Goal: Information Seeking & Learning: Find specific fact

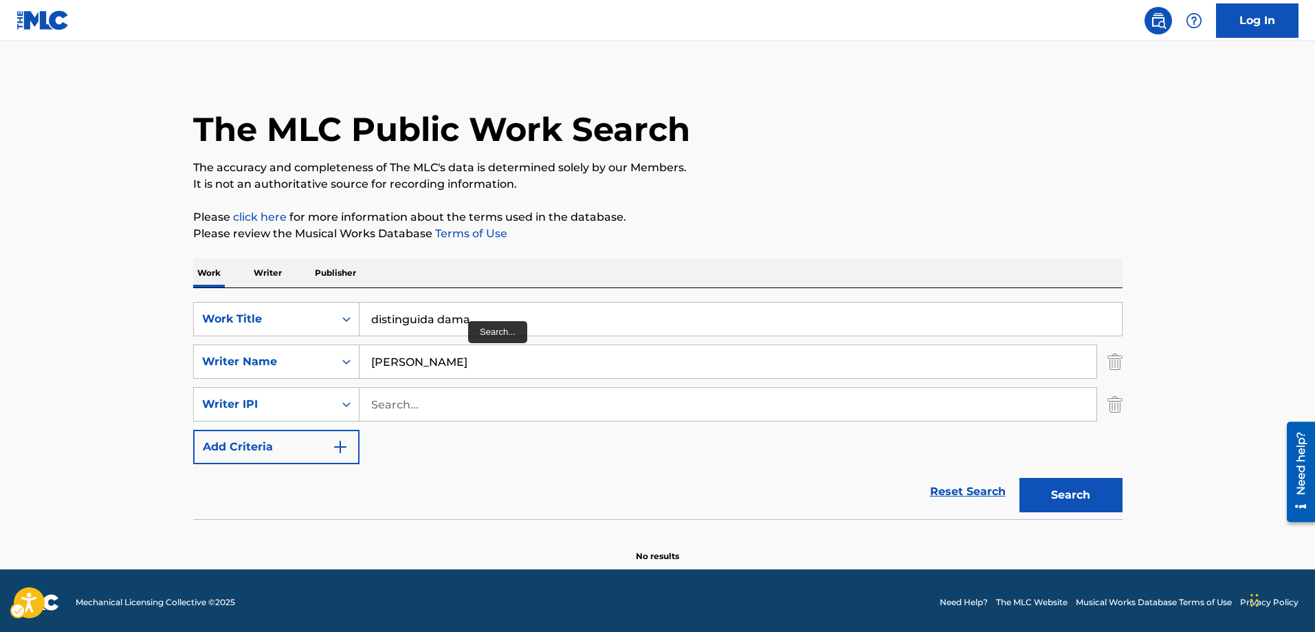
scroll to position [8, 0]
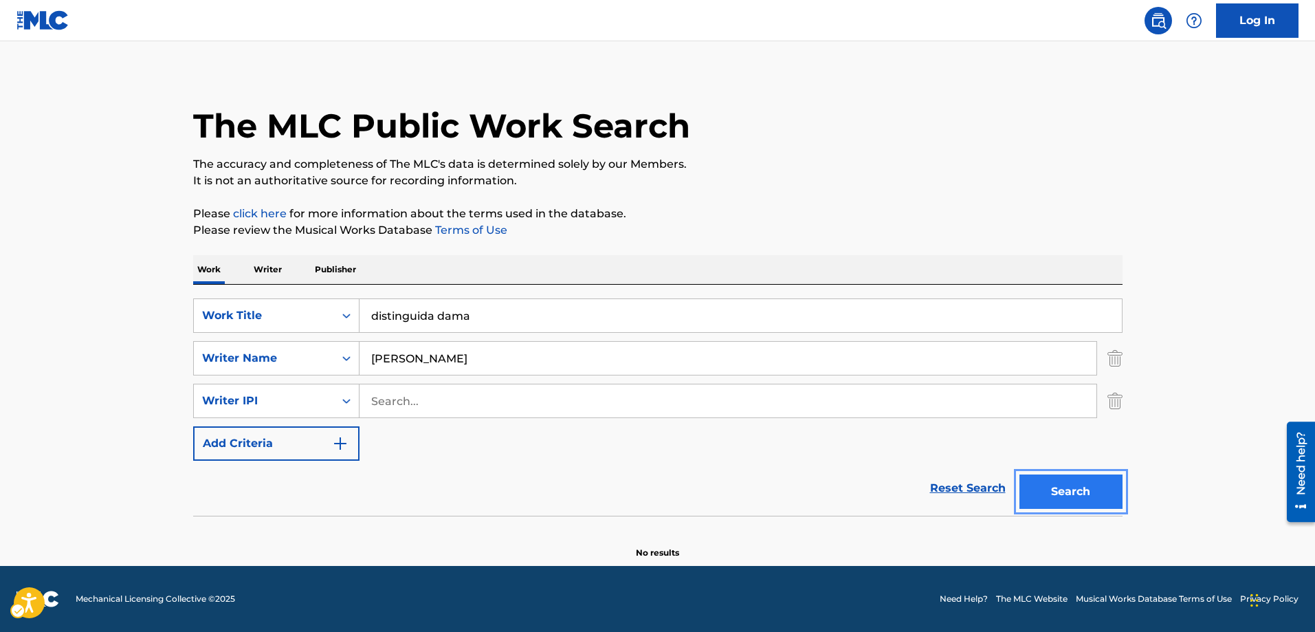
click at [1078, 493] on button "Search" at bounding box center [1070, 491] width 103 height 34
click at [1065, 497] on button "Search" at bounding box center [1070, 491] width 103 height 34
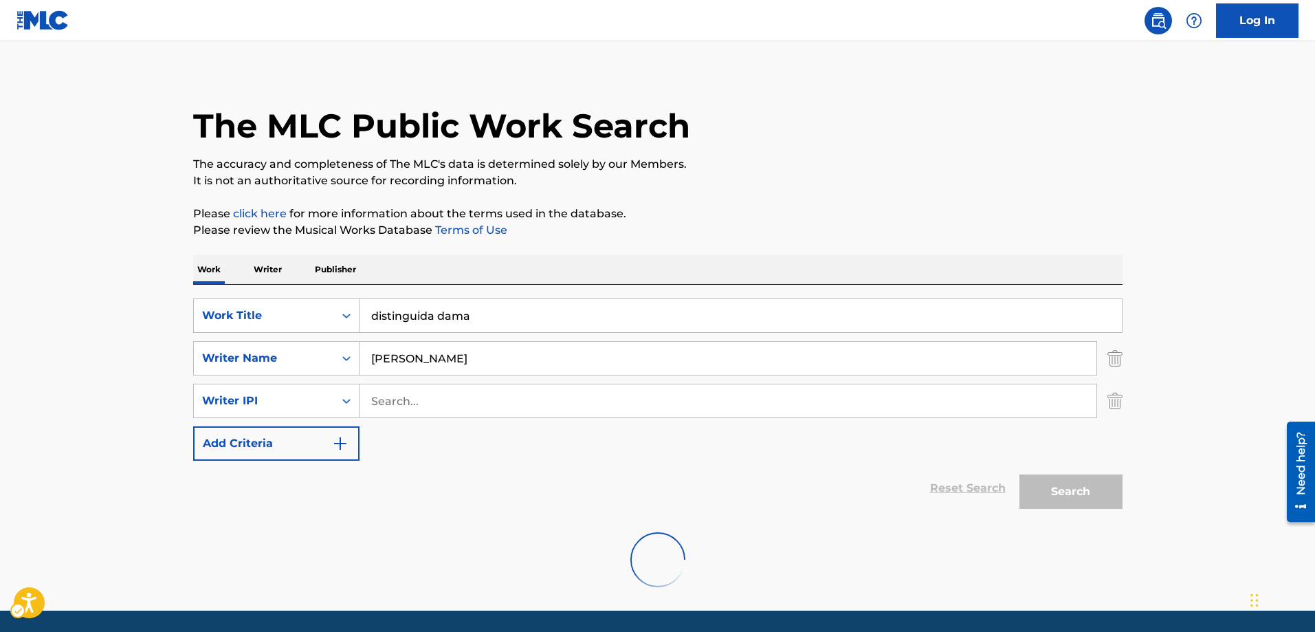
scroll to position [0, 0]
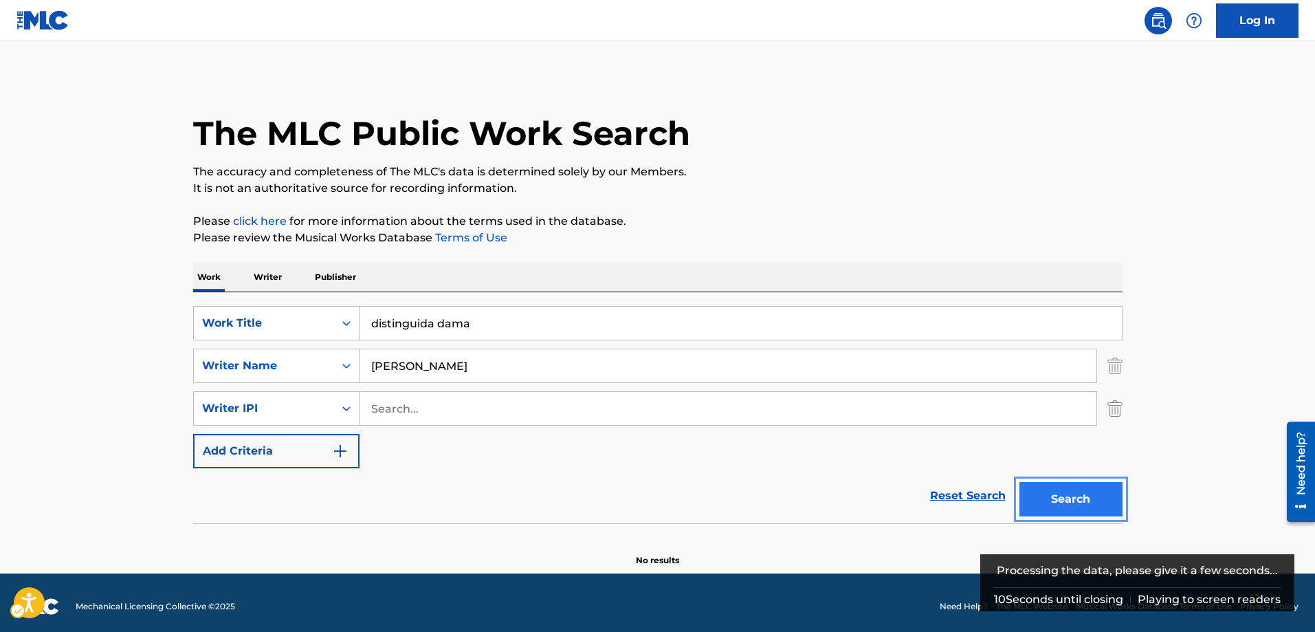
click at [1065, 497] on button "Search" at bounding box center [1070, 499] width 103 height 34
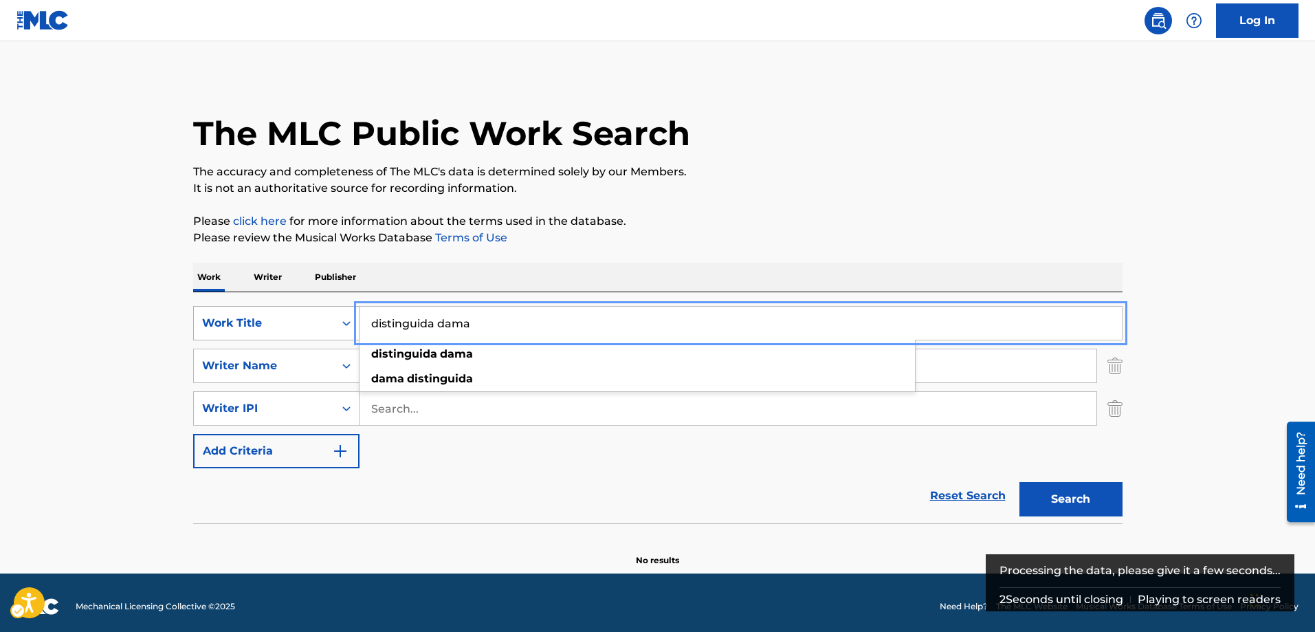
drag, startPoint x: 474, startPoint y: 329, endPoint x: 336, endPoint y: 336, distance: 138.4
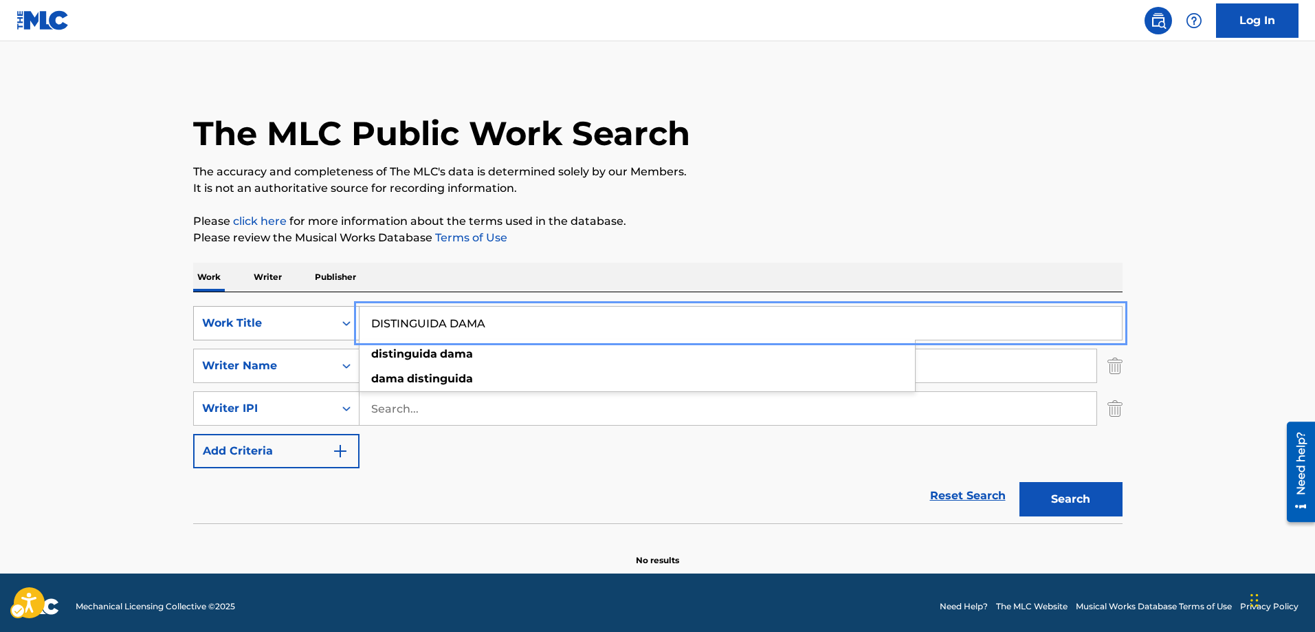
click at [193, 434] on button "Add Criteria" at bounding box center [276, 451] width 166 height 34
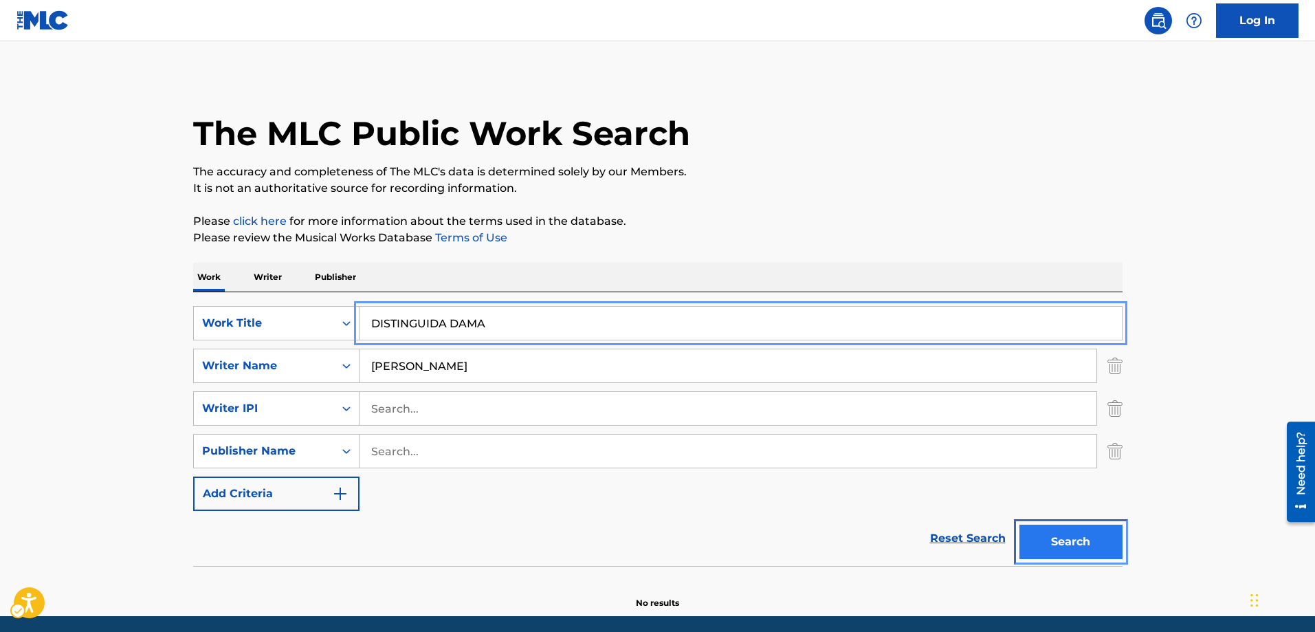
click at [1071, 548] on button "Search" at bounding box center [1070, 541] width 103 height 34
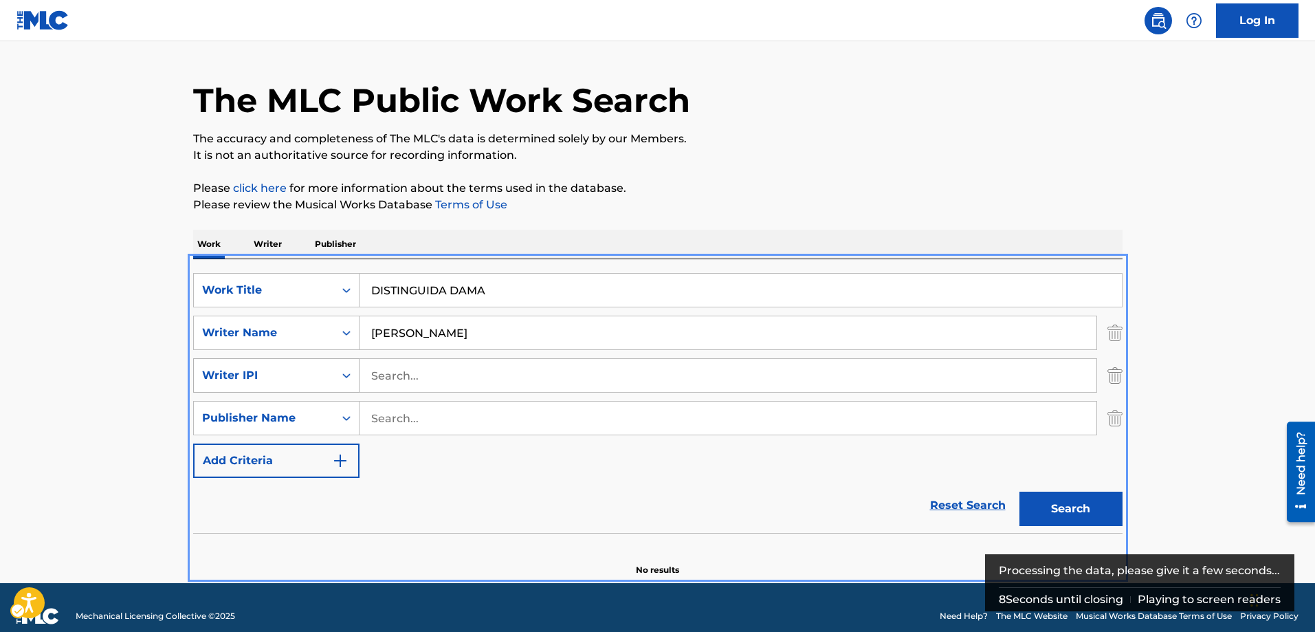
scroll to position [50, 0]
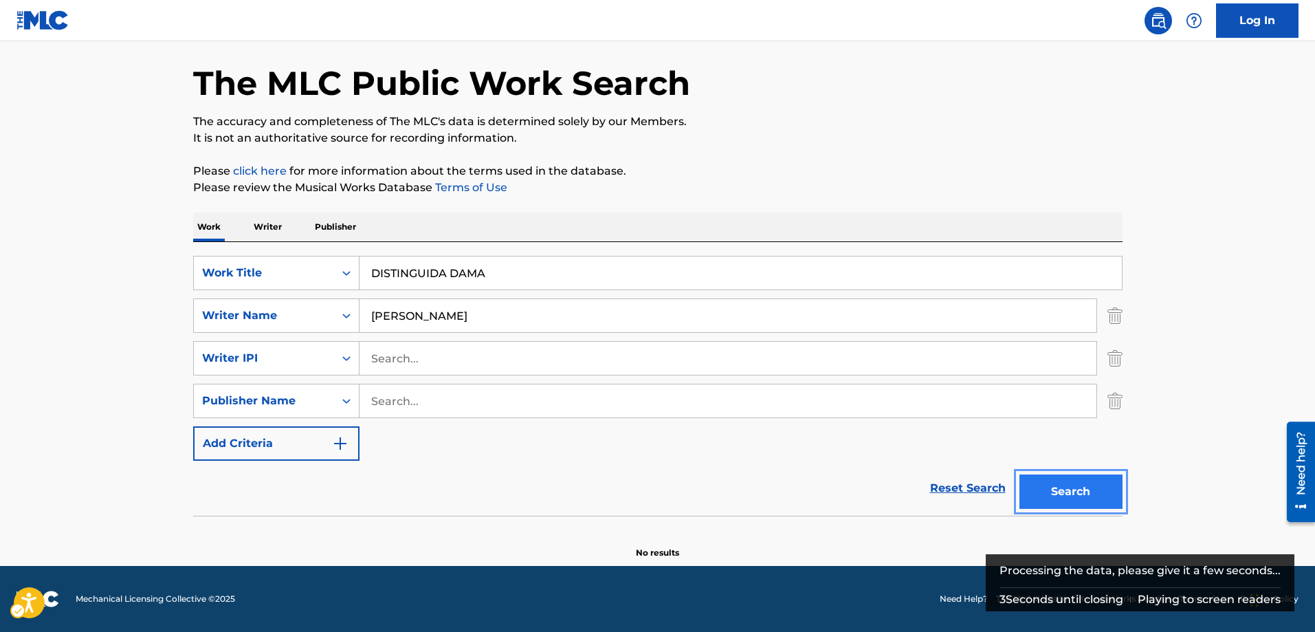
click at [1072, 491] on button "Search" at bounding box center [1070, 491] width 103 height 34
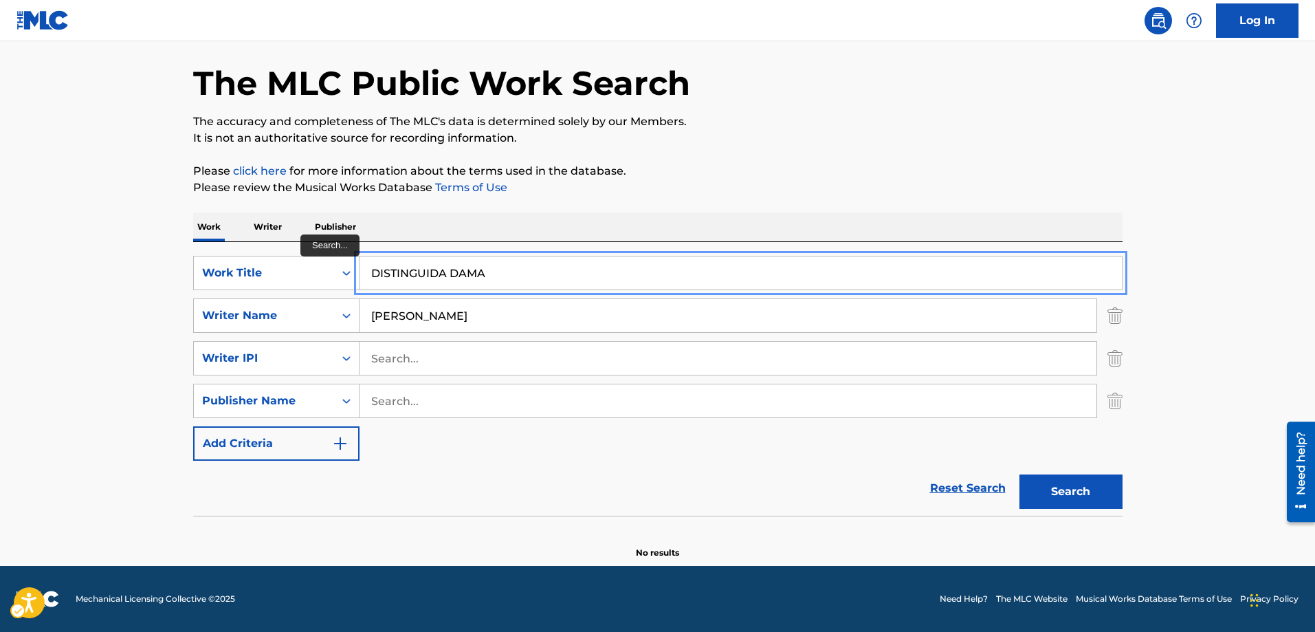
click at [504, 276] on input "DISTINGUIDA DAMA" at bounding box center [740, 272] width 762 height 33
drag, startPoint x: 504, startPoint y: 276, endPoint x: 294, endPoint y: 278, distance: 209.6
click at [294, 278] on div "SearchWithCriteria93dd7f0c-c2fc-4edc-87da-83e31ebe0d96 Work Title DISTINGUIDA D…" at bounding box center [657, 273] width 929 height 34
type input "EL HIJO DEL PECADO"
click at [193, 426] on button "Add Criteria" at bounding box center [276, 443] width 166 height 34
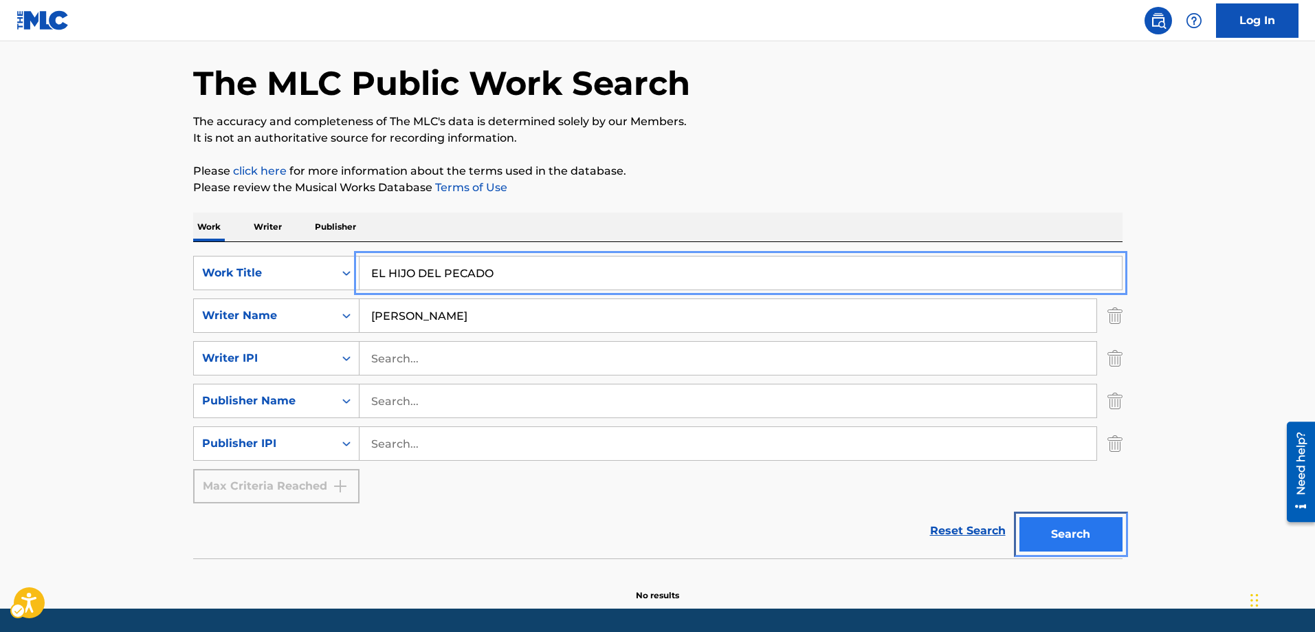
click at [1062, 533] on button "Search" at bounding box center [1070, 534] width 103 height 34
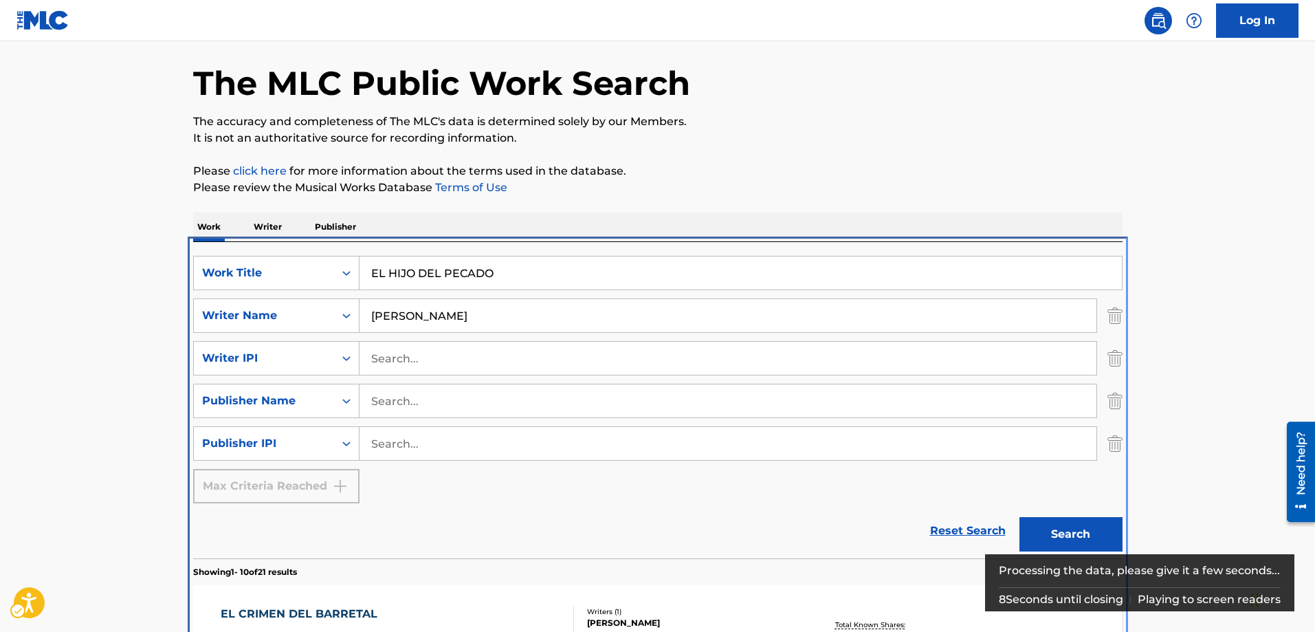
scroll to position [292, 0]
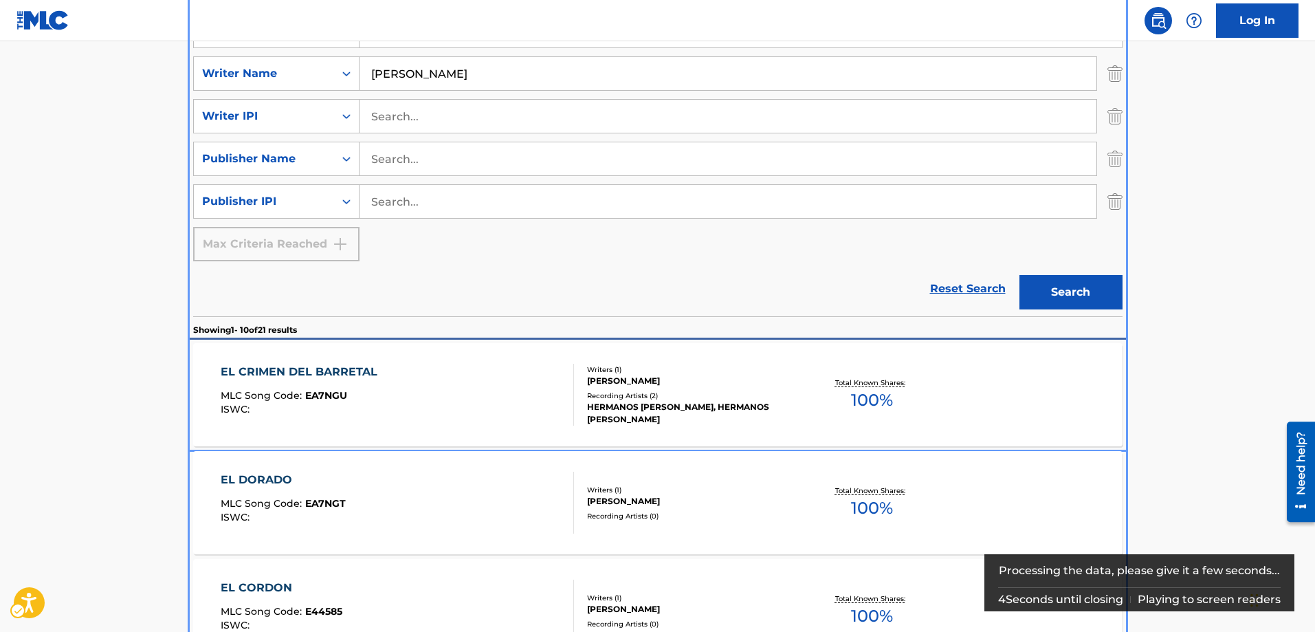
click at [320, 392] on span "EA7NGU" at bounding box center [326, 395] width 42 height 12
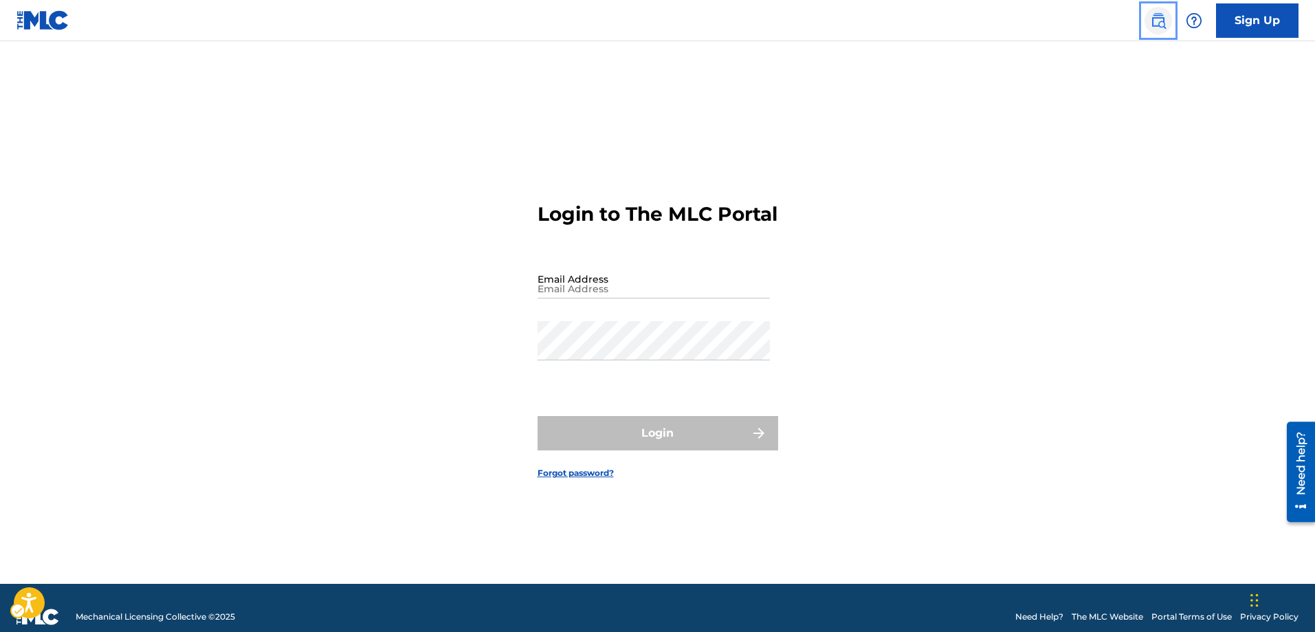
click at [1164, 23] on img "Page Menu" at bounding box center [1158, 20] width 16 height 16
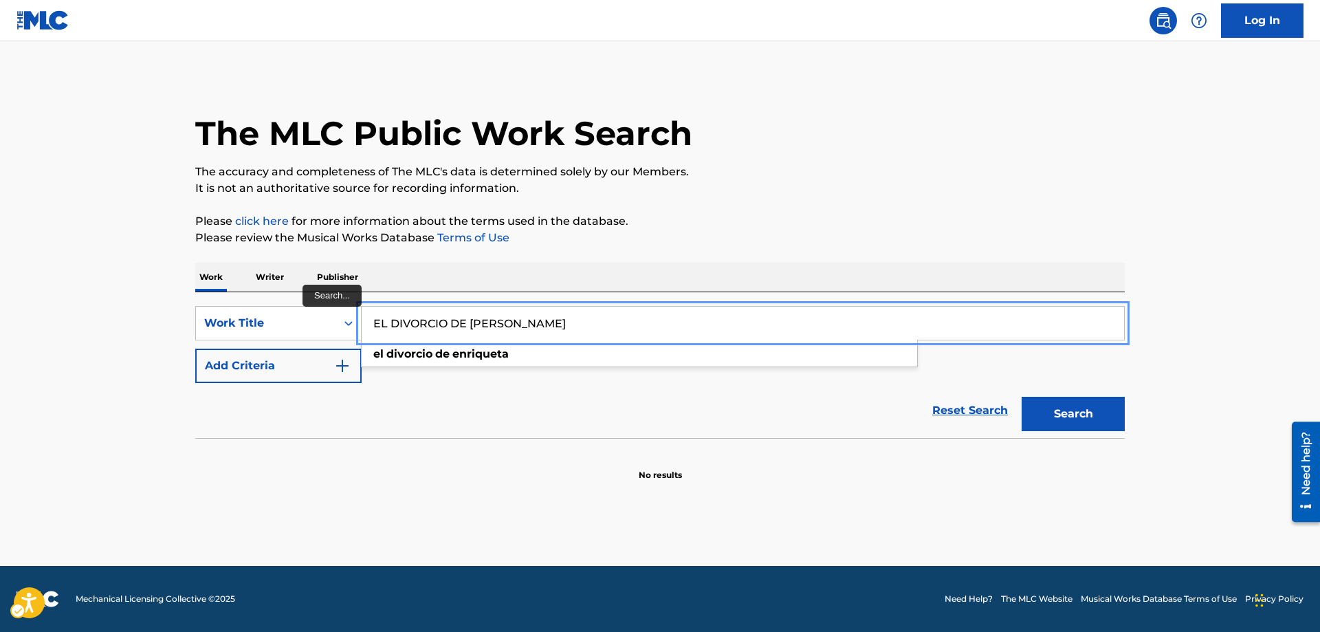
type input "EL DIVORCIO DE ENRIQUETA"
click at [195, 348] on button "Add Criteria" at bounding box center [278, 365] width 166 height 34
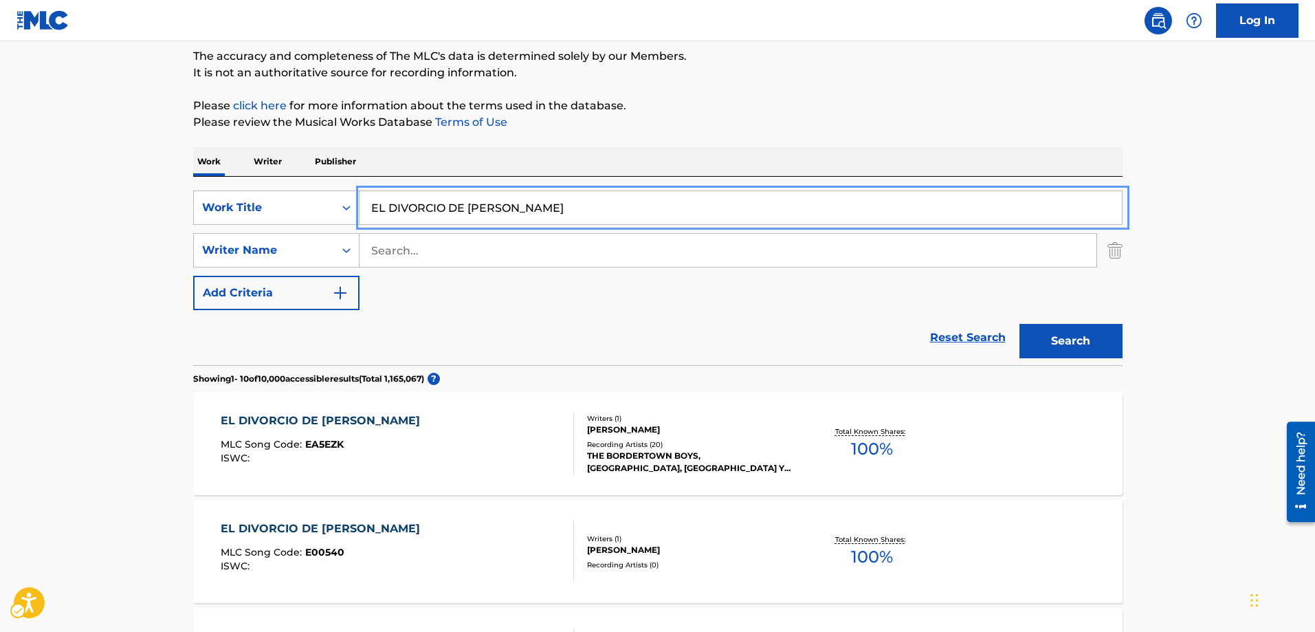
scroll to position [137, 0]
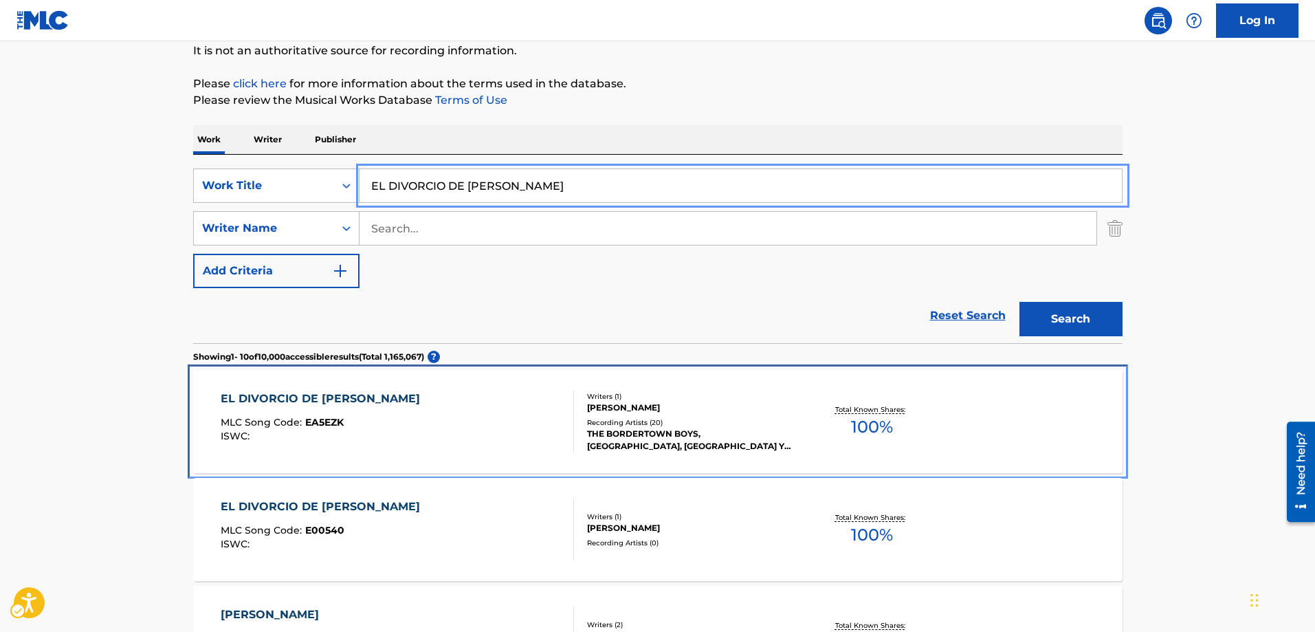
click at [332, 423] on span "EA5EZK" at bounding box center [324, 422] width 38 height 12
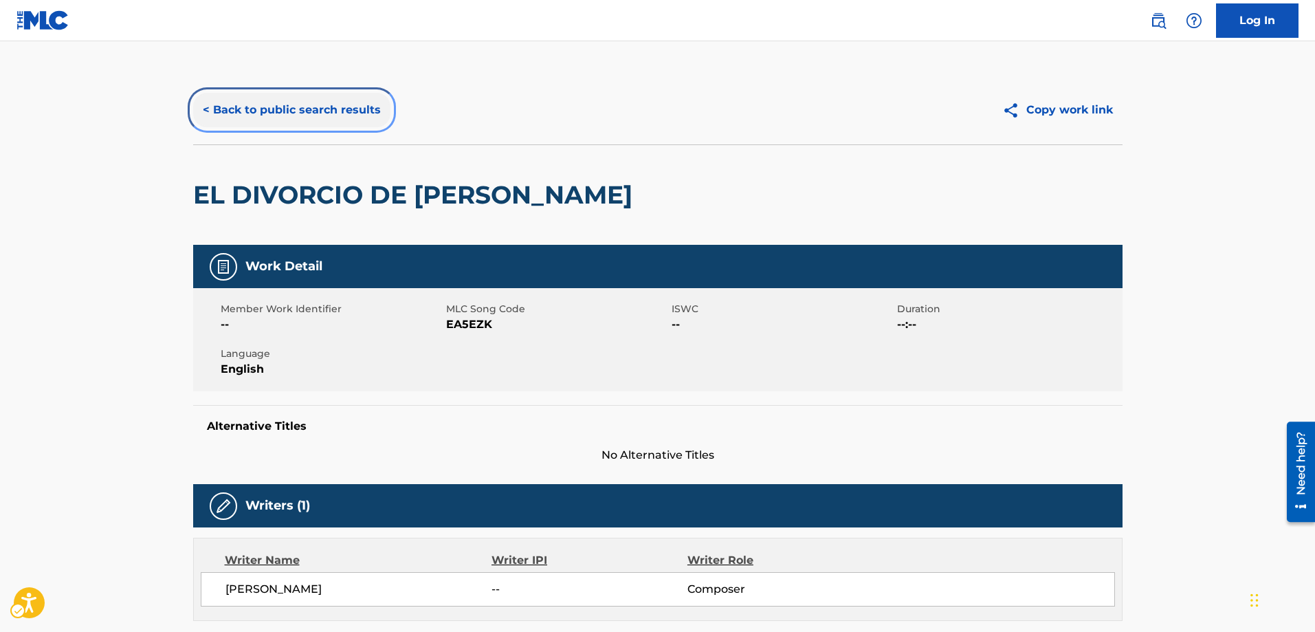
click at [203, 111] on button "< Back to public search results" at bounding box center [291, 110] width 197 height 34
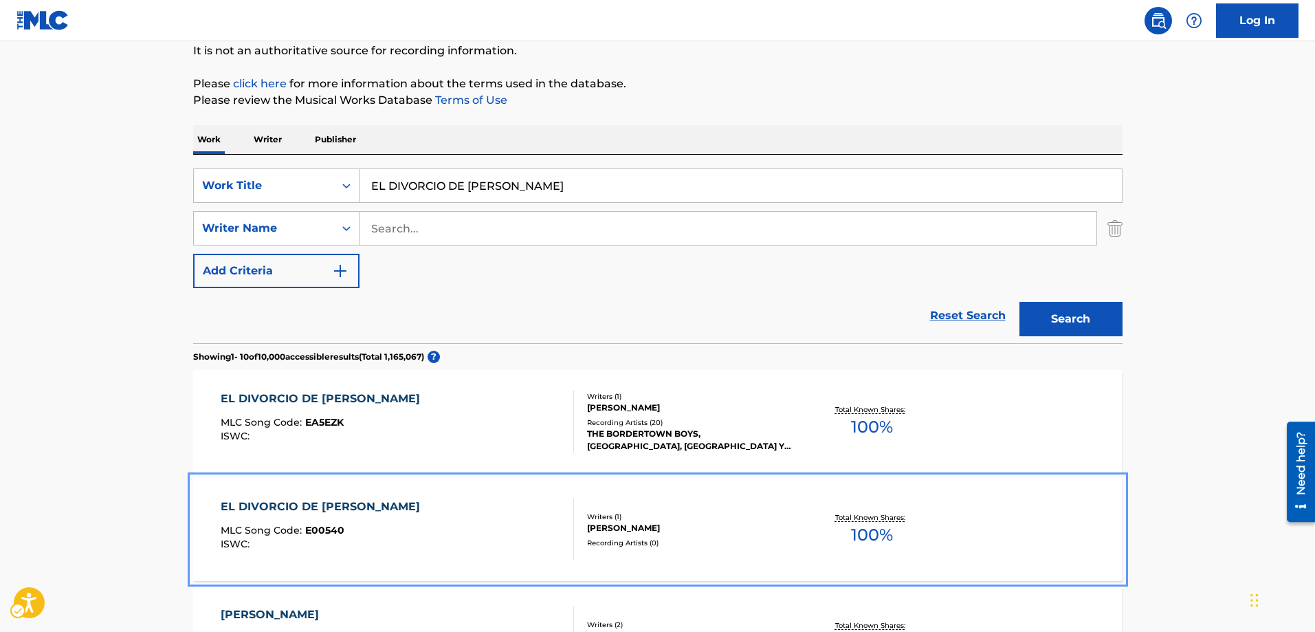
click at [325, 532] on span "E00540" at bounding box center [324, 530] width 39 height 12
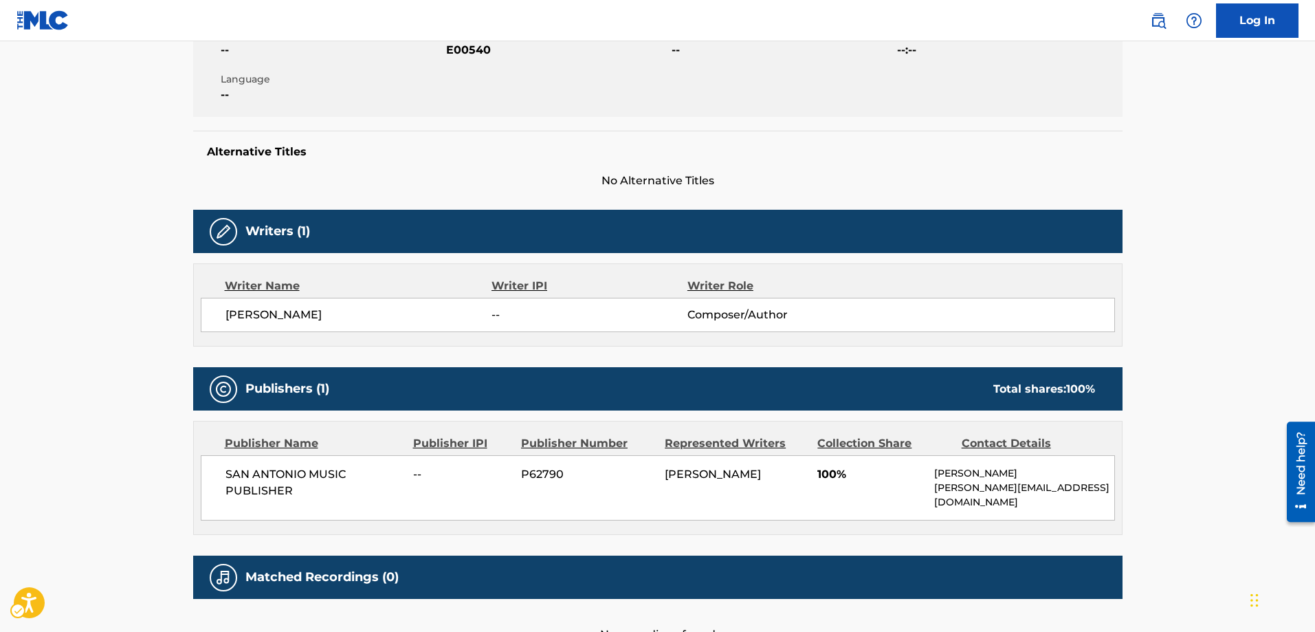
scroll to position [372, 0]
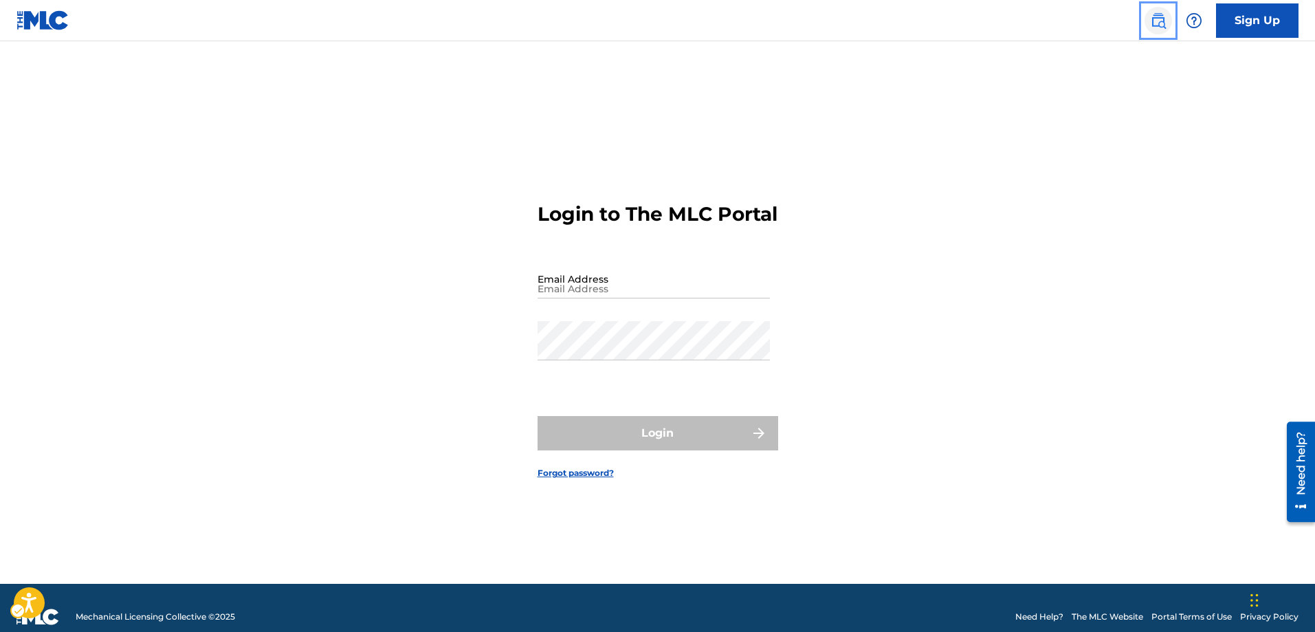
click at [1157, 30] on link "Public Search" at bounding box center [1157, 20] width 27 height 27
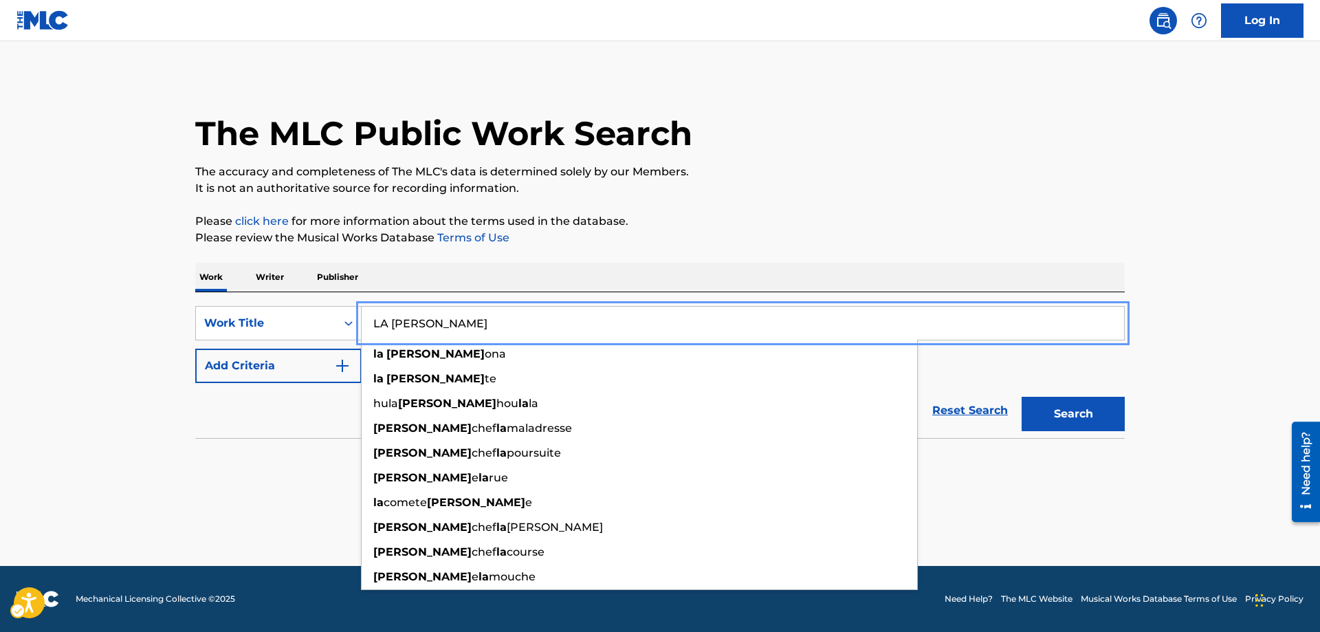
type input "LA CHERI"
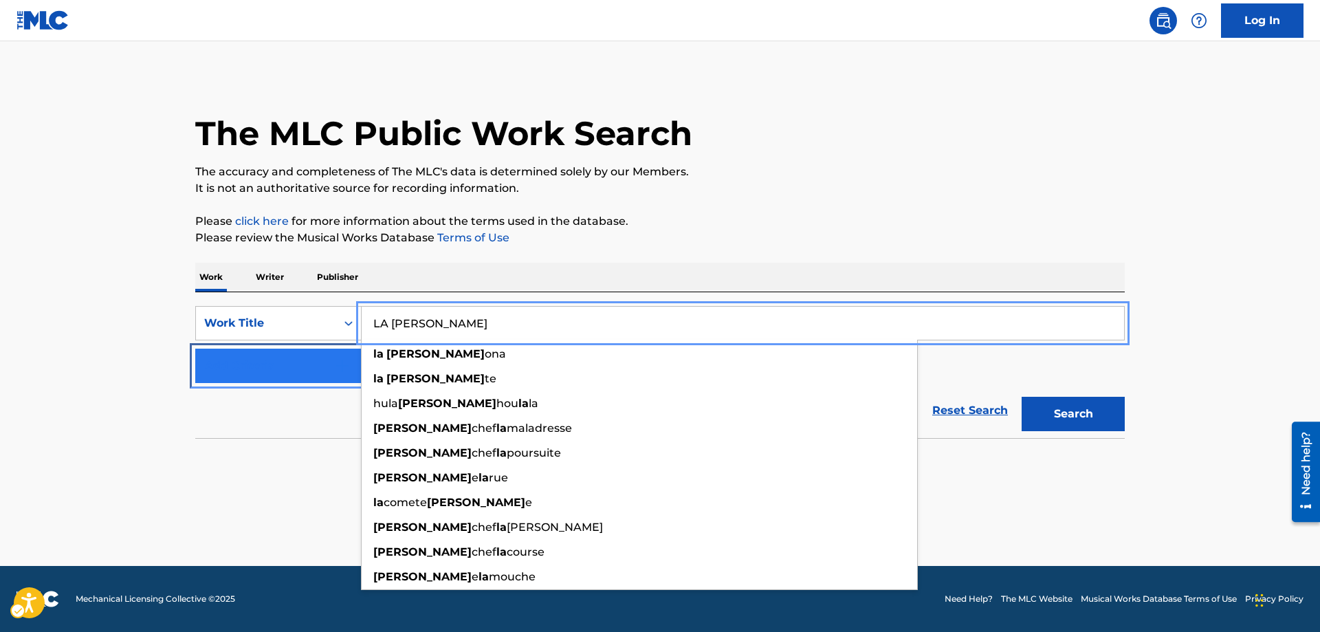
click at [342, 360] on img "Search Form" at bounding box center [342, 365] width 16 height 16
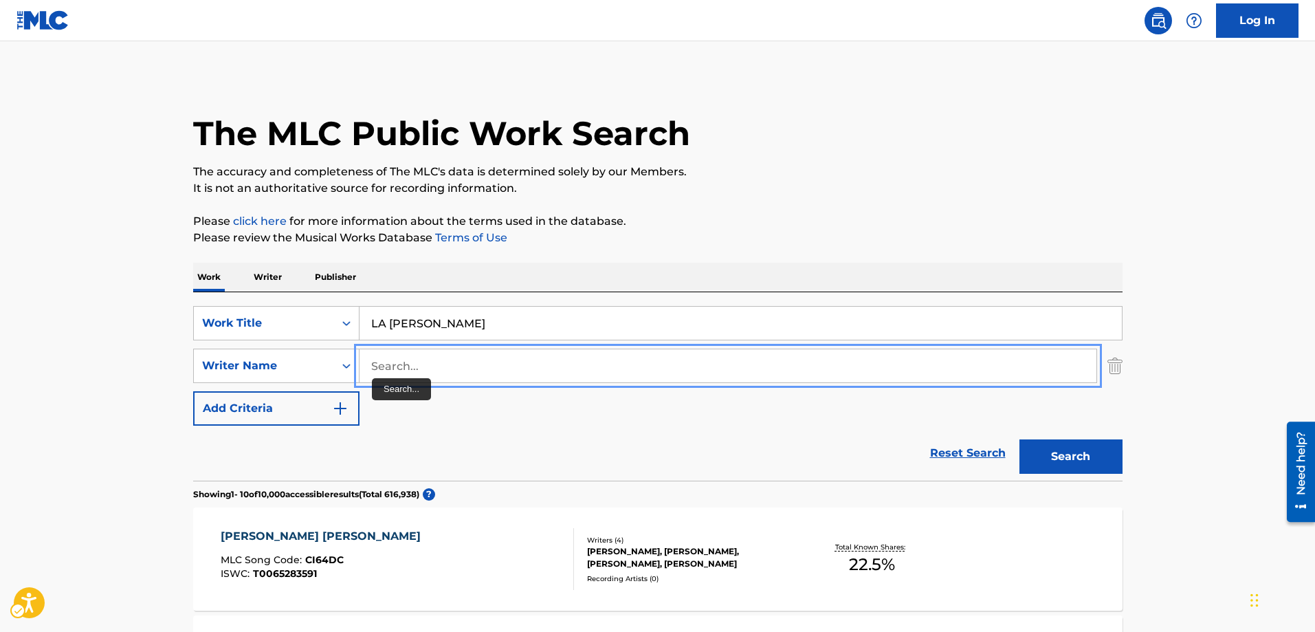
click at [372, 374] on input "Search..." at bounding box center [727, 365] width 737 height 33
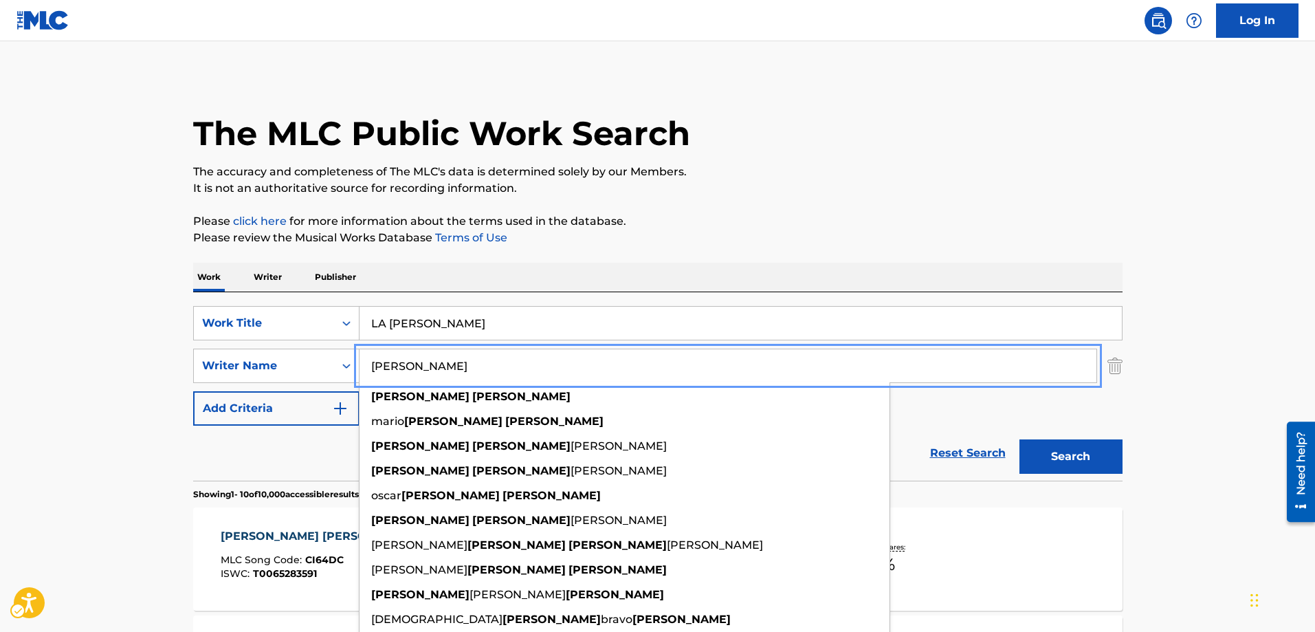
type input "ALBERTO TAPIA"
click at [193, 391] on button "Add Criteria" at bounding box center [276, 408] width 166 height 34
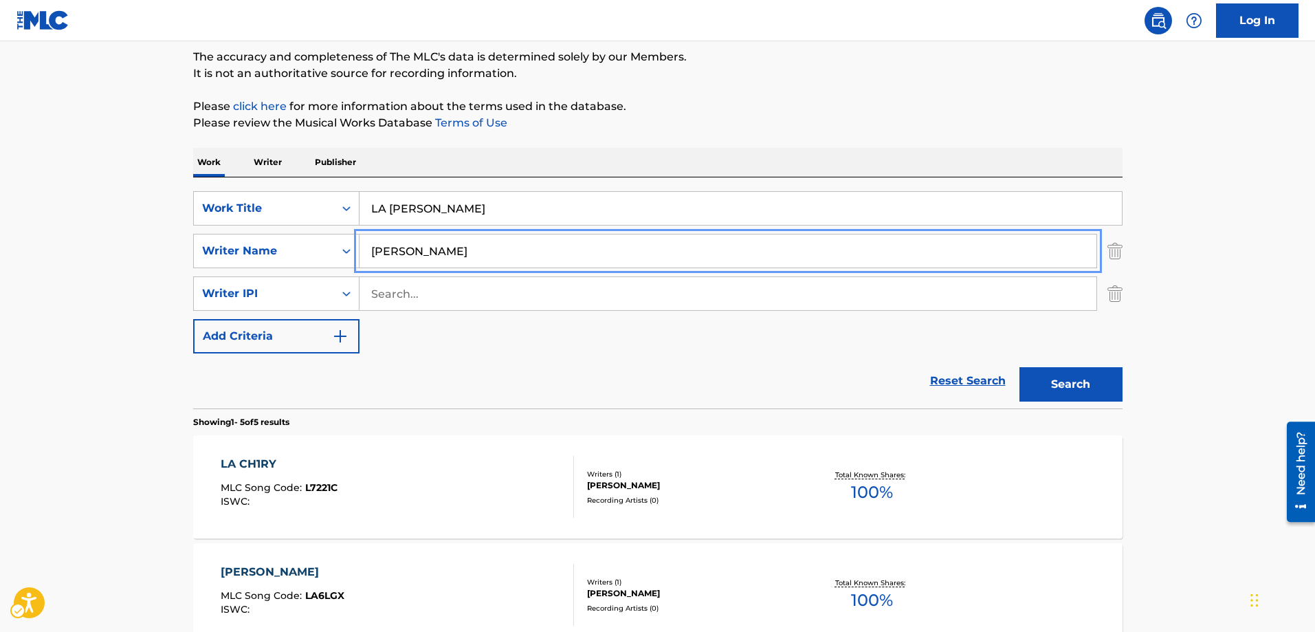
scroll to position [137, 0]
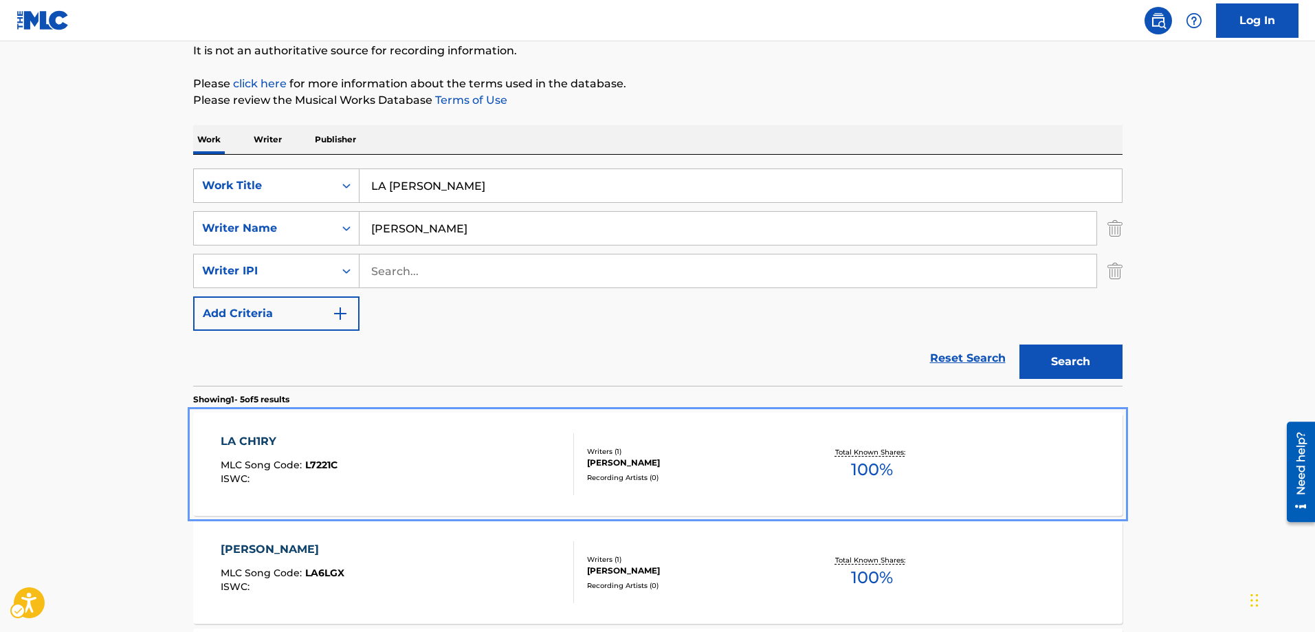
click at [322, 466] on span "L7221C" at bounding box center [321, 464] width 32 height 12
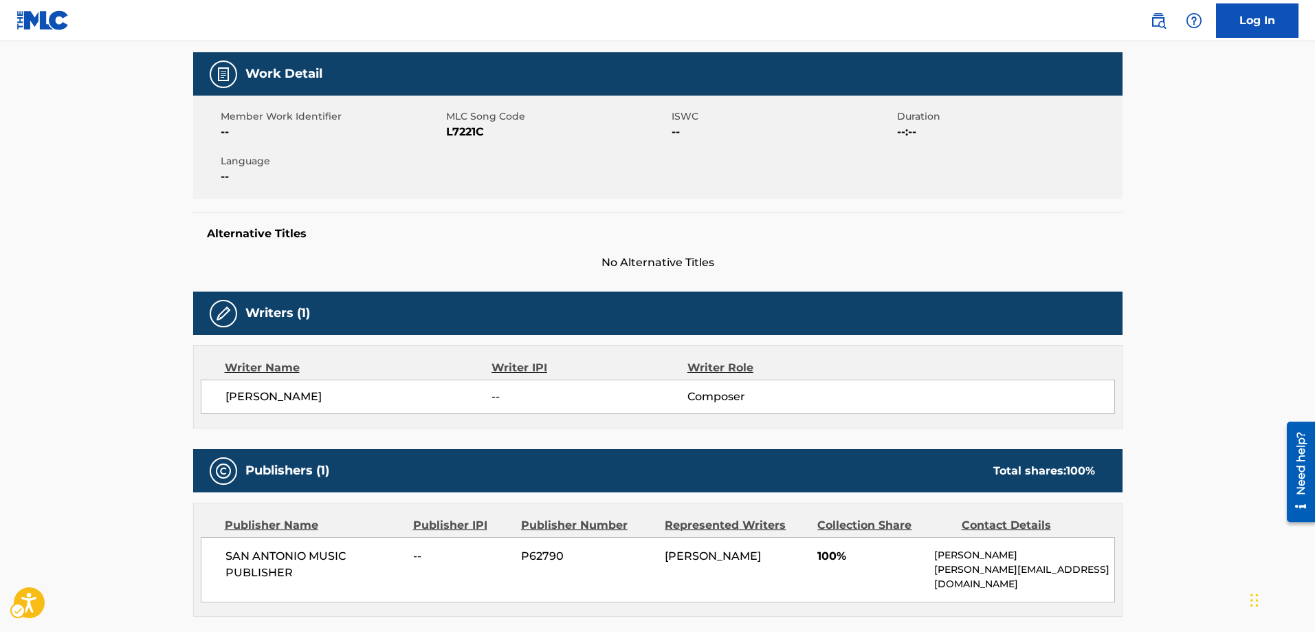
scroll to position [206, 0]
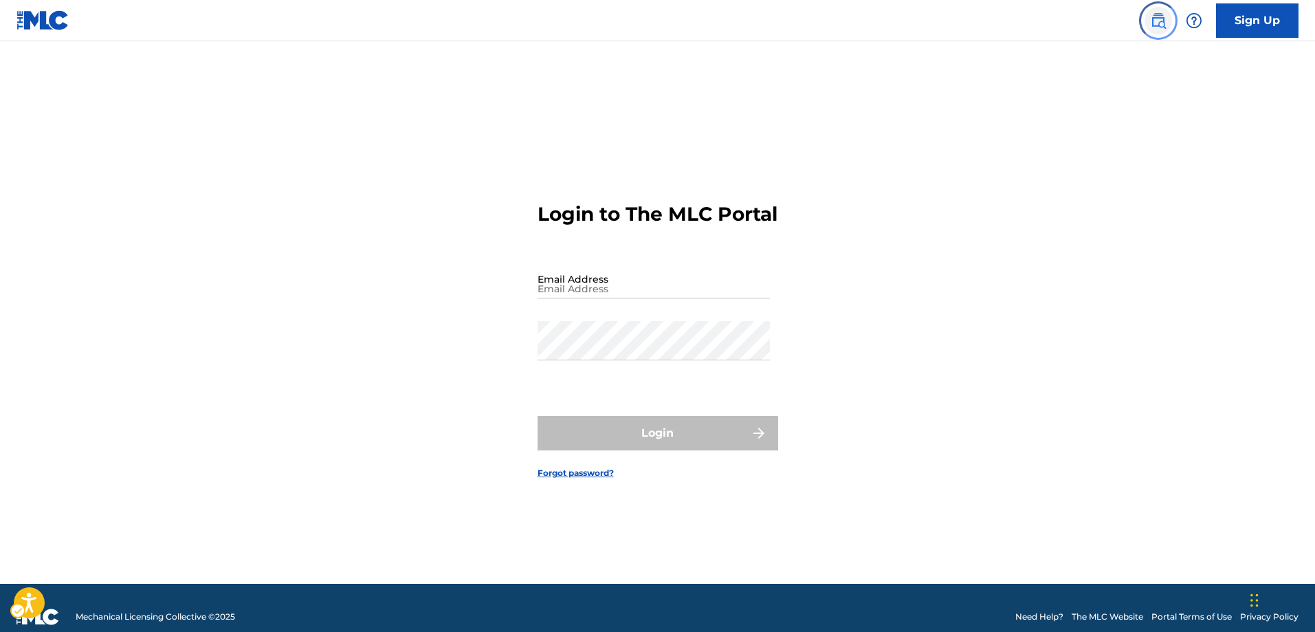
click at [1163, 23] on img "Page Menu" at bounding box center [1158, 20] width 16 height 16
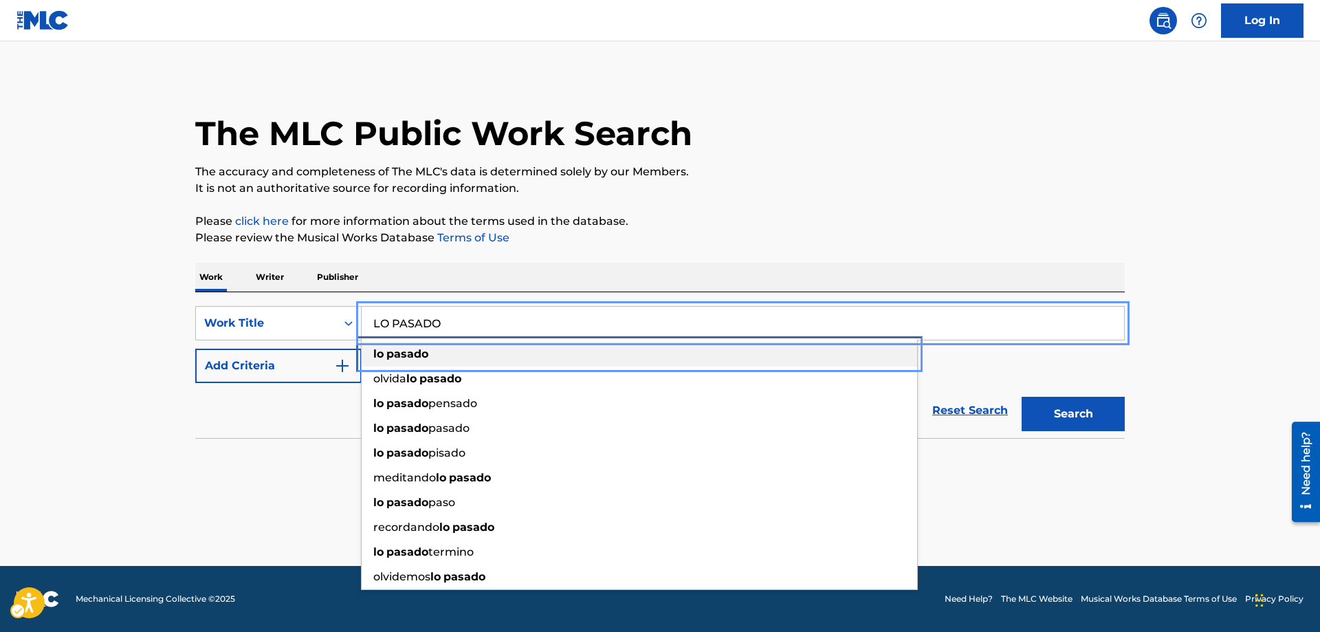
click at [386, 351] on span "Search Form" at bounding box center [385, 353] width 3 height 13
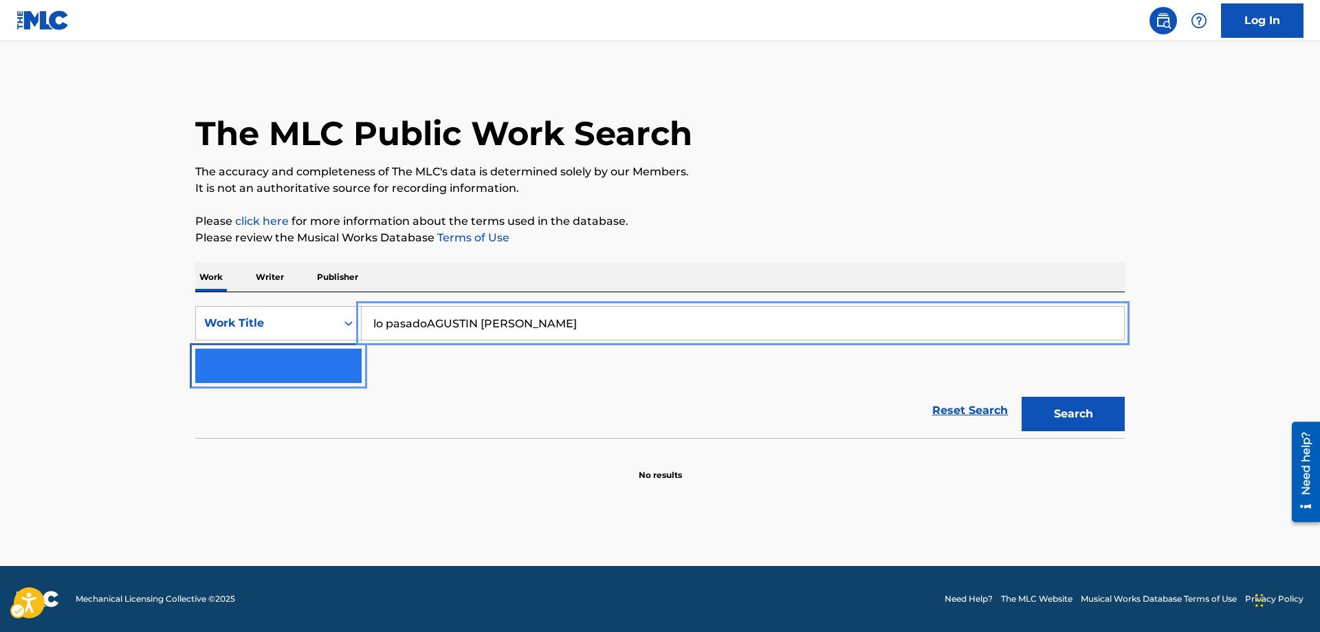
click at [353, 359] on button "Add Criteria" at bounding box center [278, 365] width 166 height 34
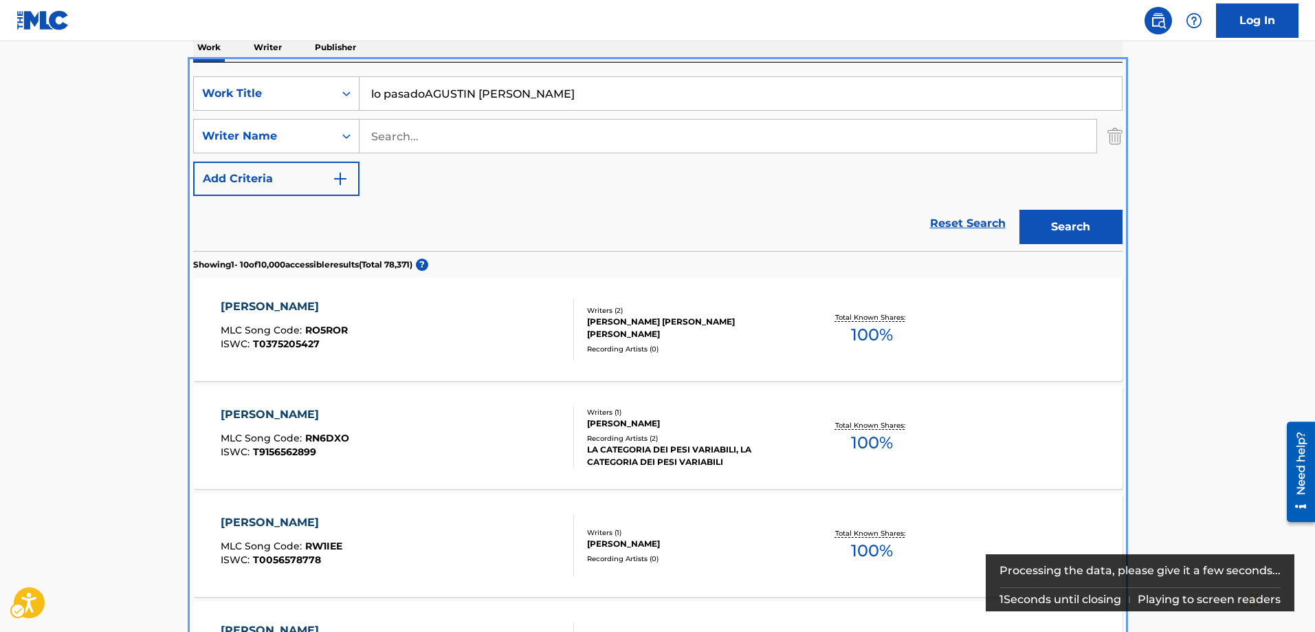
scroll to position [155, 0]
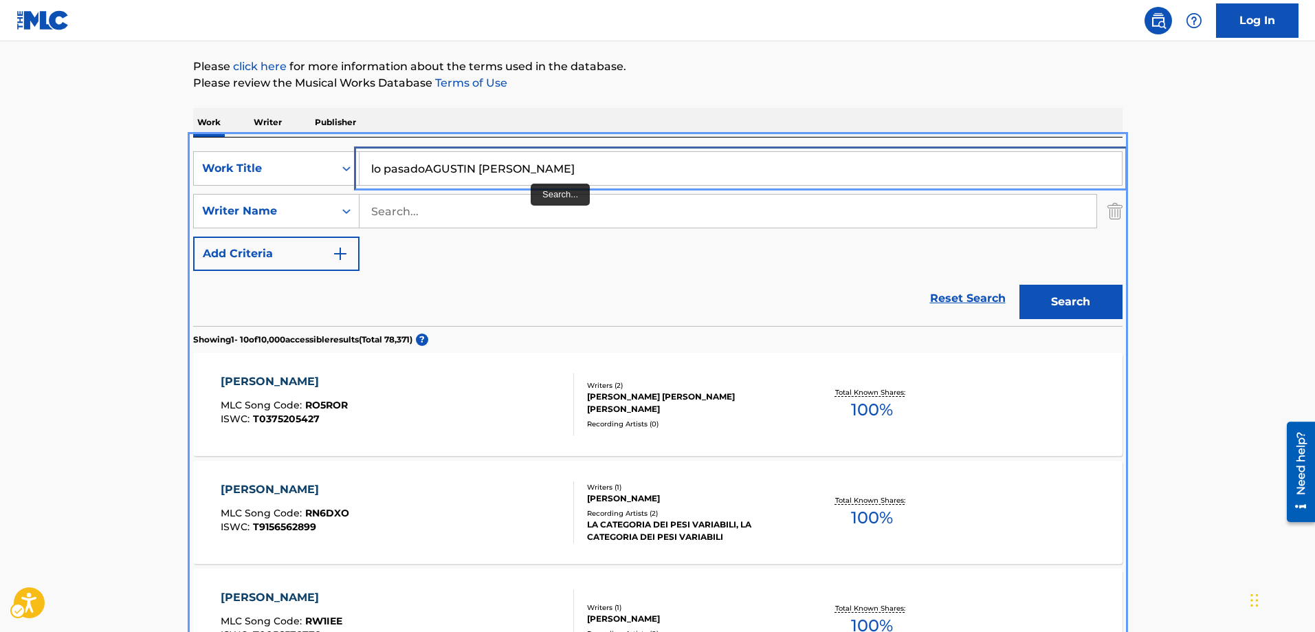
click at [541, 170] on input "lo pasadoAGUSTIN RAMIREZ" at bounding box center [740, 168] width 762 height 33
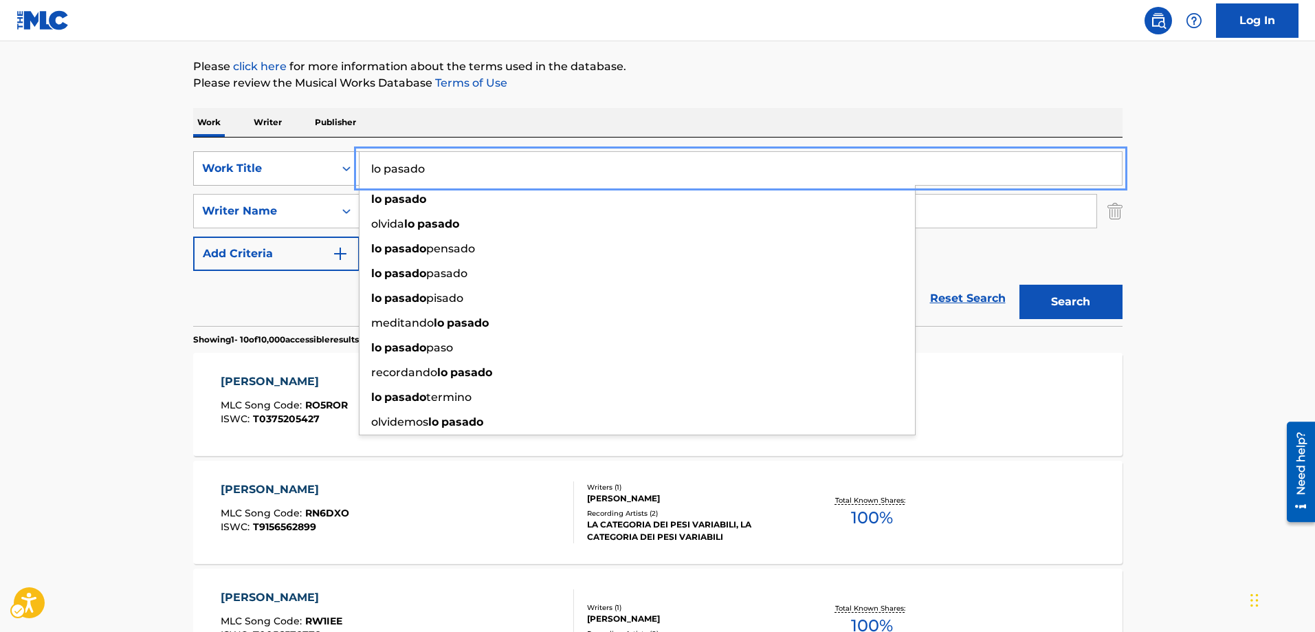
type input "lo pasado"
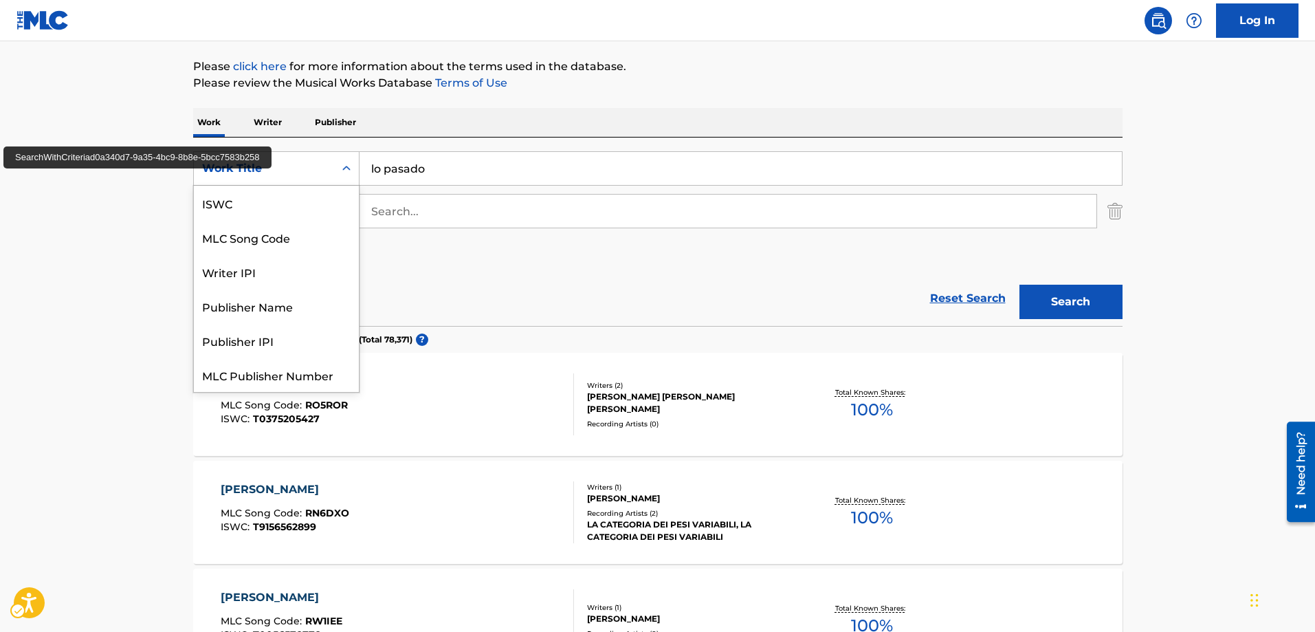
scroll to position [34, 0]
click at [352, 174] on icon "On" at bounding box center [347, 169] width 14 height 14
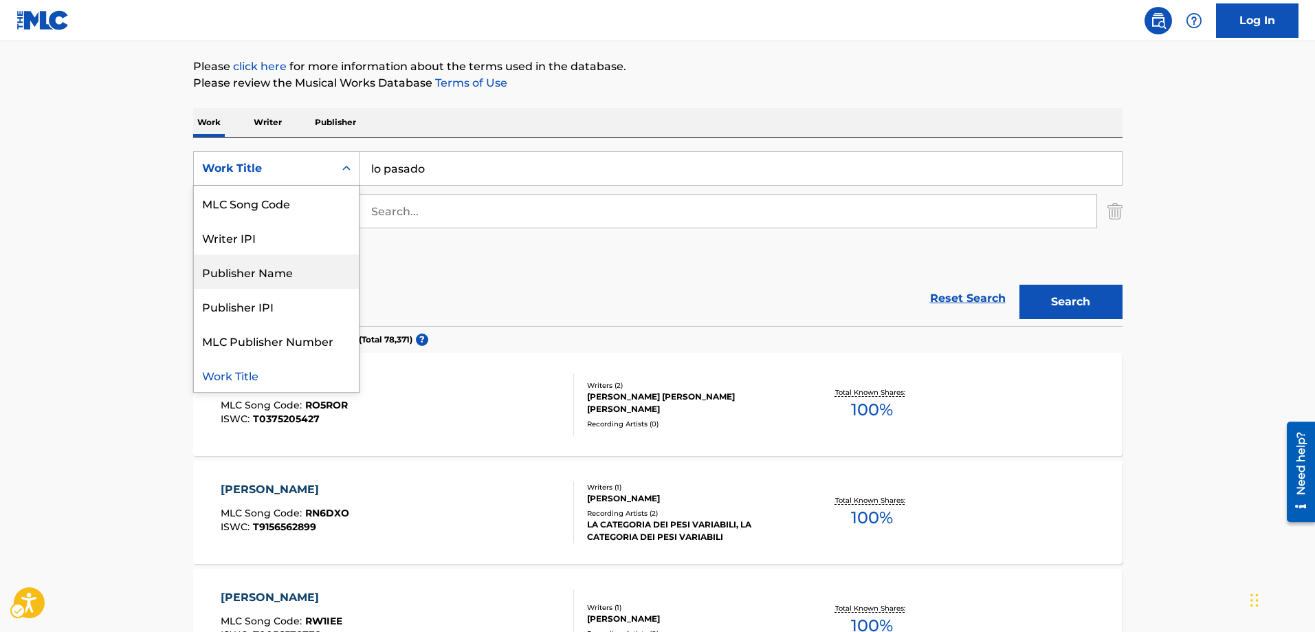
click at [298, 274] on div "Publisher Name" at bounding box center [276, 271] width 165 height 34
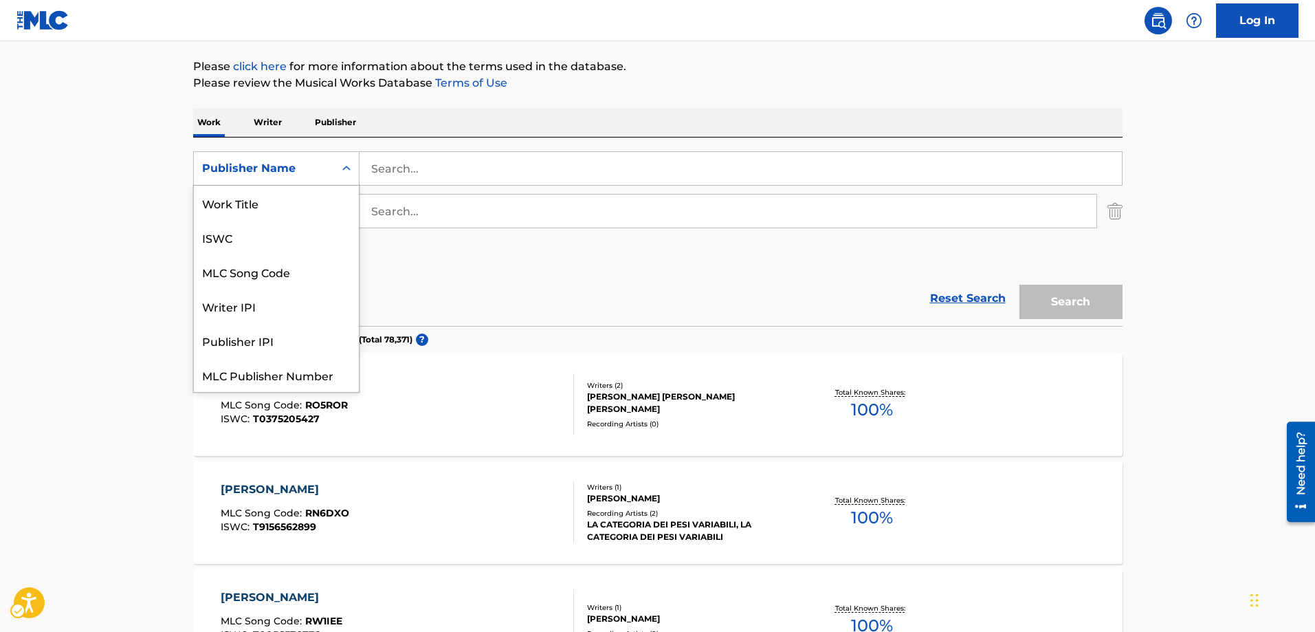
click at [350, 169] on icon "Search Form" at bounding box center [347, 169] width 14 height 14
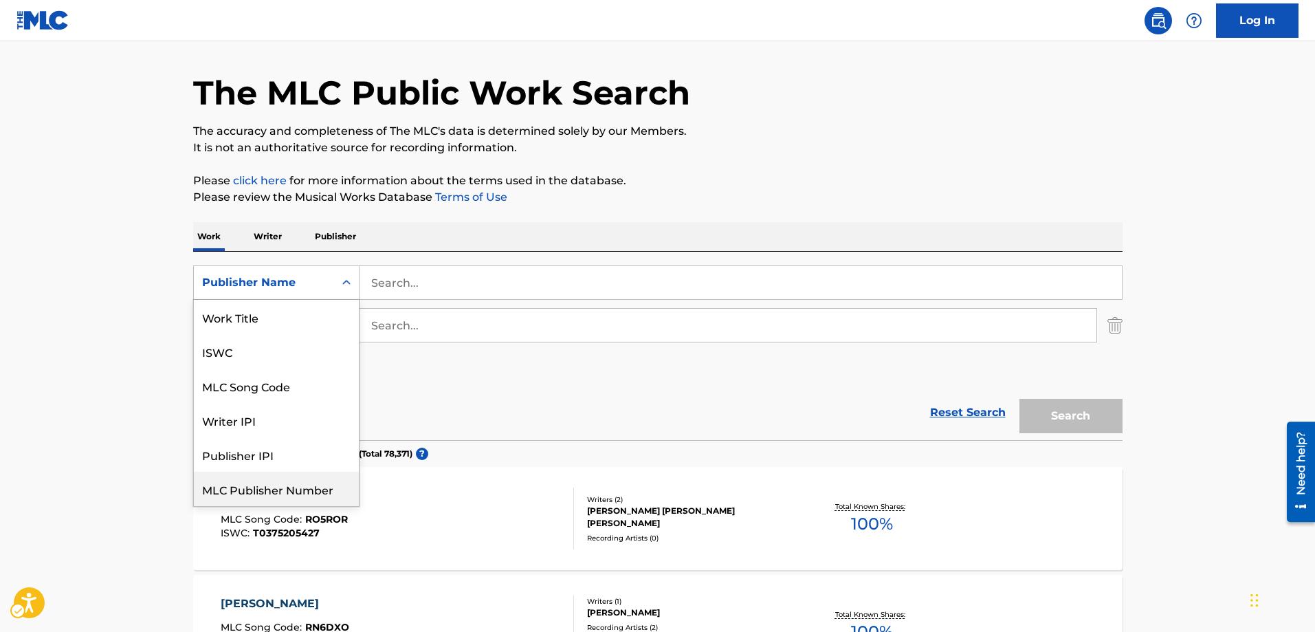
scroll to position [17, 0]
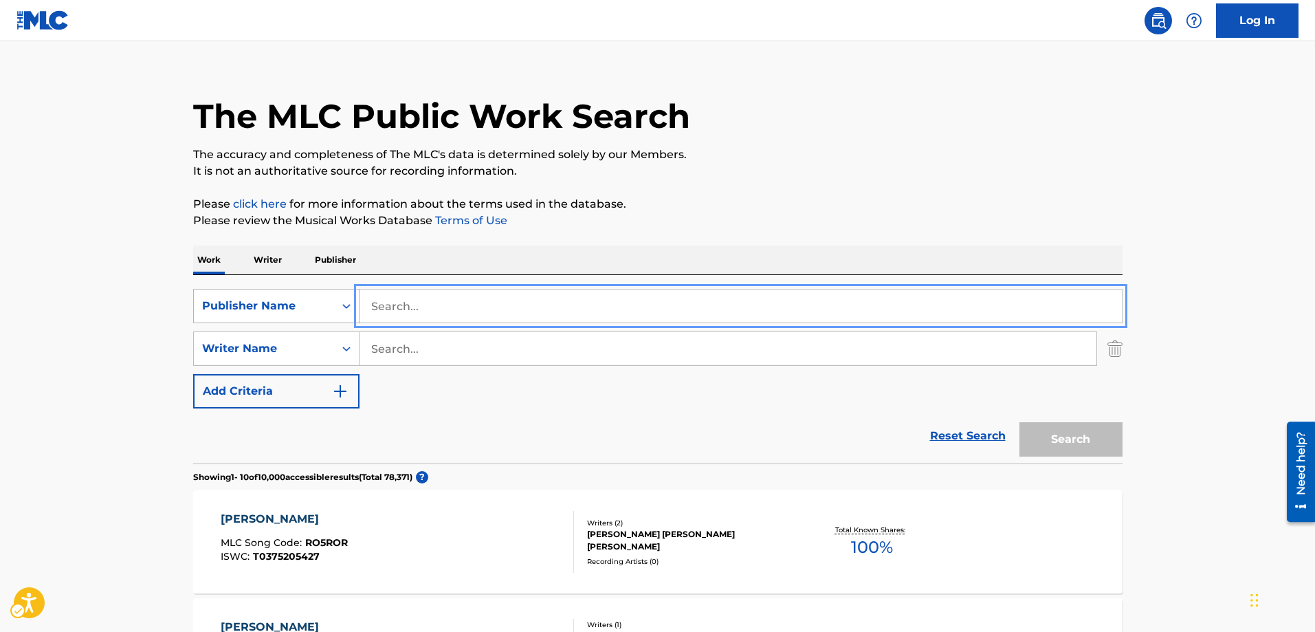
drag, startPoint x: 425, startPoint y: 300, endPoint x: 340, endPoint y: 318, distance: 87.1
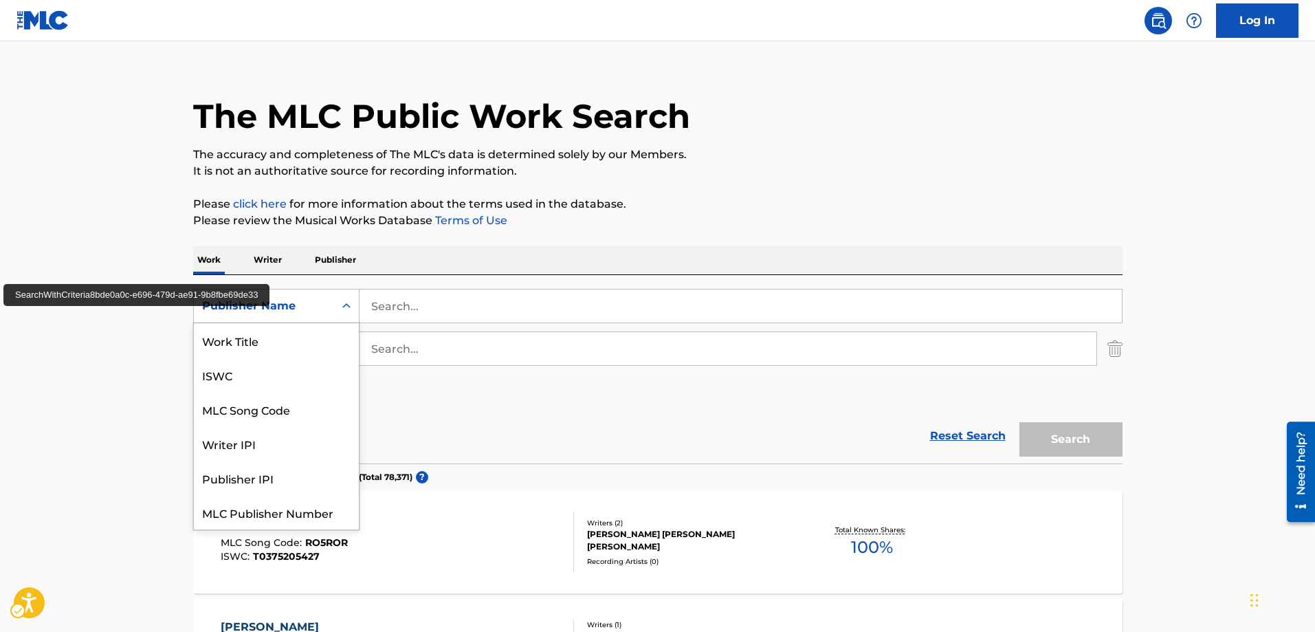
scroll to position [34, 0]
click at [340, 309] on icon "Search Form" at bounding box center [347, 306] width 14 height 14
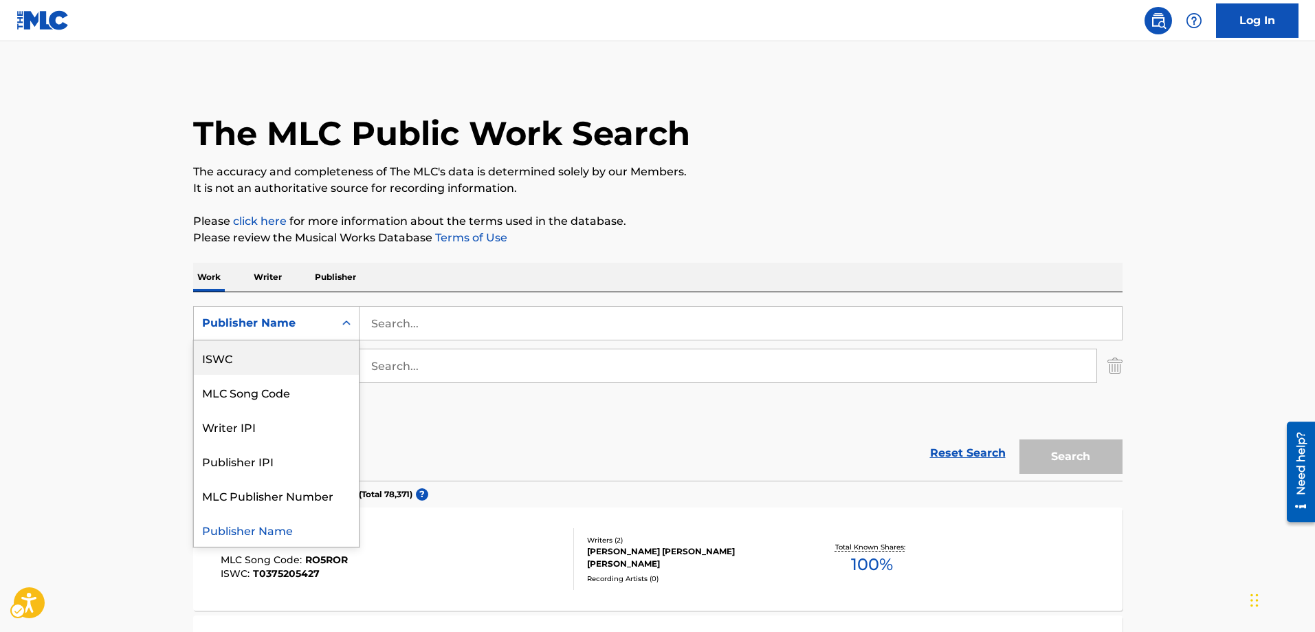
scroll to position [0, 0]
click at [252, 358] on div "Work Title" at bounding box center [276, 357] width 165 height 34
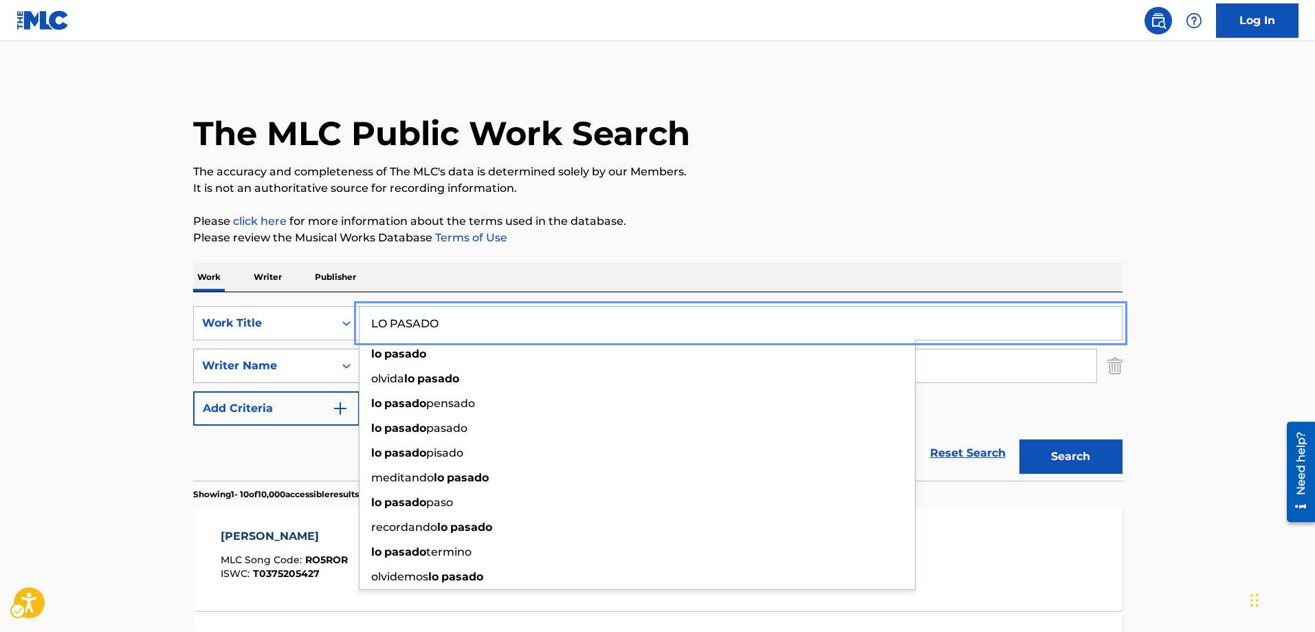
type input "LO PASADO"
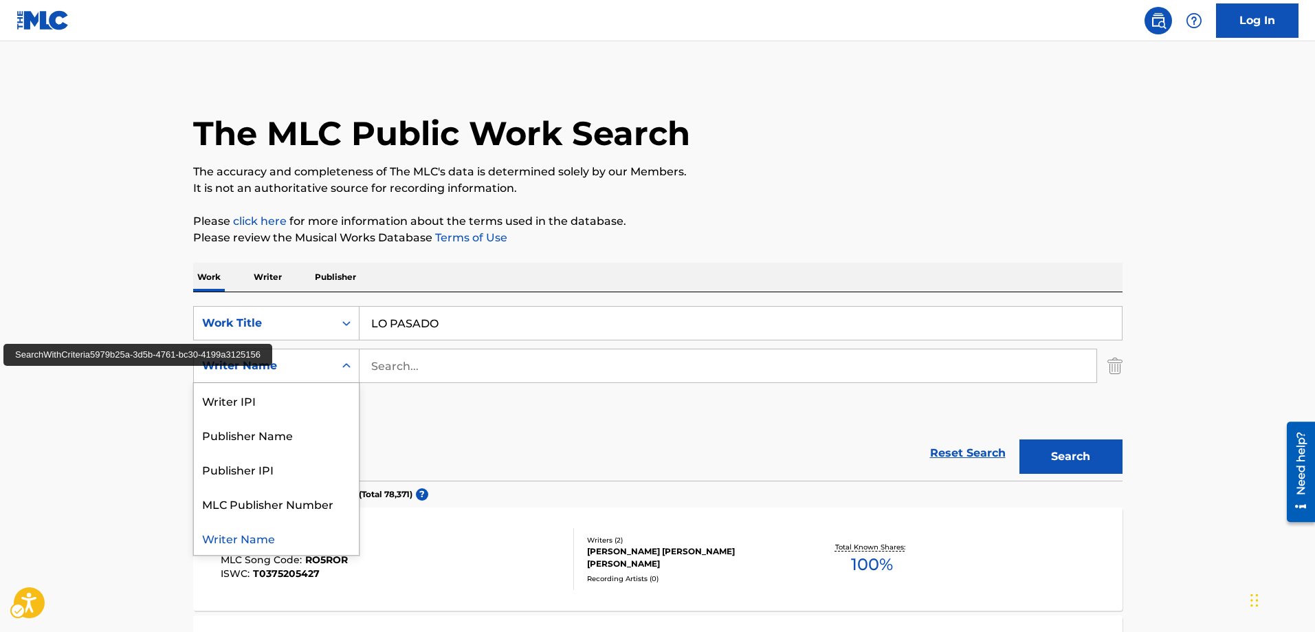
click at [351, 372] on icon "Search Form" at bounding box center [347, 366] width 14 height 14
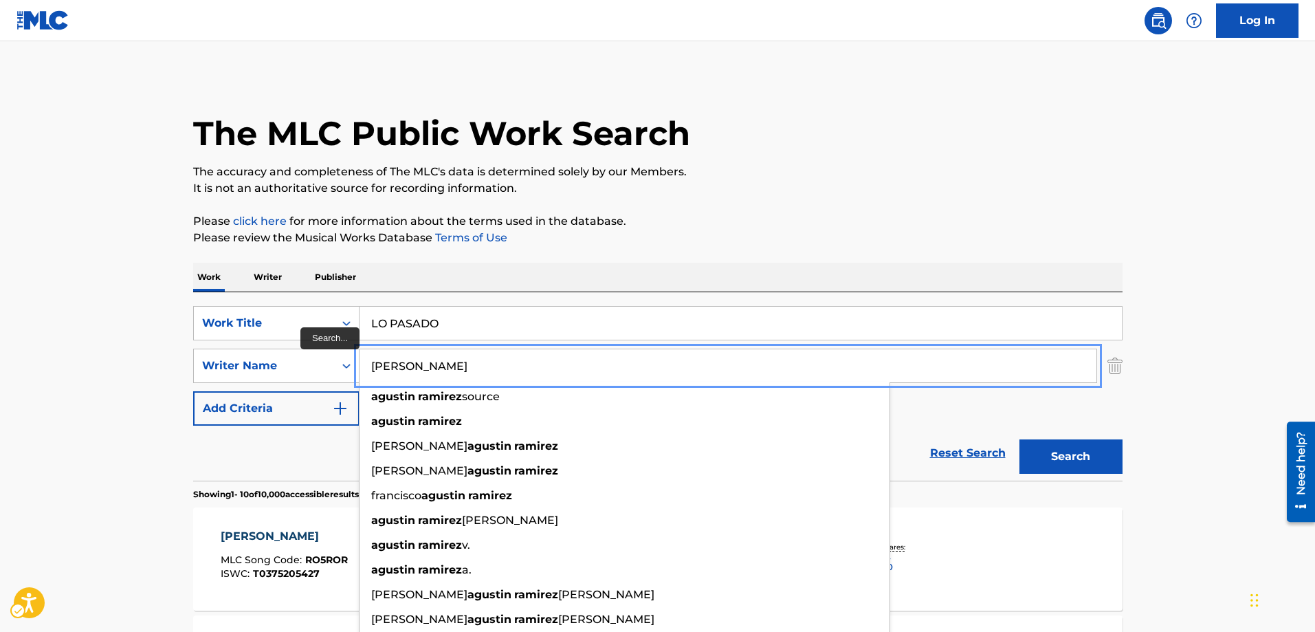
type input "AGUSTIN RAMIREZ"
click at [193, 391] on button "Add Criteria" at bounding box center [276, 408] width 166 height 34
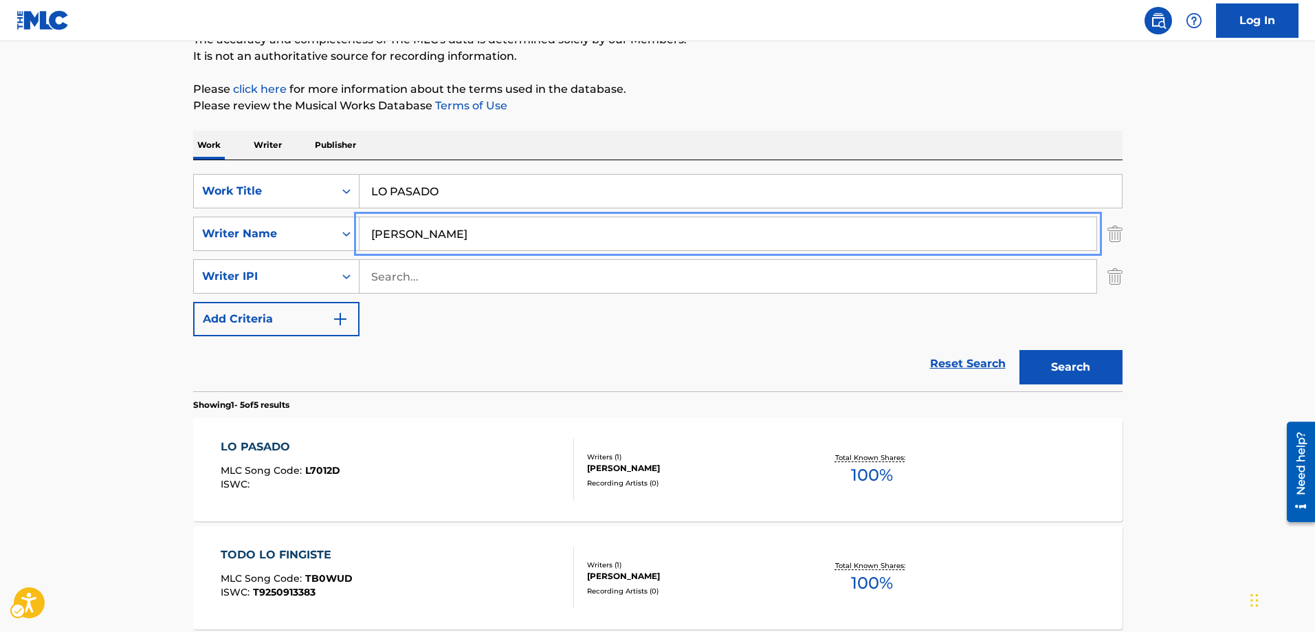
scroll to position [137, 0]
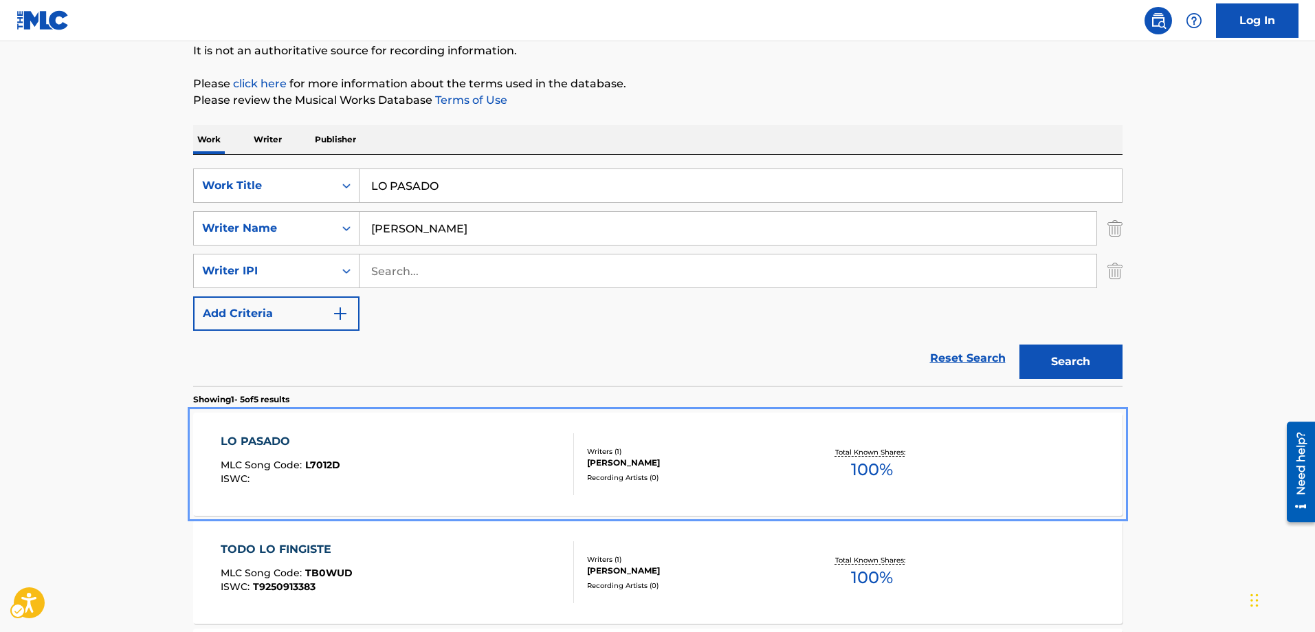
click at [304, 471] on div "MLC Song Code : L7012D" at bounding box center [281, 467] width 120 height 14
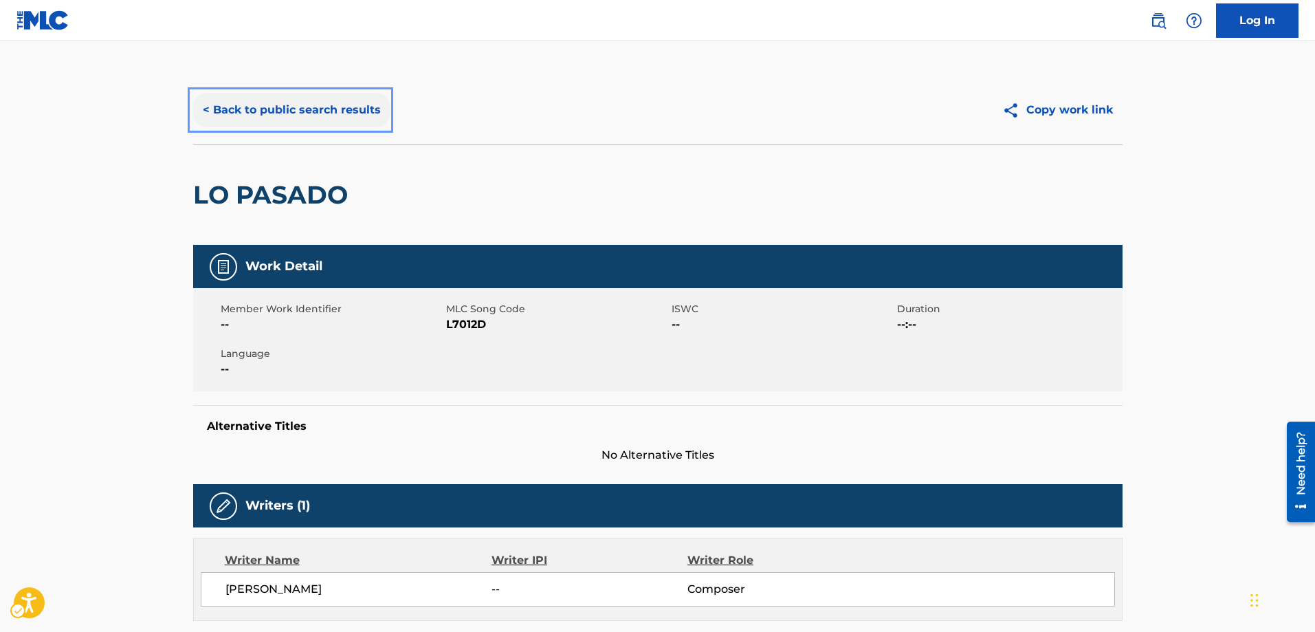
click at [206, 113] on button "< Back to public search results" at bounding box center [291, 110] width 197 height 34
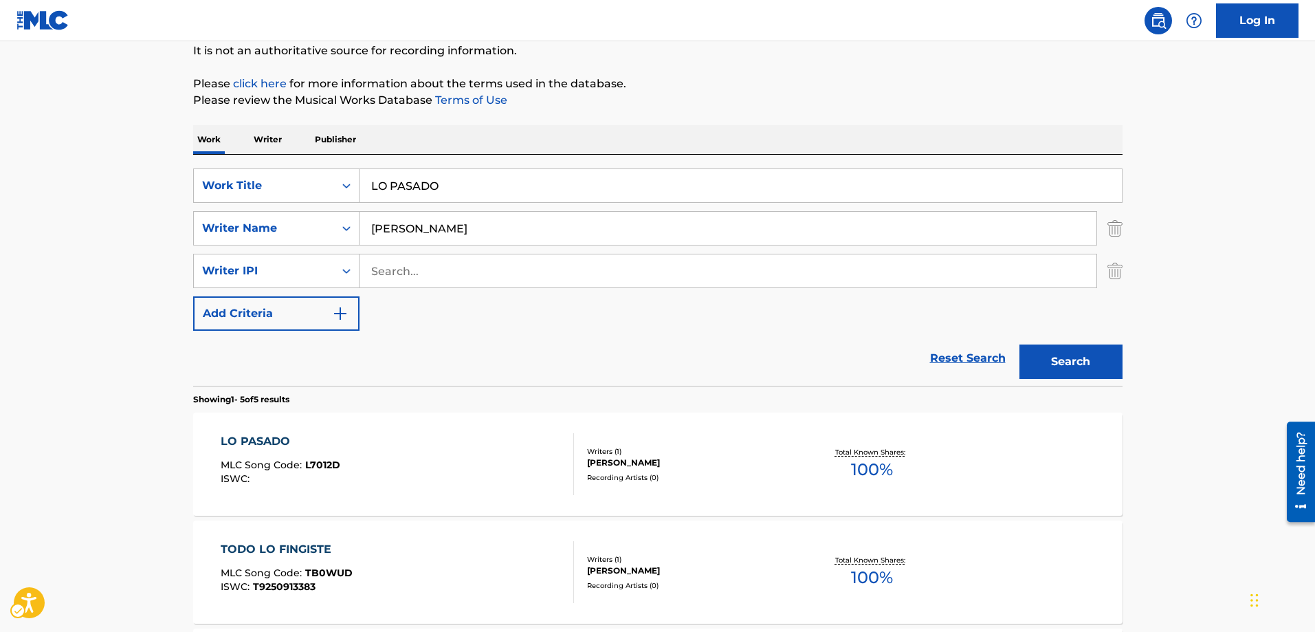
scroll to position [206, 0]
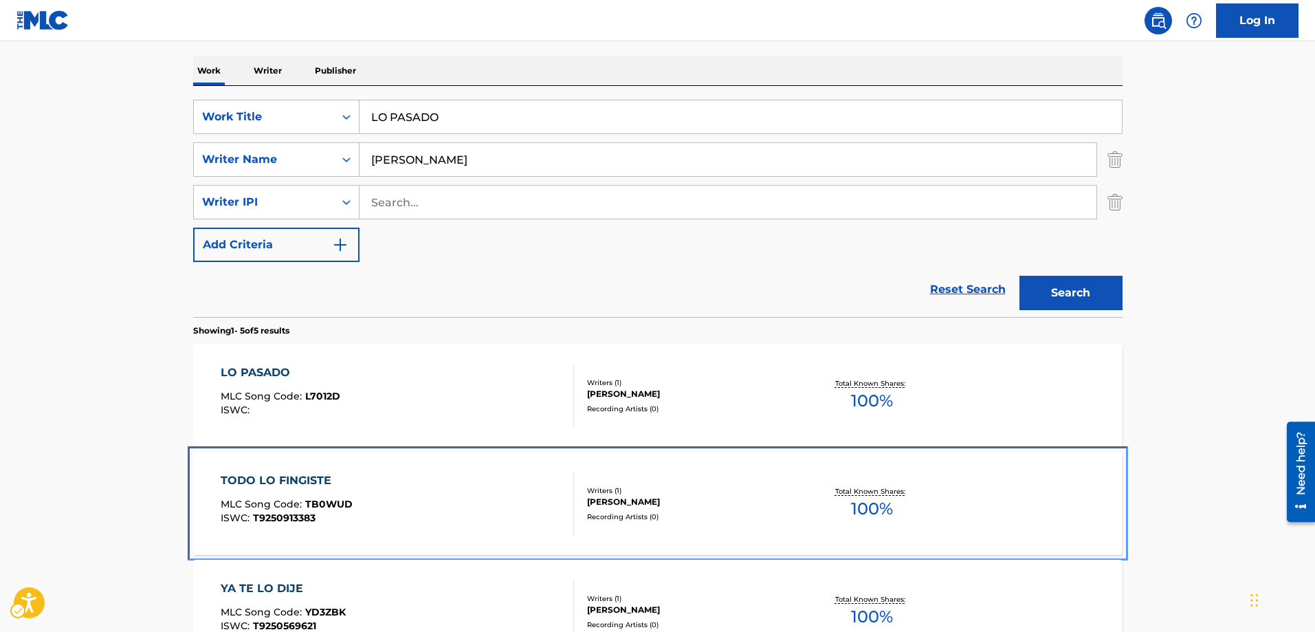
click at [340, 509] on span "TB0WUD" at bounding box center [328, 504] width 47 height 12
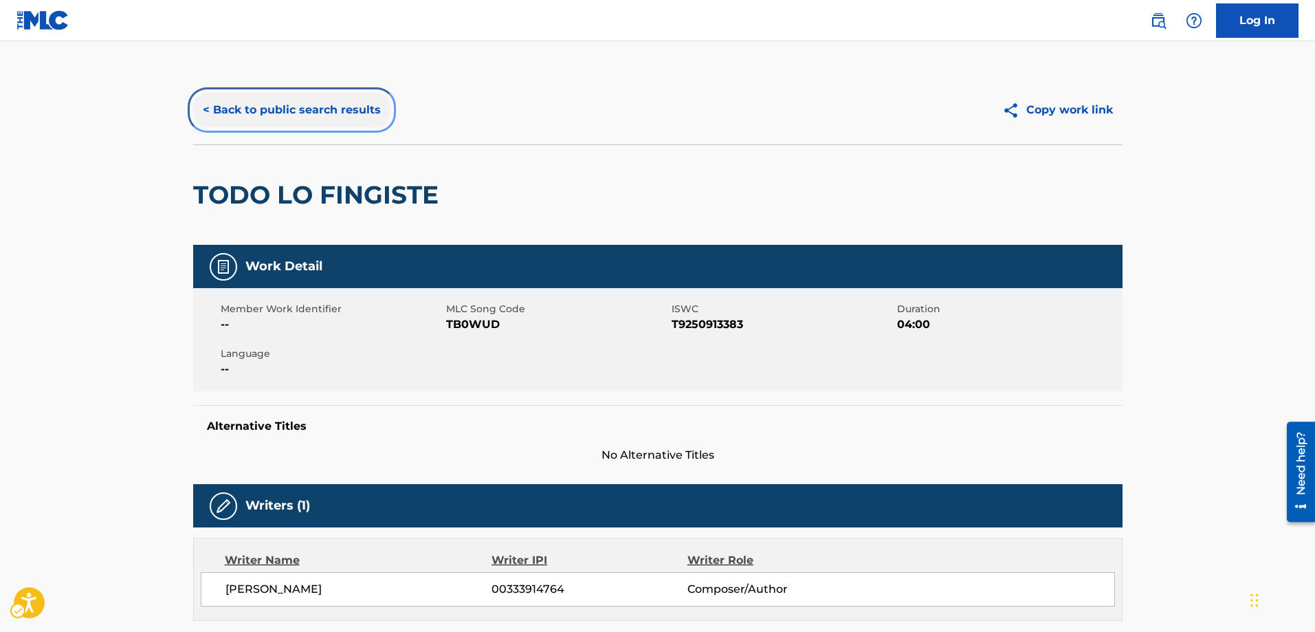
click at [203, 114] on button "< Back to public search results" at bounding box center [291, 110] width 197 height 34
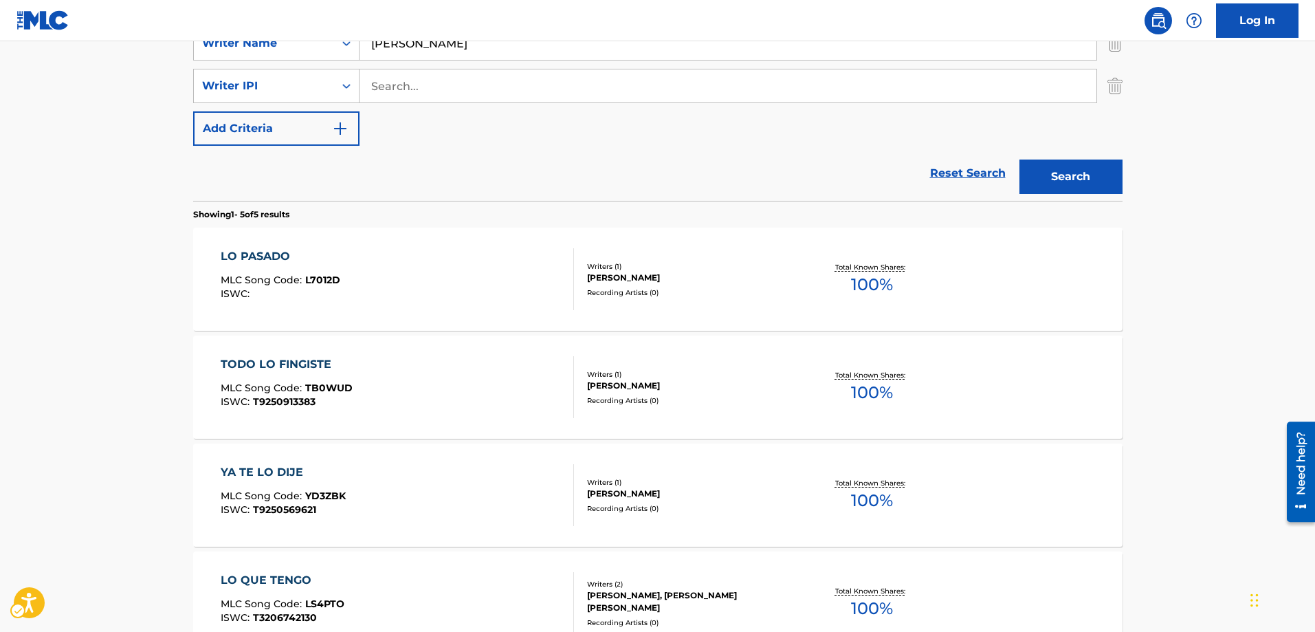
scroll to position [344, 0]
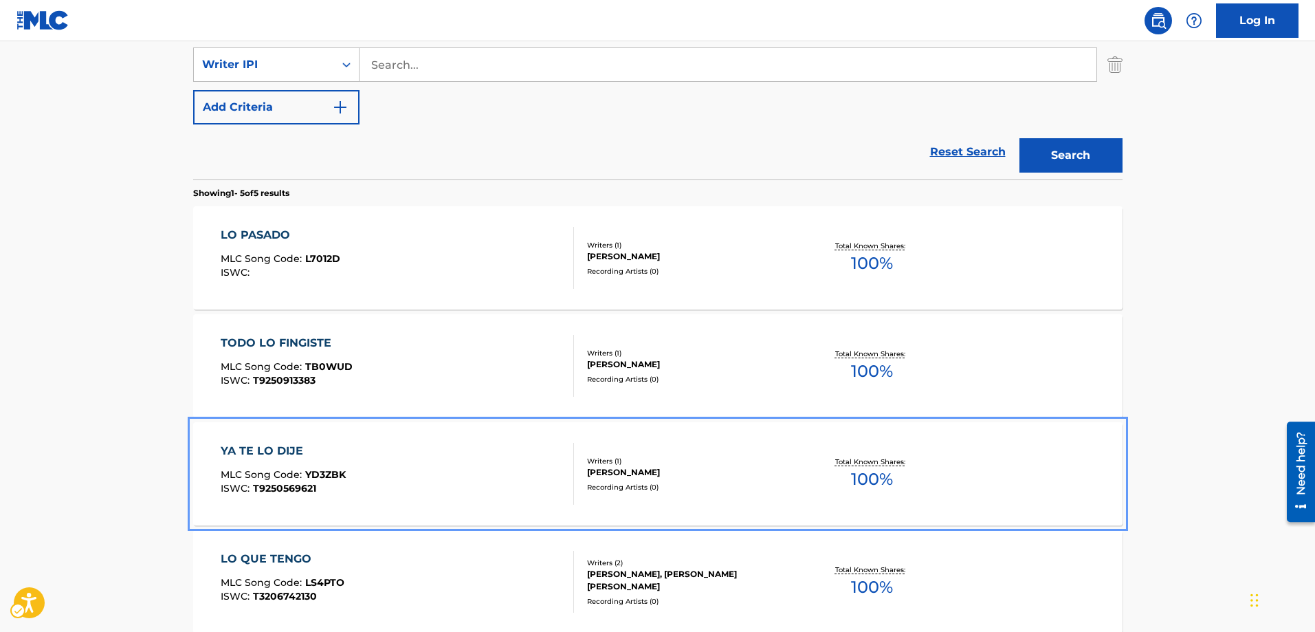
click at [325, 478] on span "YD3ZBK" at bounding box center [325, 474] width 41 height 12
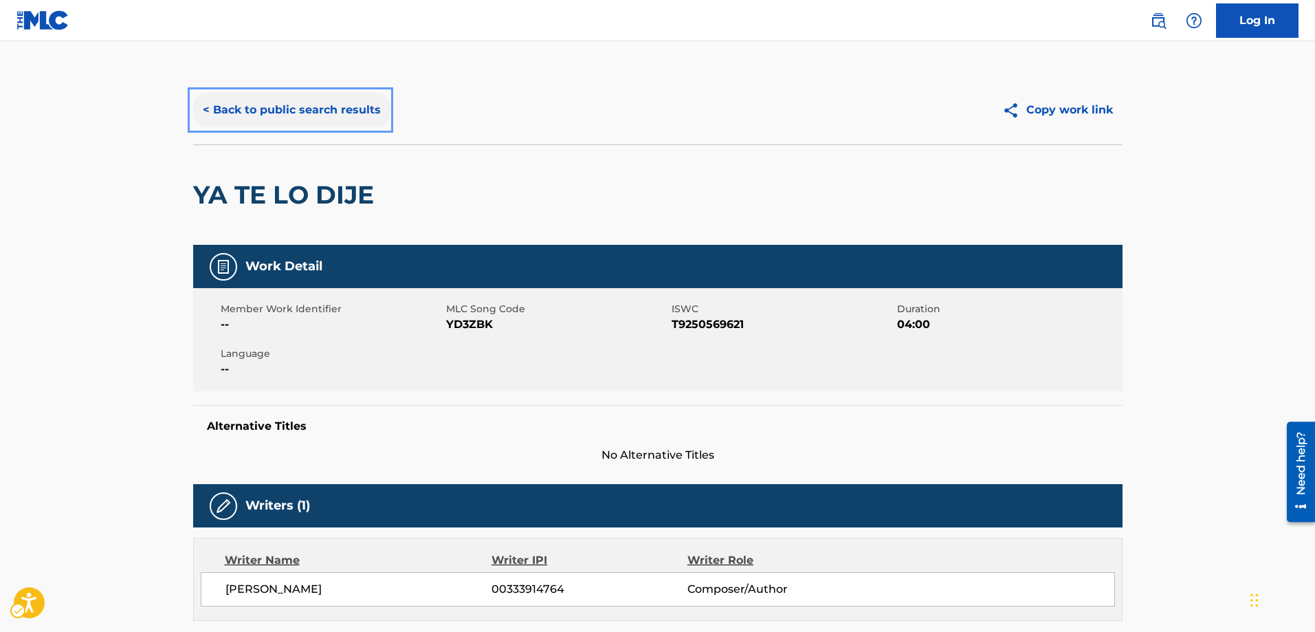
click at [201, 105] on button "< Back to public search results" at bounding box center [291, 110] width 197 height 34
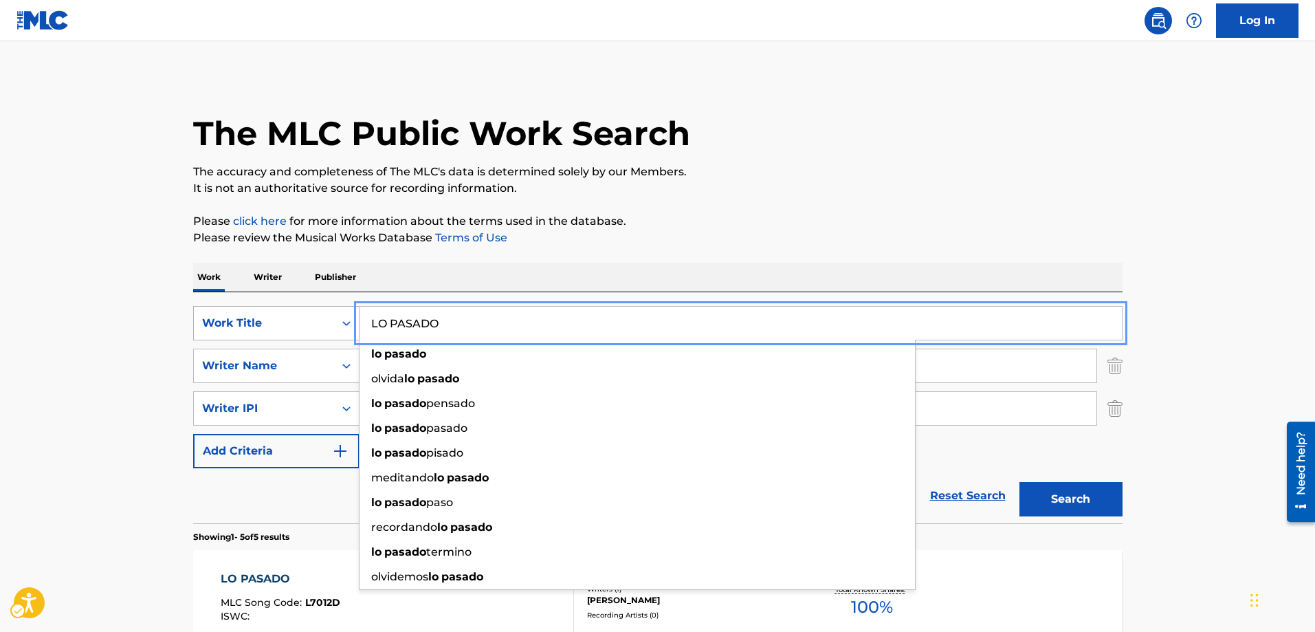
drag, startPoint x: 475, startPoint y: 314, endPoint x: 321, endPoint y: 318, distance: 154.0
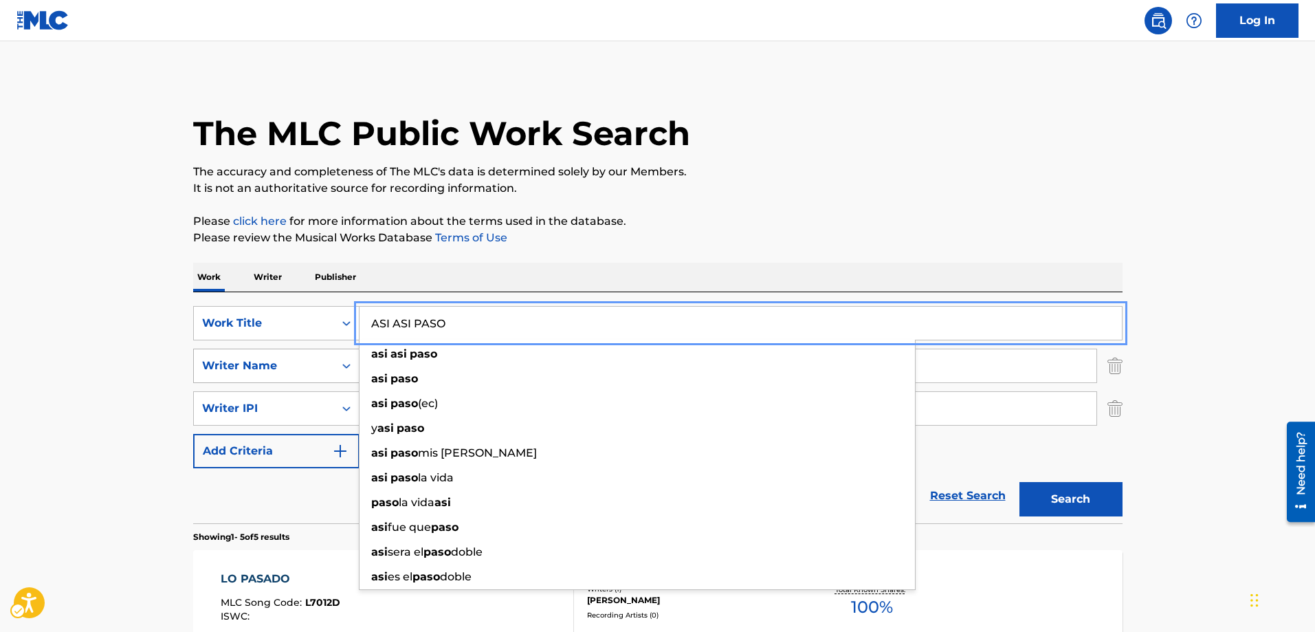
type input "ASI ASI PASO"
click at [344, 367] on icon "Search Form" at bounding box center [347, 366] width 14 height 14
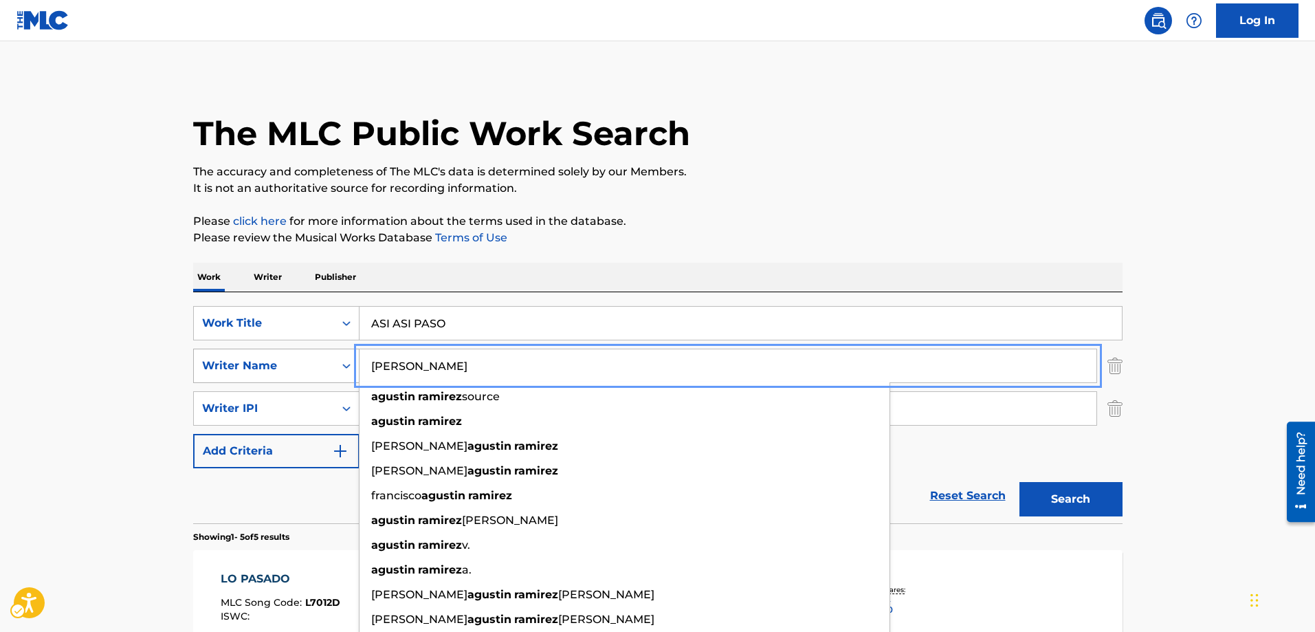
drag, startPoint x: 492, startPoint y: 371, endPoint x: 328, endPoint y: 367, distance: 164.3
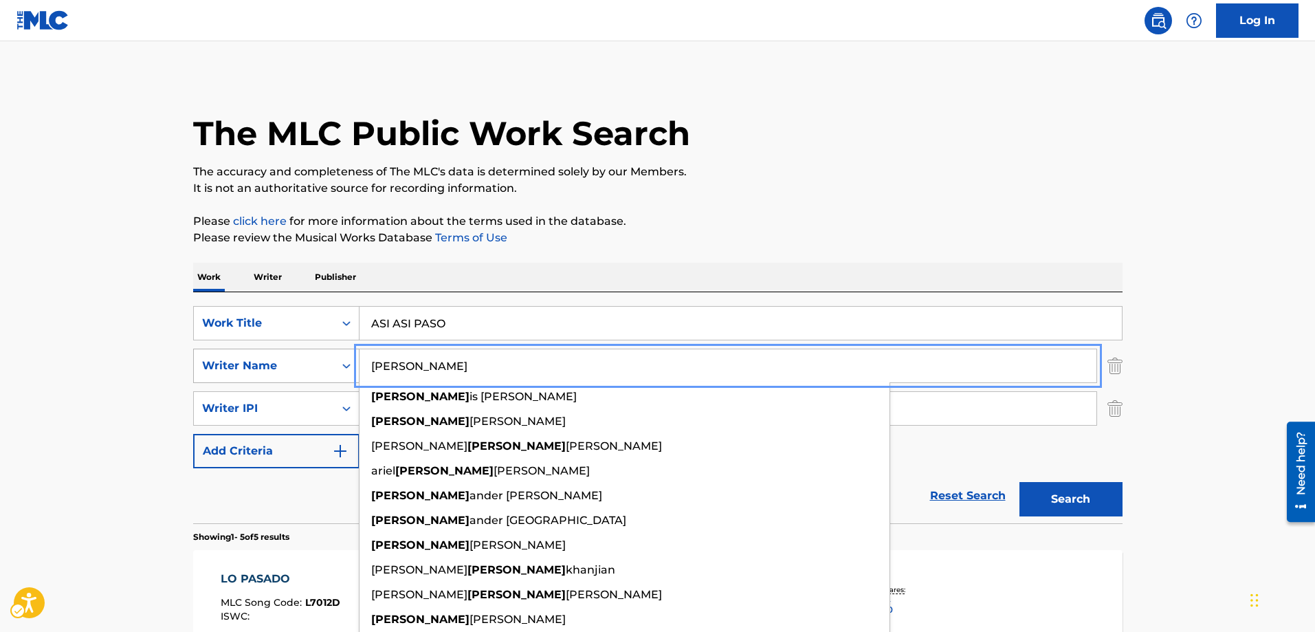
type input "ALEX"
click at [1019, 482] on button "Search" at bounding box center [1070, 499] width 103 height 34
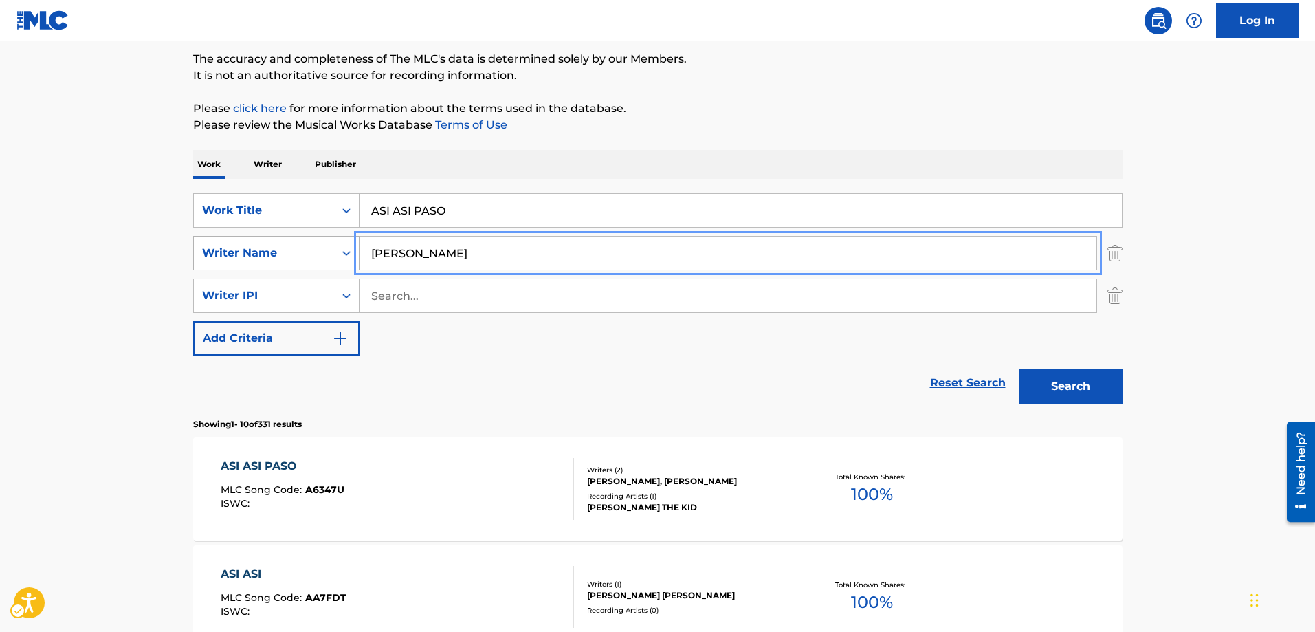
scroll to position [137, 0]
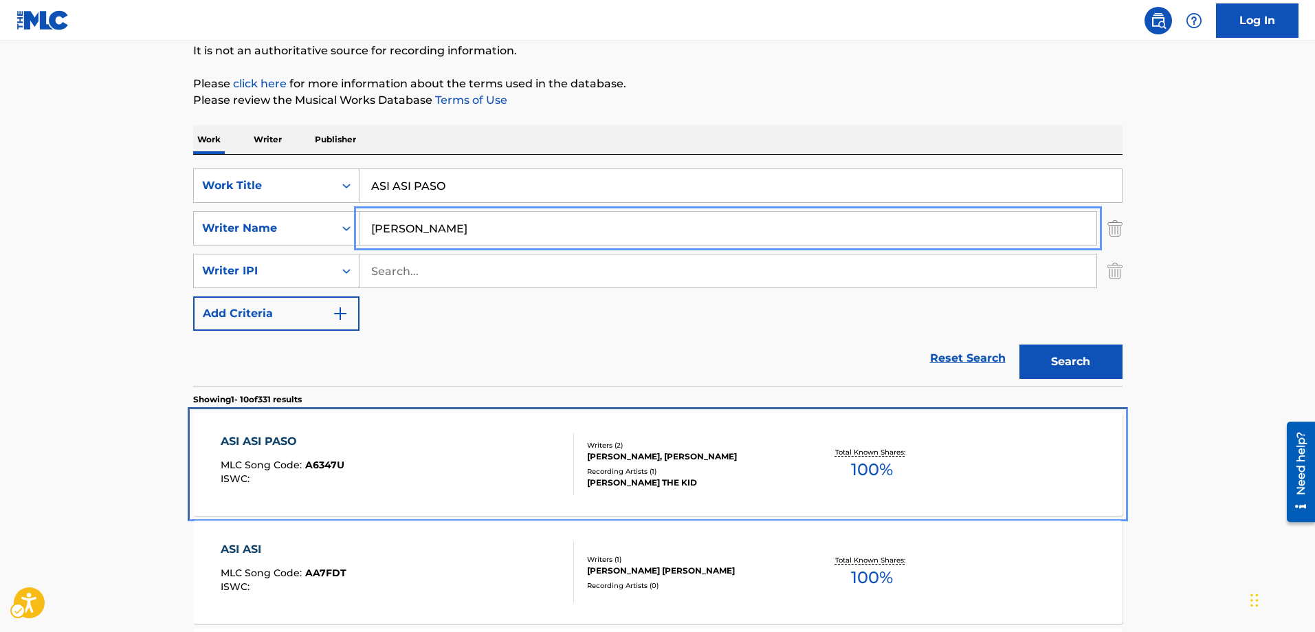
click at [324, 465] on span "A6347U" at bounding box center [324, 464] width 39 height 12
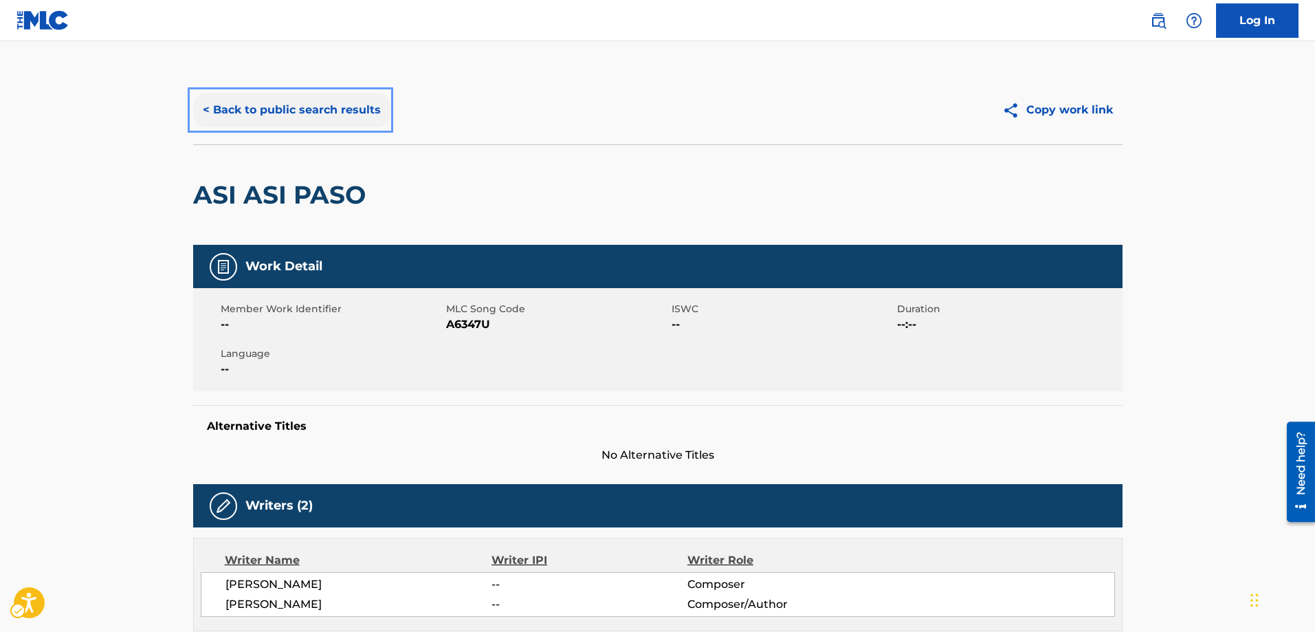
click at [203, 108] on button "< Back to public search results" at bounding box center [291, 110] width 197 height 34
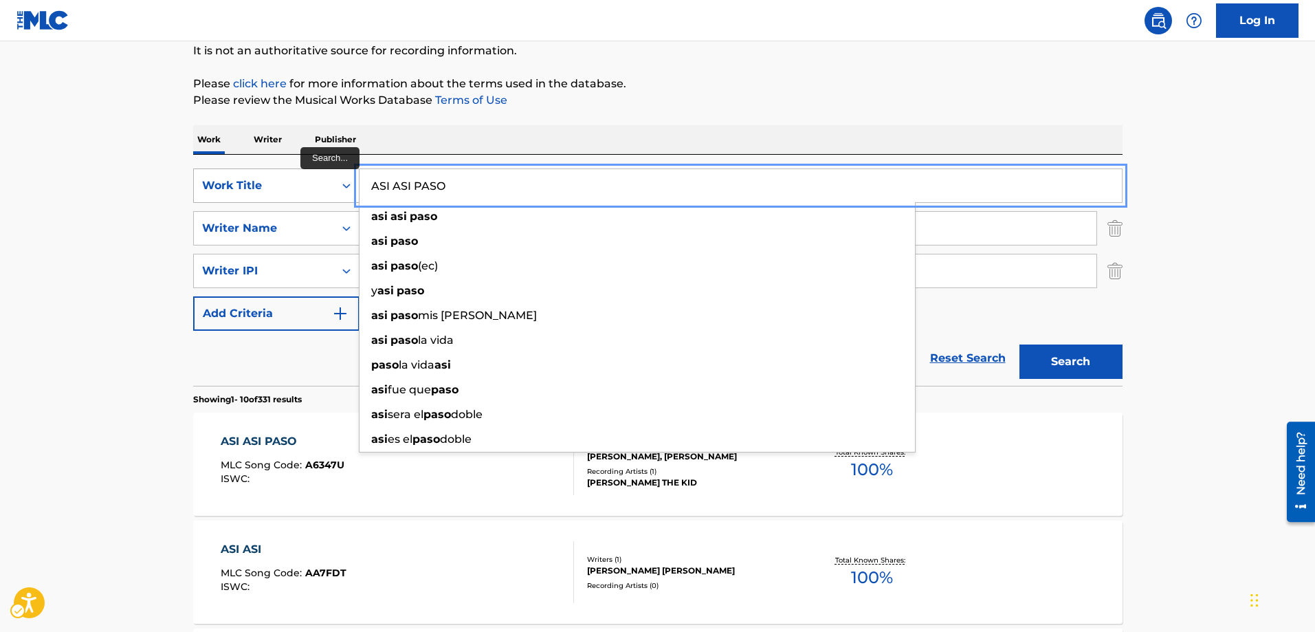
drag, startPoint x: 469, startPoint y: 184, endPoint x: 259, endPoint y: 188, distance: 210.4
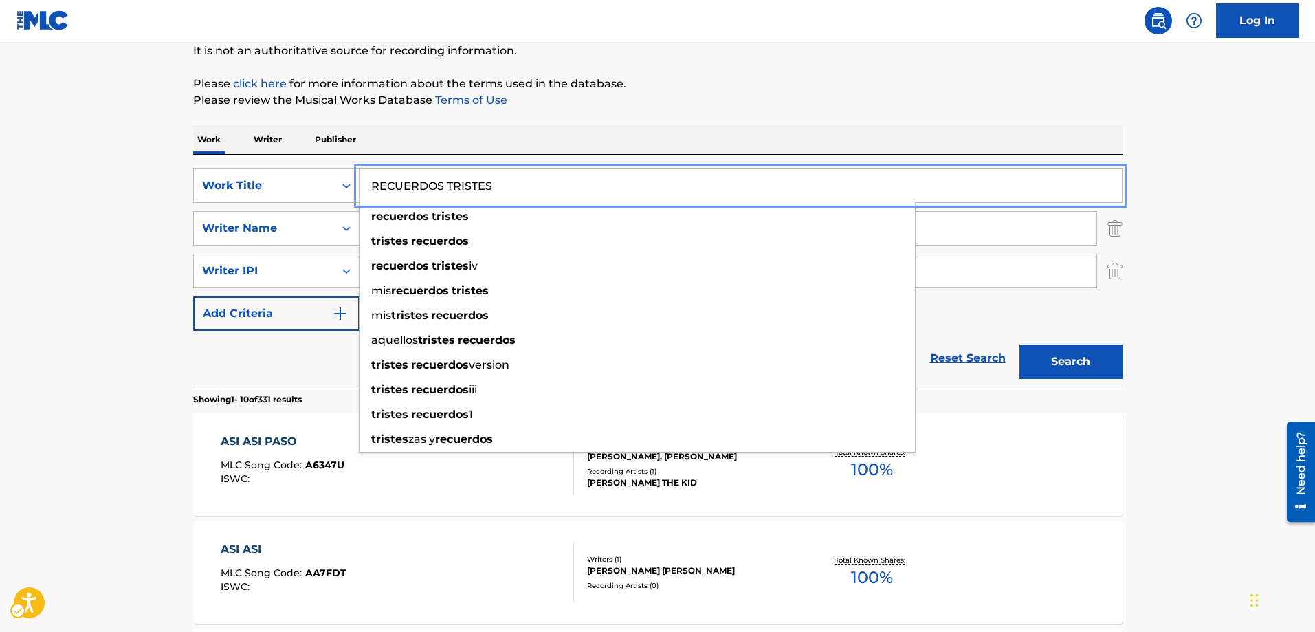
type input "RECUERDOS TRISTES"
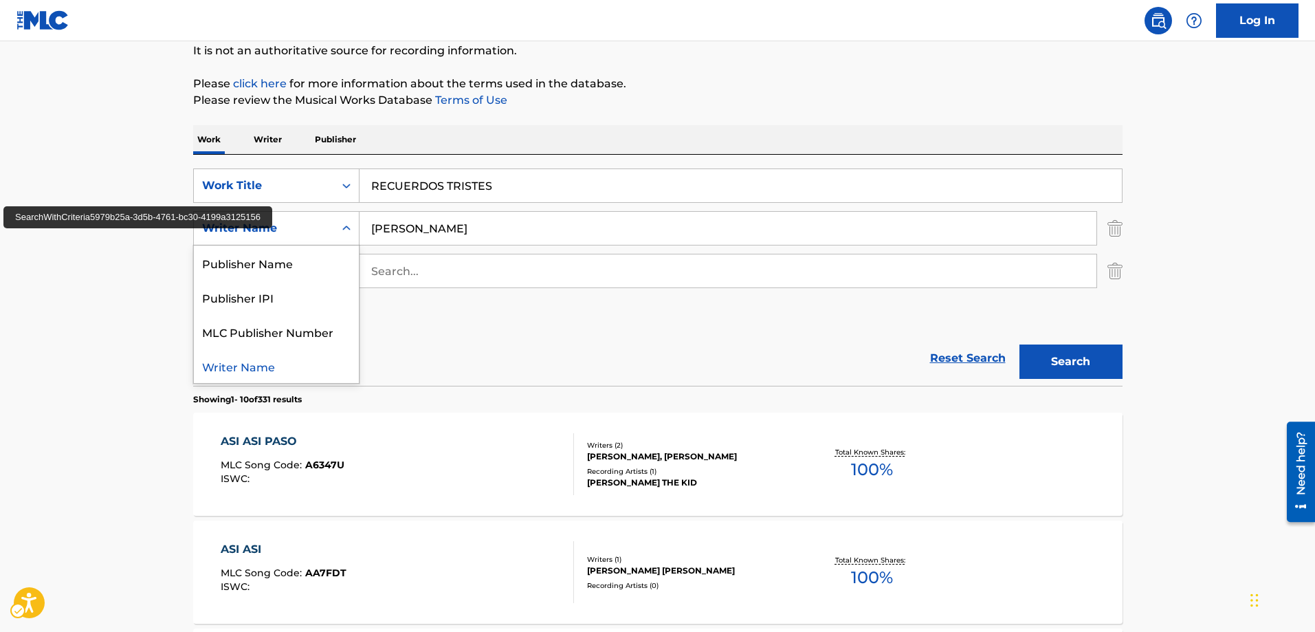
click at [351, 228] on icon "Search Form" at bounding box center [347, 228] width 14 height 14
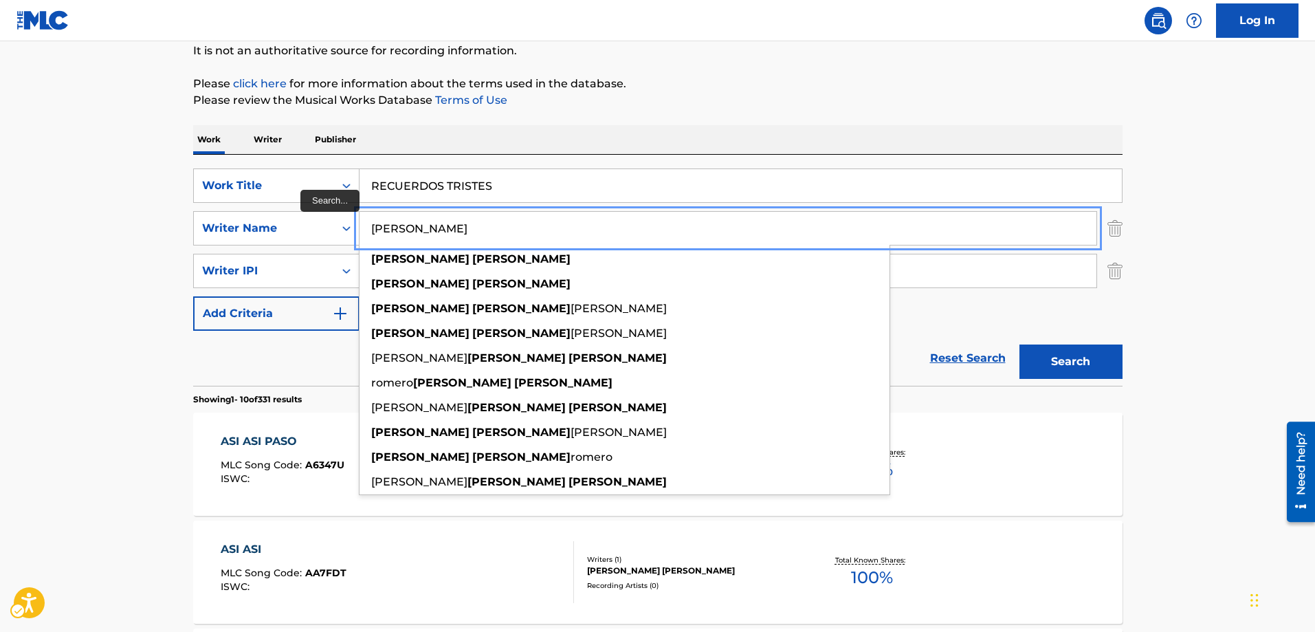
type input "ALEJANDRO REYES"
click at [1019, 344] on button "Search" at bounding box center [1070, 361] width 103 height 34
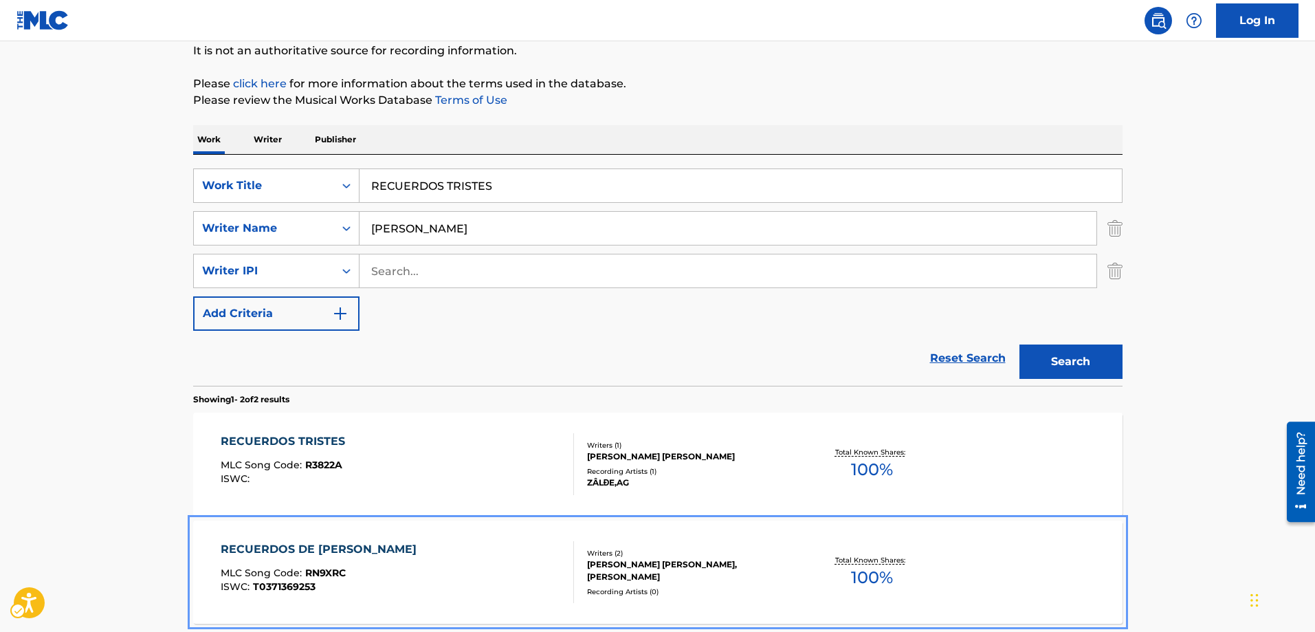
click at [324, 568] on span "RN9XRC" at bounding box center [325, 572] width 41 height 12
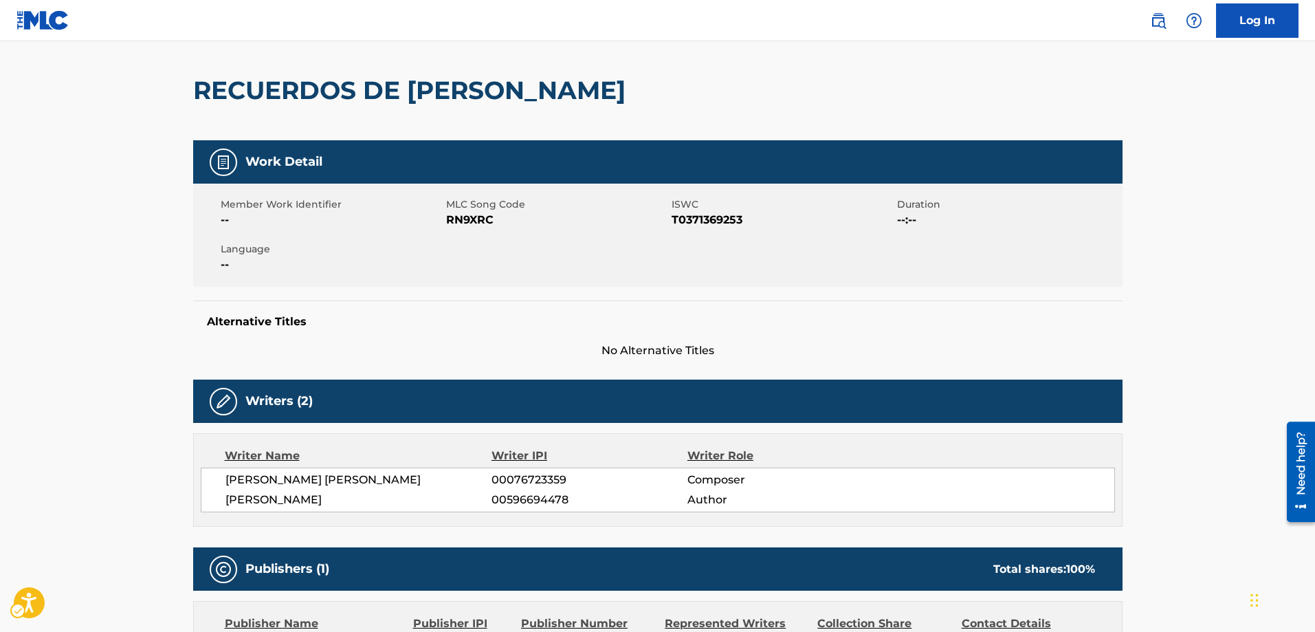
scroll to position [69, 0]
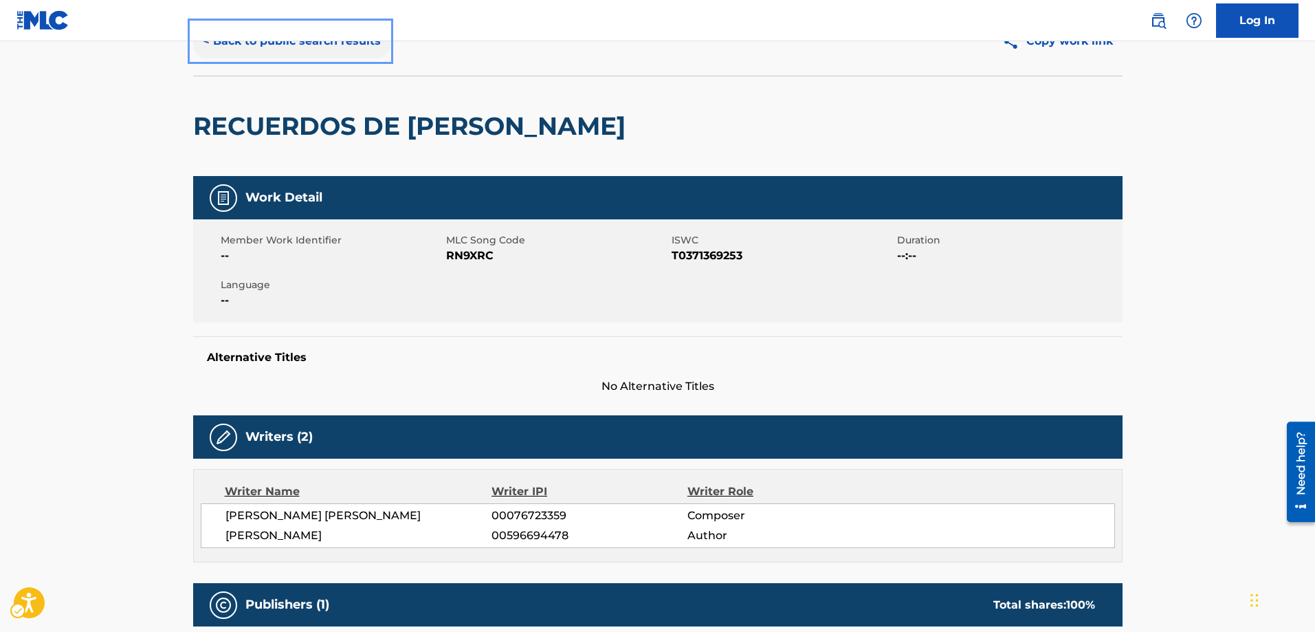
click at [203, 41] on button "< Back to public search results" at bounding box center [291, 41] width 197 height 34
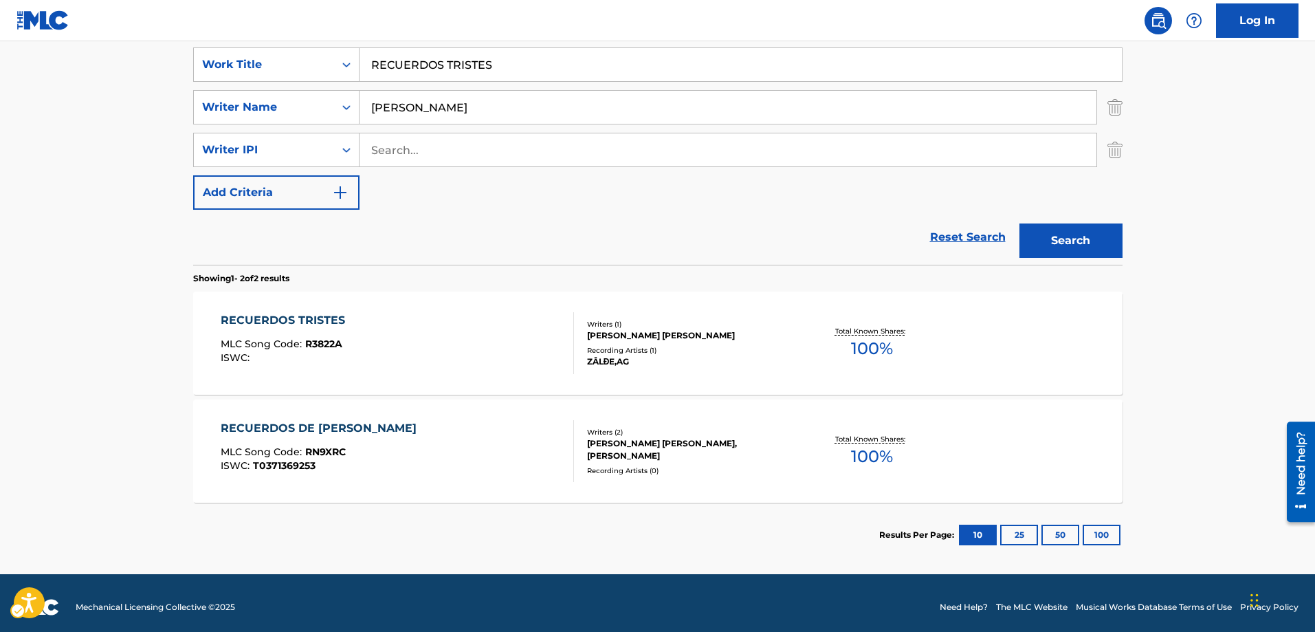
scroll to position [267, 0]
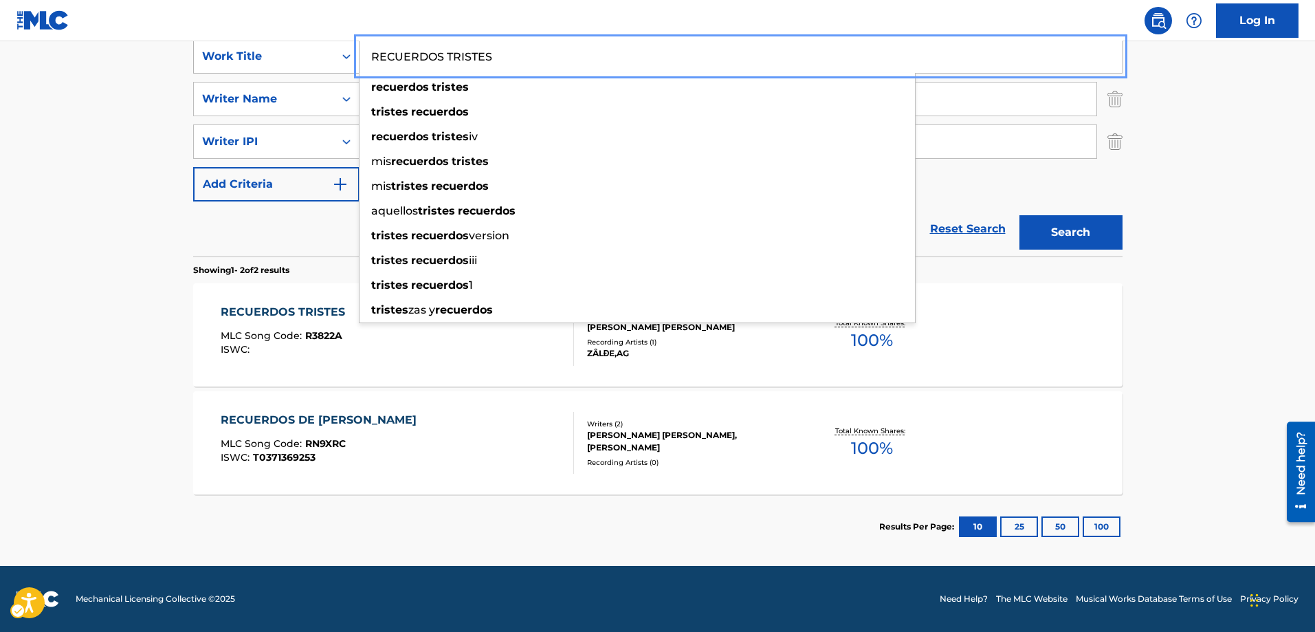
drag, startPoint x: 499, startPoint y: 54, endPoint x: 327, endPoint y: 67, distance: 172.3
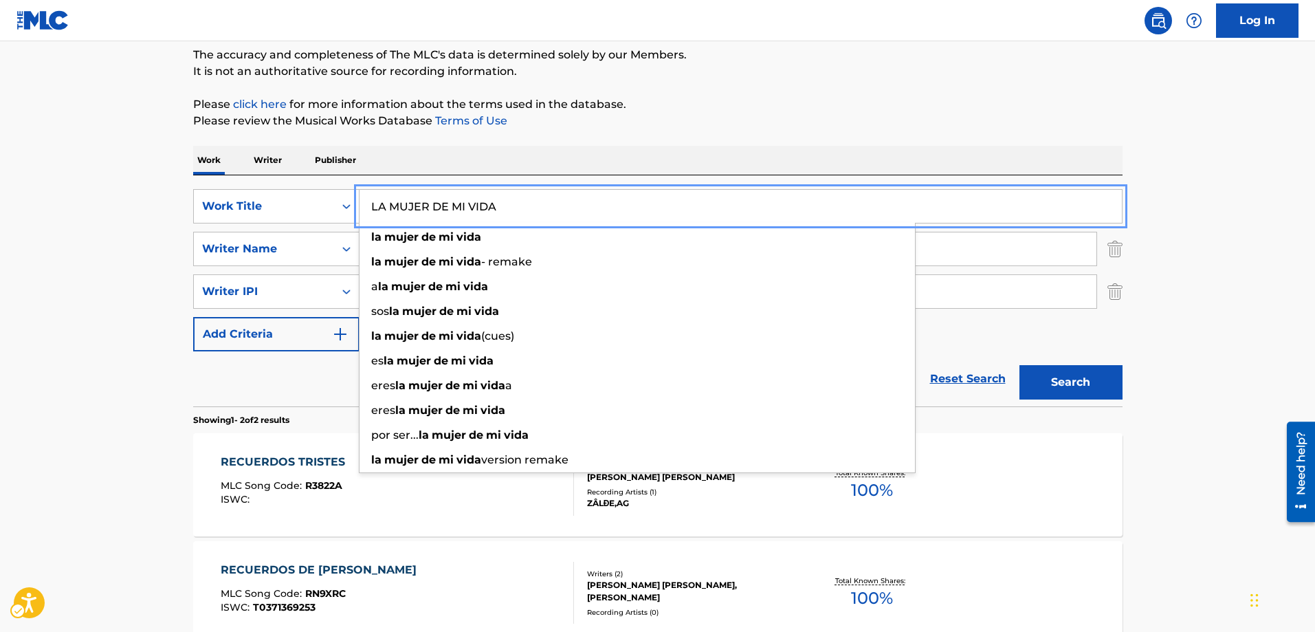
scroll to position [60, 0]
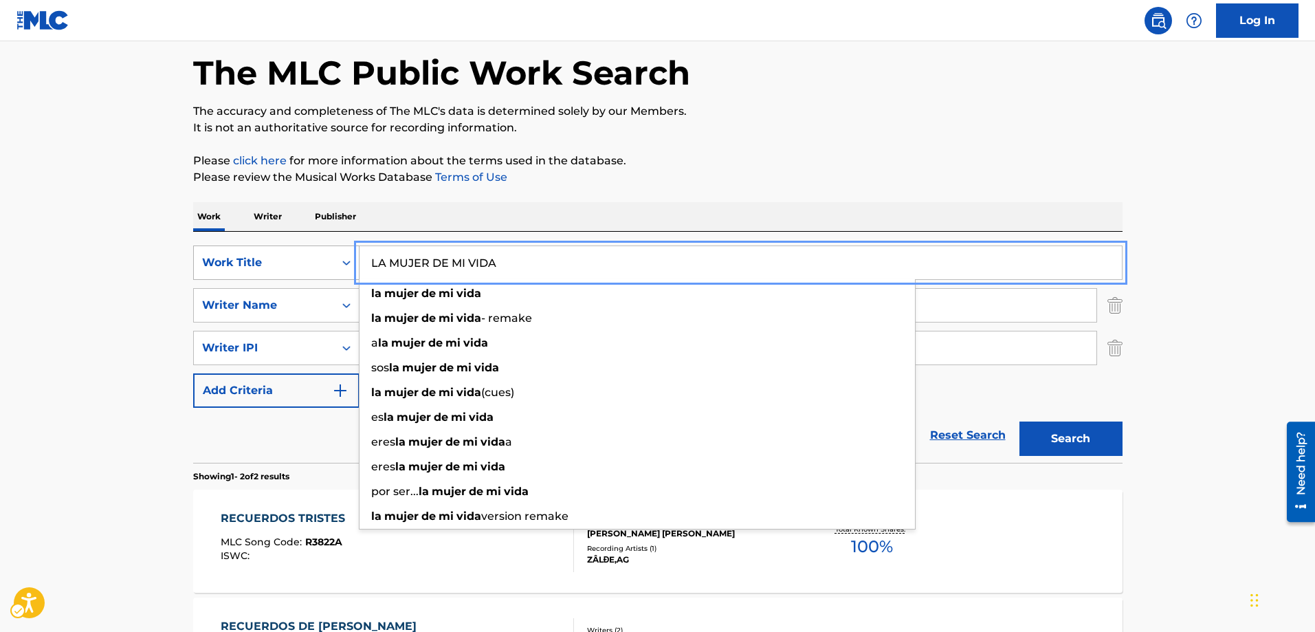
type input "LA MUJER DE MI VIDA"
click at [348, 267] on icon "Search Form" at bounding box center [347, 263] width 14 height 14
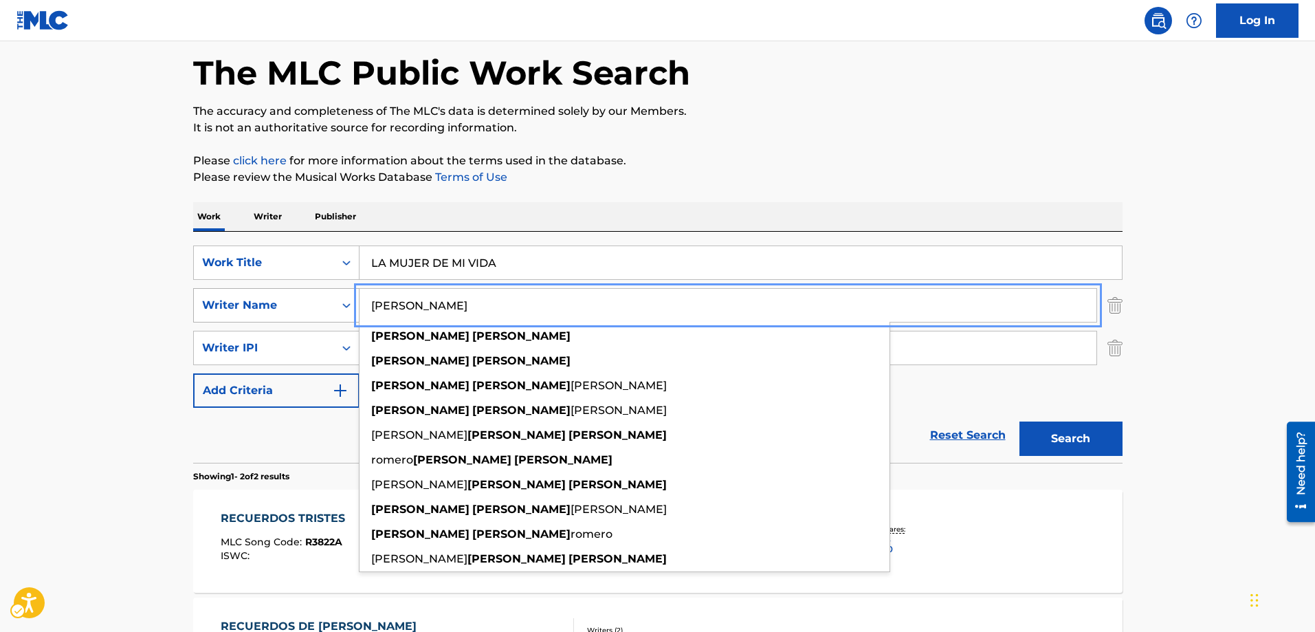
drag, startPoint x: 489, startPoint y: 304, endPoint x: 329, endPoint y: 298, distance: 161.0
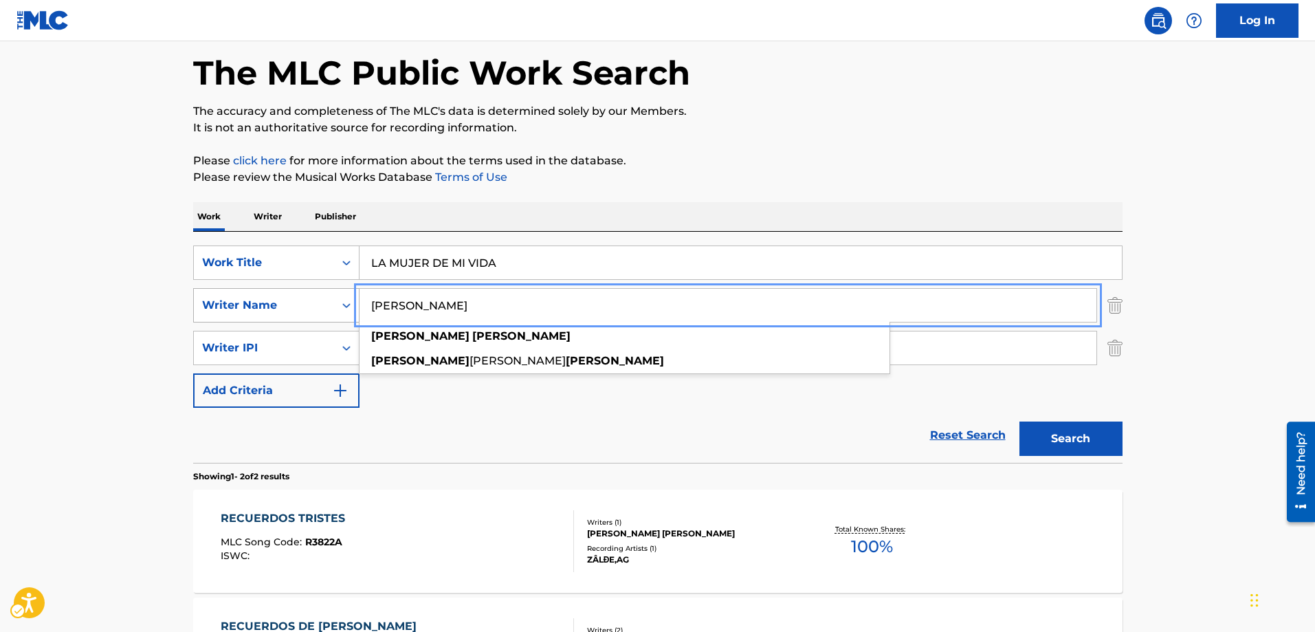
type input "ALFREDO PORRAS"
click at [1019, 421] on button "Search" at bounding box center [1070, 438] width 103 height 34
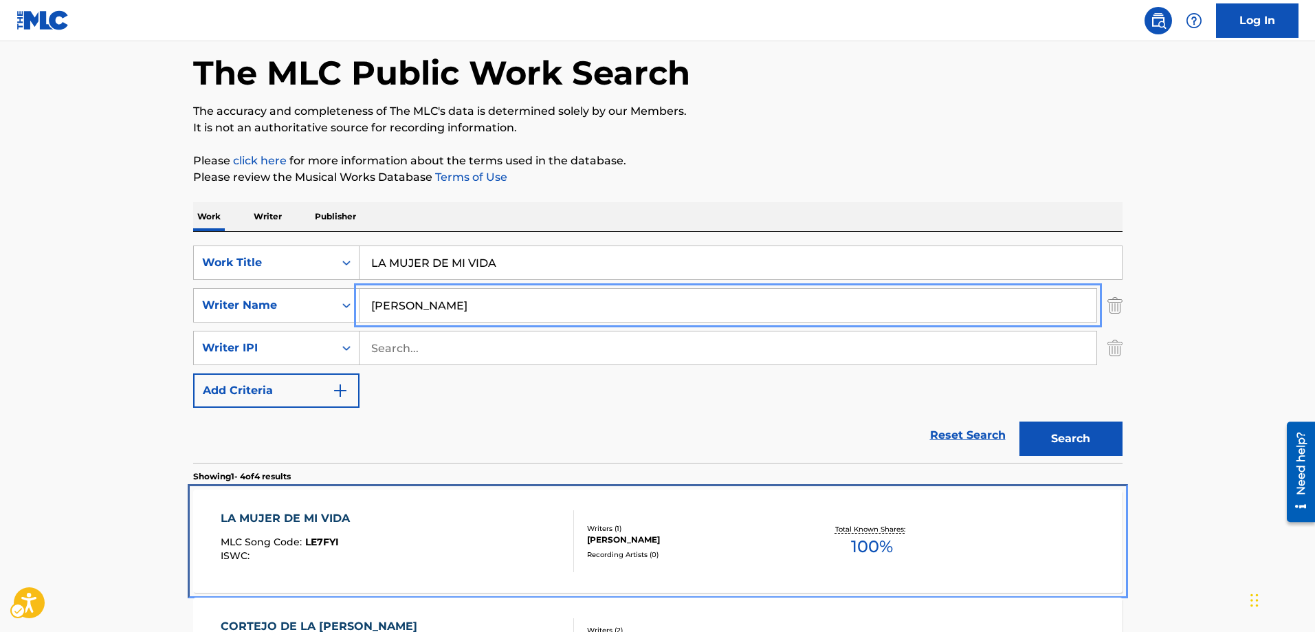
click at [322, 545] on span "LE7FYI" at bounding box center [322, 541] width 34 height 12
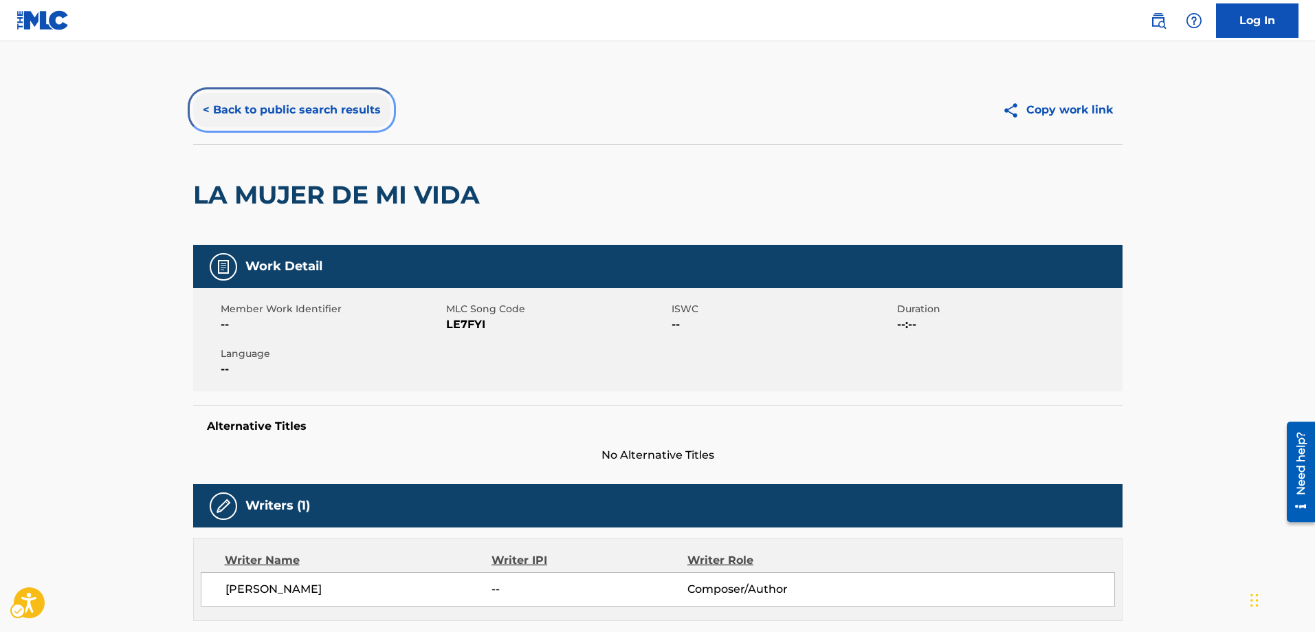
click at [202, 111] on button "< Back to public search results" at bounding box center [291, 110] width 197 height 34
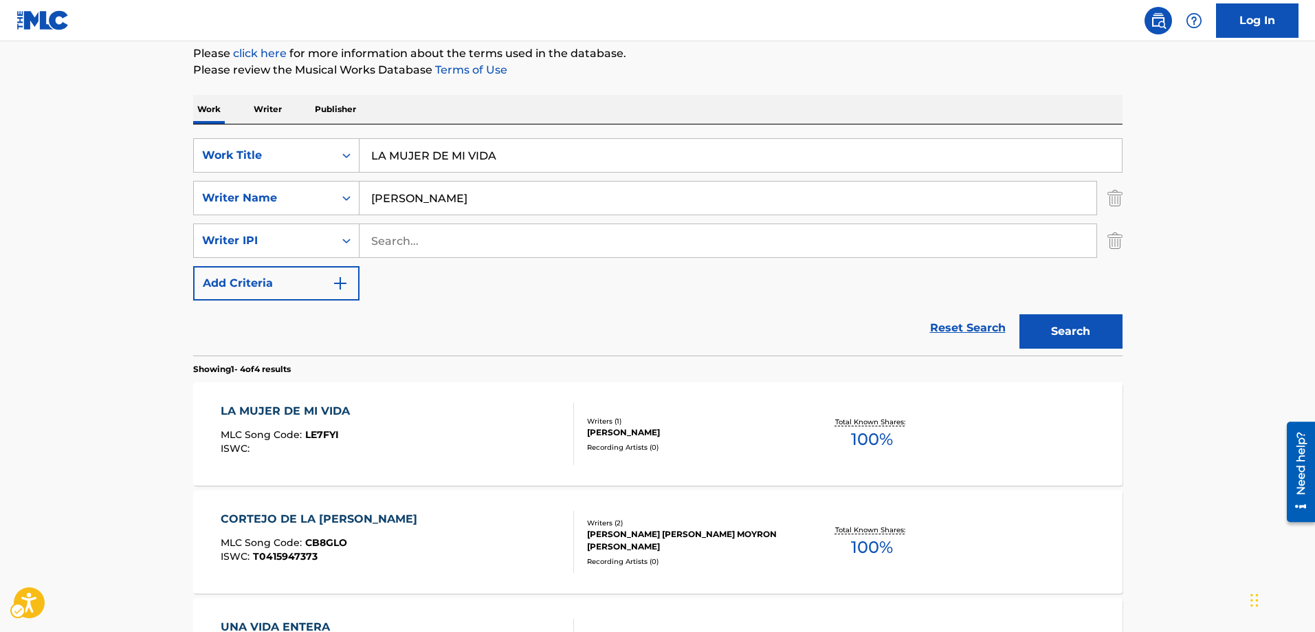
scroll to position [198, 0]
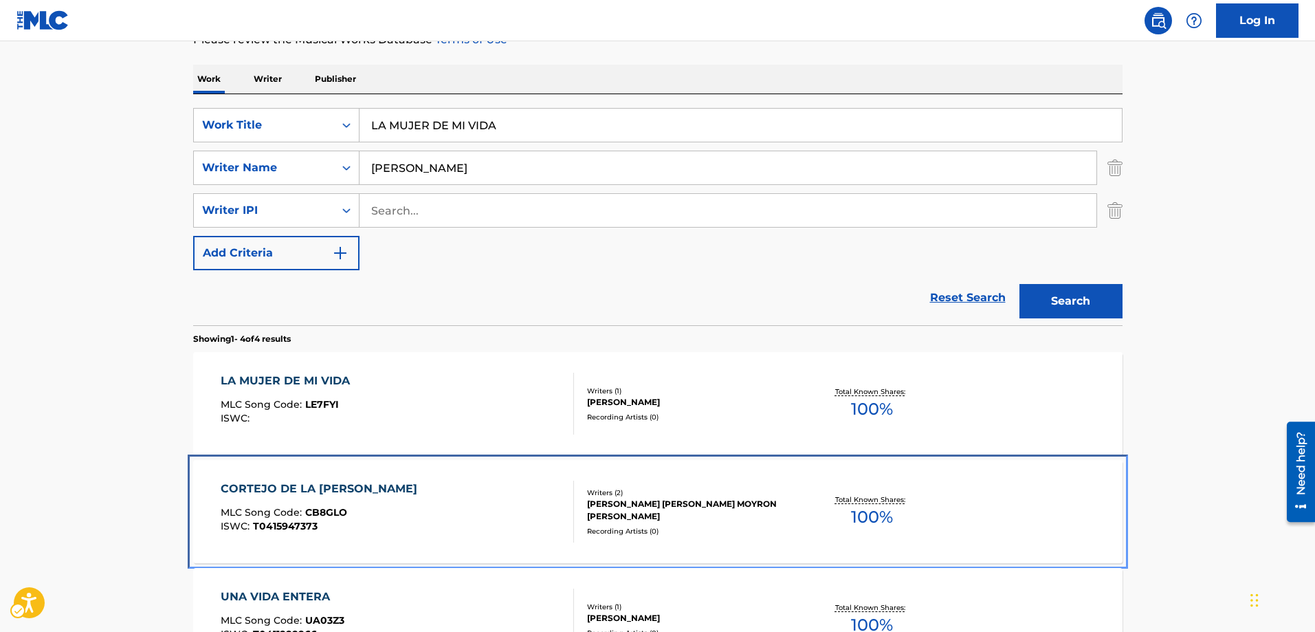
click at [322, 509] on span "CB8GLO" at bounding box center [326, 512] width 42 height 12
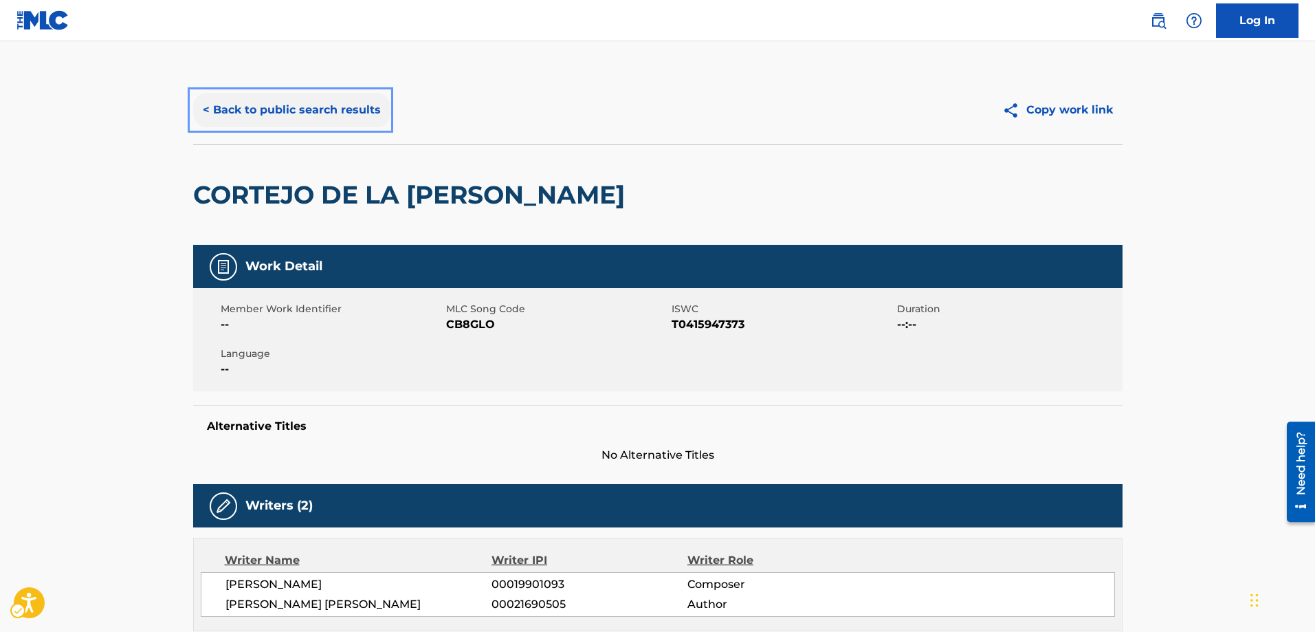
click at [201, 109] on button "< Back to public search results" at bounding box center [291, 110] width 197 height 34
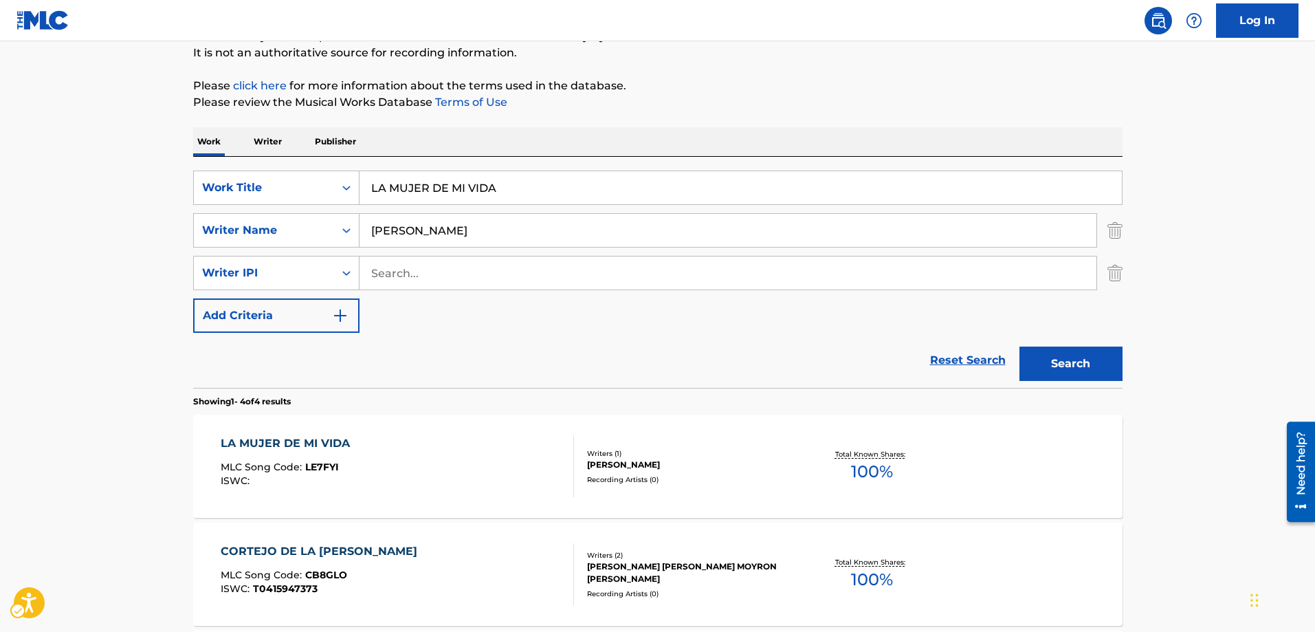
scroll to position [60, 0]
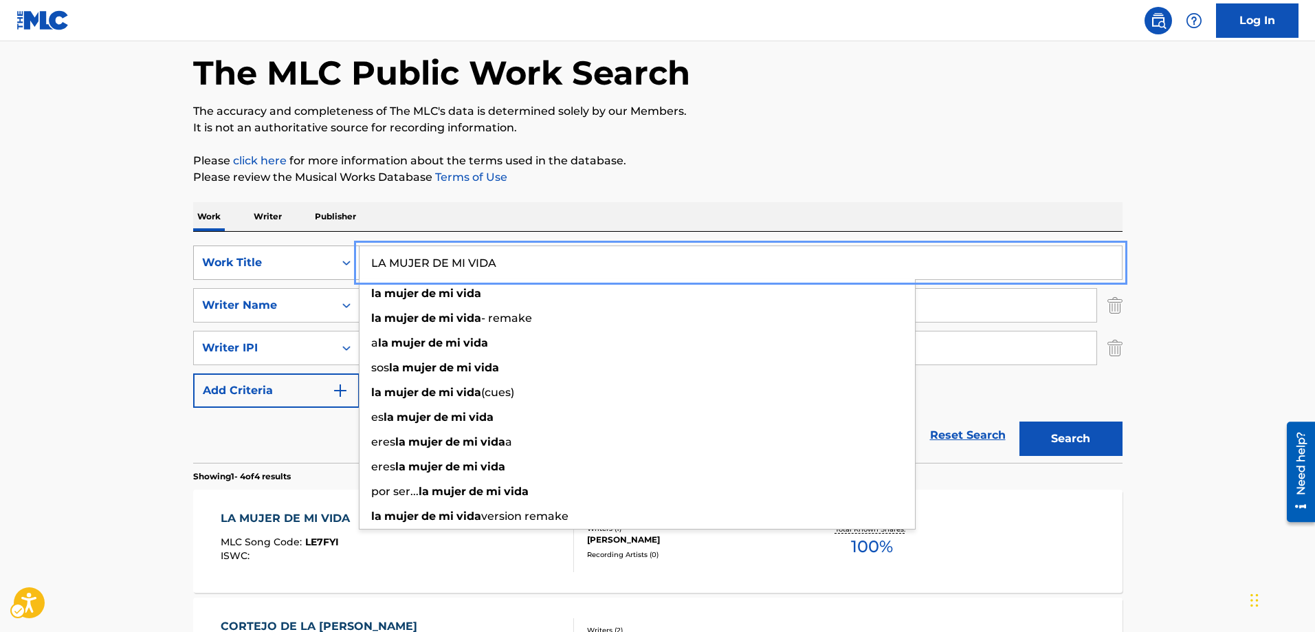
drag, startPoint x: 519, startPoint y: 256, endPoint x: 333, endPoint y: 265, distance: 186.4
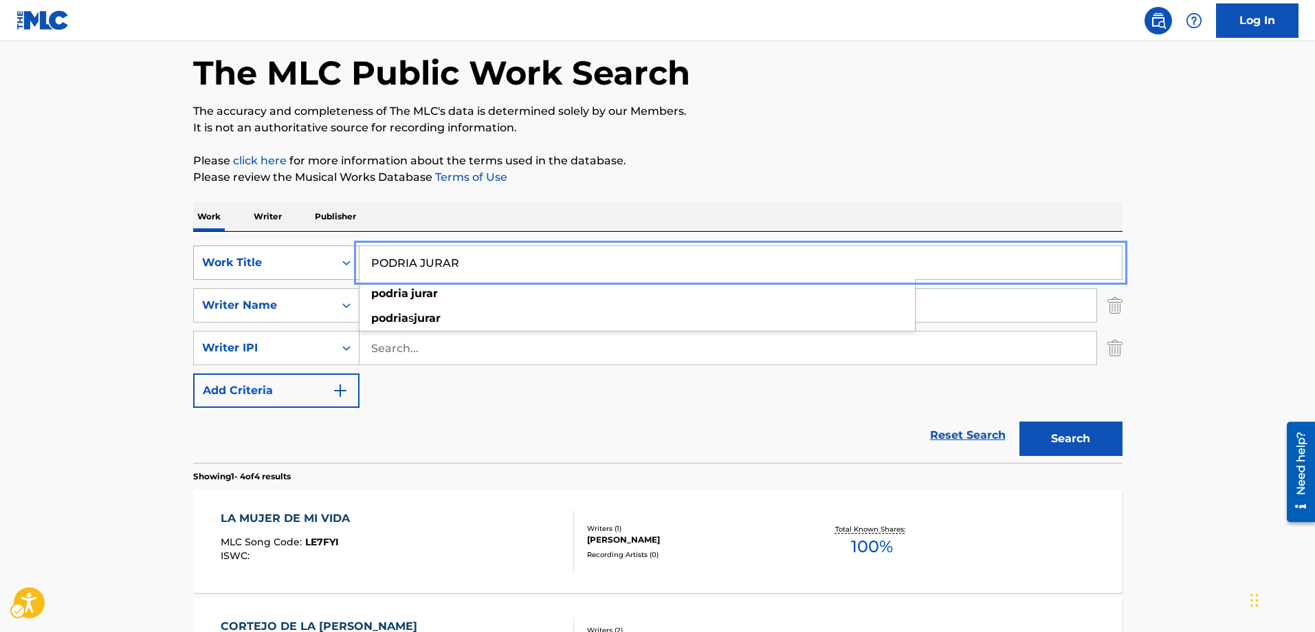
type input "PODRIA JURAR"
click at [1019, 421] on button "Search" at bounding box center [1070, 438] width 103 height 34
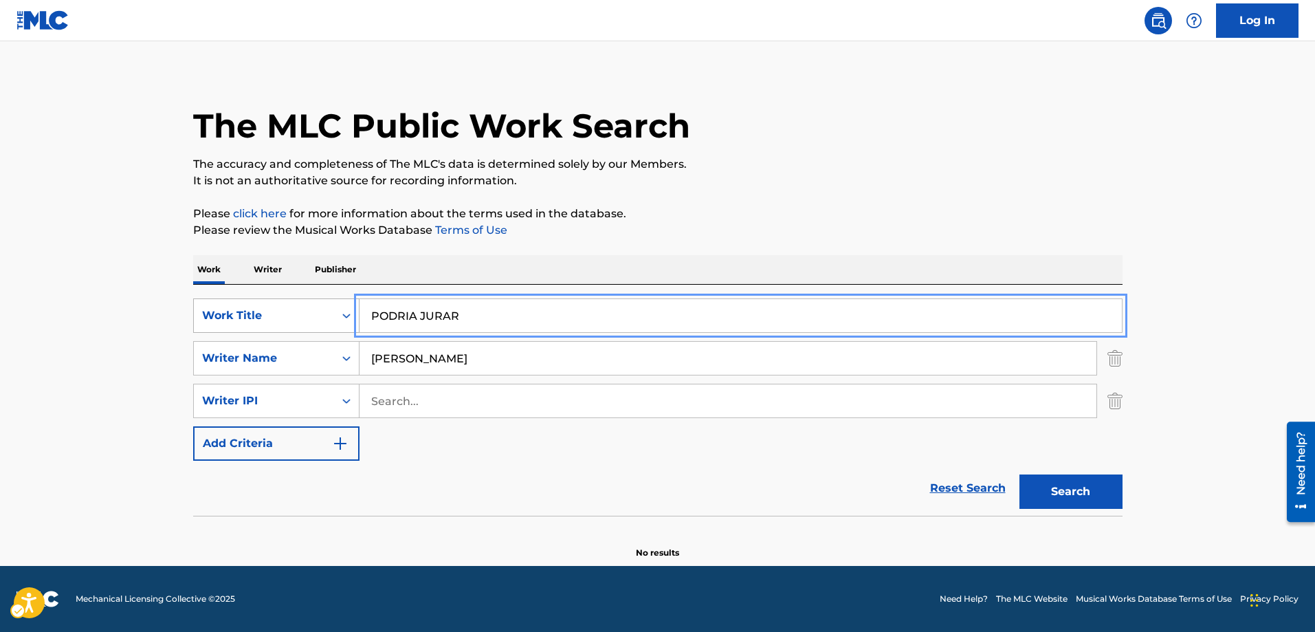
scroll to position [8, 0]
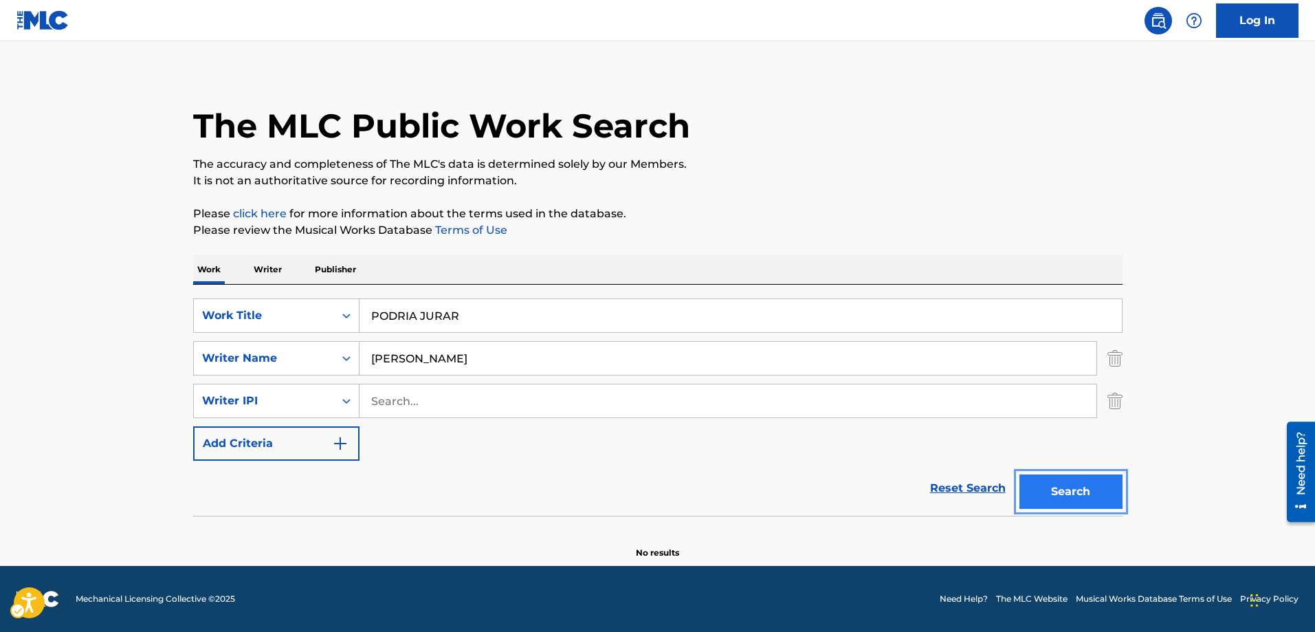
click at [1052, 488] on button "Search" at bounding box center [1070, 491] width 103 height 34
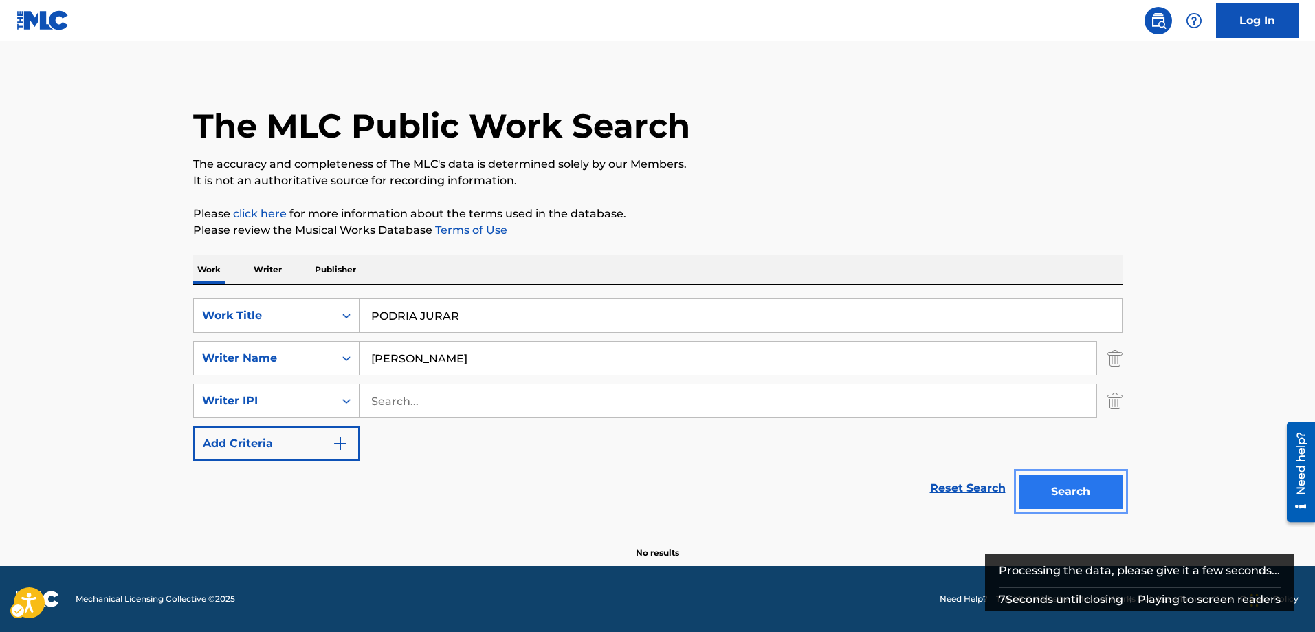
click at [1068, 490] on button "Search" at bounding box center [1070, 491] width 103 height 34
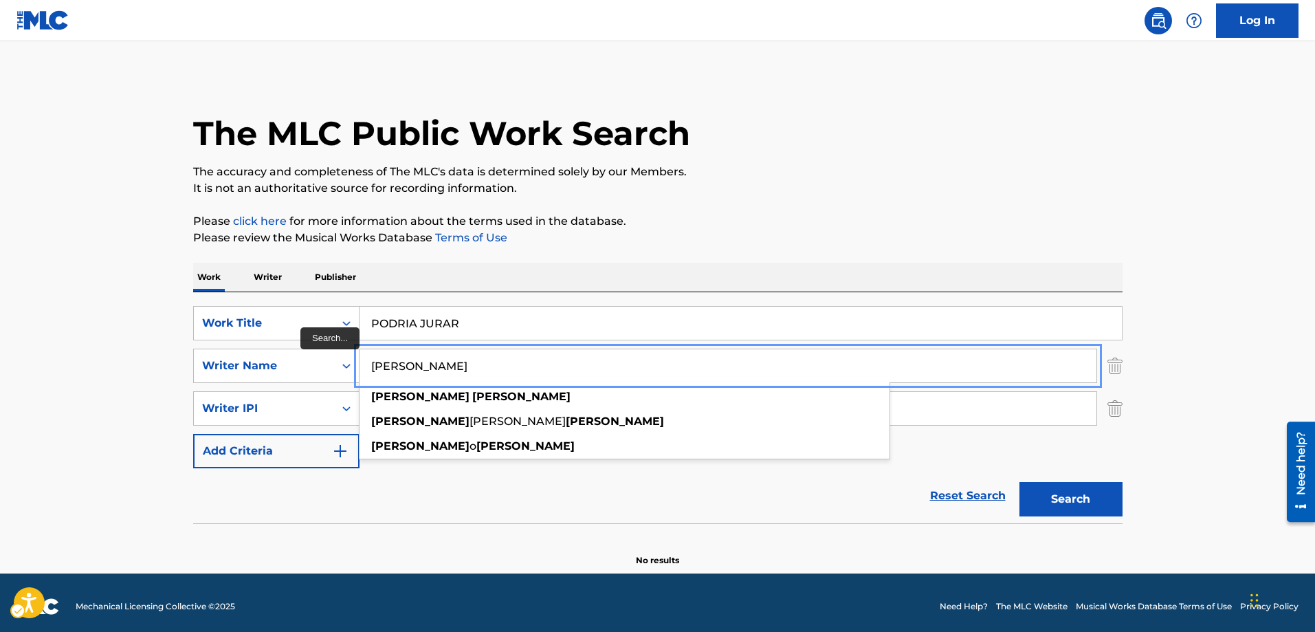
type input "ALFRED PORRAS"
click at [1019, 482] on button "Search" at bounding box center [1070, 499] width 103 height 34
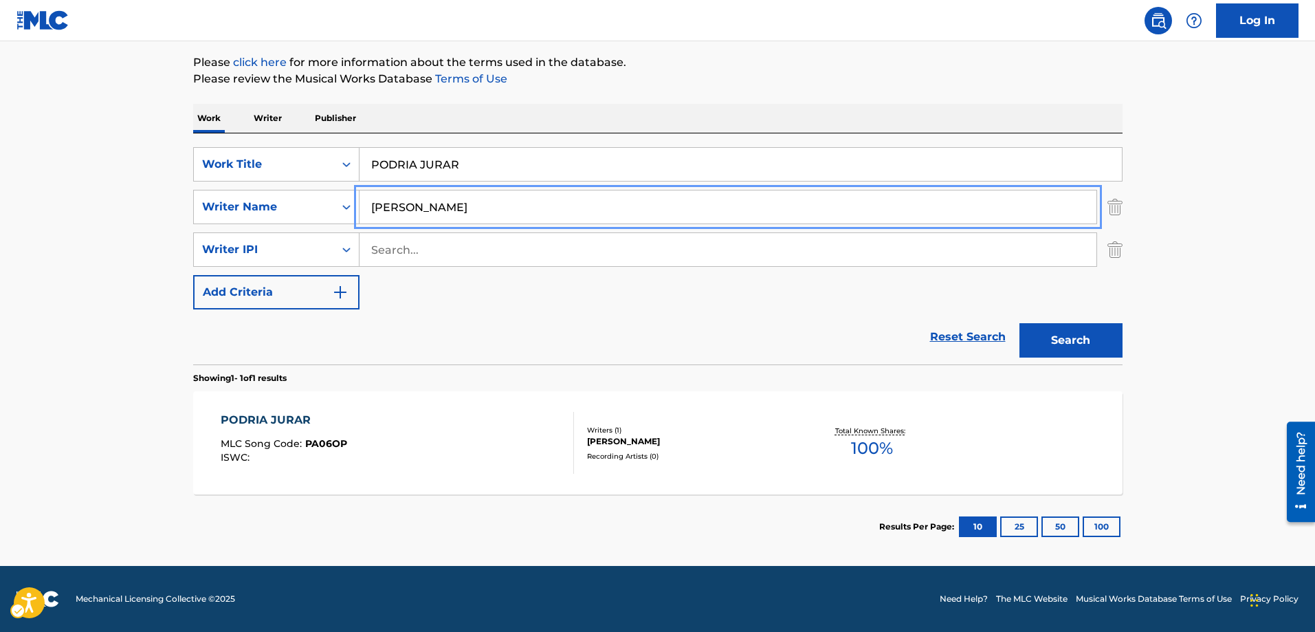
scroll to position [90, 0]
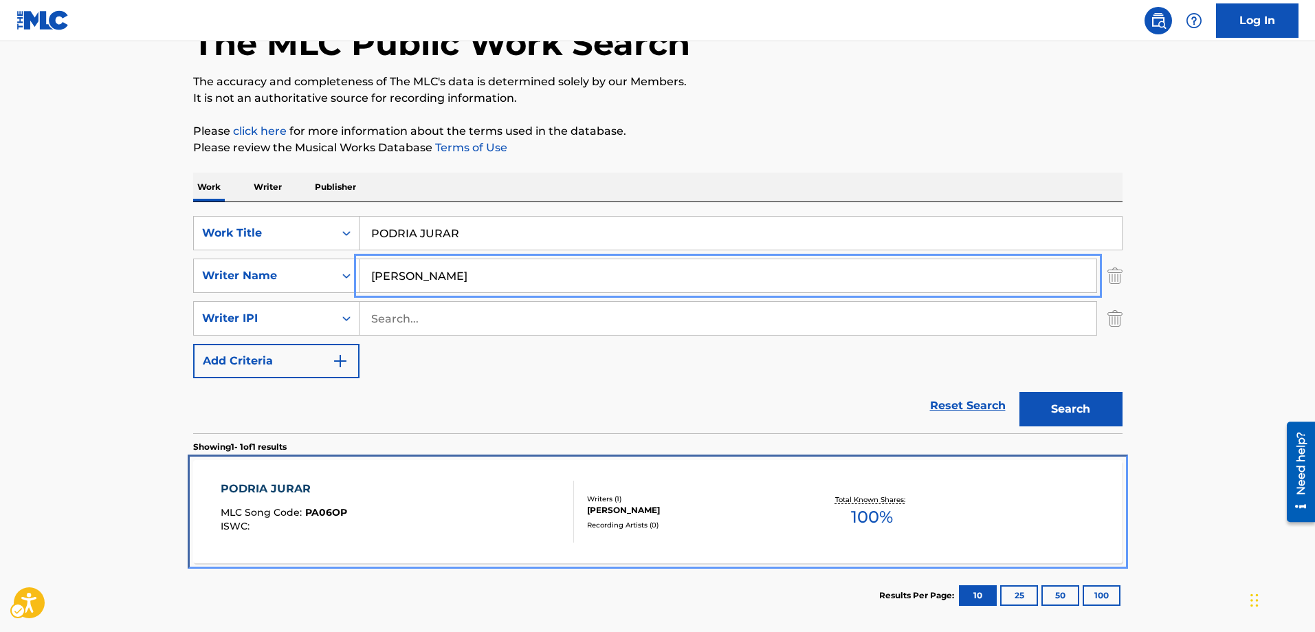
click at [296, 512] on span "MLC Song Code :" at bounding box center [263, 512] width 85 height 12
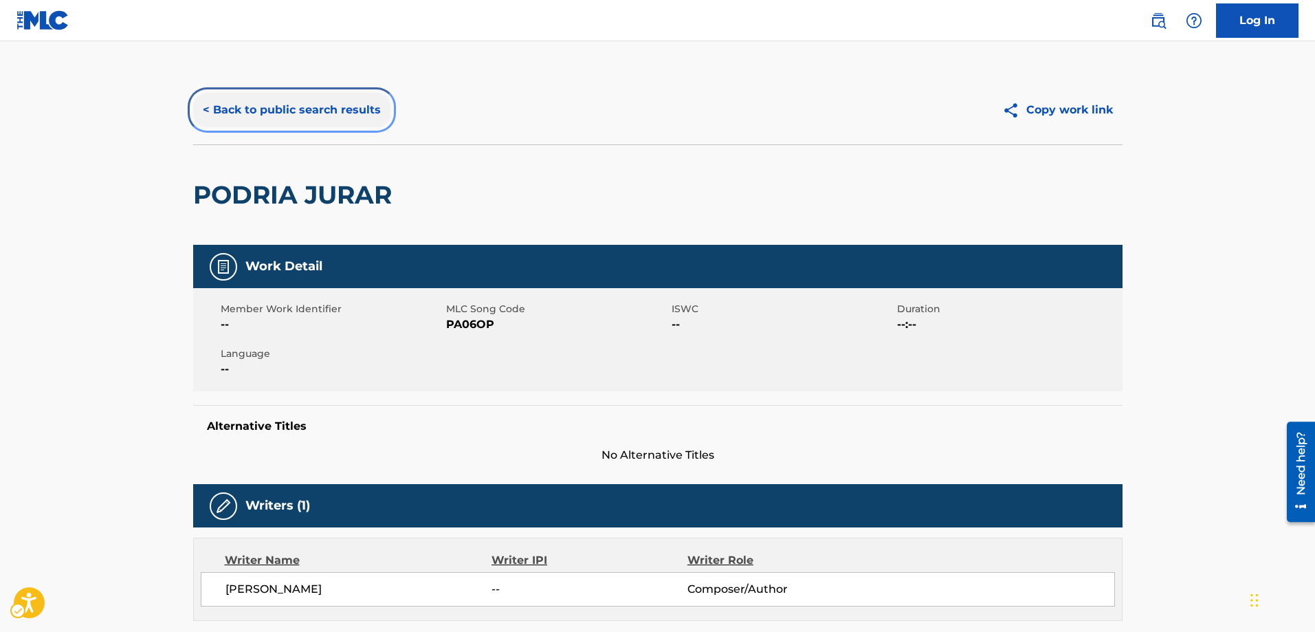
click at [207, 107] on button "< Back to public search results" at bounding box center [291, 110] width 197 height 34
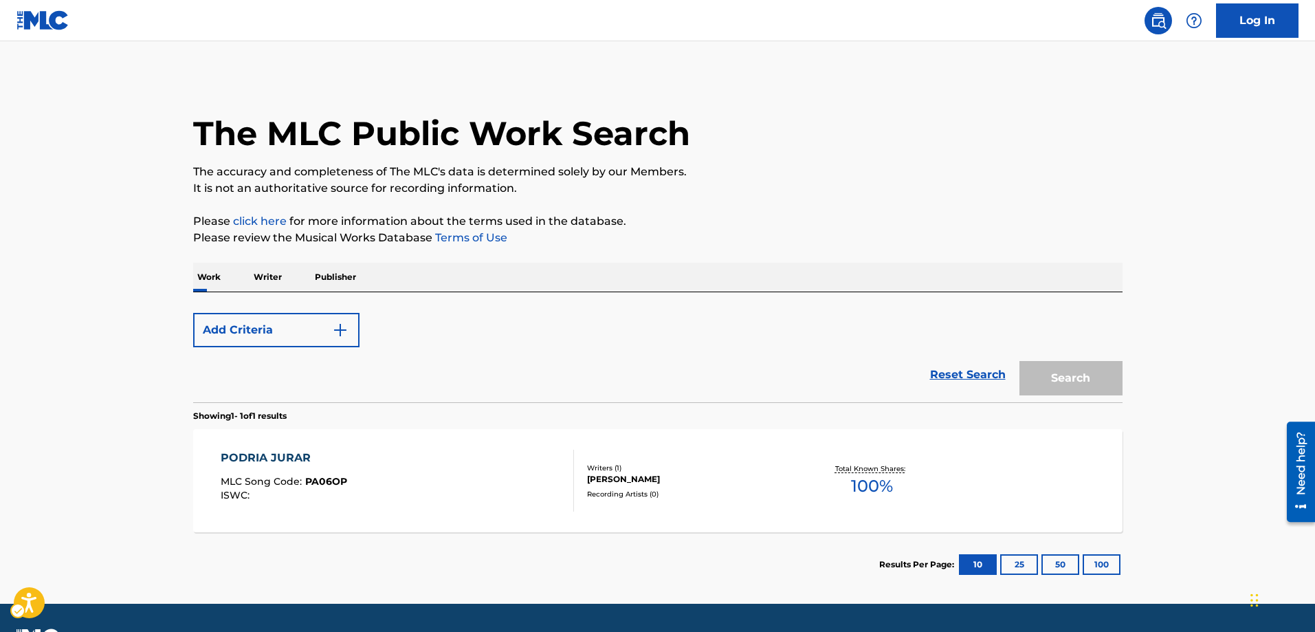
scroll to position [38, 0]
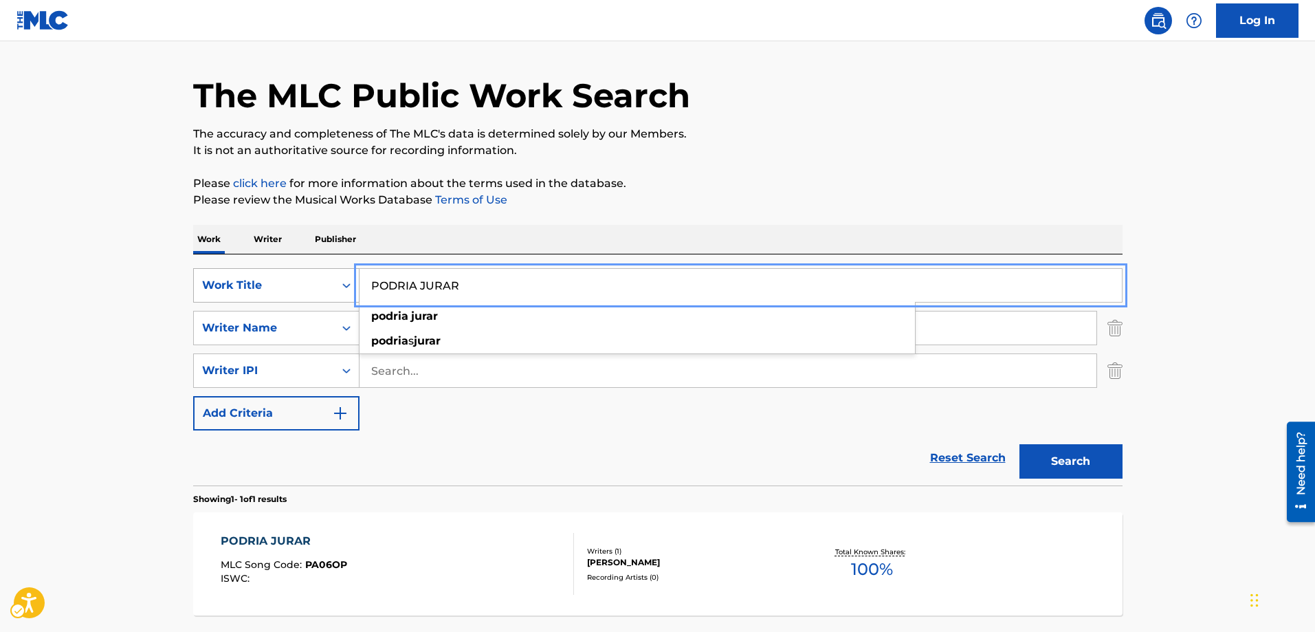
drag, startPoint x: 480, startPoint y: 285, endPoint x: 244, endPoint y: 280, distance: 236.5
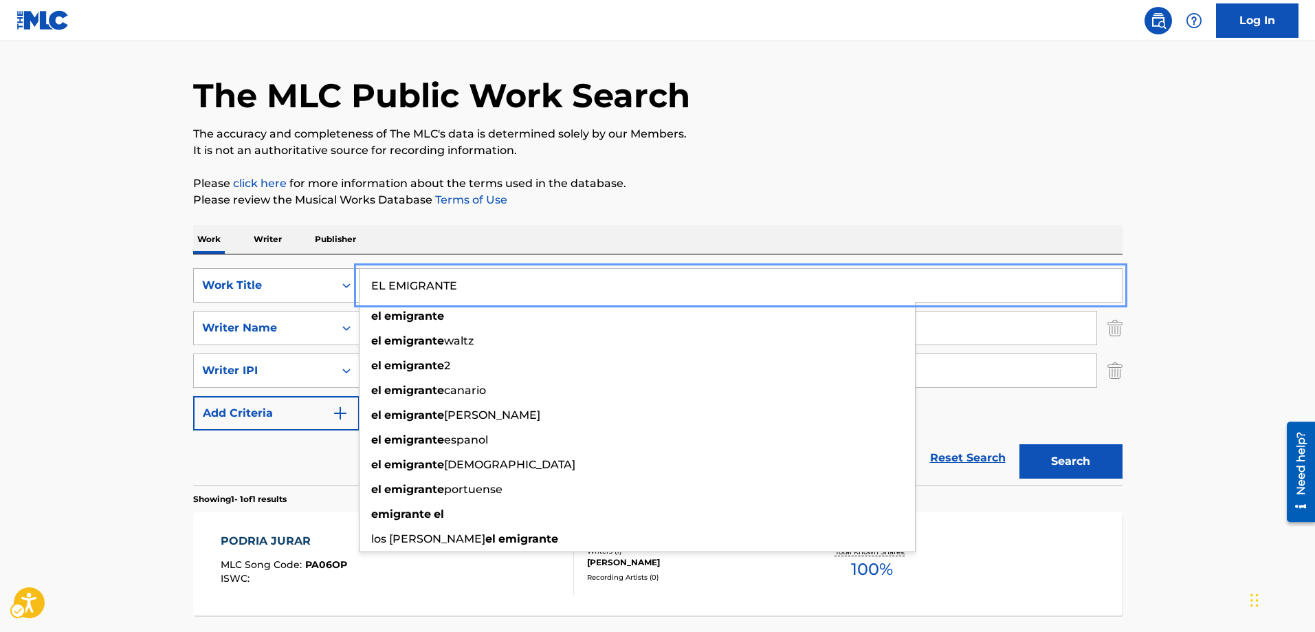
type input "EL EMIGRANTE"
click at [350, 295] on div "Search Form" at bounding box center [346, 285] width 25 height 25
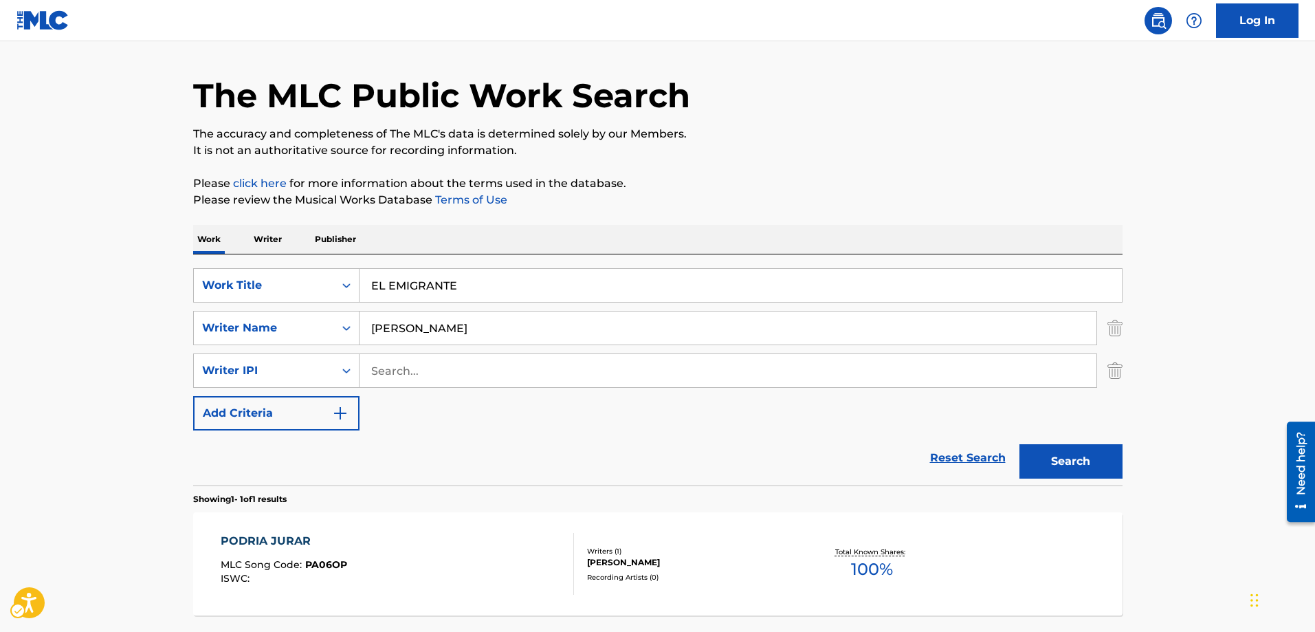
click at [350, 295] on div "Search Form" at bounding box center [346, 285] width 25 height 25
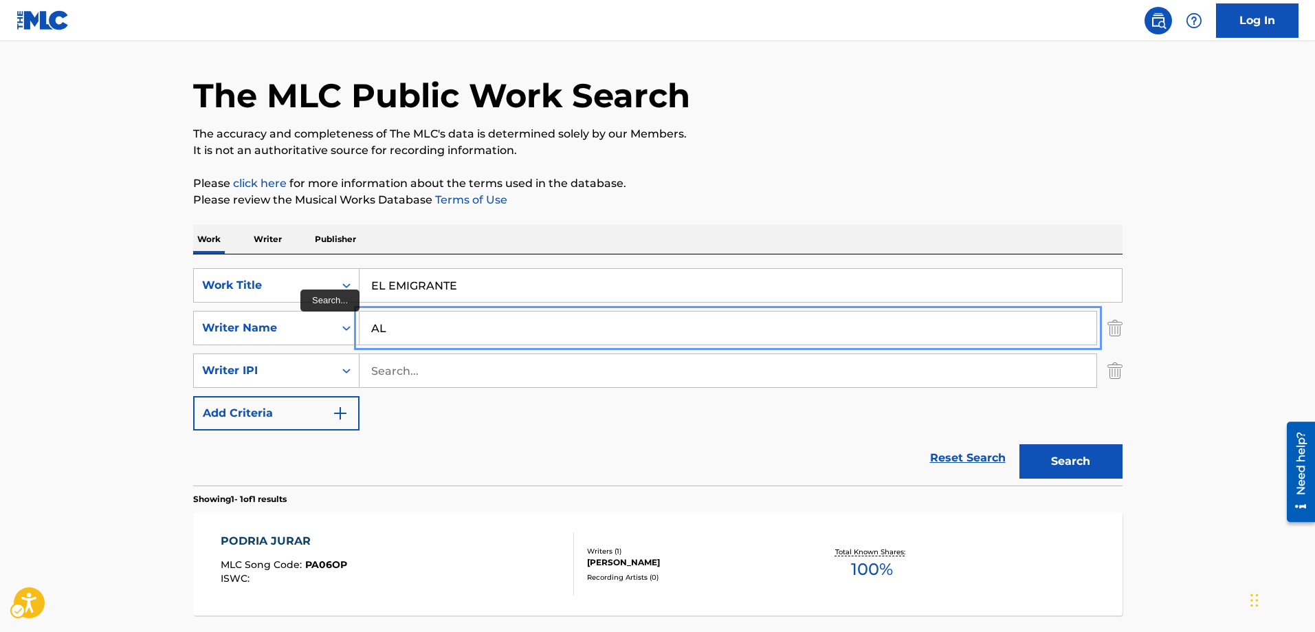
type input "A"
click at [370, 327] on input "Search..." at bounding box center [727, 327] width 737 height 33
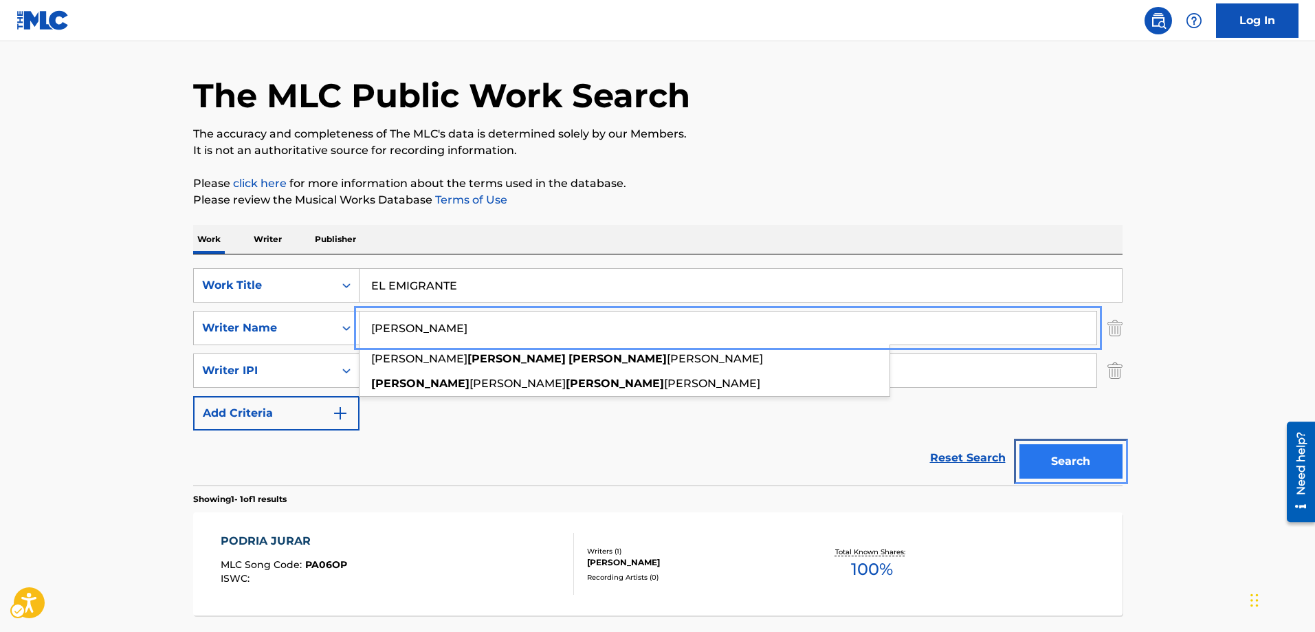
click at [1061, 453] on button "Search" at bounding box center [1070, 461] width 103 height 34
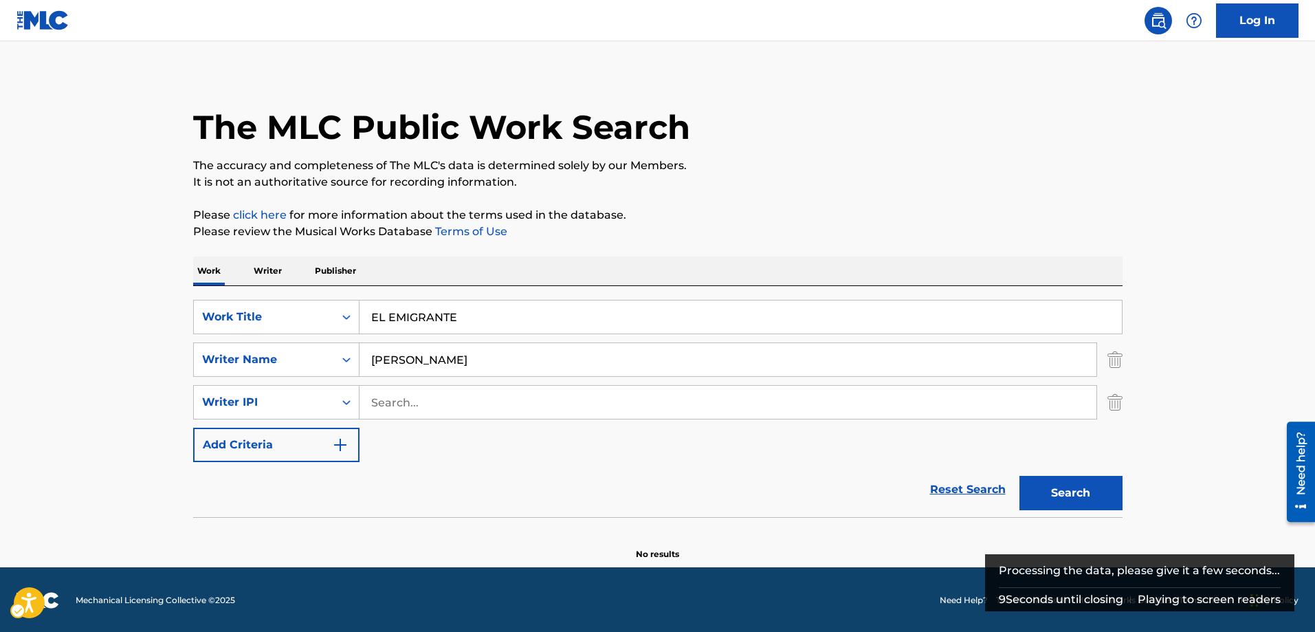
scroll to position [8, 0]
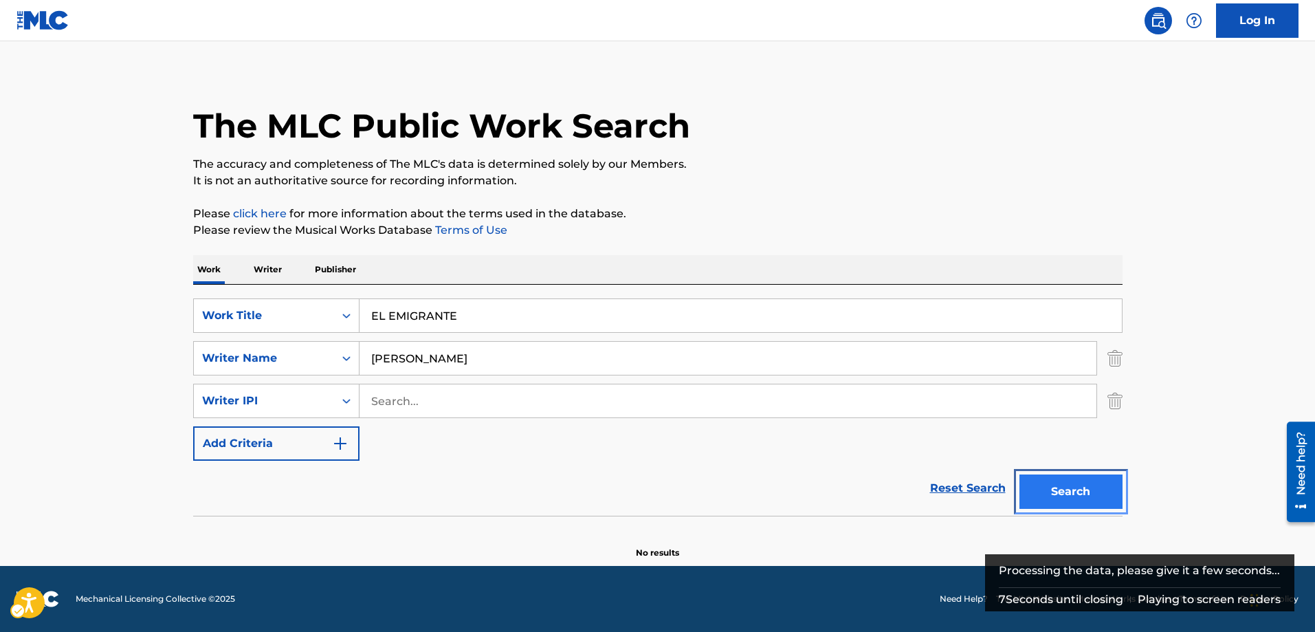
click at [1064, 486] on button "Search" at bounding box center [1070, 491] width 103 height 34
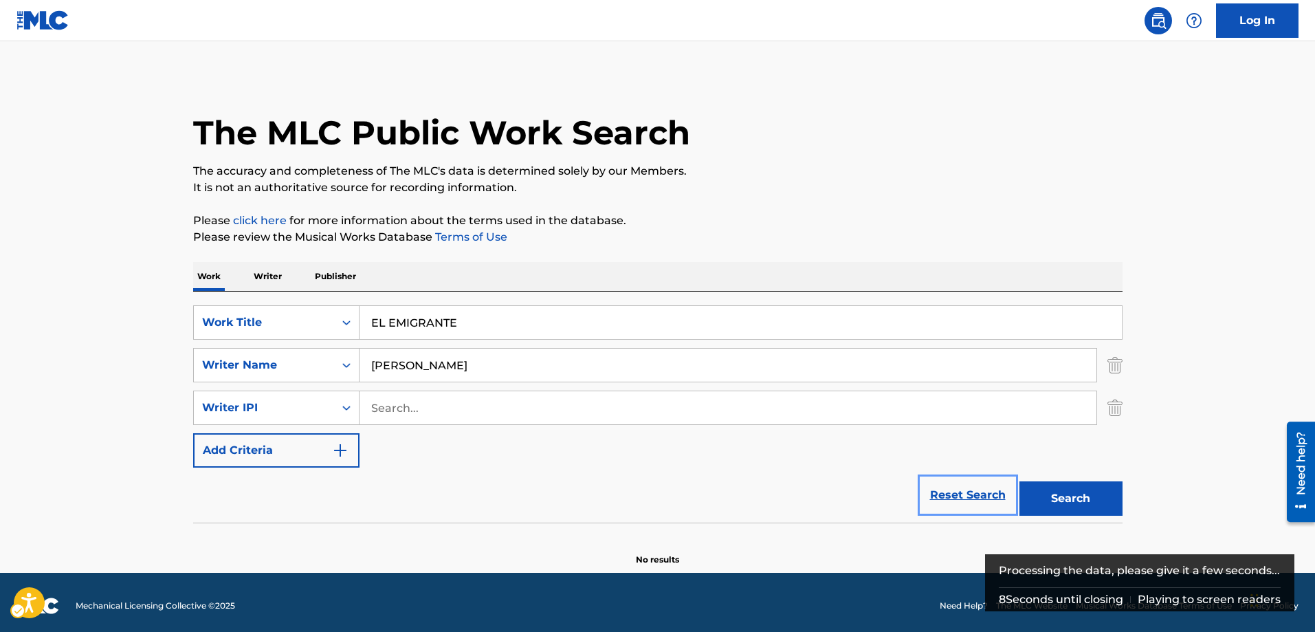
scroll to position [0, 0]
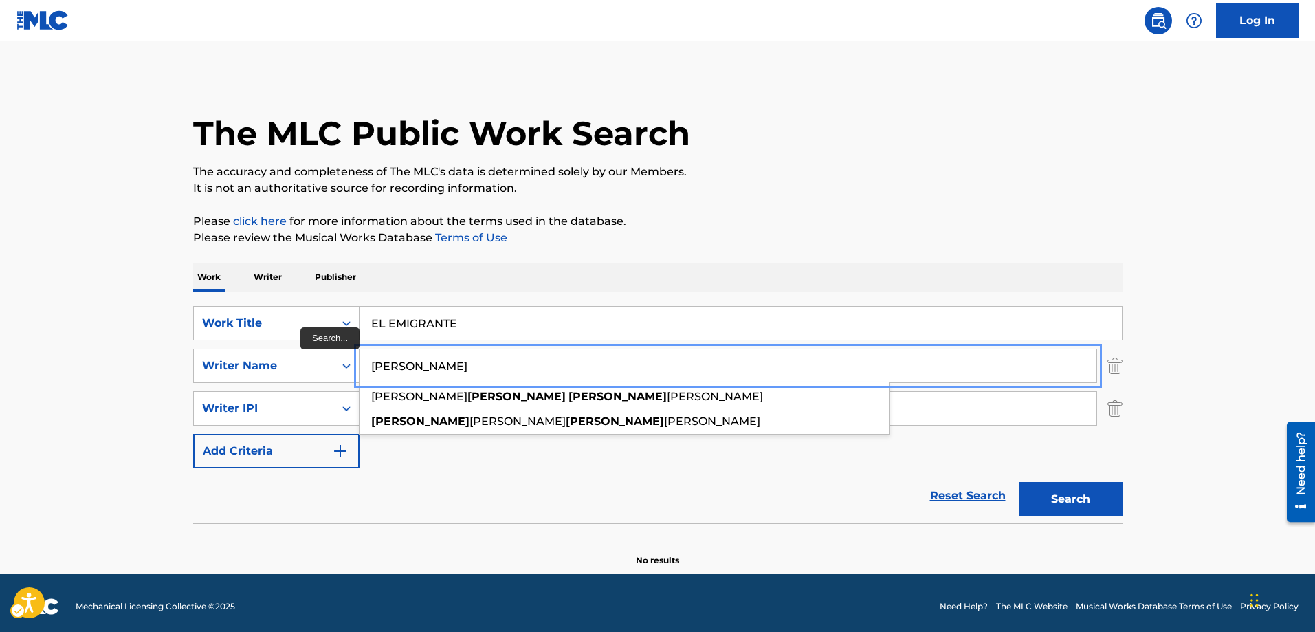
click at [485, 360] on input "ALFREDO ZAMORA" at bounding box center [727, 365] width 737 height 33
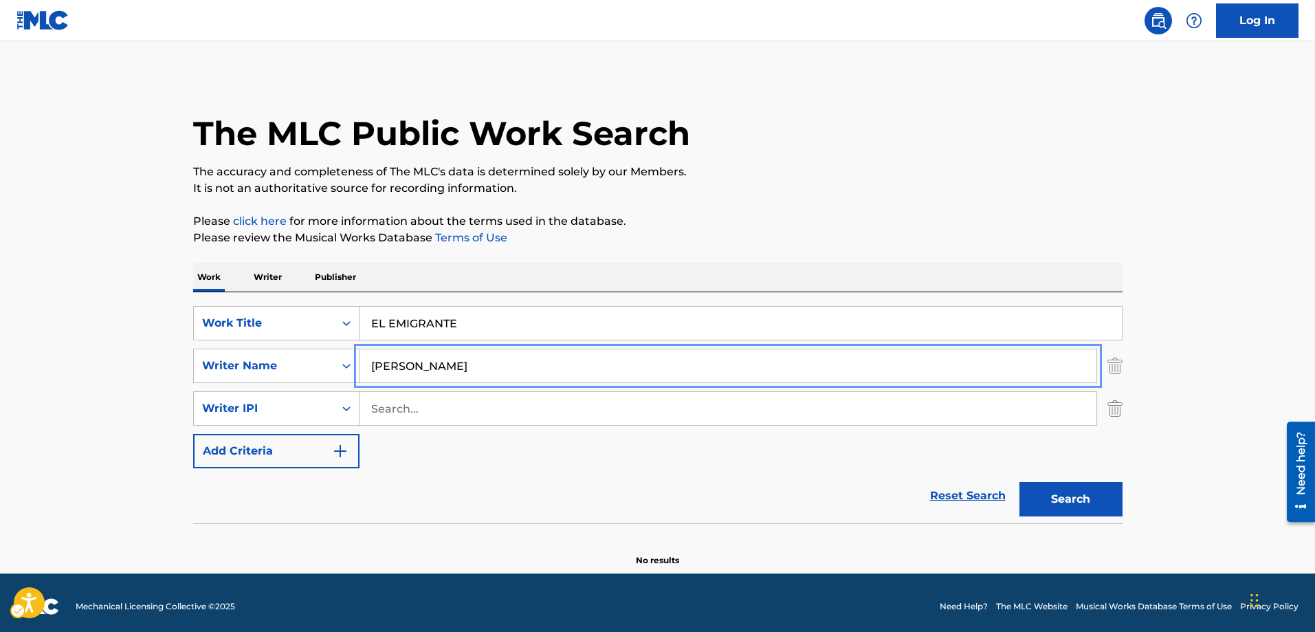
type input "ALFREDO ZAMORA JR"
click at [1019, 482] on button "Search" at bounding box center [1070, 499] width 103 height 34
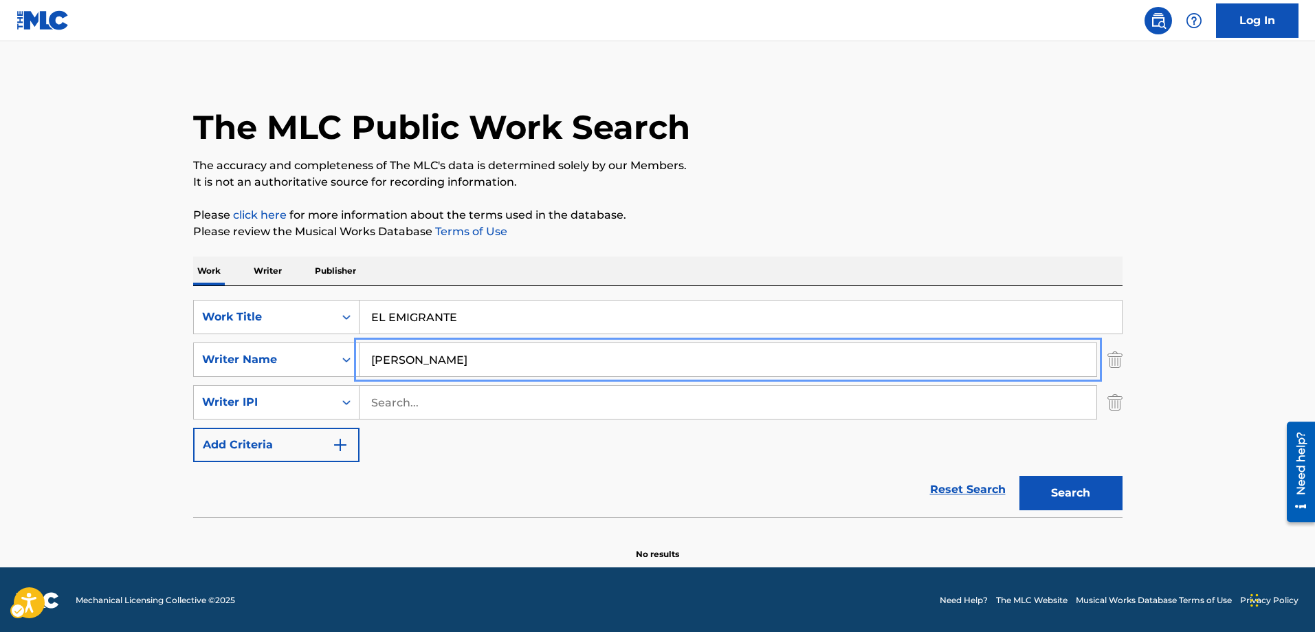
scroll to position [8, 0]
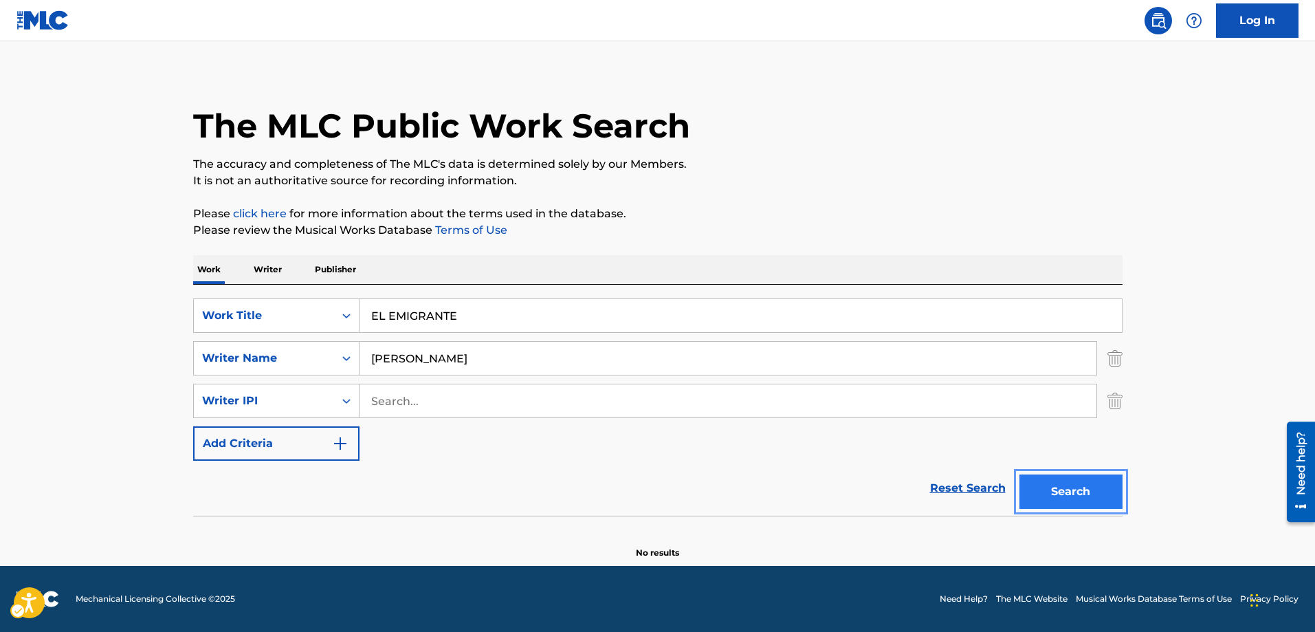
click at [1065, 493] on button "Search" at bounding box center [1070, 491] width 103 height 34
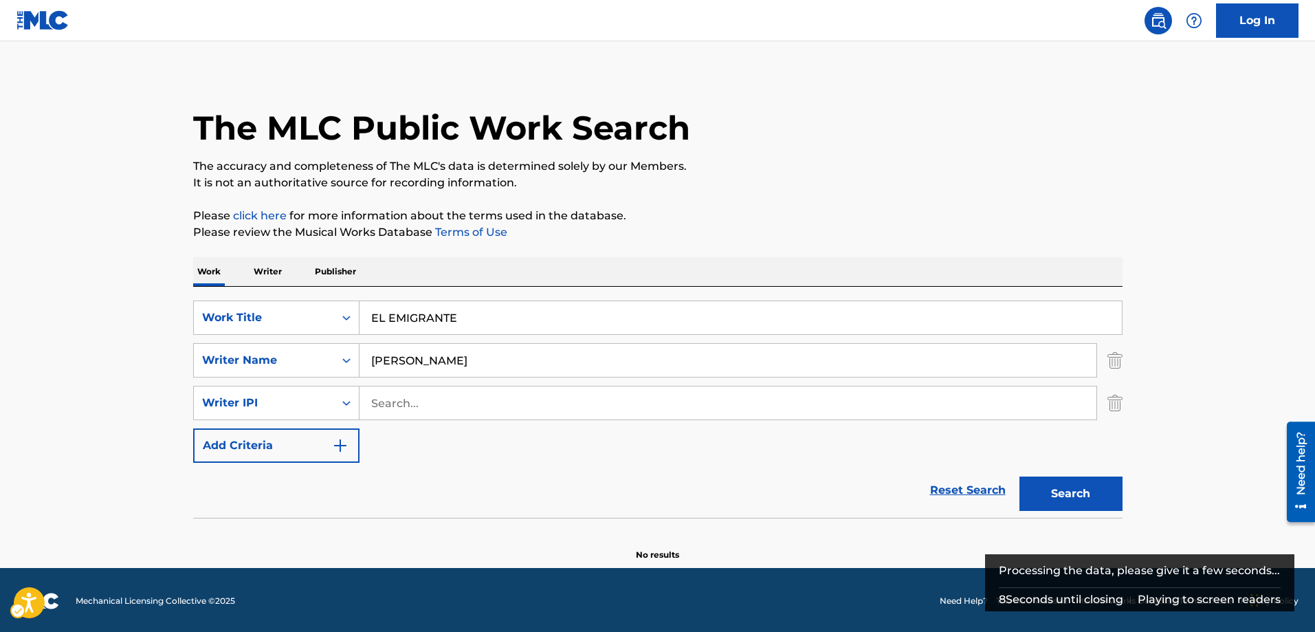
scroll to position [0, 0]
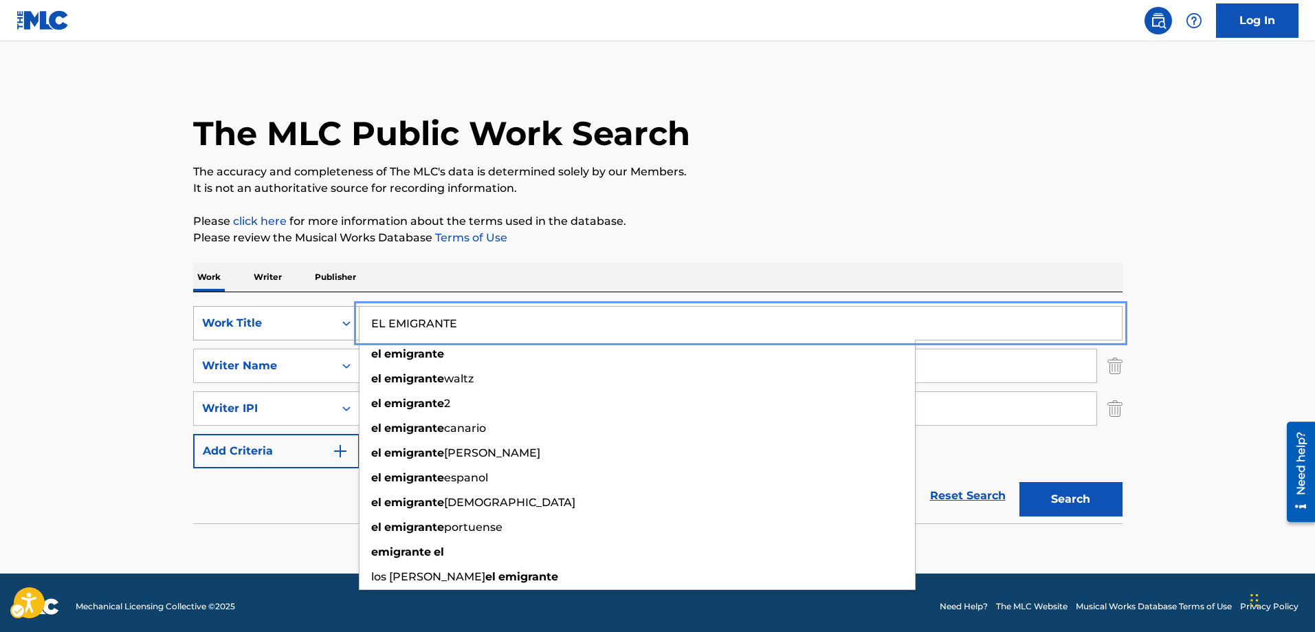
drag, startPoint x: 480, startPoint y: 321, endPoint x: 282, endPoint y: 316, distance: 198.7
click at [282, 316] on div "SearchWithCriteriae580cd2b-20a0-4f6d-ab32-5994a747bfc7 Work Title EL EMIGRANTE …" at bounding box center [657, 323] width 929 height 34
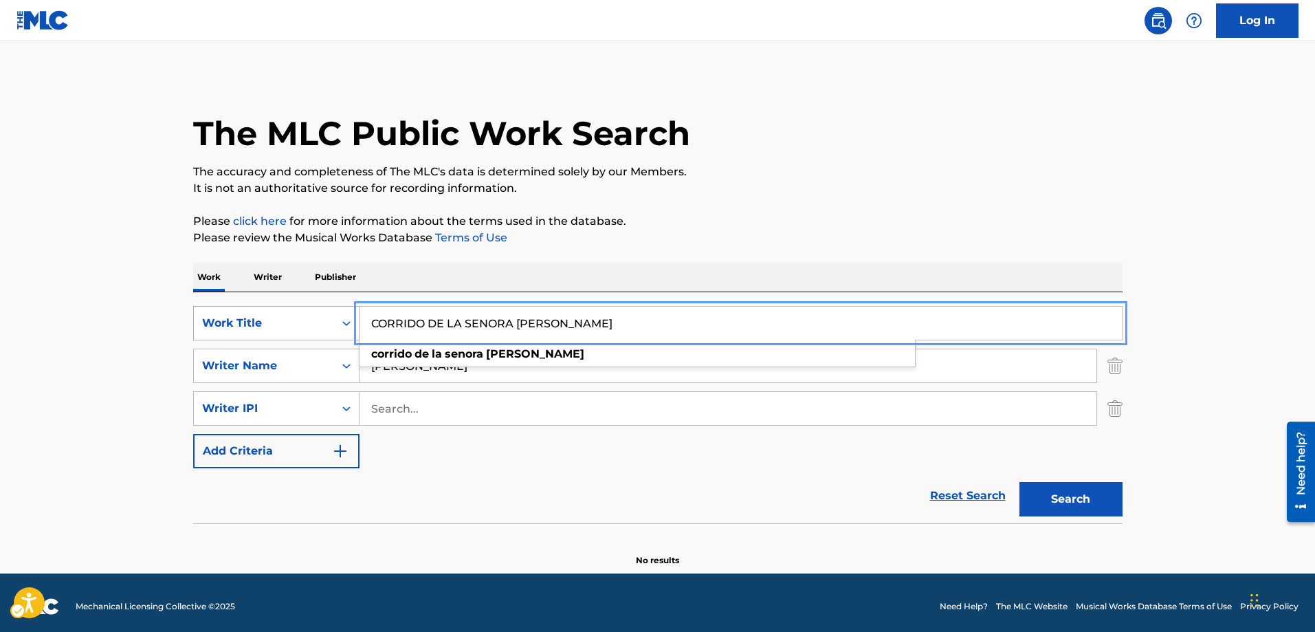
type input "CORRIDO DE LA SENORA BENAVIDEZ"
click at [1019, 482] on button "Search" at bounding box center [1070, 499] width 103 height 34
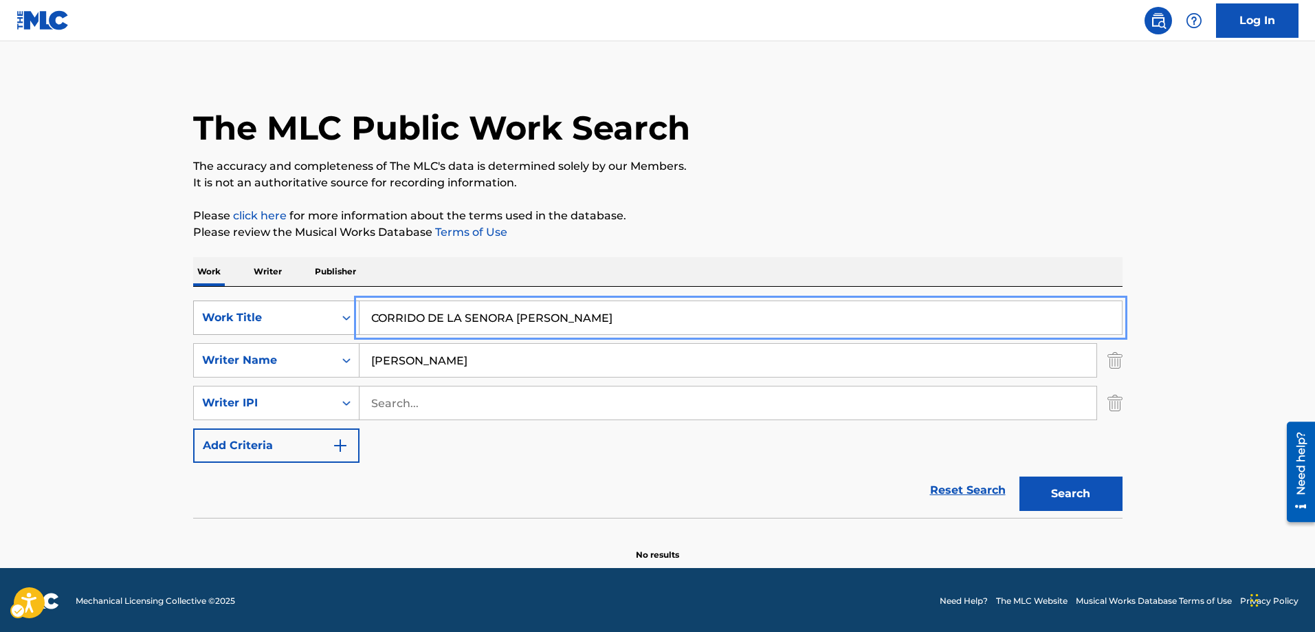
scroll to position [8, 0]
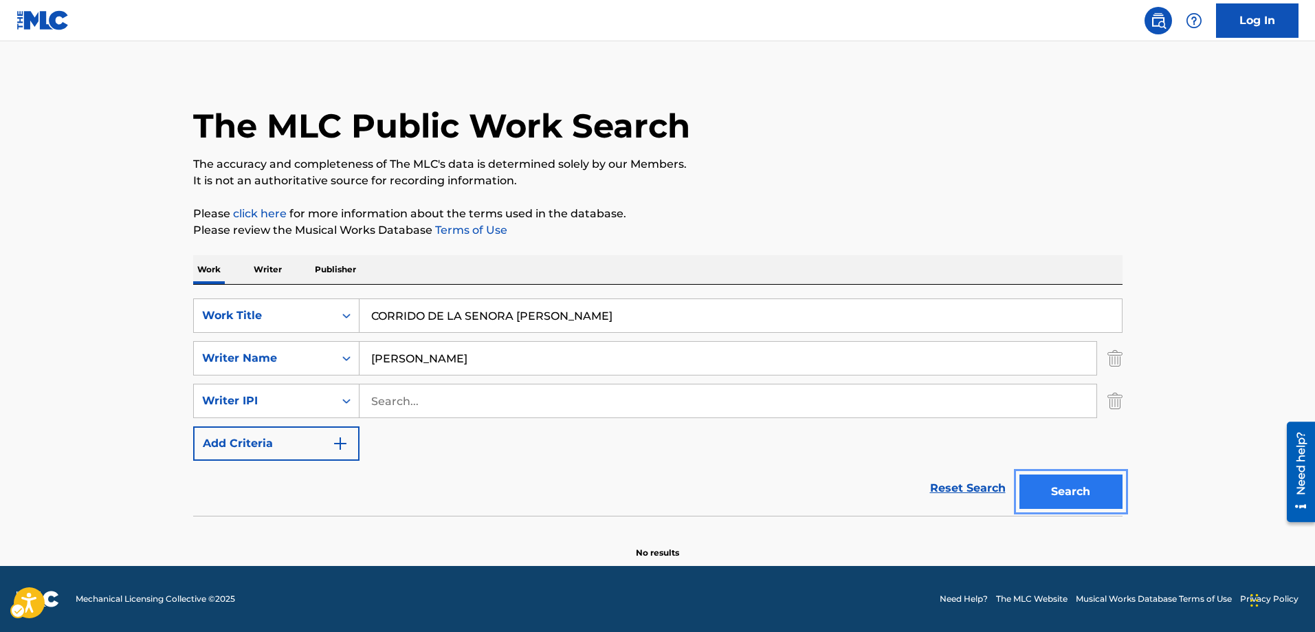
click at [1065, 494] on button "Search" at bounding box center [1070, 491] width 103 height 34
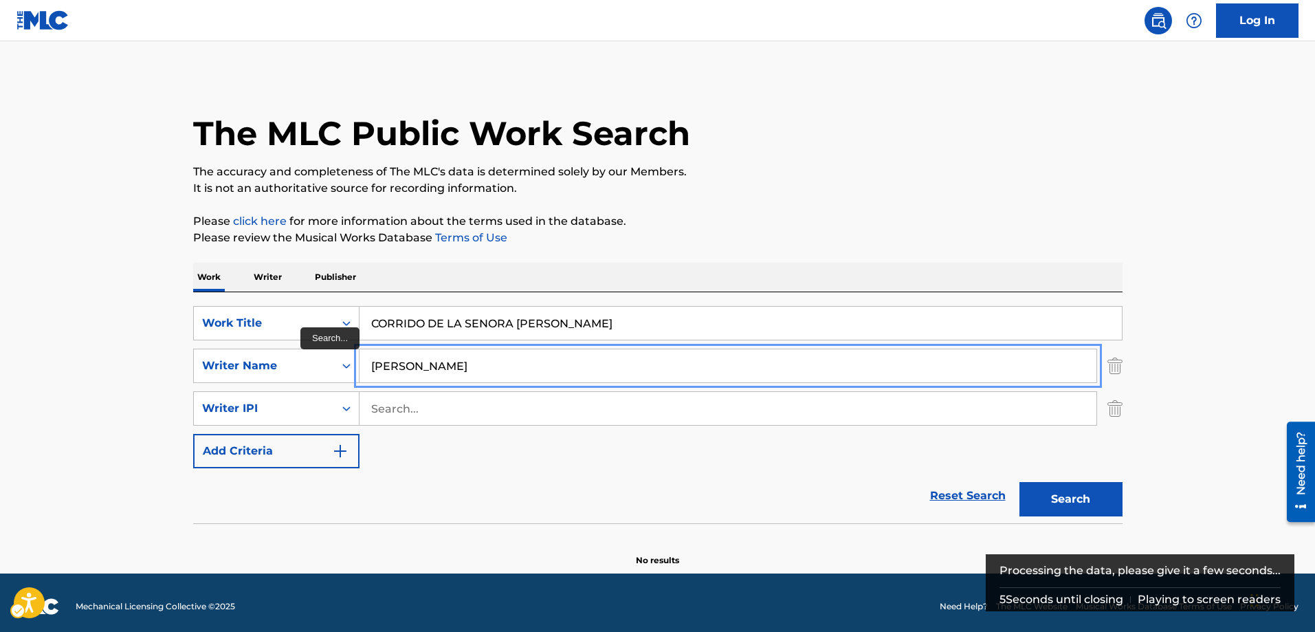
drag, startPoint x: 518, startPoint y: 366, endPoint x: 360, endPoint y: 358, distance: 157.6
click at [360, 358] on input "ALFREDO ZAMORA JR" at bounding box center [727, 365] width 737 height 33
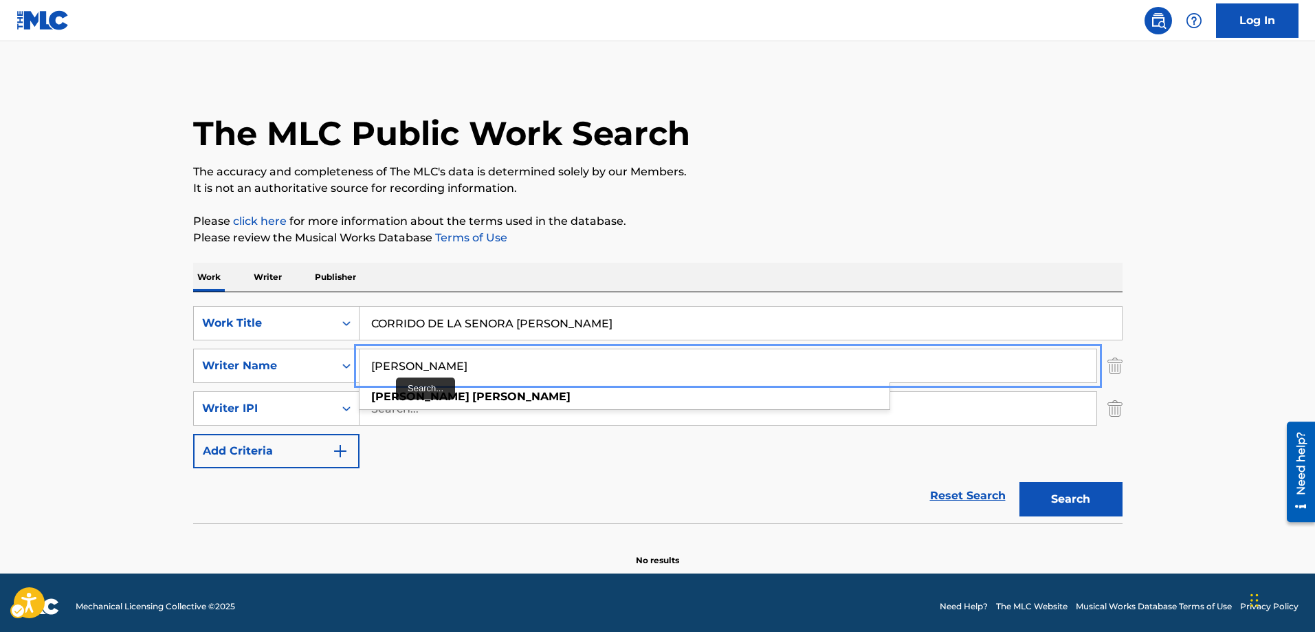
type input "AMANDA BENAVIDEZ"
click at [1019, 482] on button "Search" at bounding box center [1070, 499] width 103 height 34
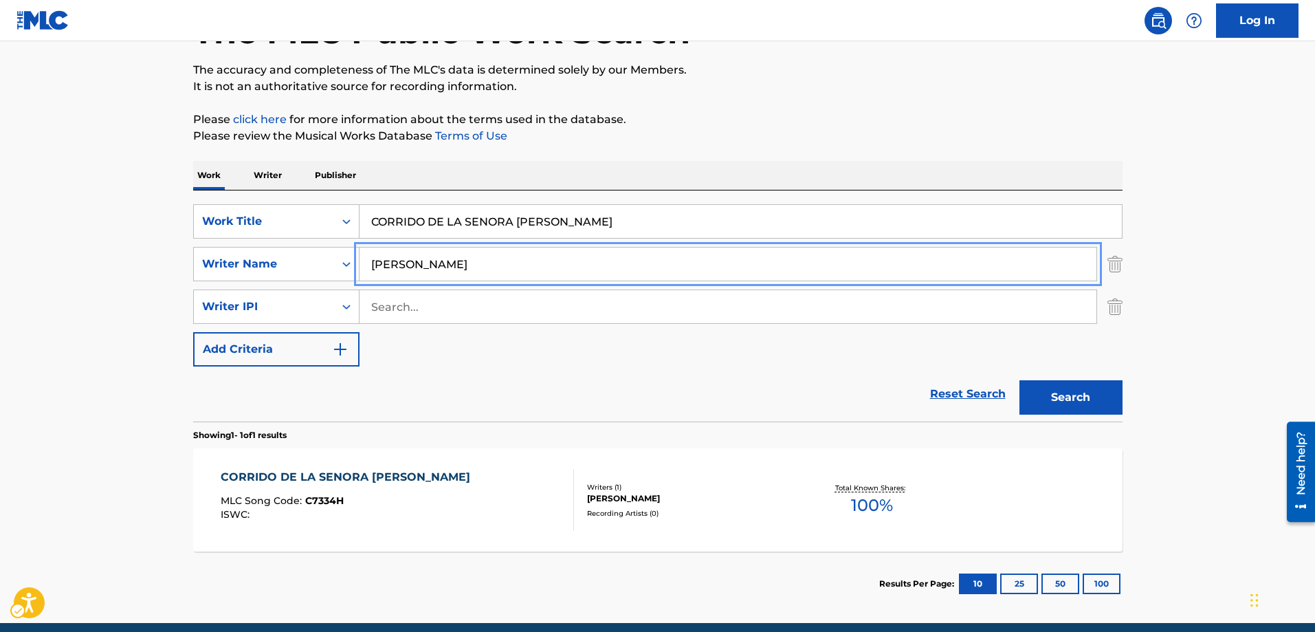
scroll to position [137, 0]
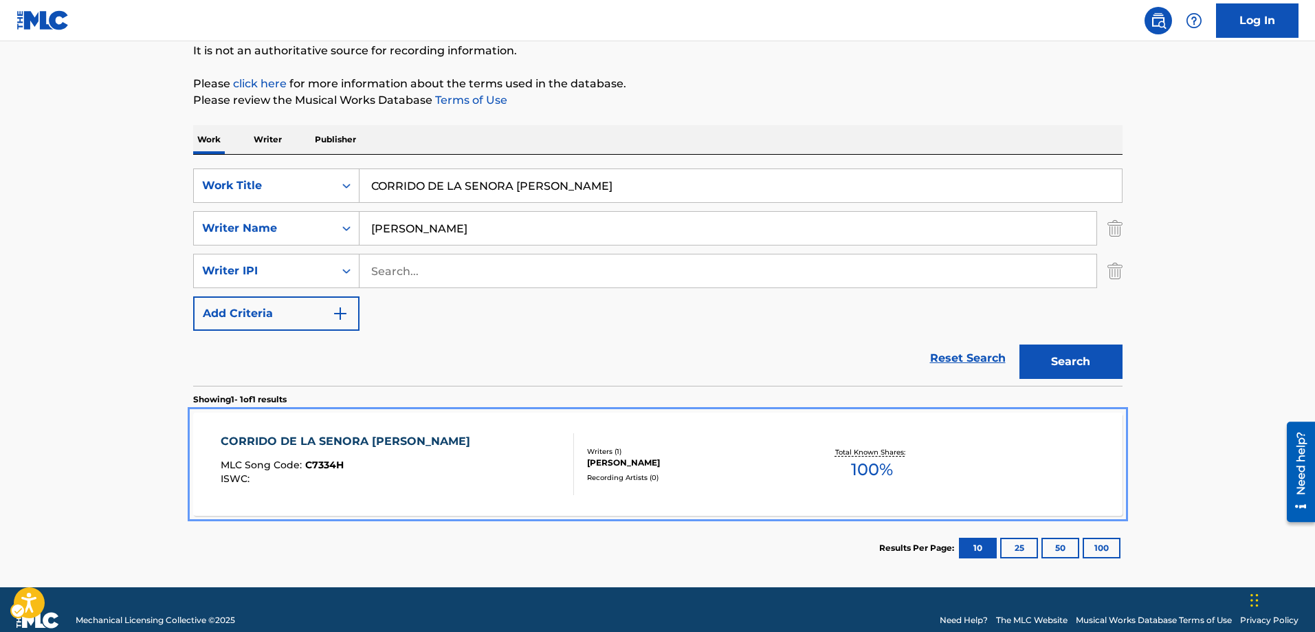
click at [339, 462] on span "C7334H" at bounding box center [324, 464] width 38 height 12
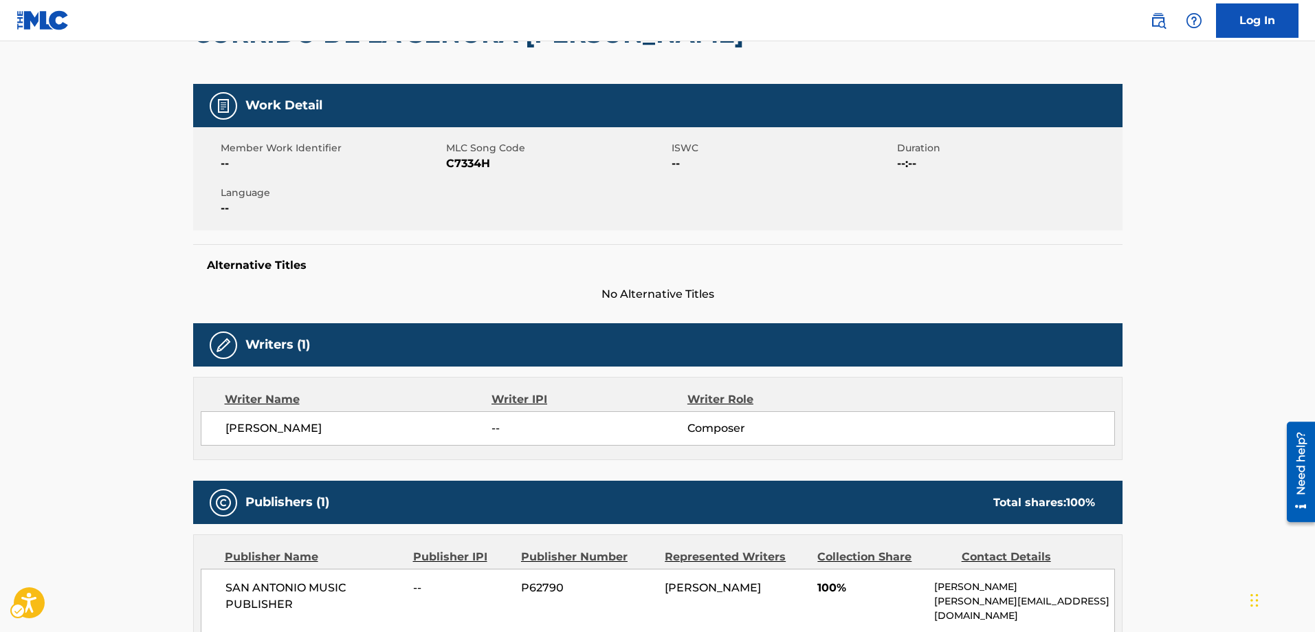
scroll to position [137, 0]
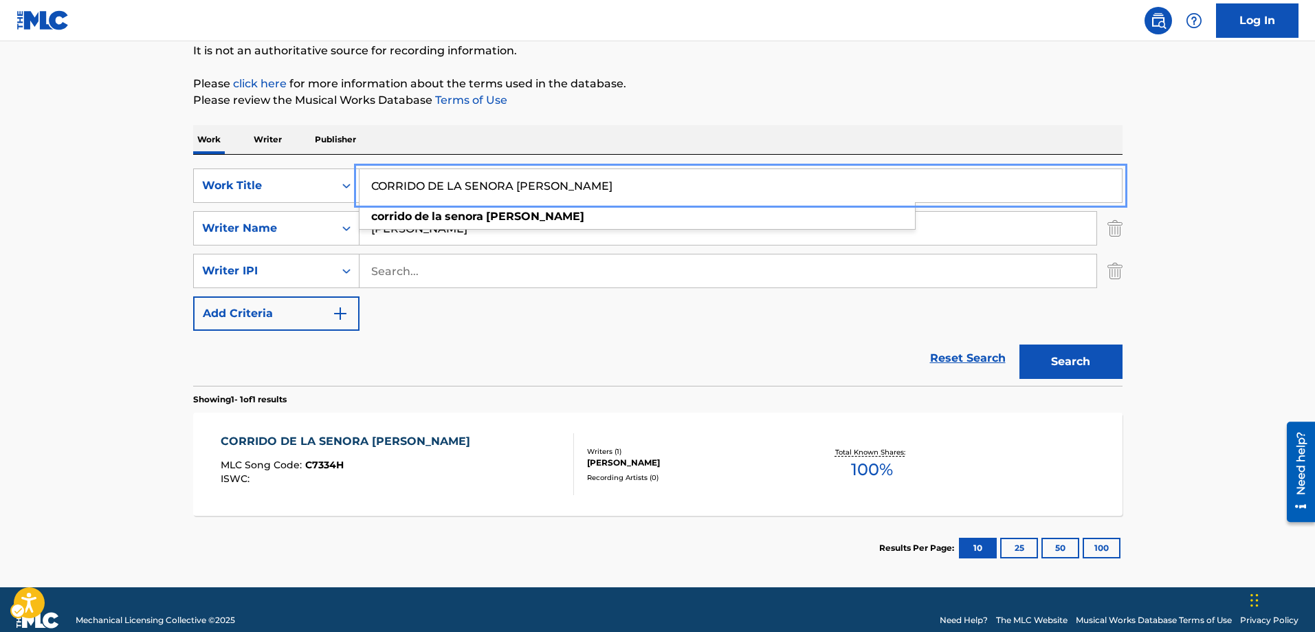
drag, startPoint x: 571, startPoint y: 184, endPoint x: 169, endPoint y: 191, distance: 402.1
type input "LA NOCHE QUE LLORE"
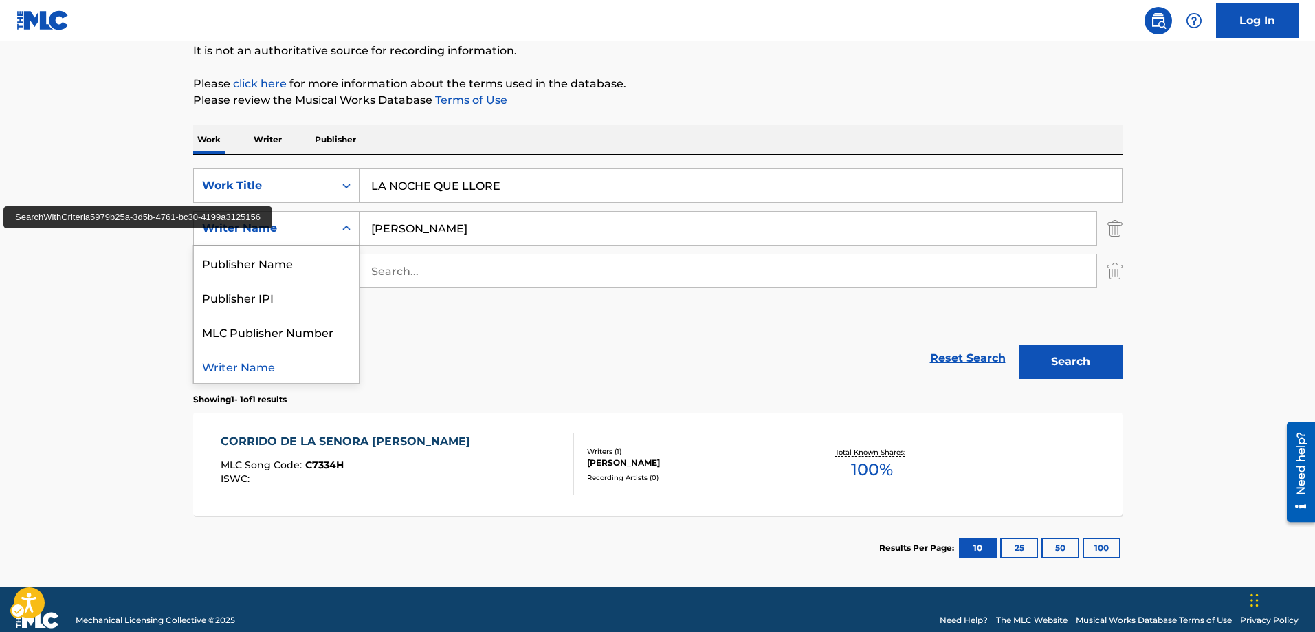
click at [348, 231] on icon "On" at bounding box center [347, 228] width 14 height 14
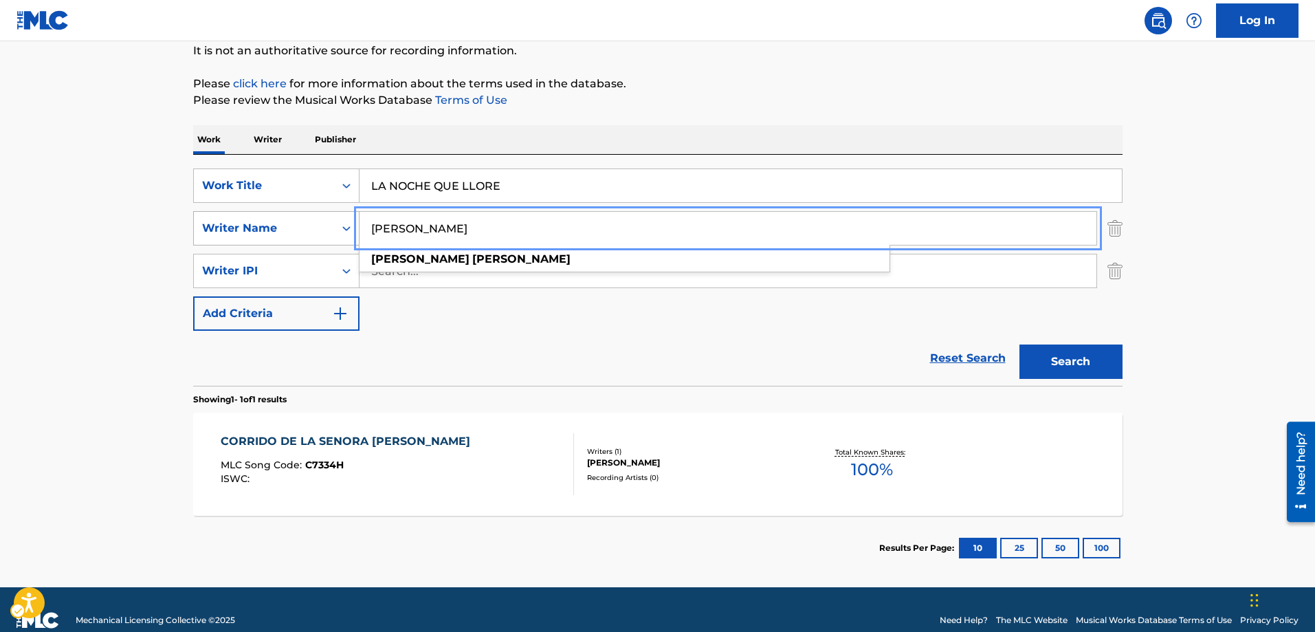
drag, startPoint x: 529, startPoint y: 225, endPoint x: 342, endPoint y: 220, distance: 186.3
click at [1019, 344] on button "Search" at bounding box center [1070, 361] width 103 height 34
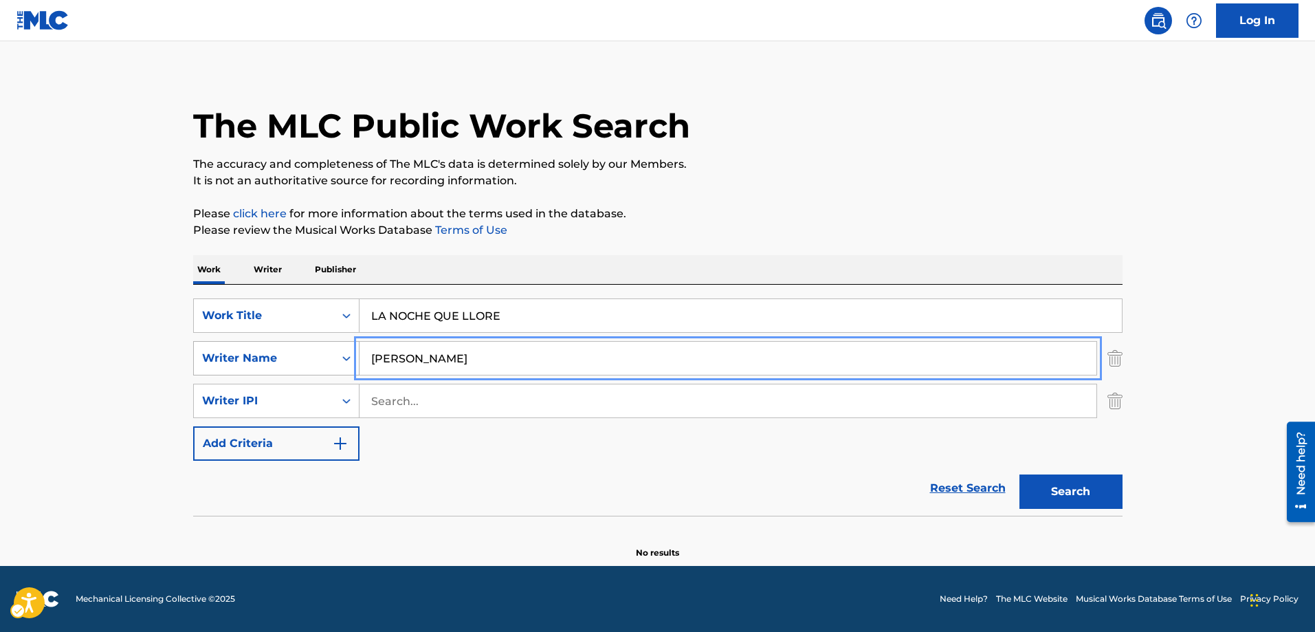
scroll to position [8, 0]
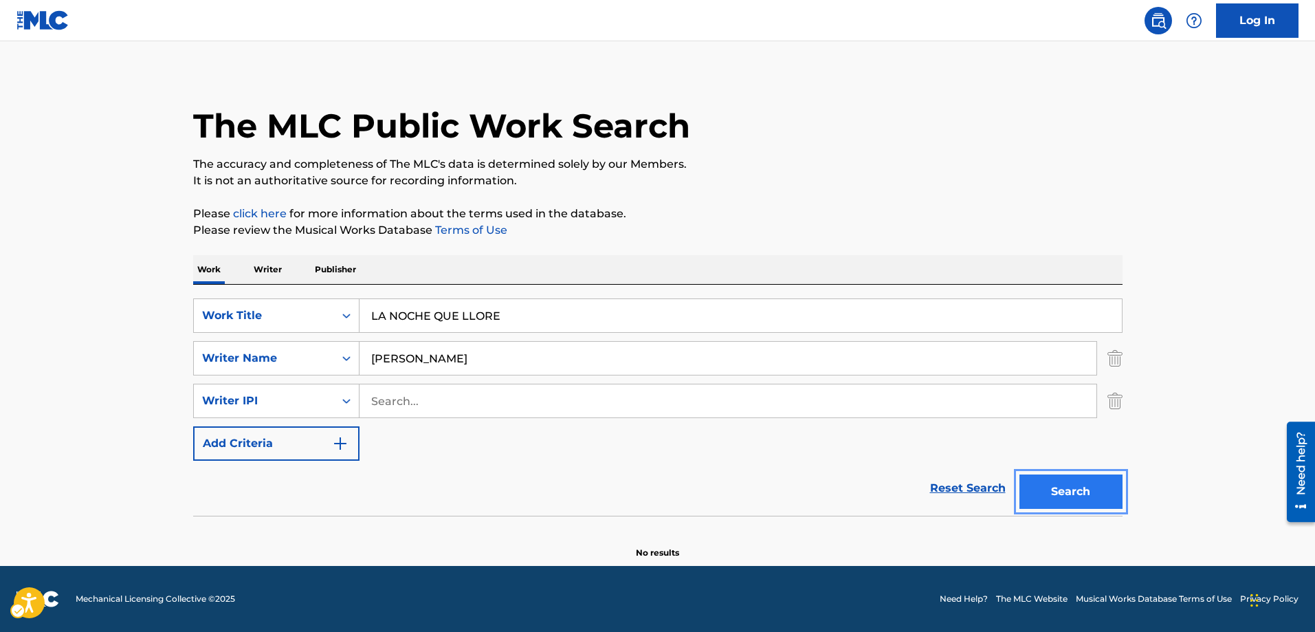
click at [1057, 496] on button "Search" at bounding box center [1070, 491] width 103 height 34
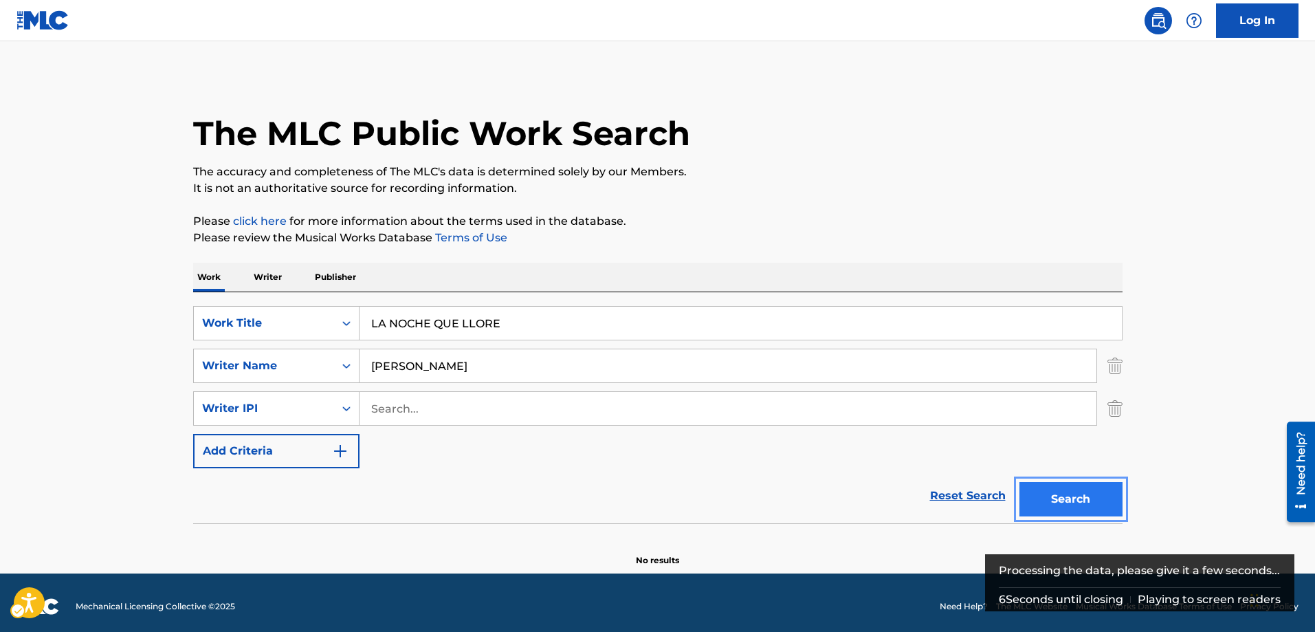
click at [1067, 496] on button "Search" at bounding box center [1070, 499] width 103 height 34
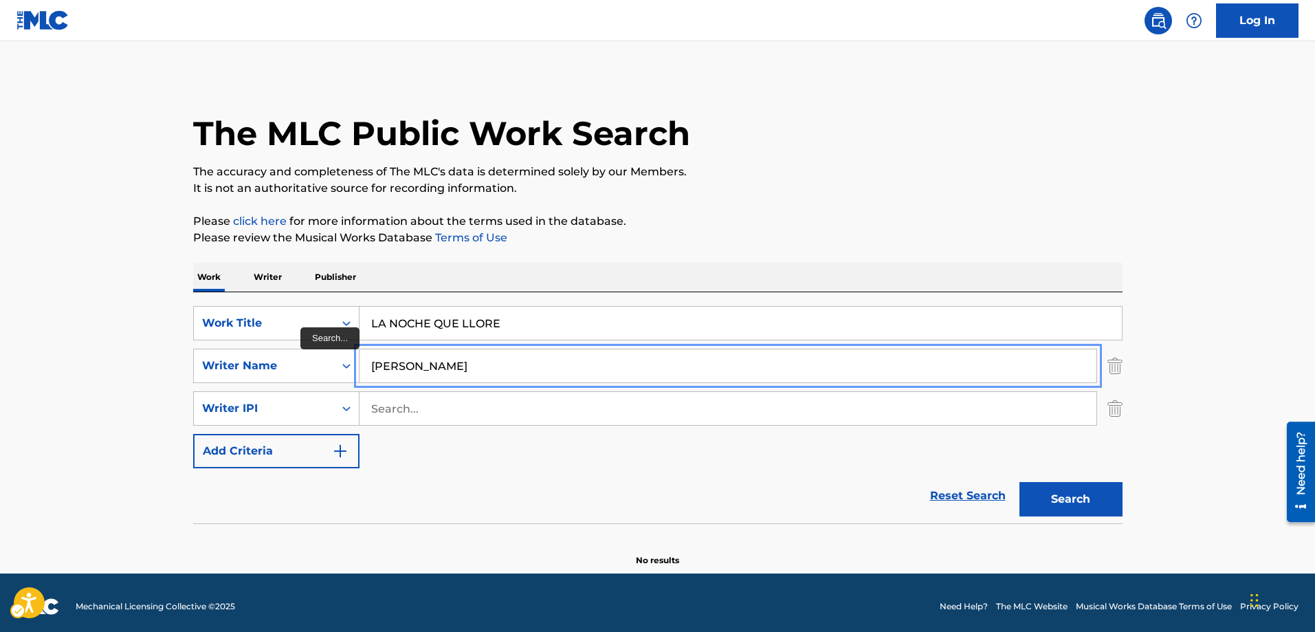
click at [474, 366] on input "ANDRES ALVARES JR" at bounding box center [727, 365] width 737 height 33
type input "ANDRES ALVAREZ JR"
click at [1019, 482] on button "Search" at bounding box center [1070, 499] width 103 height 34
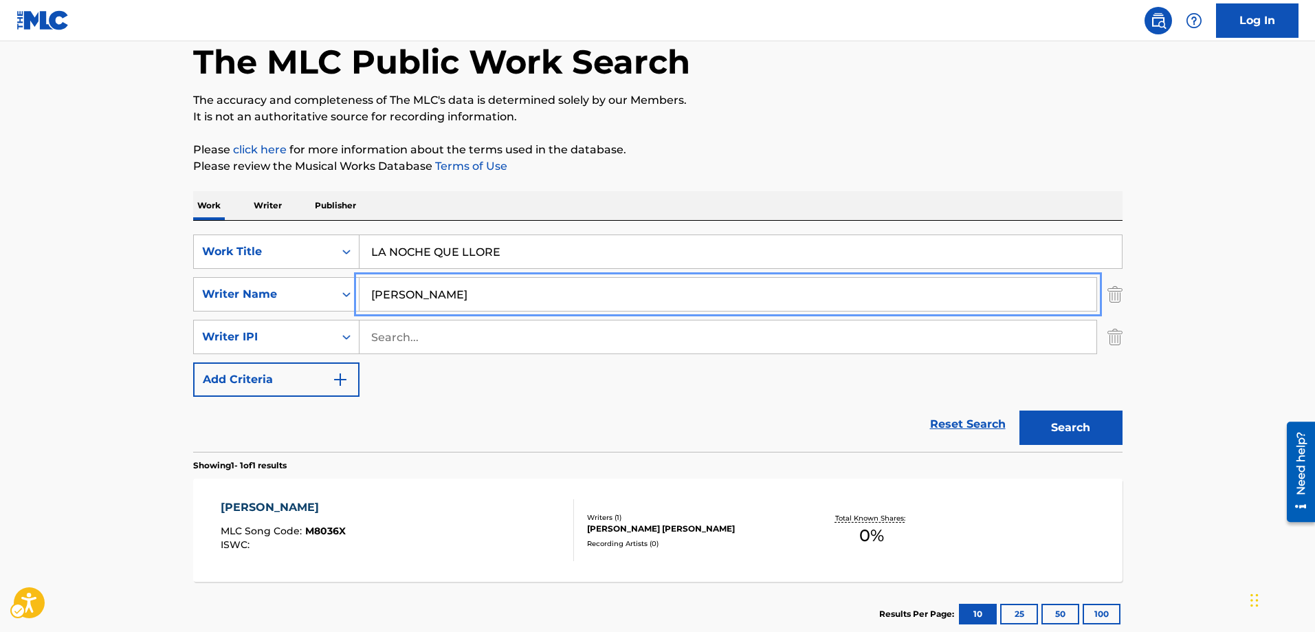
scroll to position [137, 0]
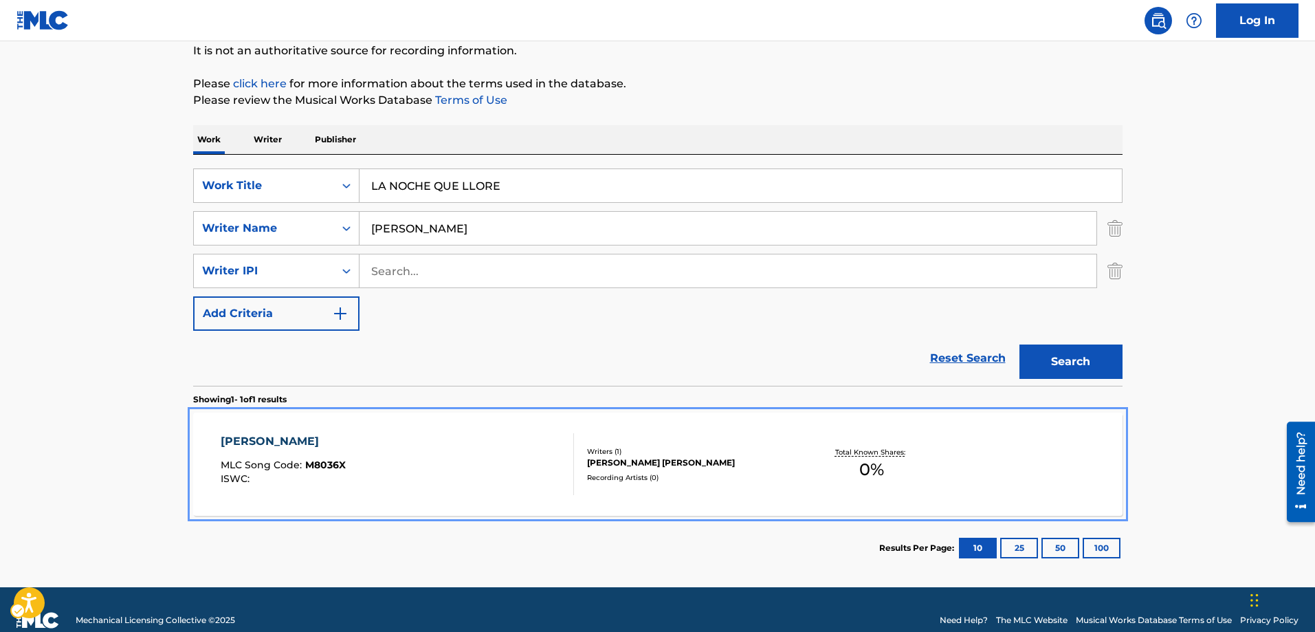
click at [325, 461] on span "M8036X" at bounding box center [325, 464] width 41 height 12
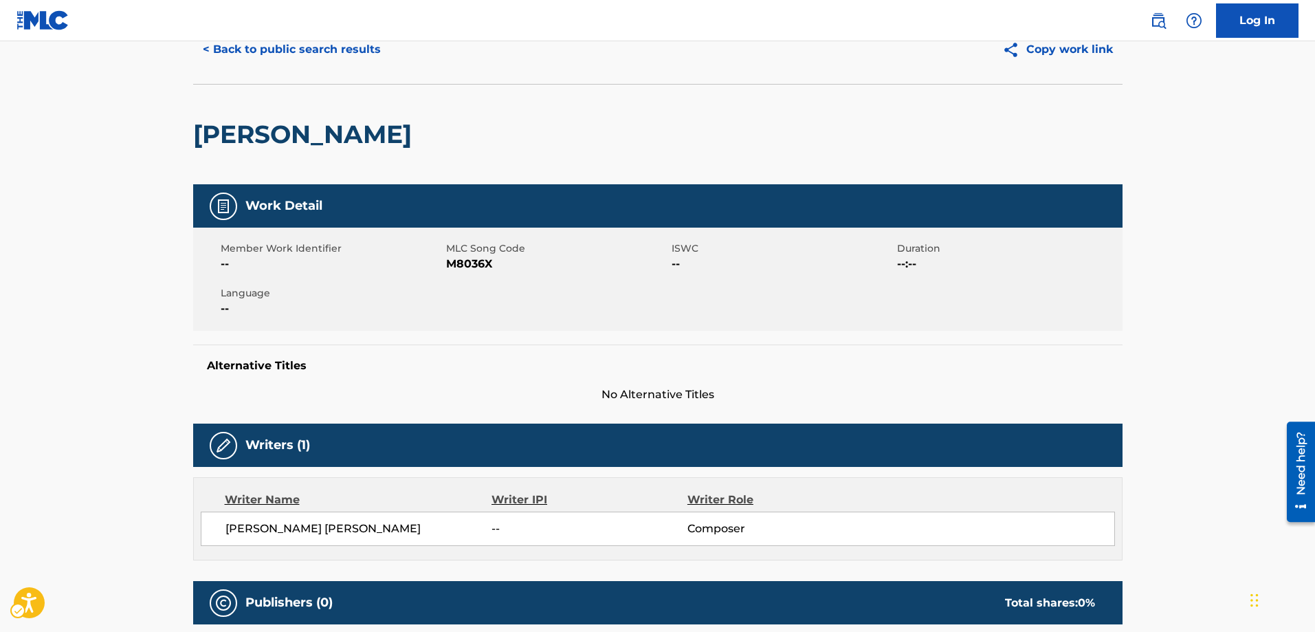
scroll to position [16, 0]
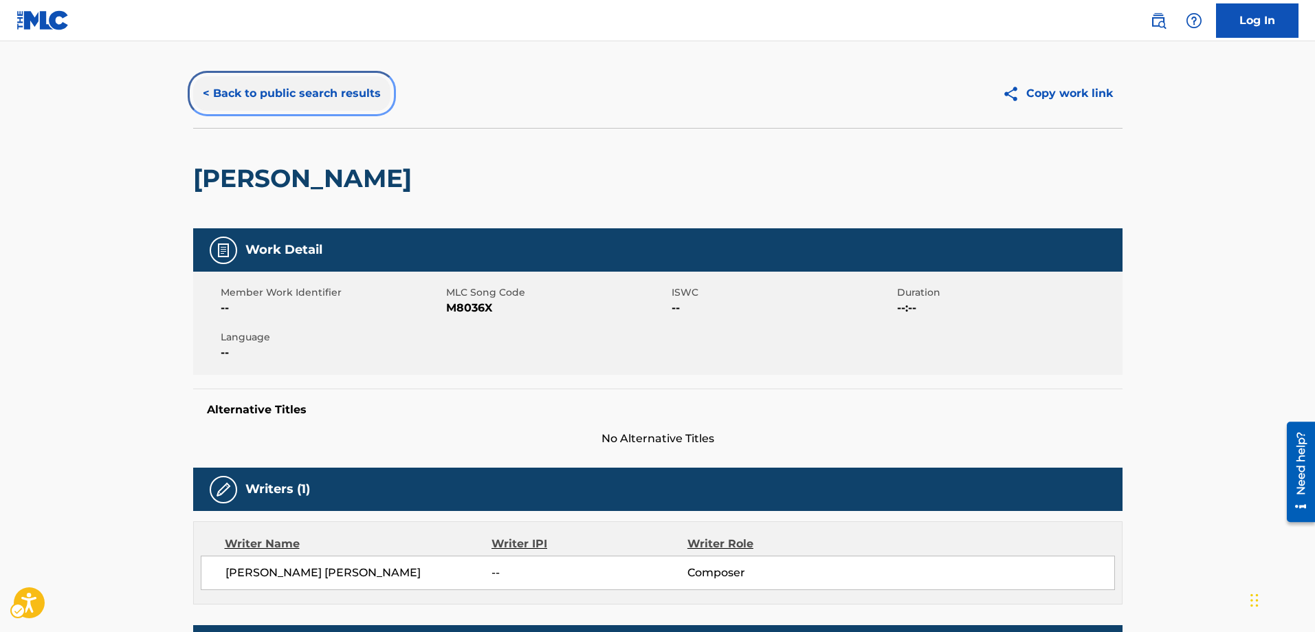
click at [203, 94] on button "< Back to public search results" at bounding box center [291, 93] width 197 height 34
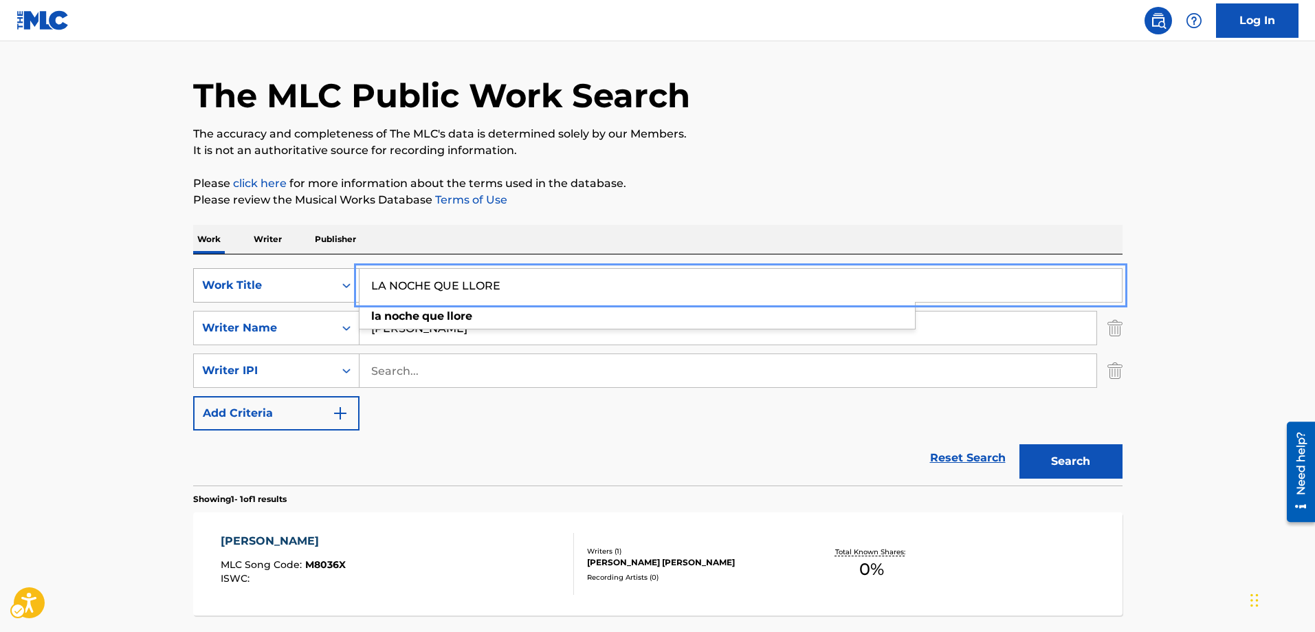
drag, startPoint x: 513, startPoint y: 280, endPoint x: 298, endPoint y: 286, distance: 215.9
type input "REGALAME TU CORAZON"
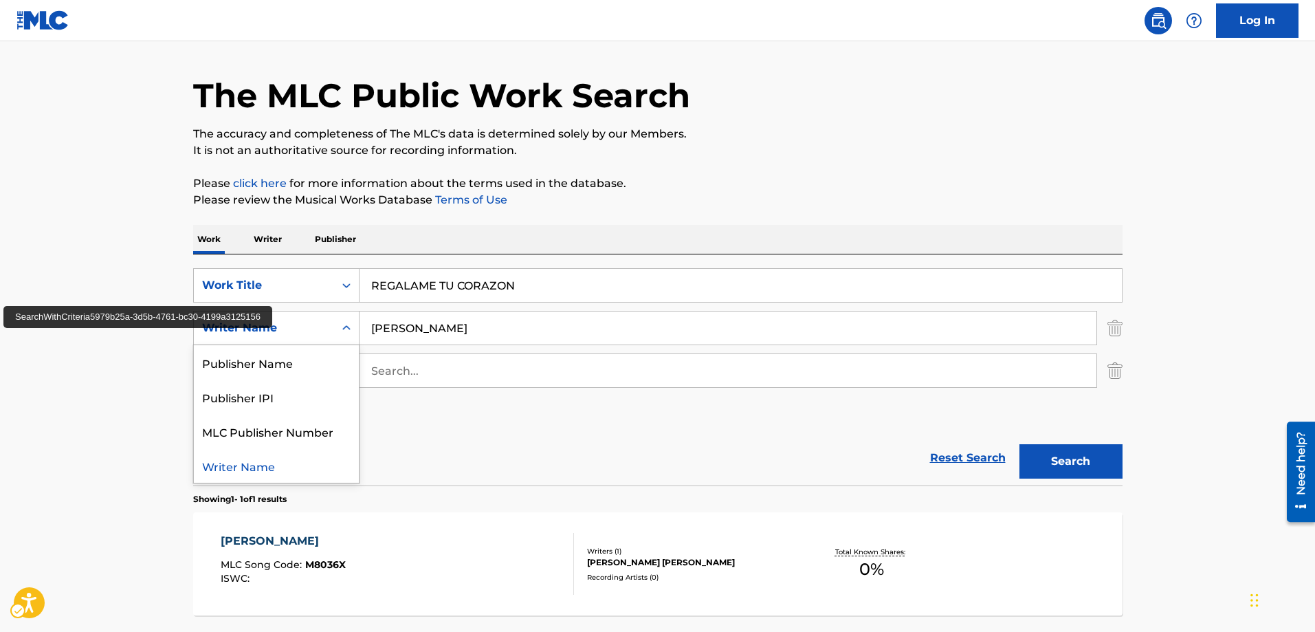
click at [342, 328] on icon "Search Form" at bounding box center [347, 328] width 14 height 14
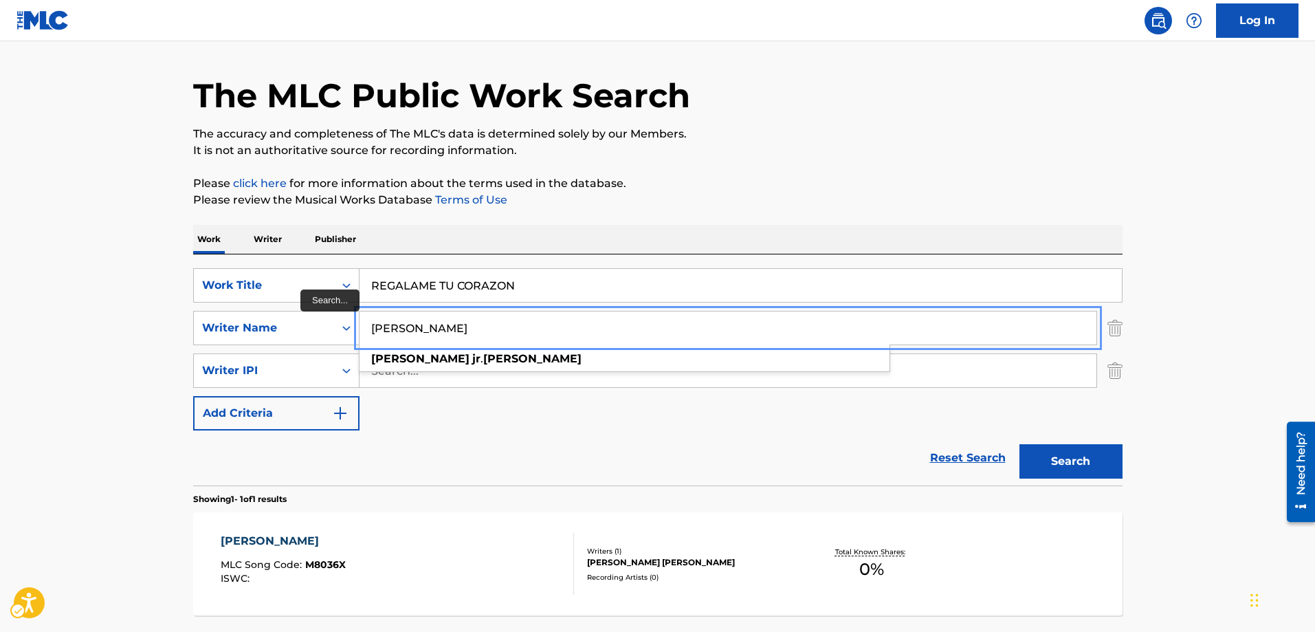
drag, startPoint x: 496, startPoint y: 323, endPoint x: 360, endPoint y: 325, distance: 136.1
type input "ANACLETO SEGURA"
click at [1019, 444] on button "Search" at bounding box center [1070, 461] width 103 height 34
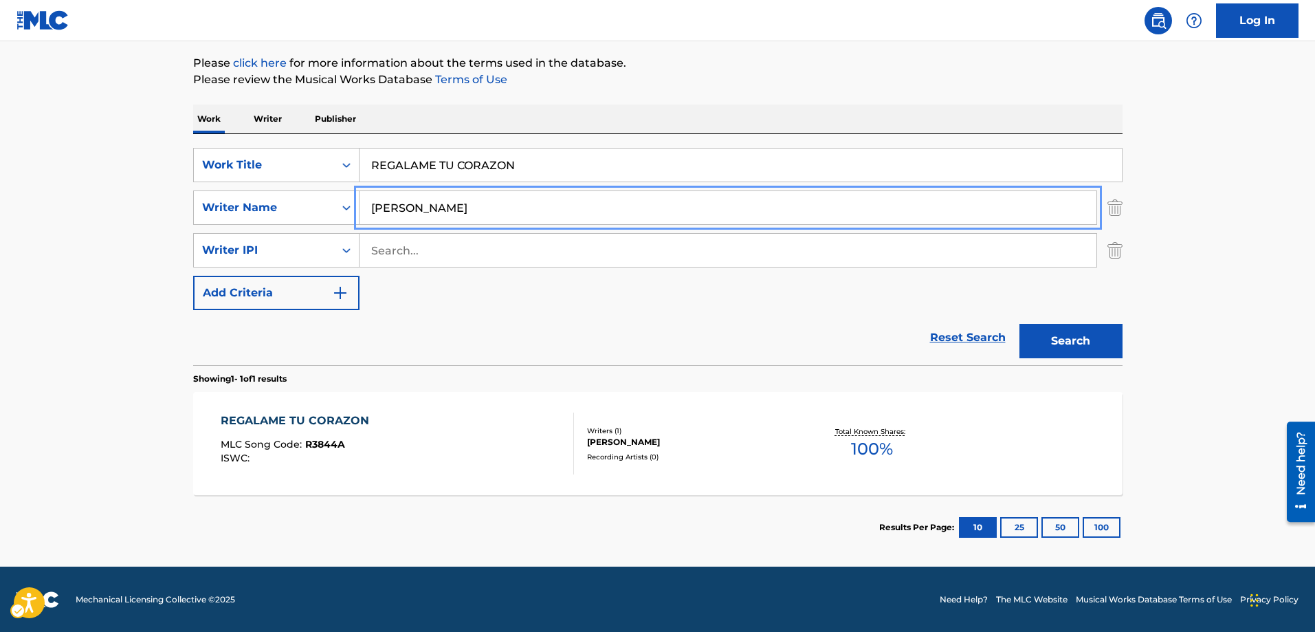
scroll to position [159, 0]
click at [1056, 340] on button "Search" at bounding box center [1070, 340] width 103 height 34
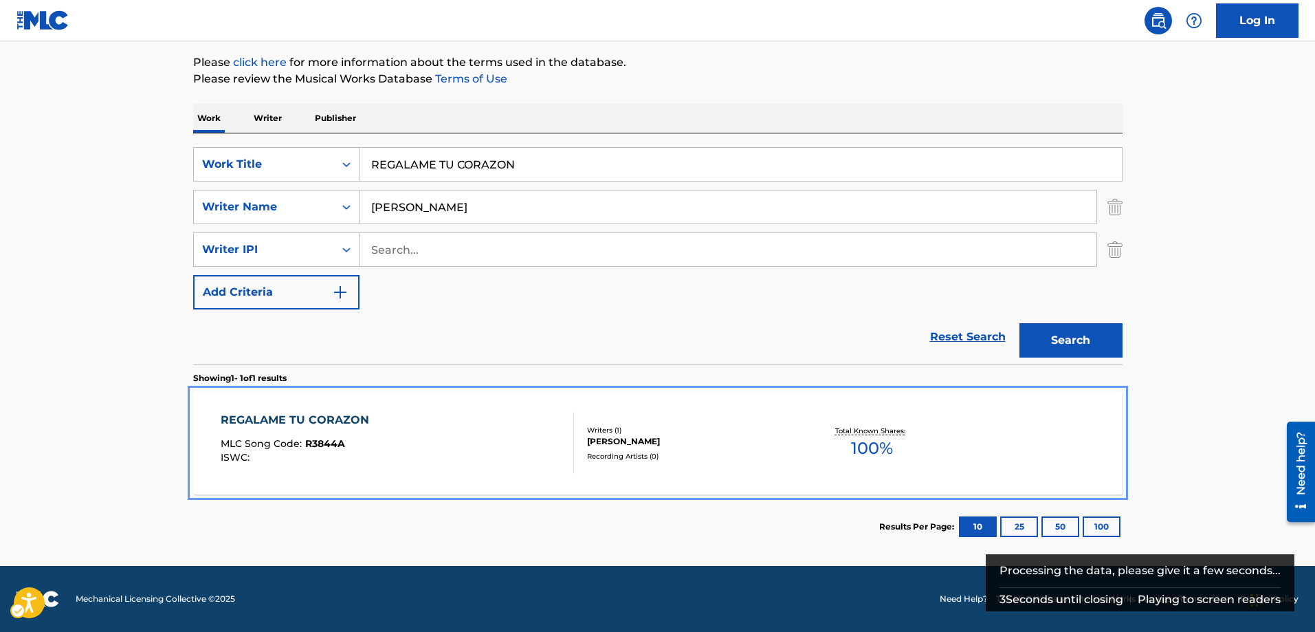
click at [307, 441] on span "R3844A" at bounding box center [325, 443] width 40 height 12
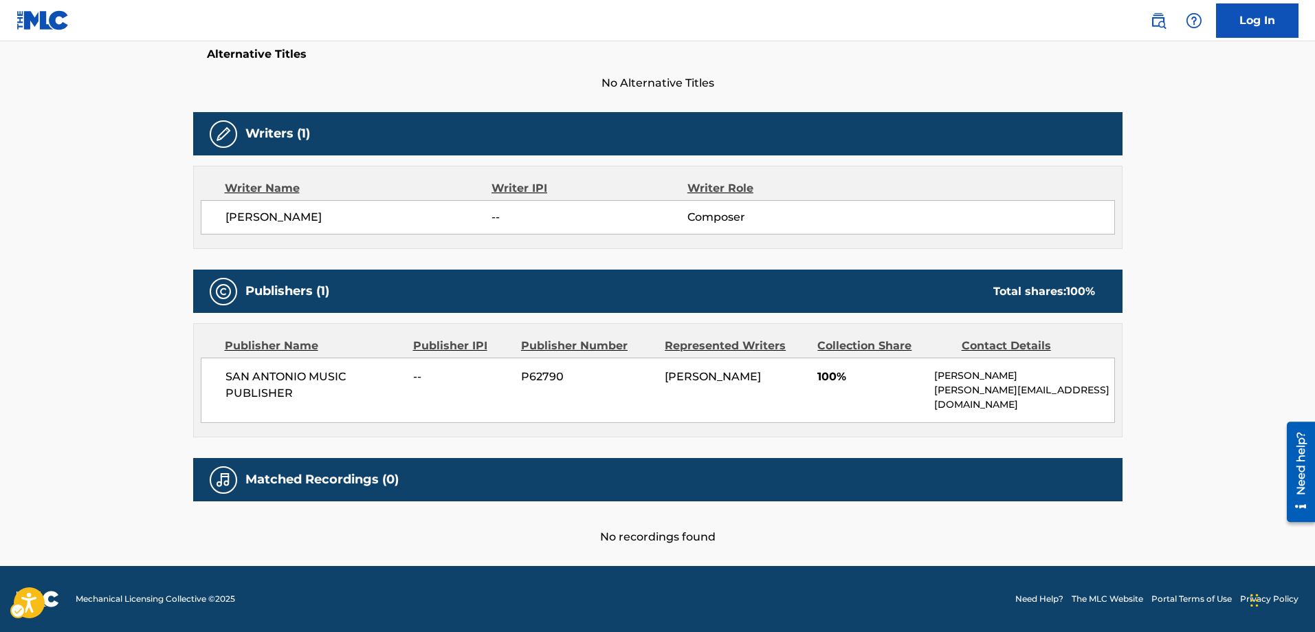
scroll to position [303, 0]
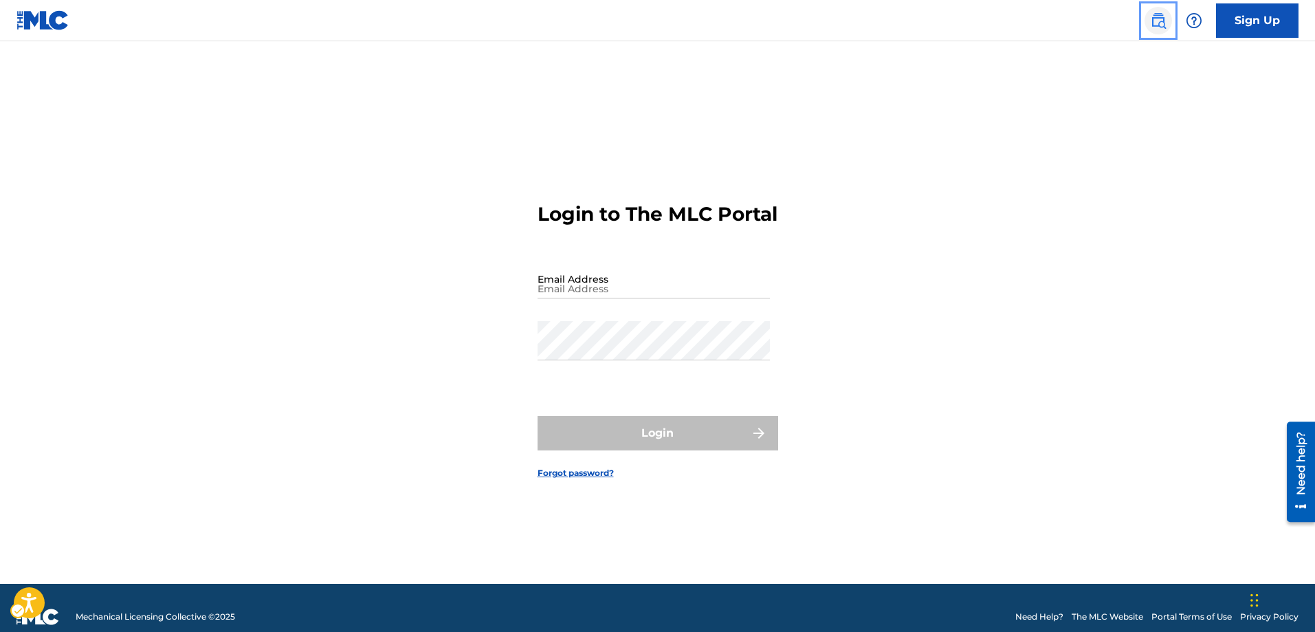
click at [1157, 18] on img "Page Menu" at bounding box center [1158, 20] width 16 height 16
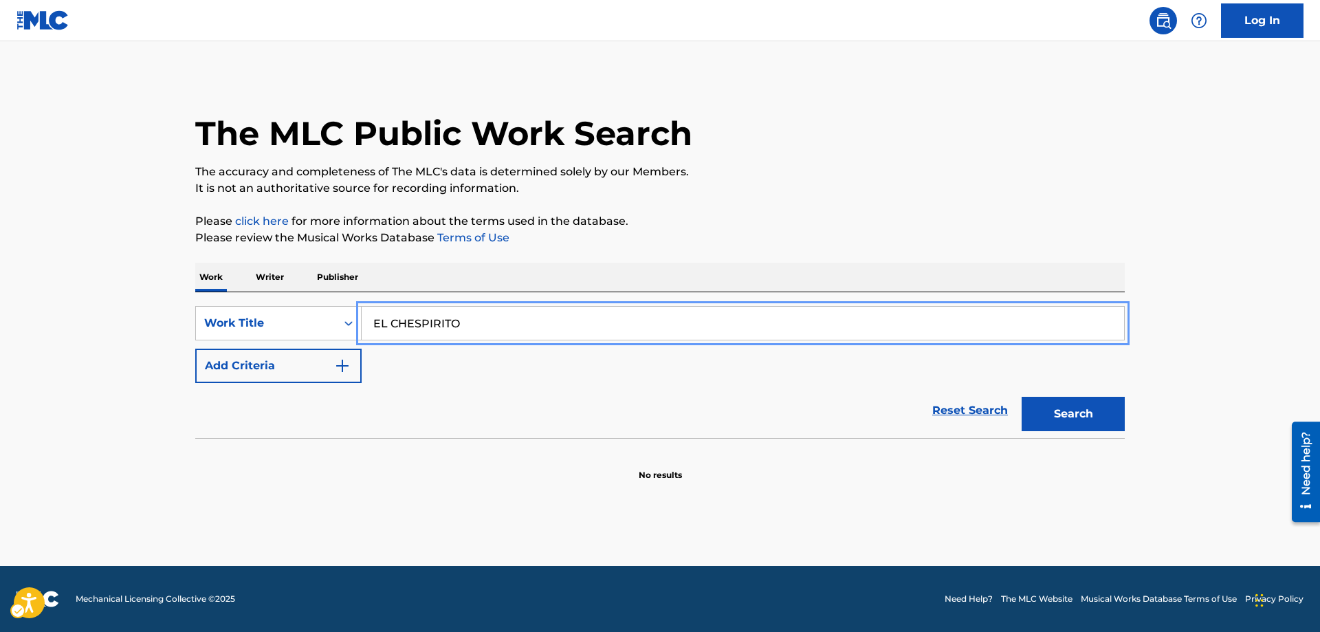
type input "EL CHESPIRITO"
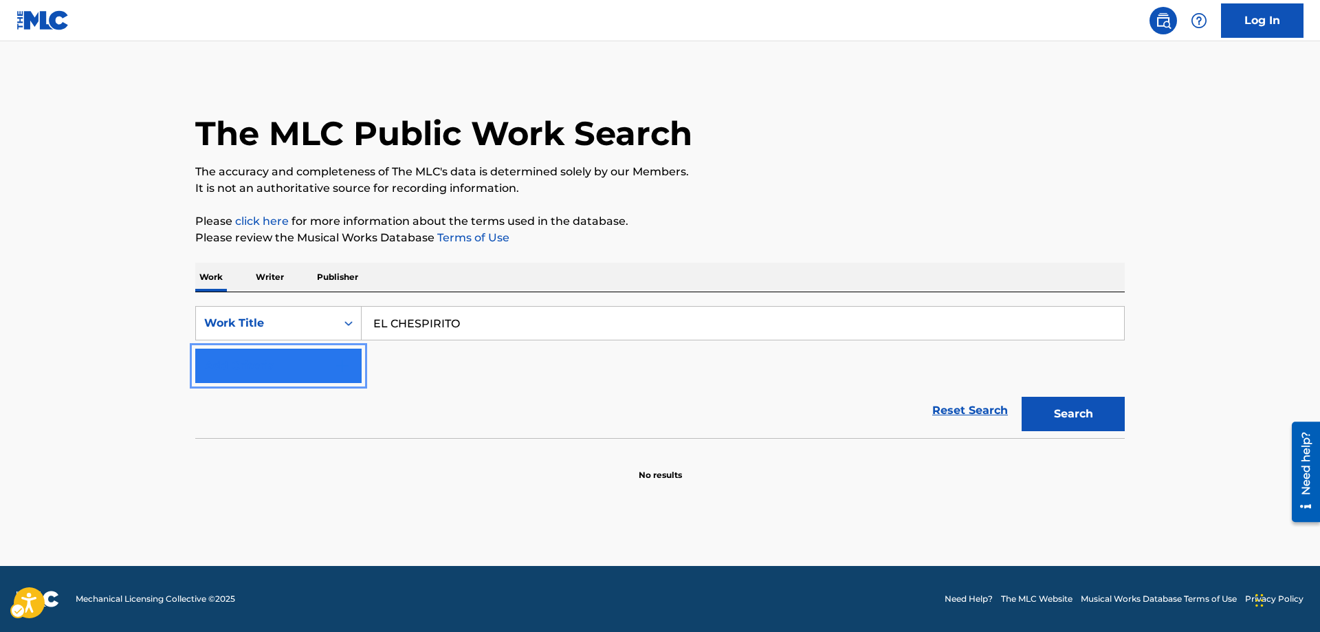
click at [351, 364] on button "Add Criteria" at bounding box center [278, 365] width 166 height 34
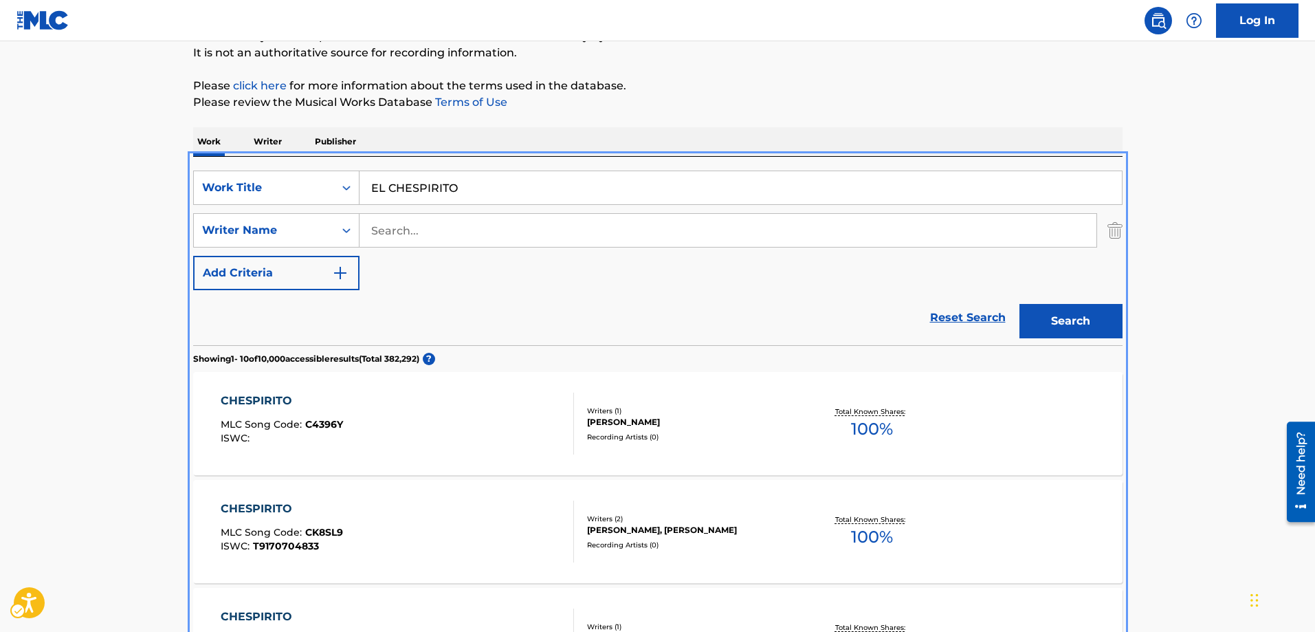
scroll to position [69, 0]
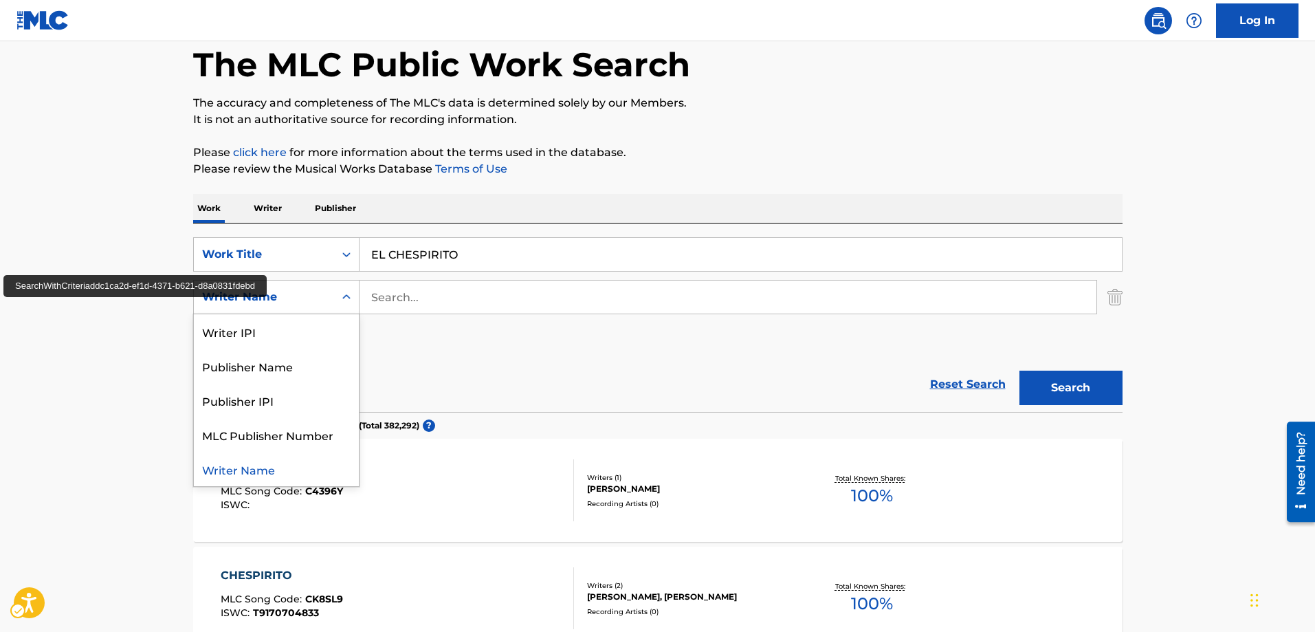
click at [346, 301] on icon "Search Form" at bounding box center [347, 297] width 14 height 14
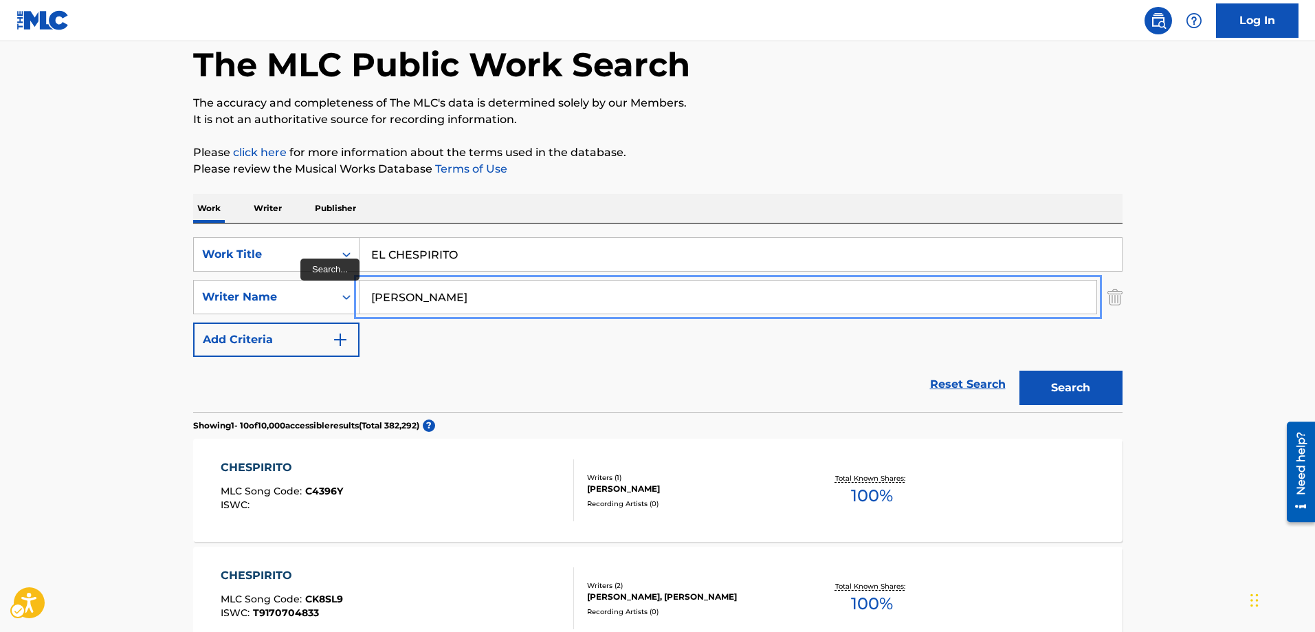
click at [193, 322] on button "Add Criteria" at bounding box center [276, 339] width 166 height 34
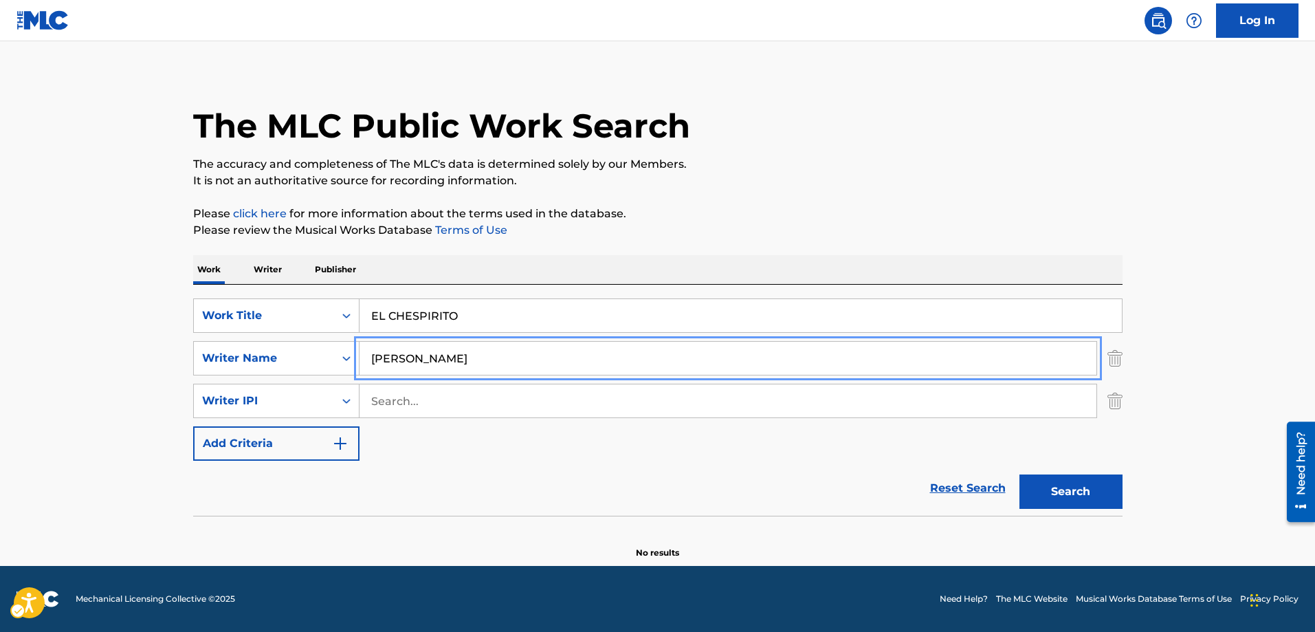
scroll to position [8, 0]
click at [447, 355] on input "[PERSON_NAME]" at bounding box center [727, 358] width 737 height 33
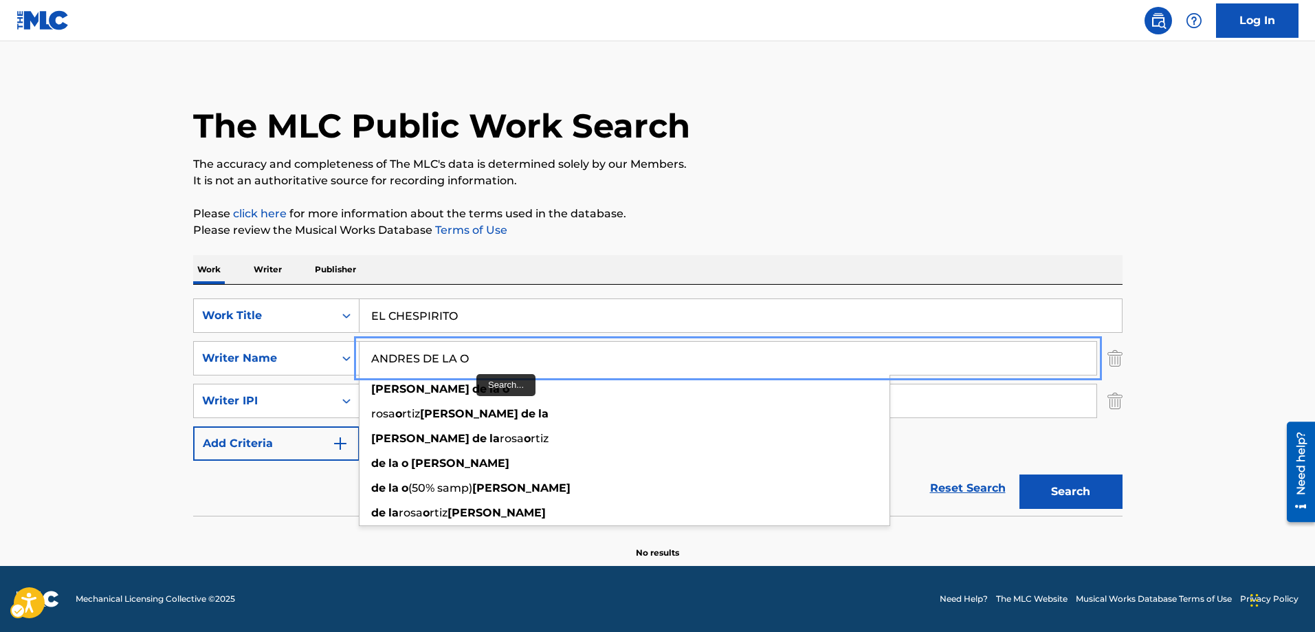
click at [461, 352] on input "ANDRES DE LA O" at bounding box center [727, 358] width 737 height 33
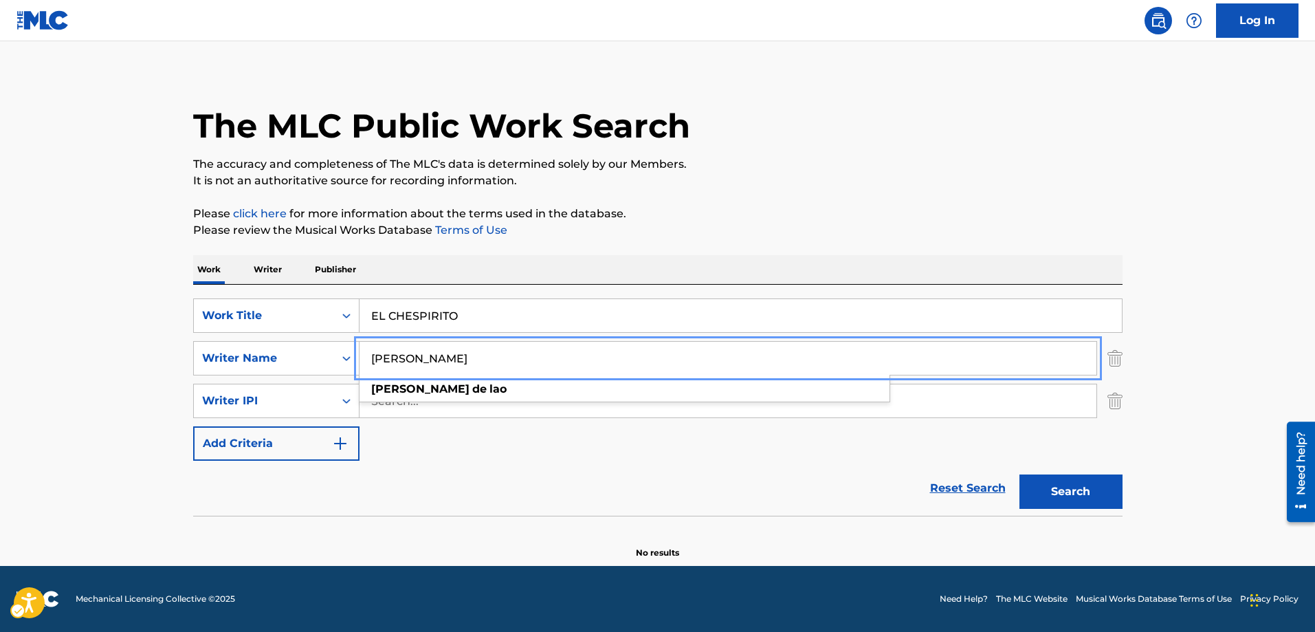
type input "[PERSON_NAME]"
click at [193, 426] on button "Add Criteria" at bounding box center [276, 443] width 166 height 34
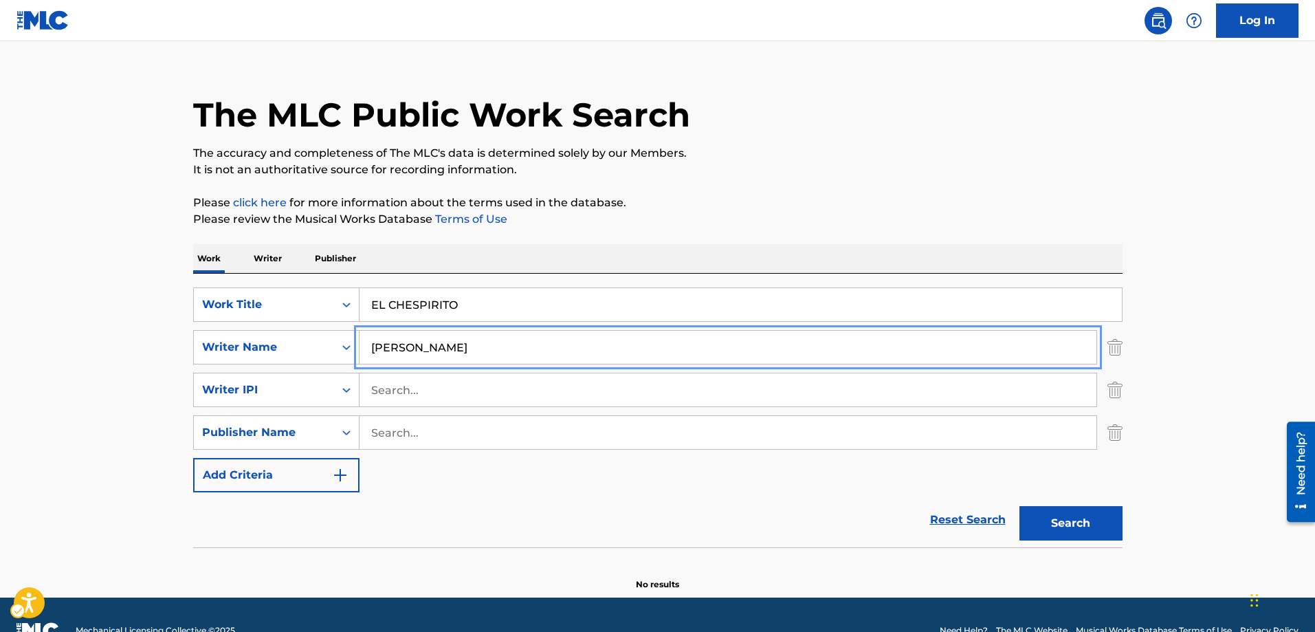
scroll to position [50, 0]
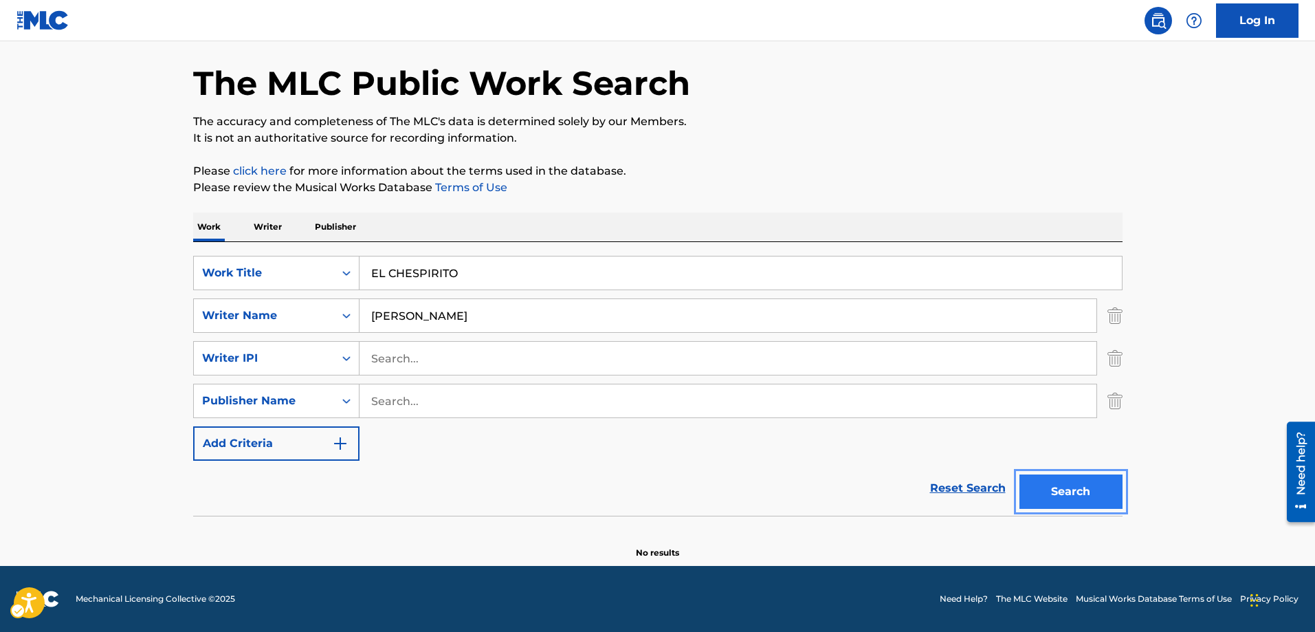
click at [1080, 498] on button "Search" at bounding box center [1070, 491] width 103 height 34
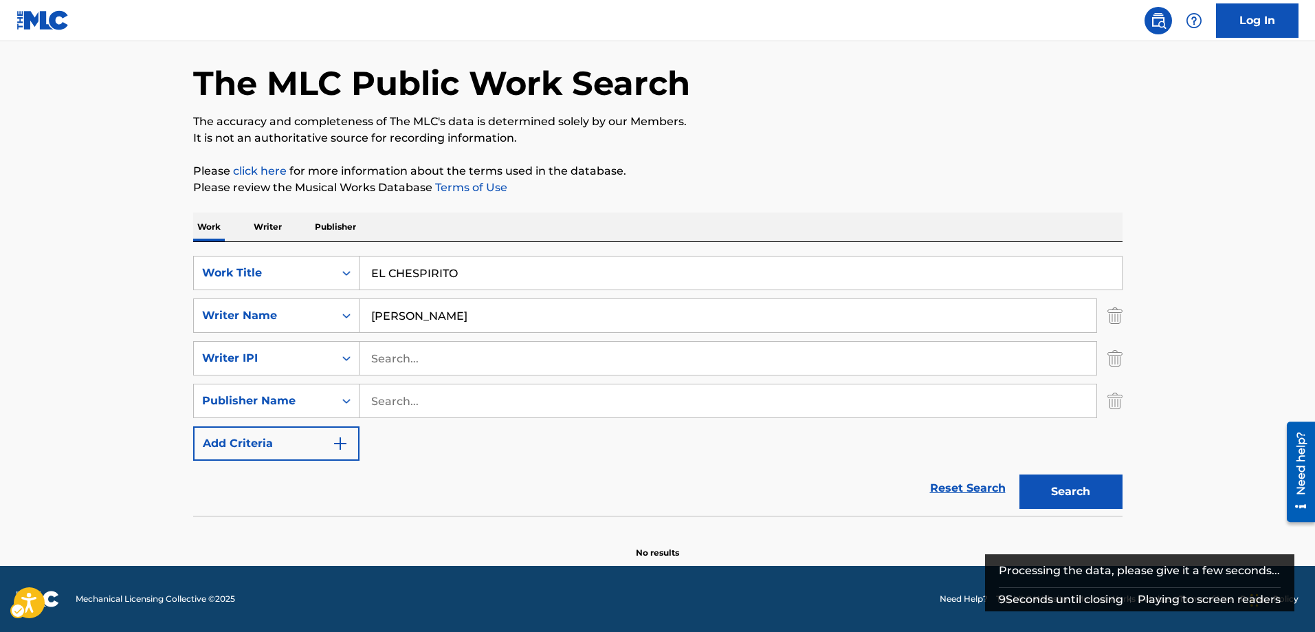
scroll to position [0, 0]
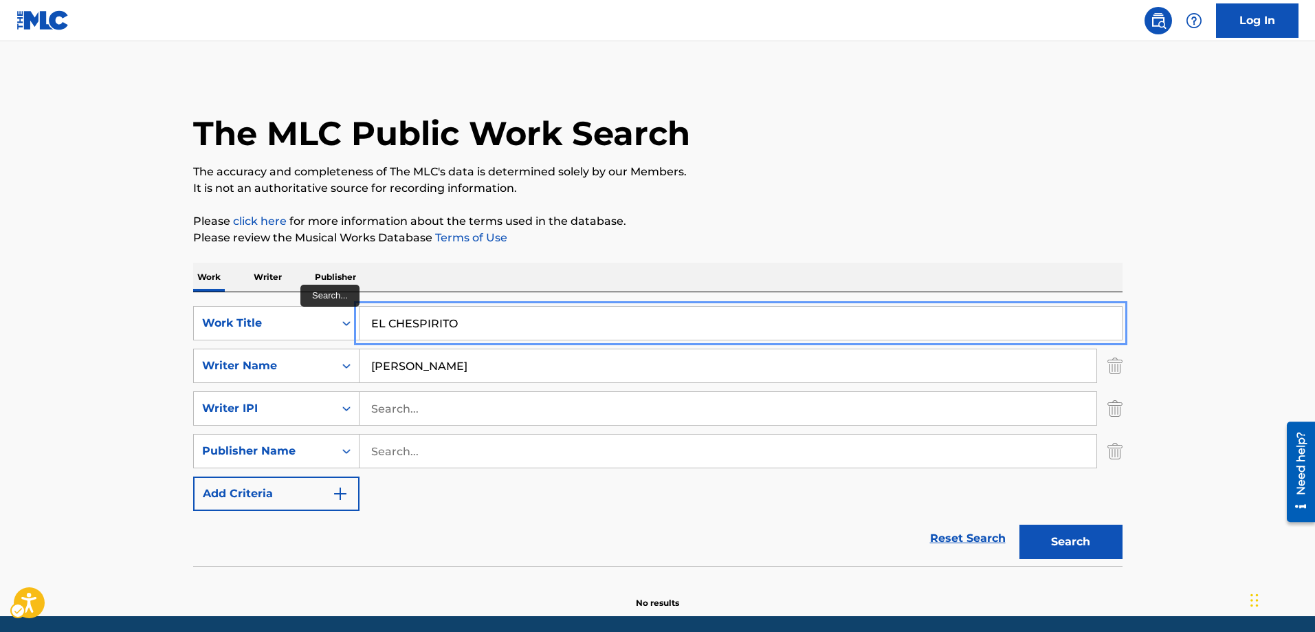
click at [430, 322] on input "EL CHESPIRITO" at bounding box center [740, 323] width 762 height 33
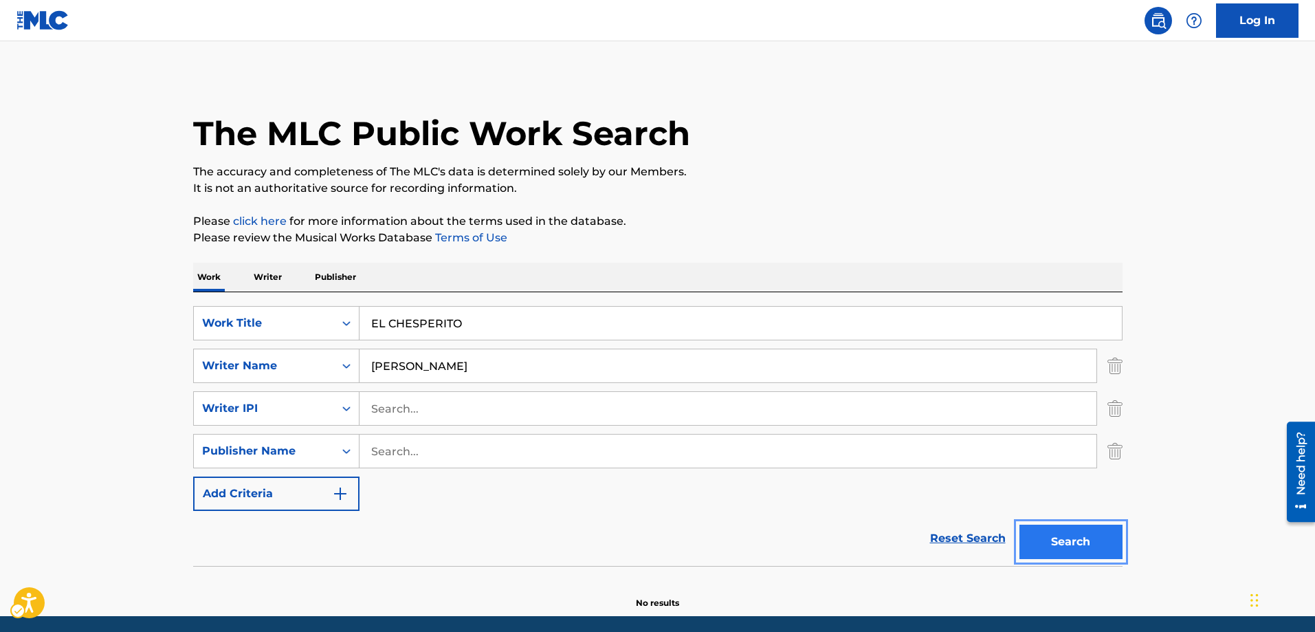
click at [1062, 551] on button "Search" at bounding box center [1070, 541] width 103 height 34
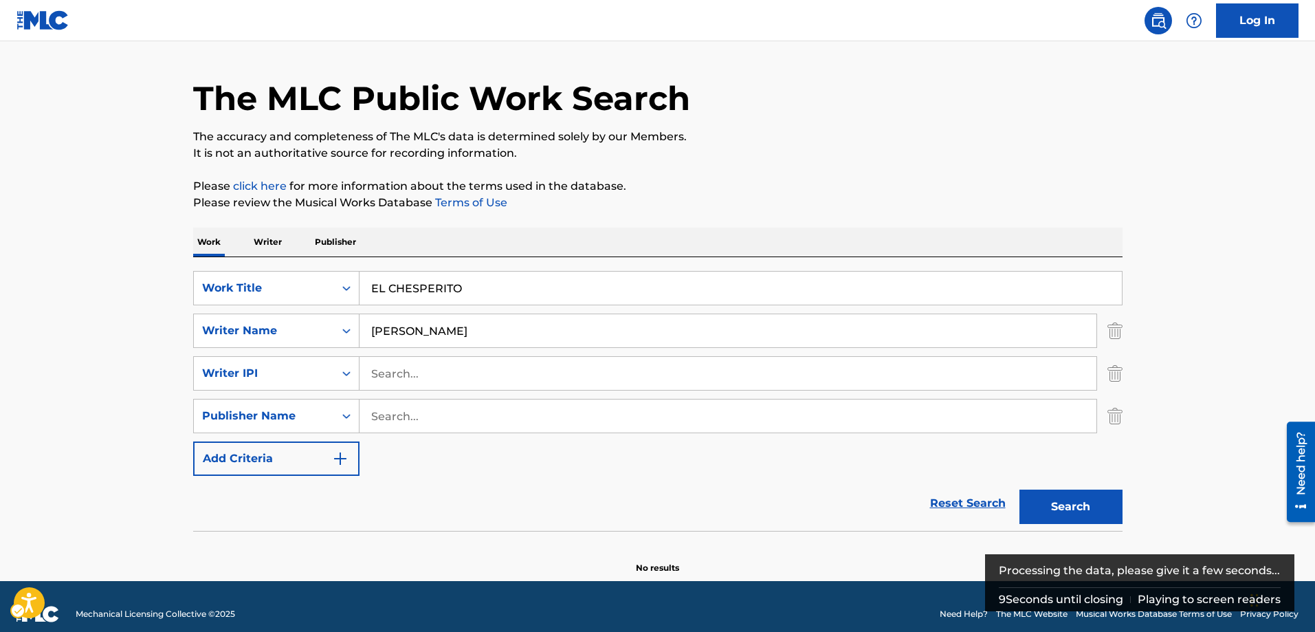
scroll to position [50, 0]
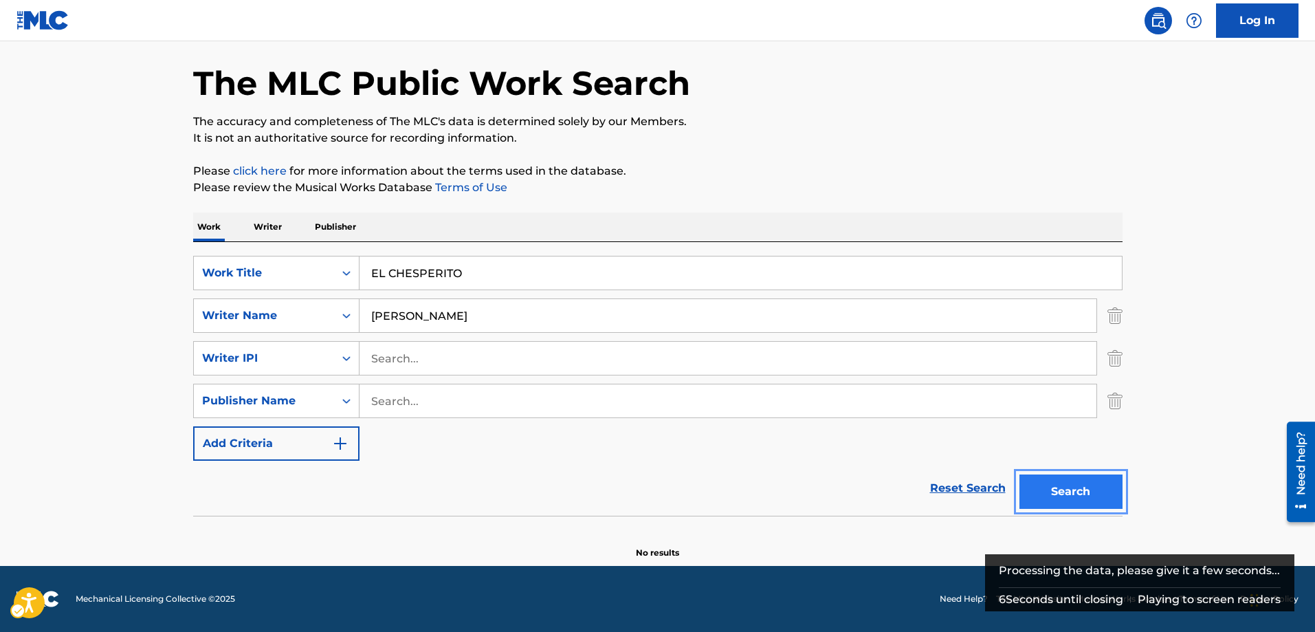
click at [1061, 493] on button "Search" at bounding box center [1070, 491] width 103 height 34
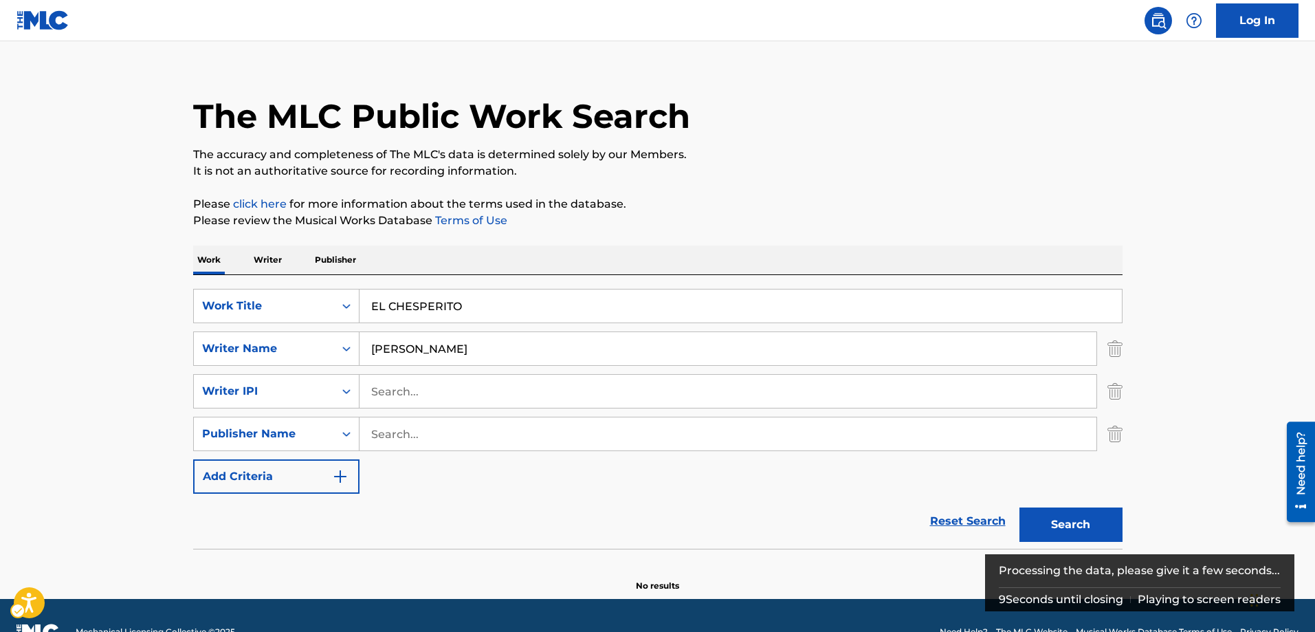
scroll to position [0, 0]
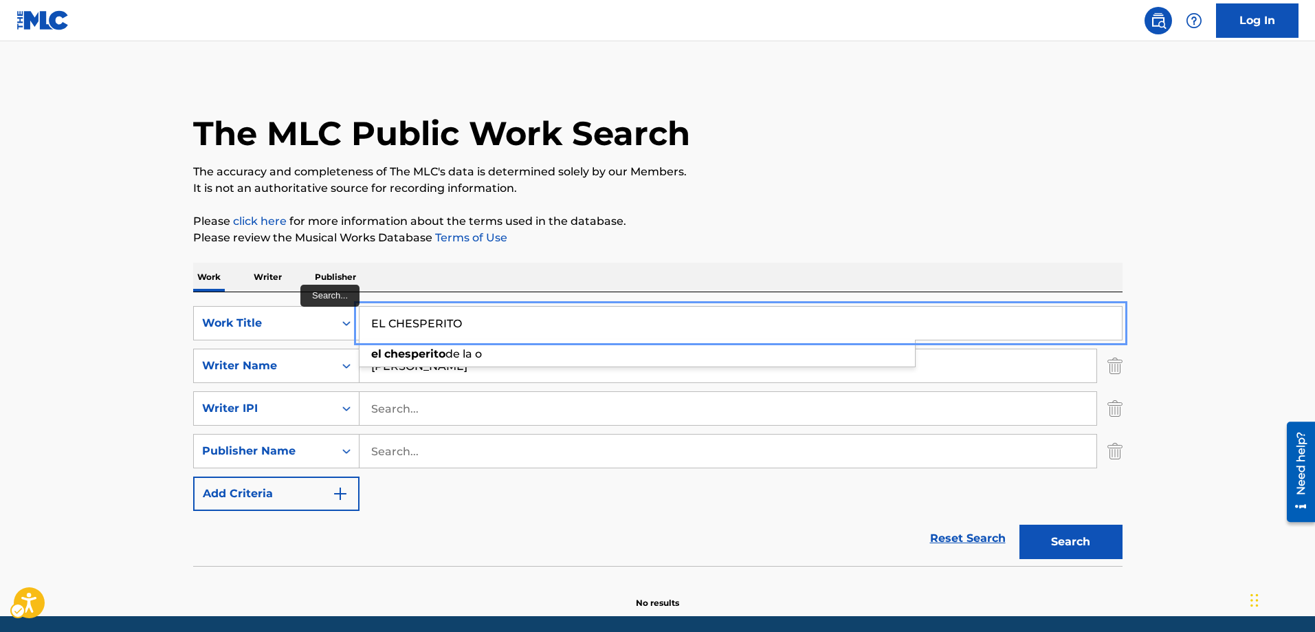
drag, startPoint x: 474, startPoint y: 322, endPoint x: 389, endPoint y: 315, distance: 84.8
click at [389, 315] on input "EL CHESPERITO" at bounding box center [740, 323] width 762 height 33
type input "EL CHESPIRITO"
click at [193, 476] on button "Add Criteria" at bounding box center [276, 493] width 166 height 34
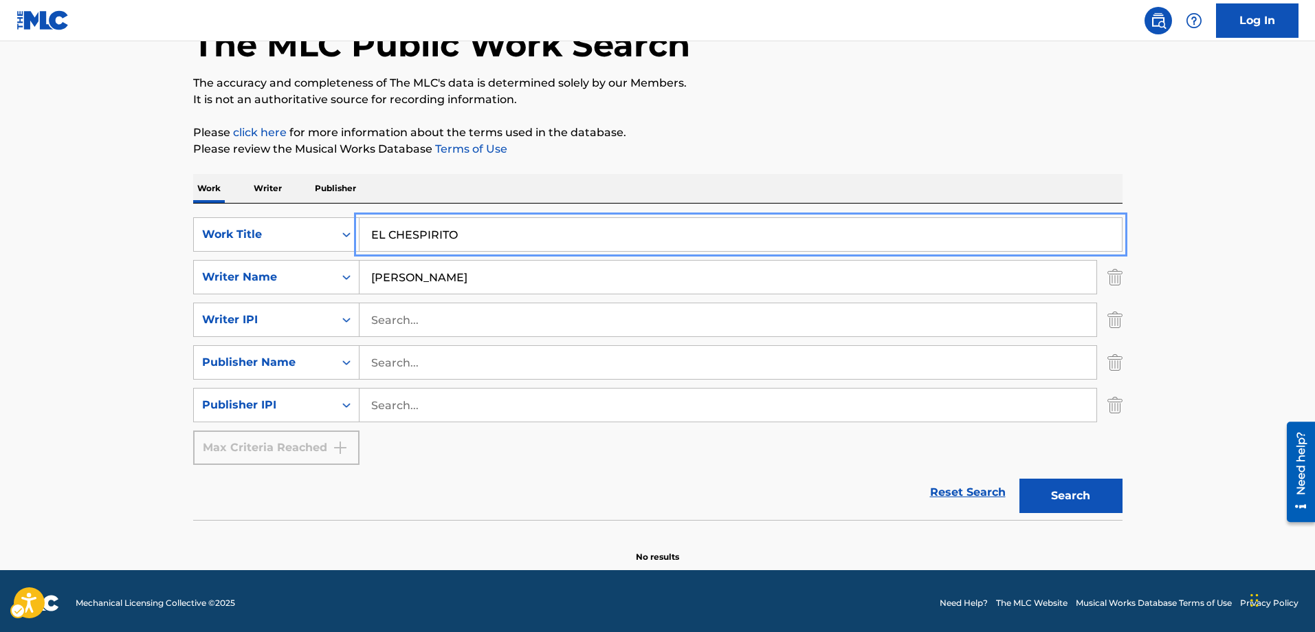
scroll to position [93, 0]
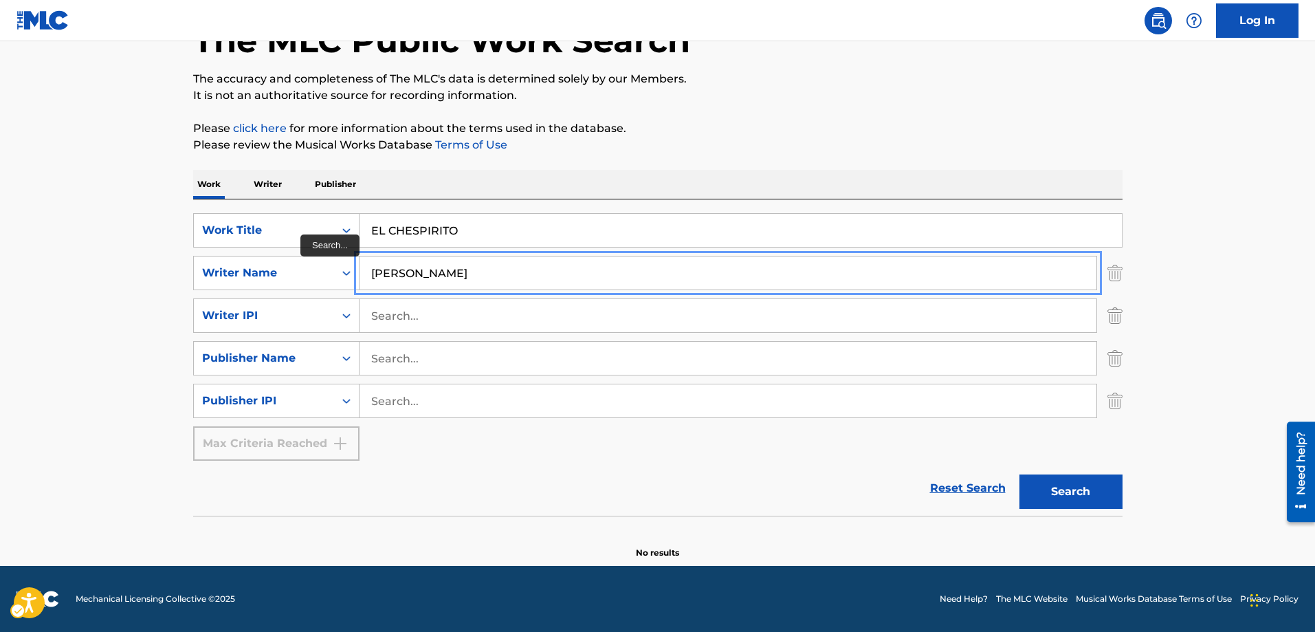
click at [455, 273] on input "[PERSON_NAME]" at bounding box center [727, 272] width 737 height 33
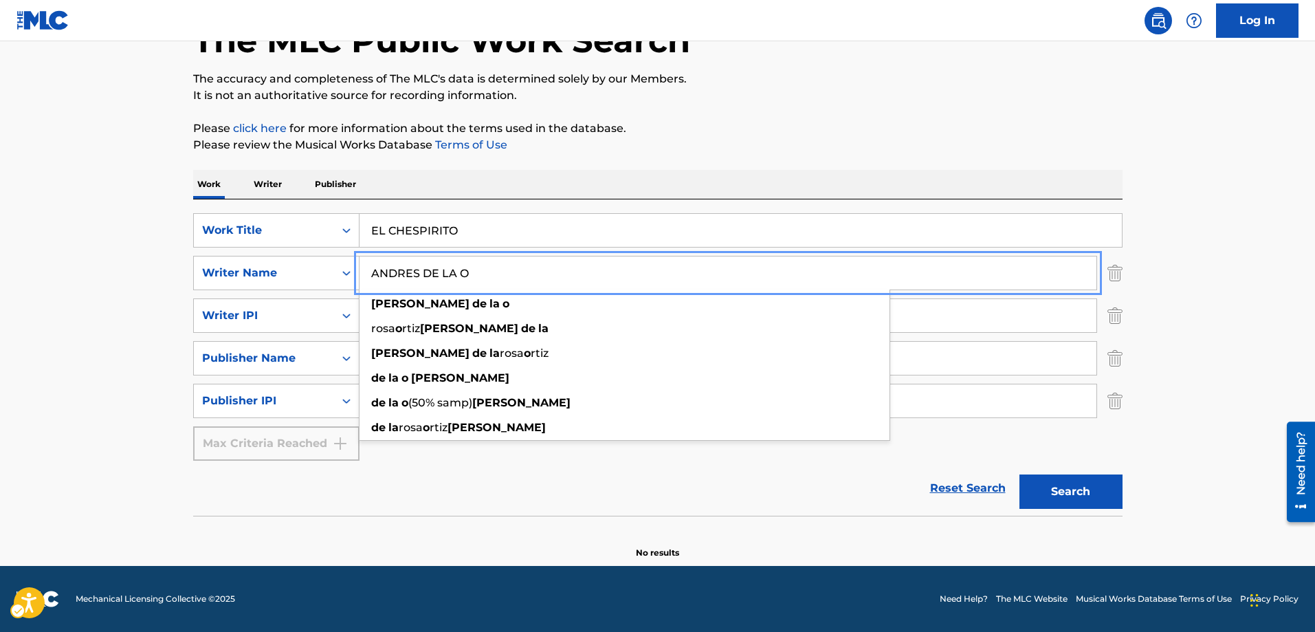
type input "ANDRES DE LA O"
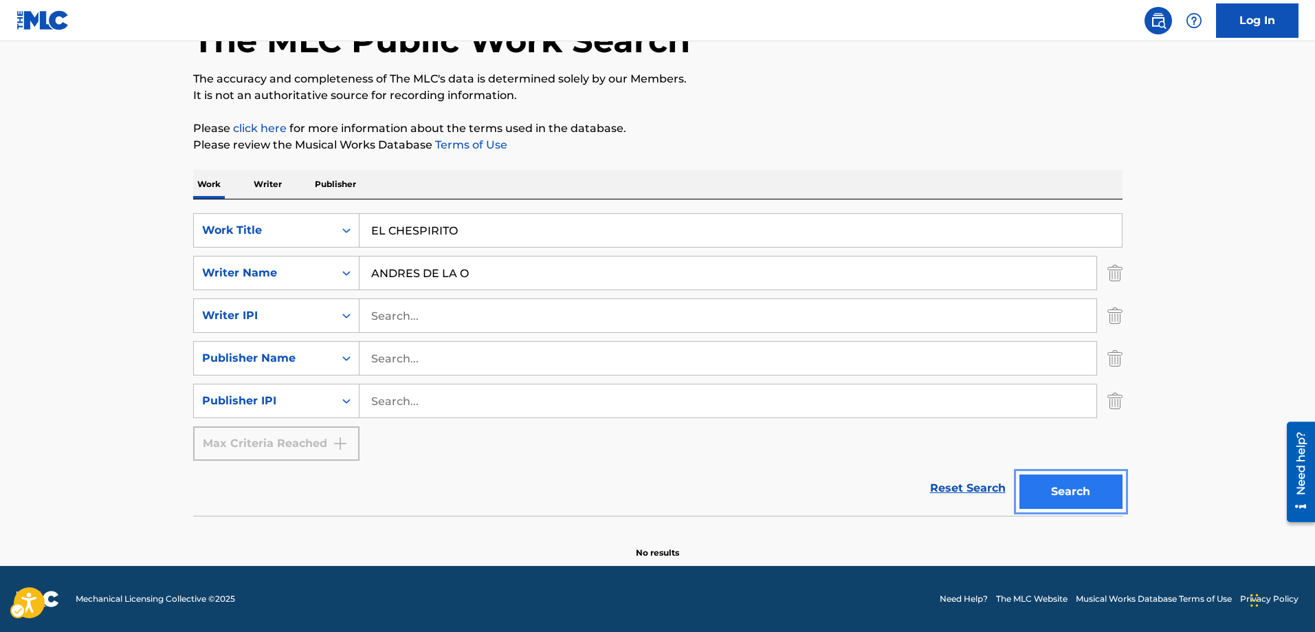
click at [1090, 490] on button "Search" at bounding box center [1070, 491] width 103 height 34
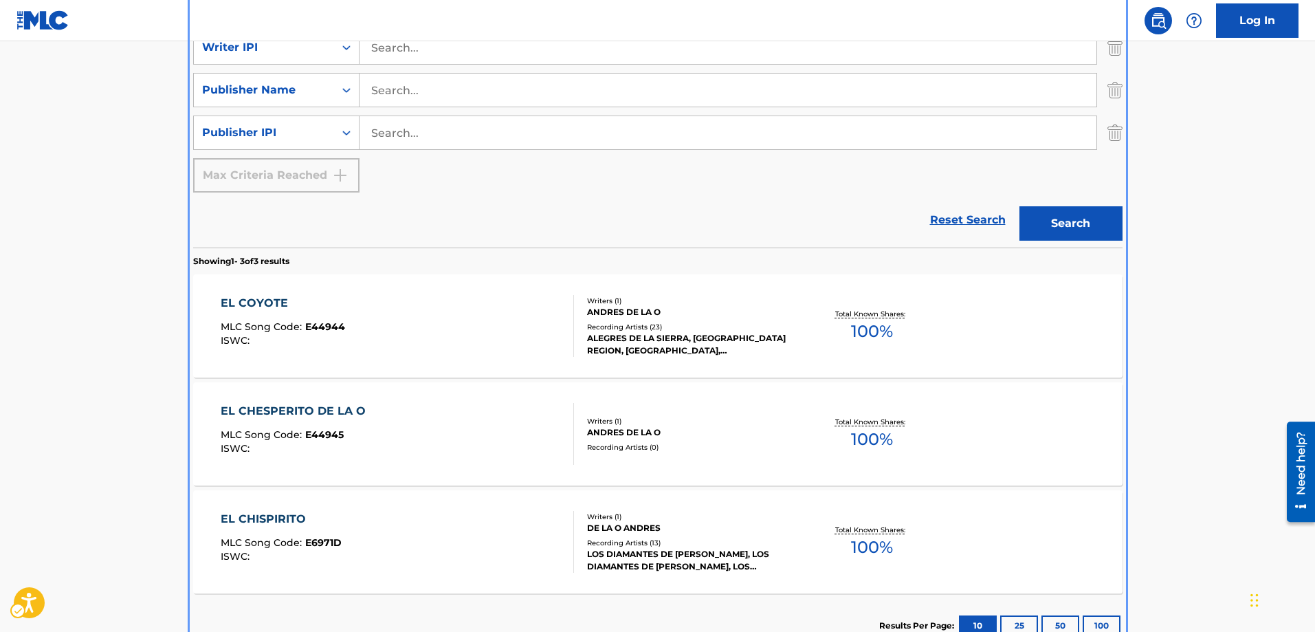
scroll to position [430, 0]
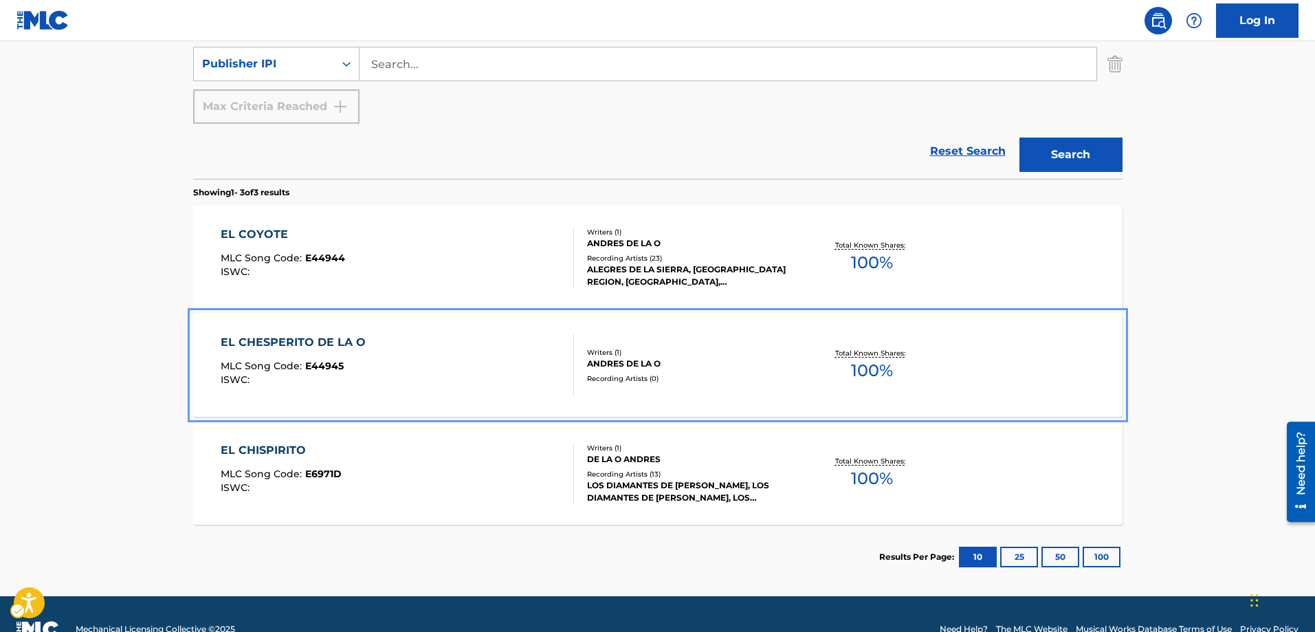
click at [331, 366] on span "E44945" at bounding box center [324, 365] width 38 height 12
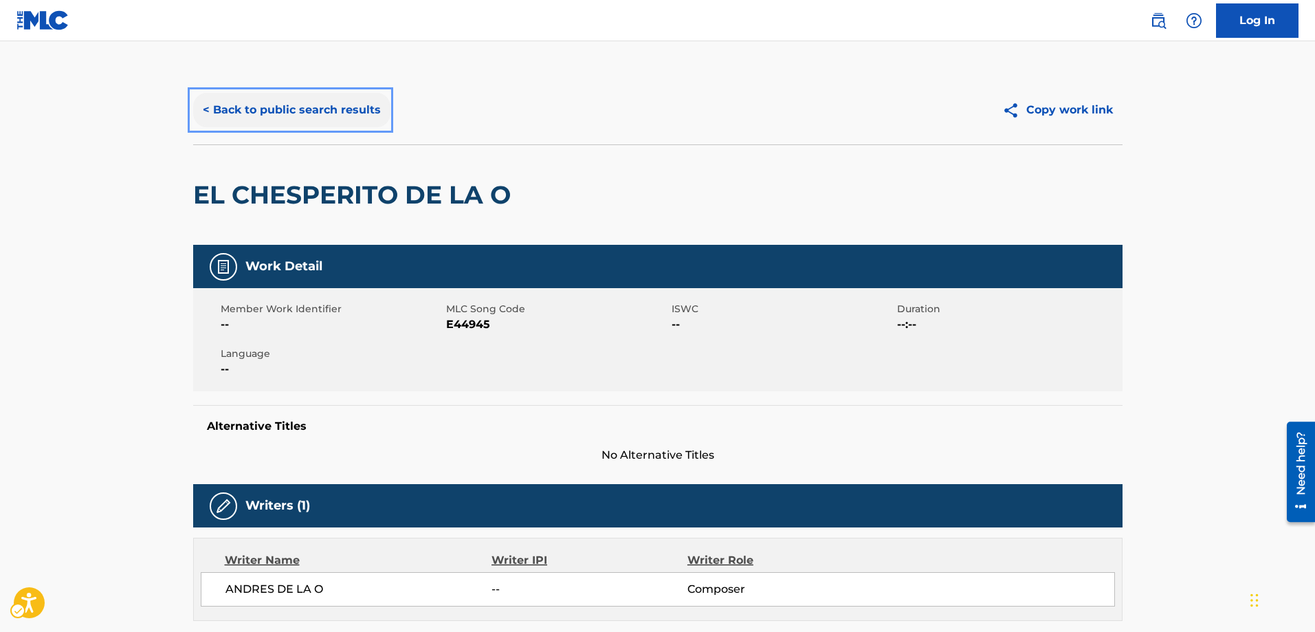
click at [199, 109] on button "< Back to public search results" at bounding box center [291, 110] width 197 height 34
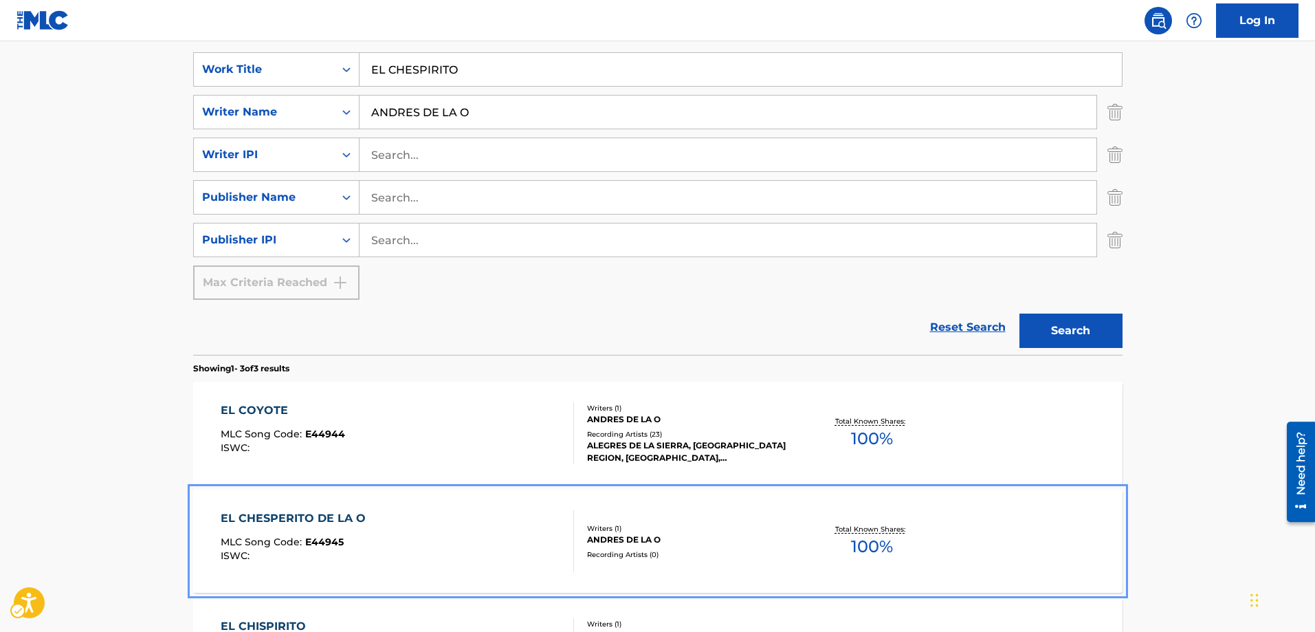
click at [314, 544] on span "E44945" at bounding box center [324, 541] width 38 height 12
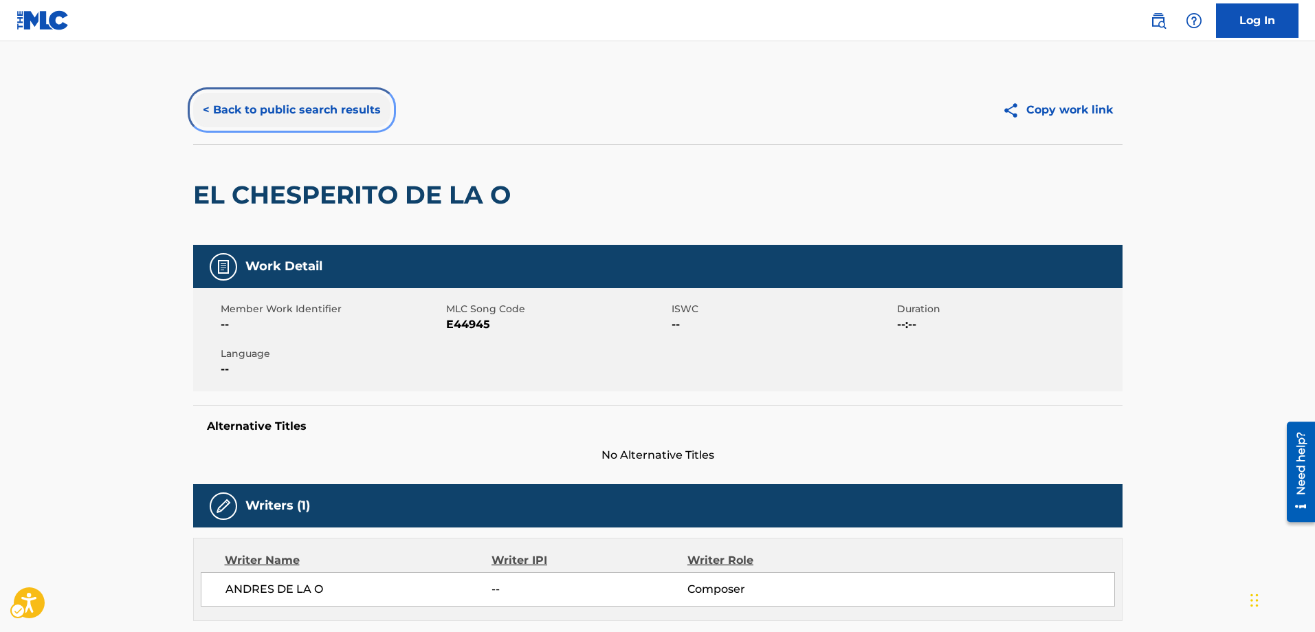
click at [208, 106] on button "< Back to public search results" at bounding box center [291, 110] width 197 height 34
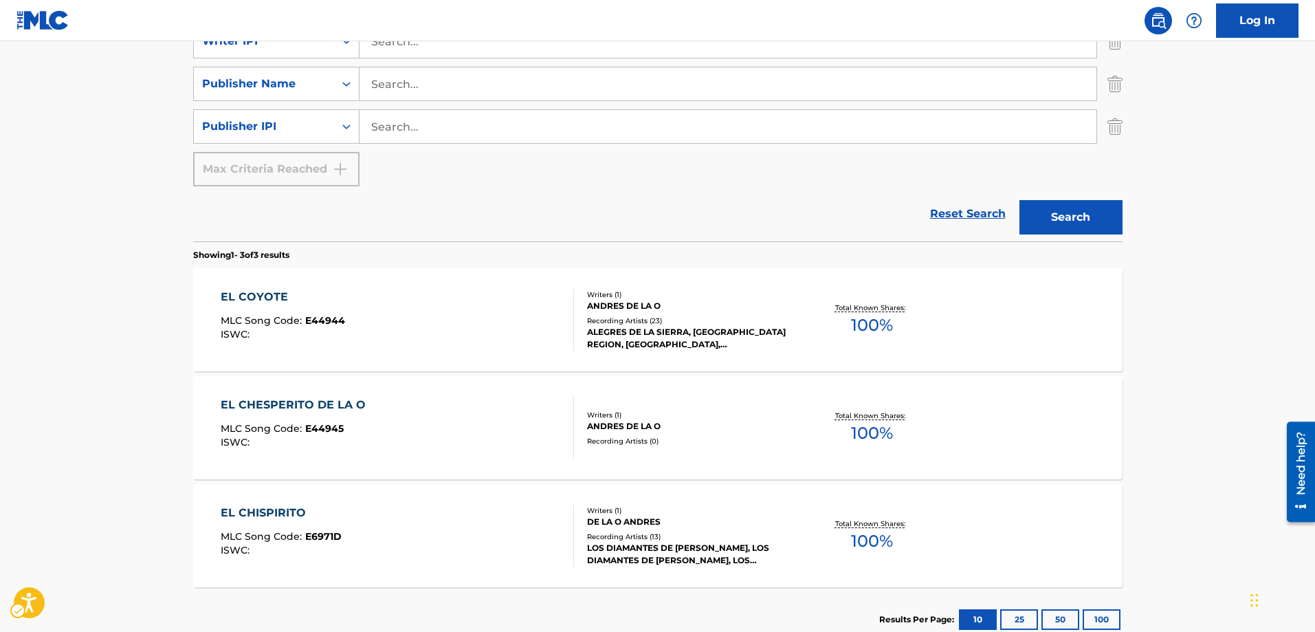
scroll to position [391, 0]
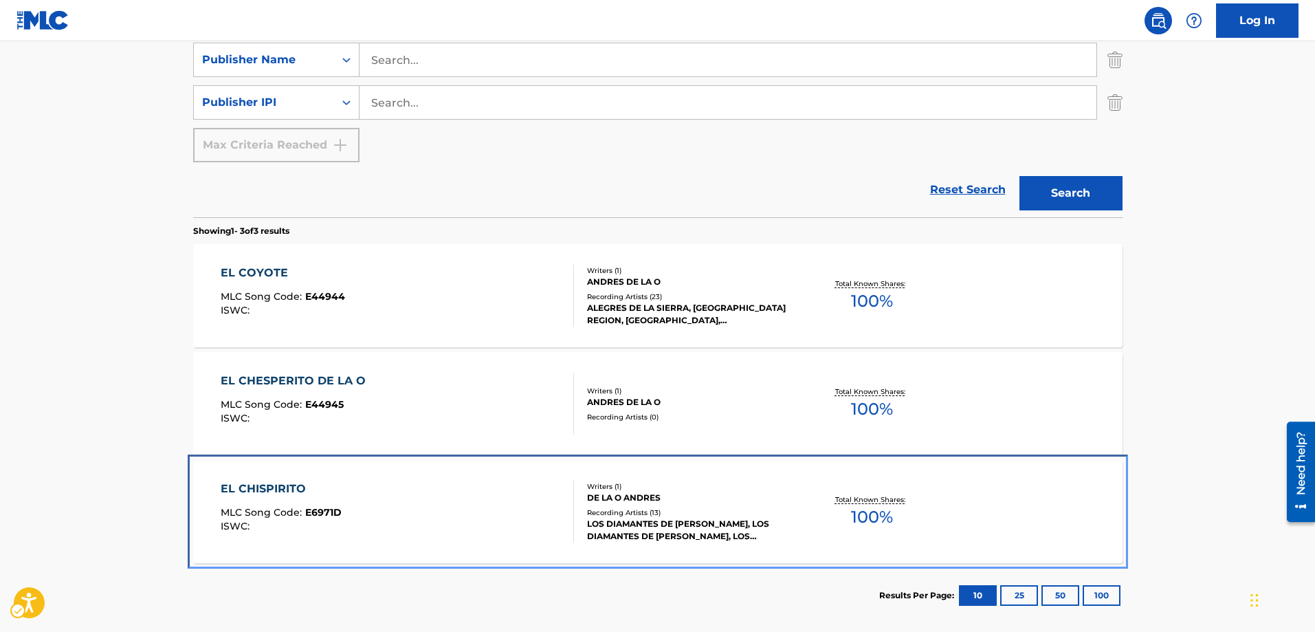
click at [335, 510] on span "E6971D" at bounding box center [323, 512] width 36 height 12
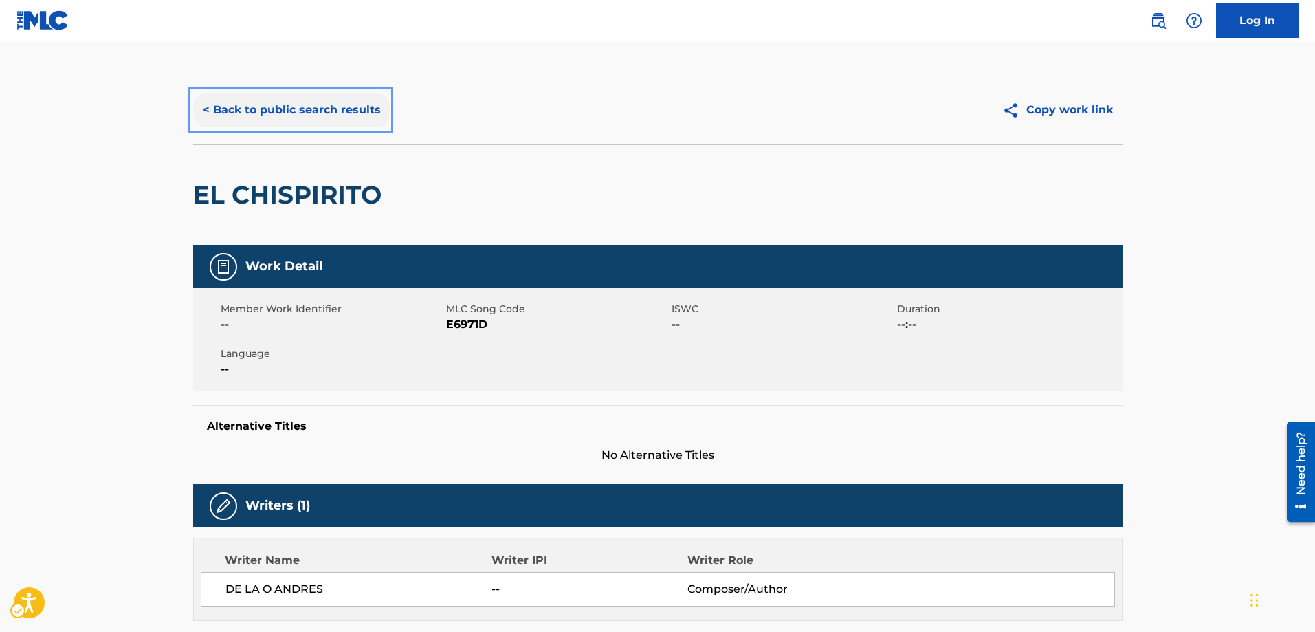
click at [203, 106] on button "< Back to public search results" at bounding box center [291, 110] width 197 height 34
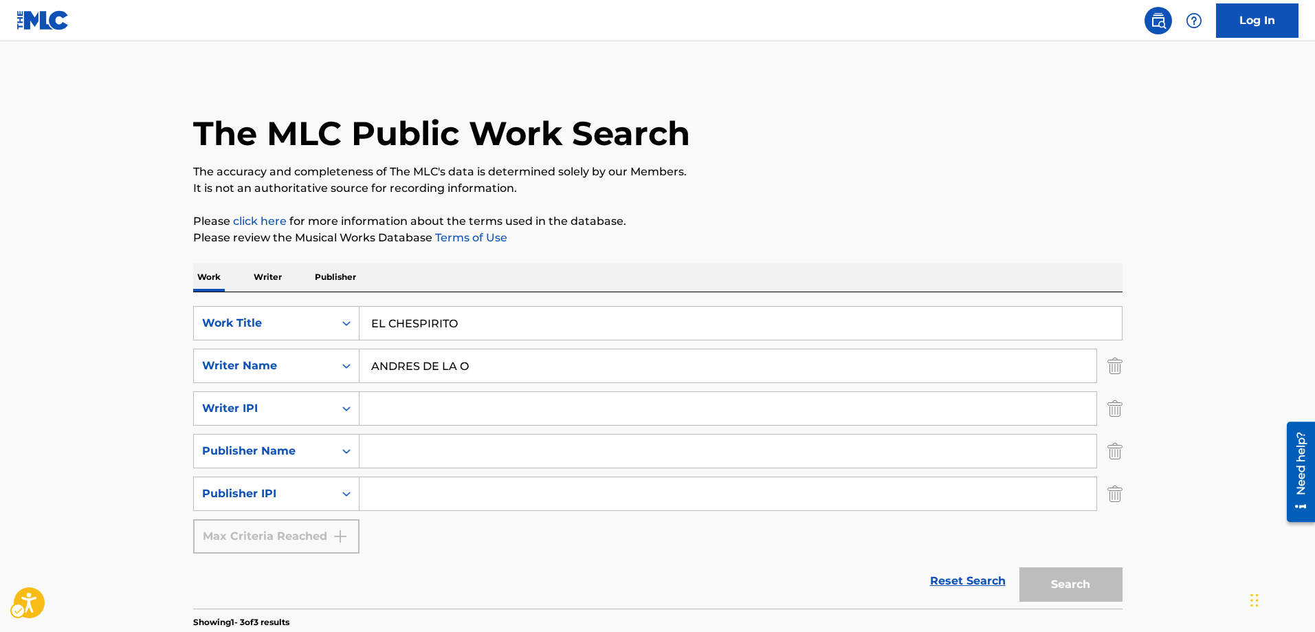
scroll to position [254, 0]
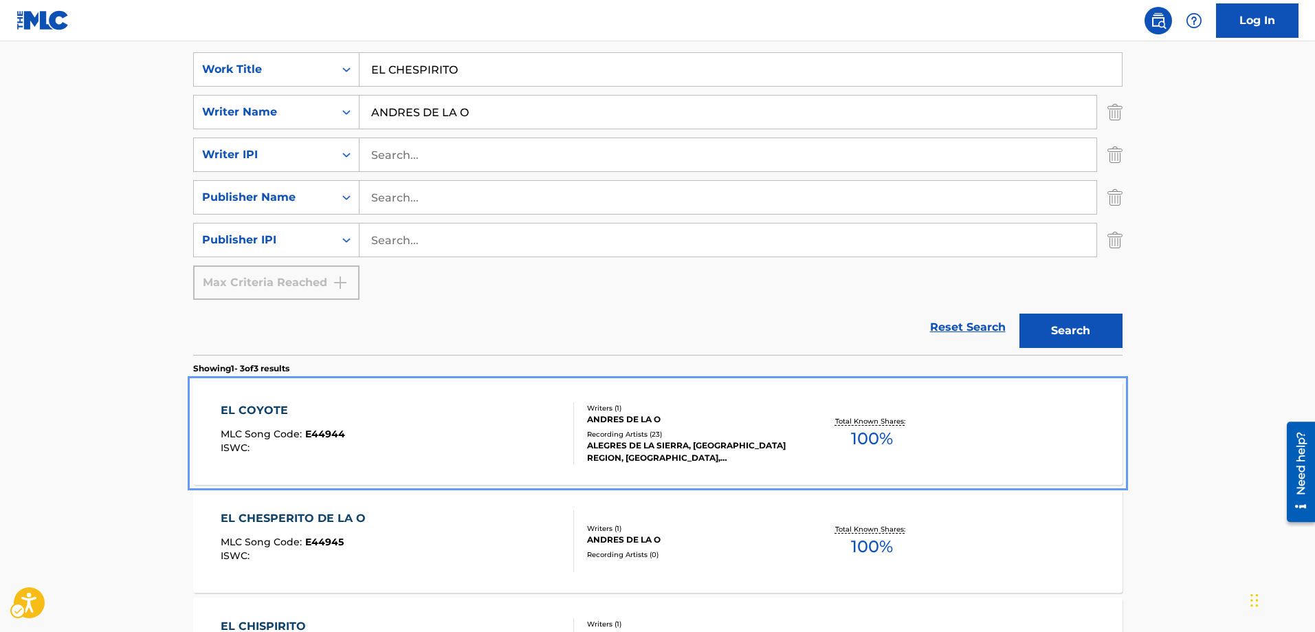
click at [330, 434] on span "E44944" at bounding box center [325, 434] width 40 height 12
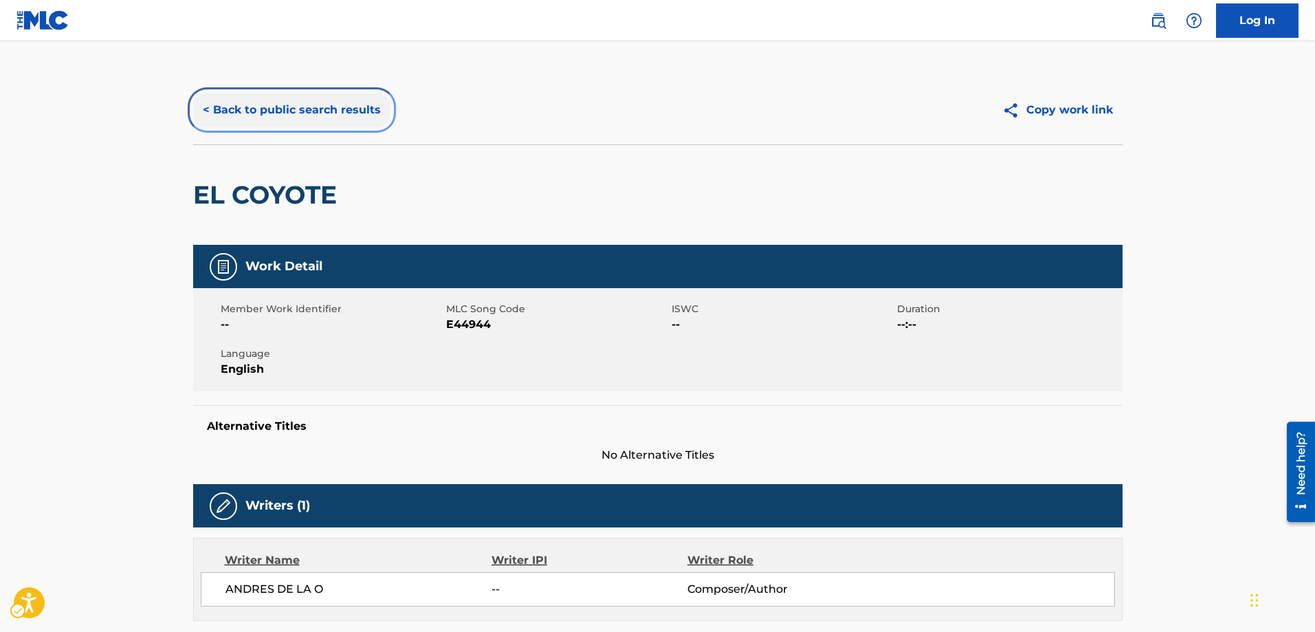
click at [204, 106] on button "< Back to public search results" at bounding box center [291, 110] width 197 height 34
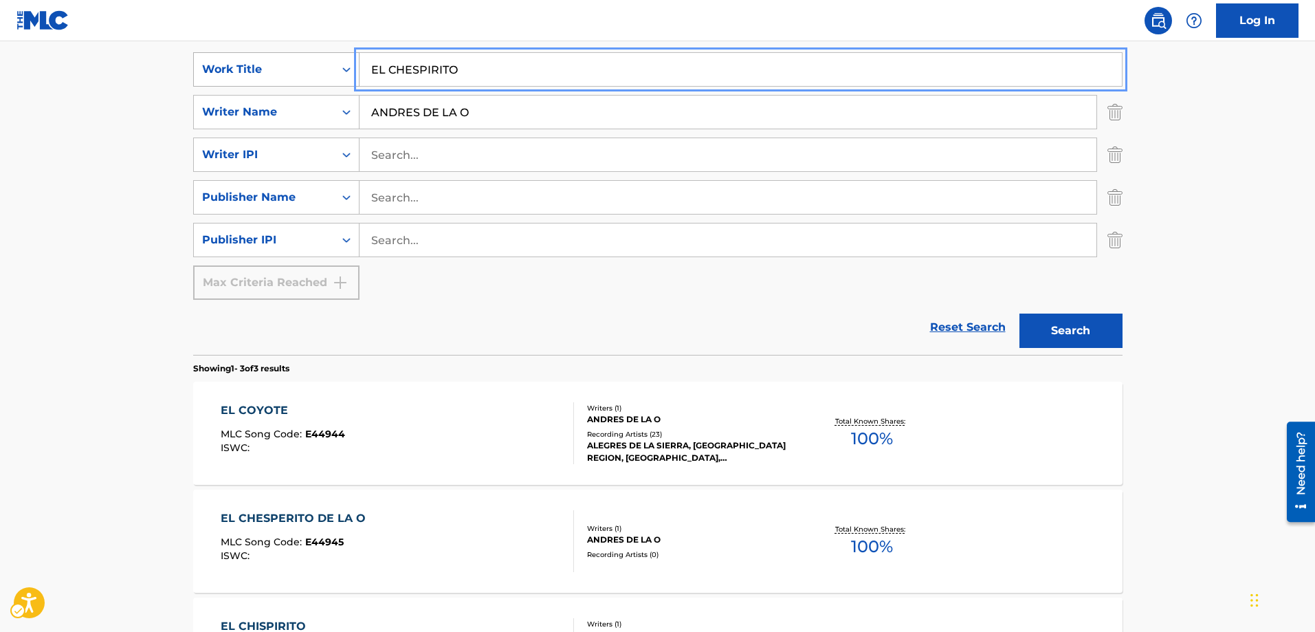
drag, startPoint x: 471, startPoint y: 68, endPoint x: 346, endPoint y: 80, distance: 125.6
type input "ARRIBA YACORA"
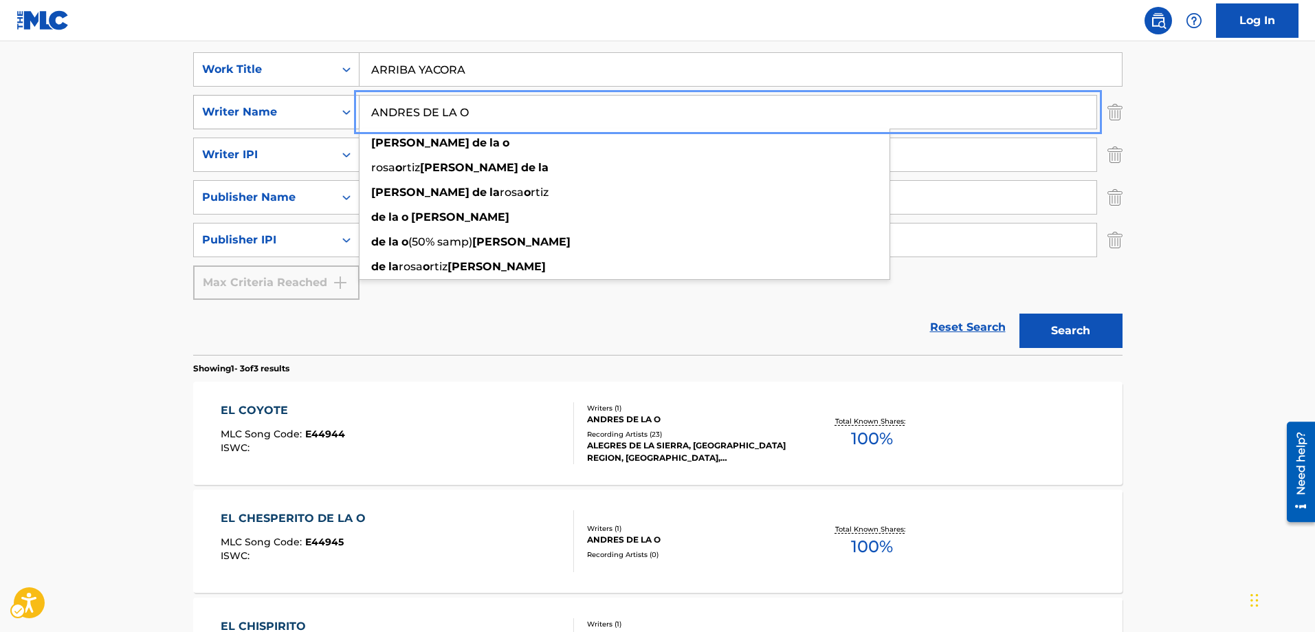
drag, startPoint x: 482, startPoint y: 113, endPoint x: 329, endPoint y: 107, distance: 152.7
click at [329, 107] on div "SearchWithCriteriaddc1ca2d-ef1d-4371-b621-d8a0831fdebd Writer Name ANDRES DE LA…" at bounding box center [657, 112] width 929 height 34
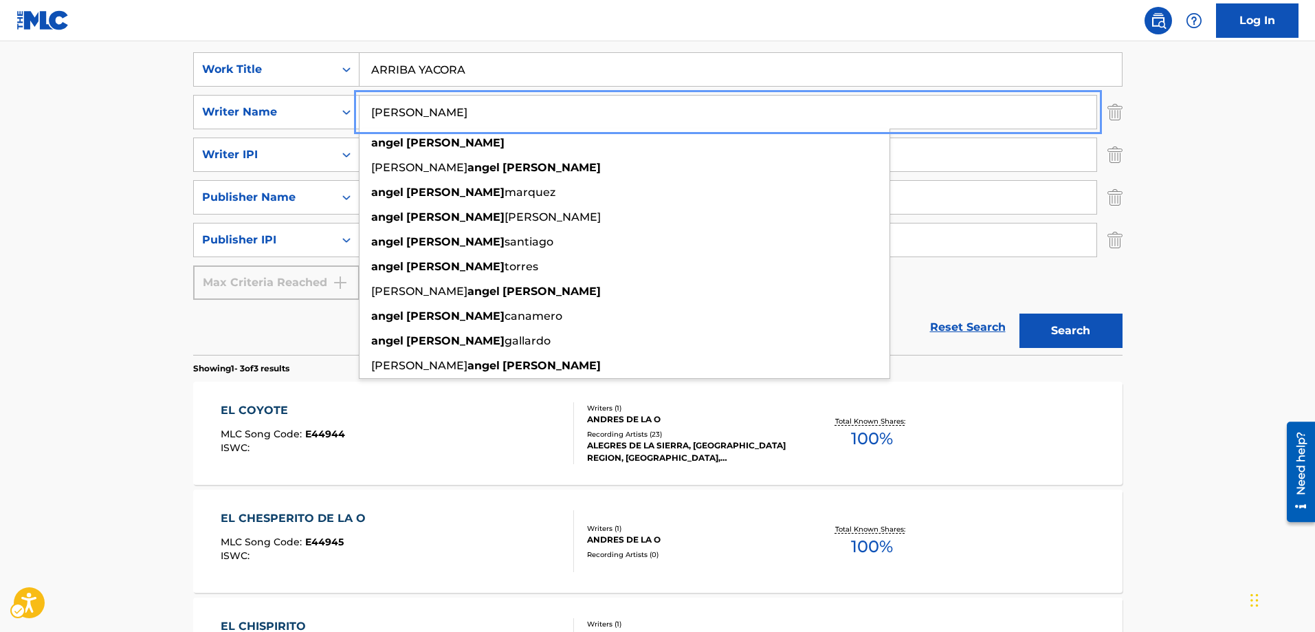
type input "ANGEL RODRIGUEZ"
click at [1019, 313] on button "Search" at bounding box center [1070, 330] width 103 height 34
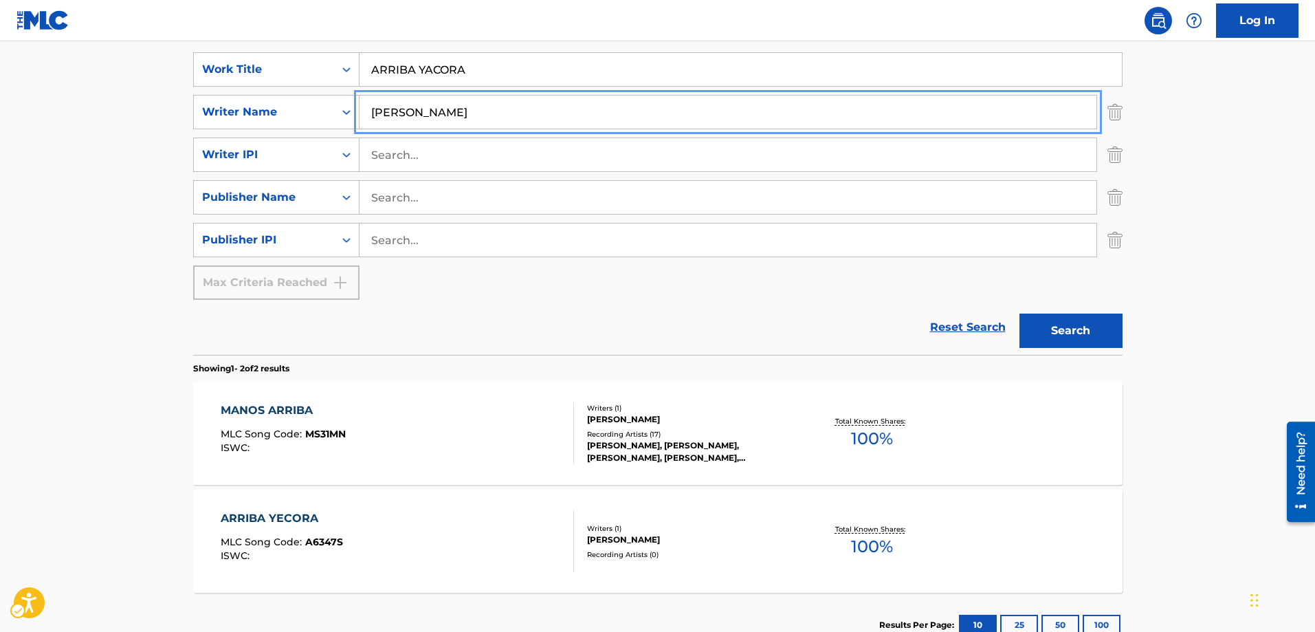
scroll to position [322, 0]
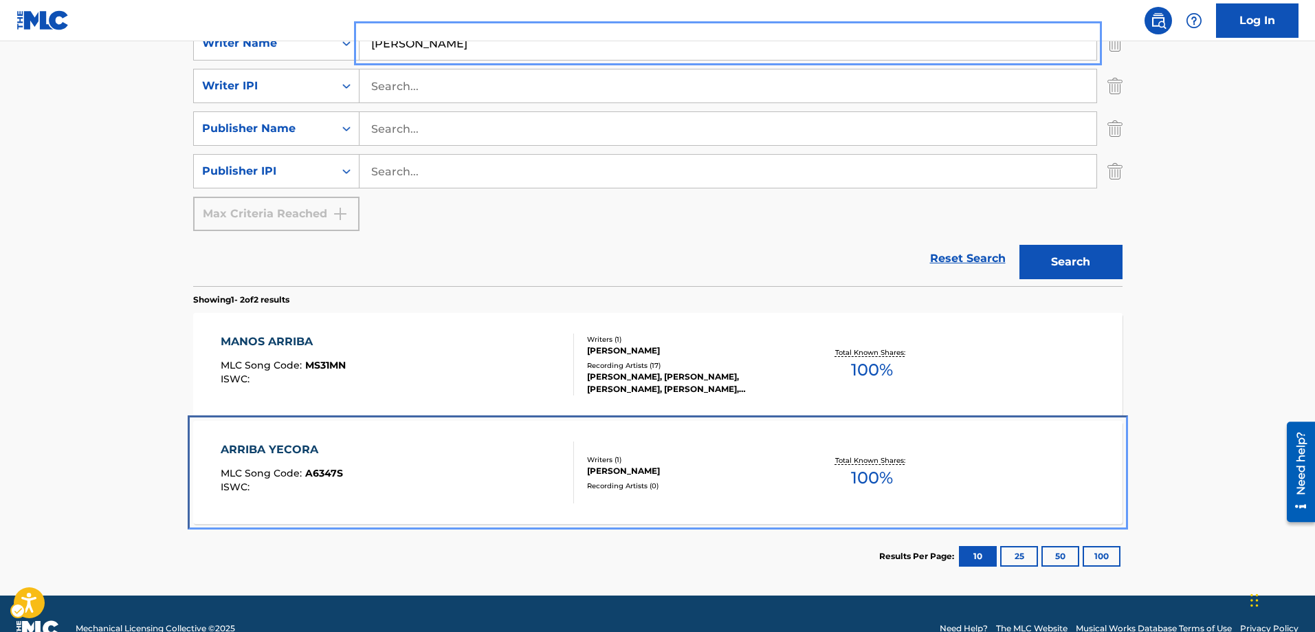
click at [317, 474] on span "A6347S" at bounding box center [324, 473] width 38 height 12
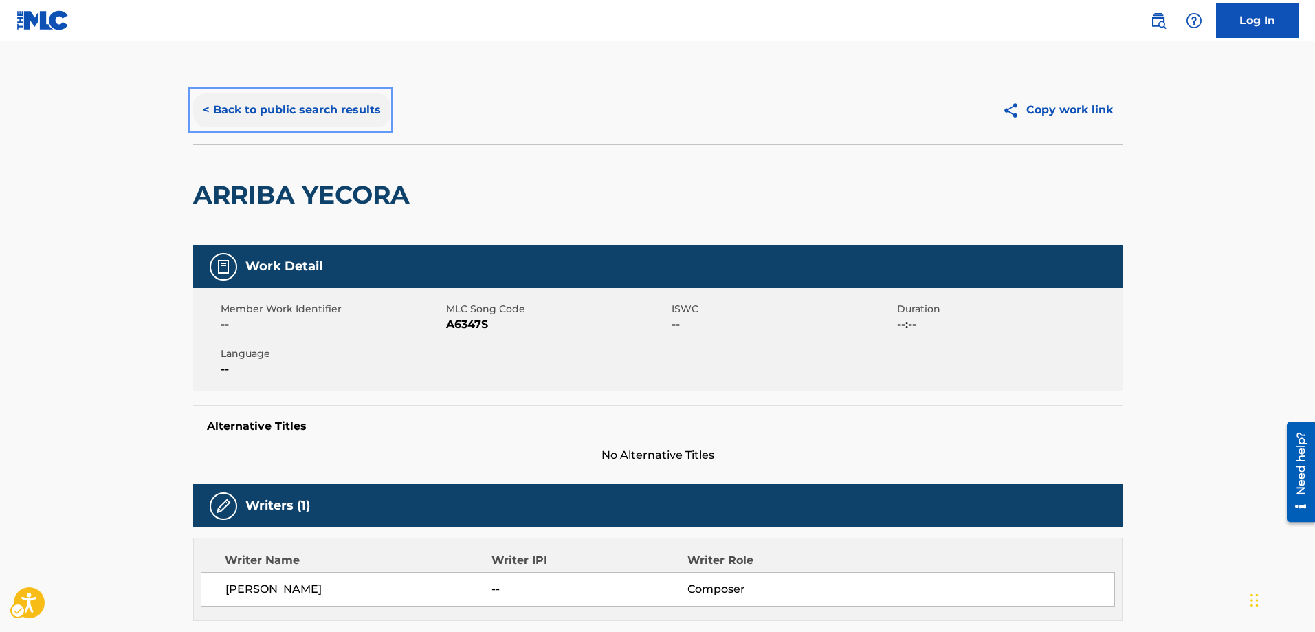
click at [203, 113] on button "< Back to public search results" at bounding box center [291, 110] width 197 height 34
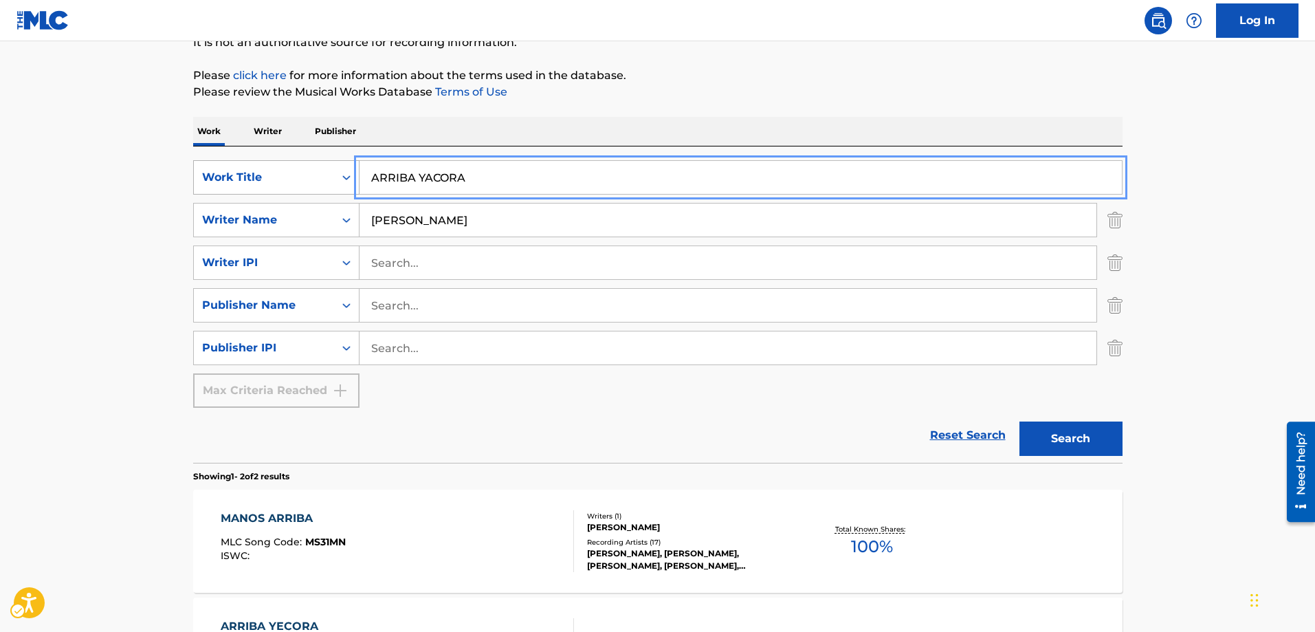
drag, startPoint x: 470, startPoint y: 177, endPoint x: 330, endPoint y: 190, distance: 140.8
type input "TREJO EL TRAFICANTE"
click at [354, 217] on div "Search Form" at bounding box center [346, 220] width 25 height 25
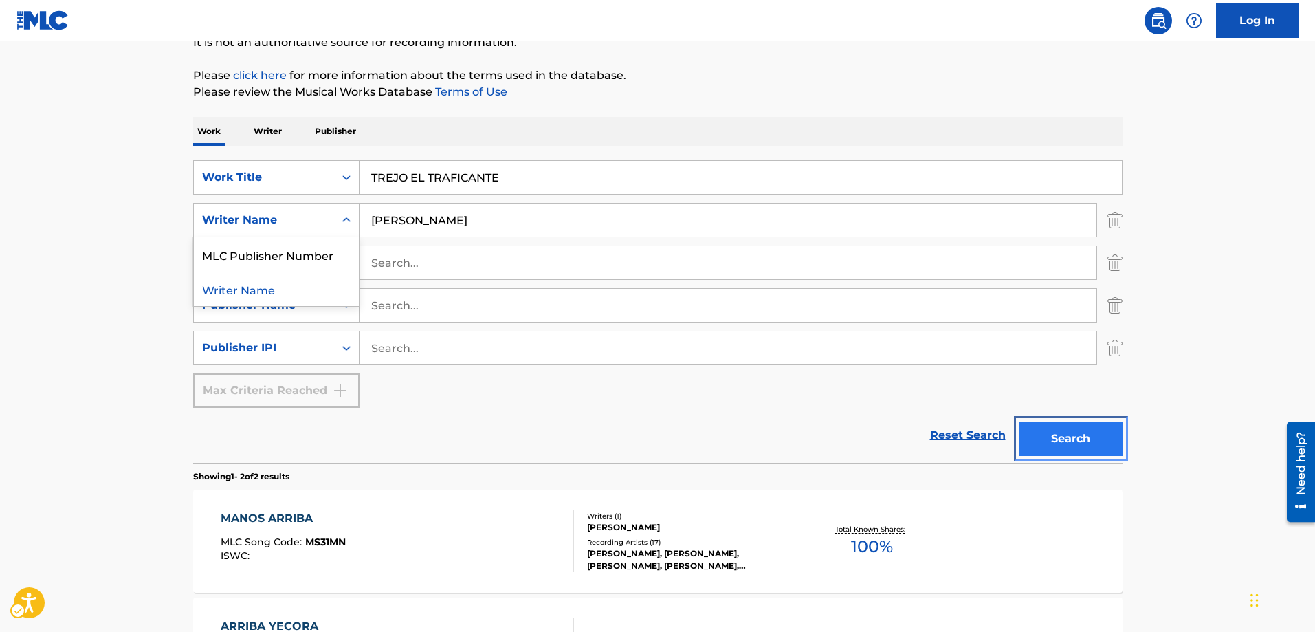
click at [1075, 441] on button "Search" at bounding box center [1070, 438] width 103 height 34
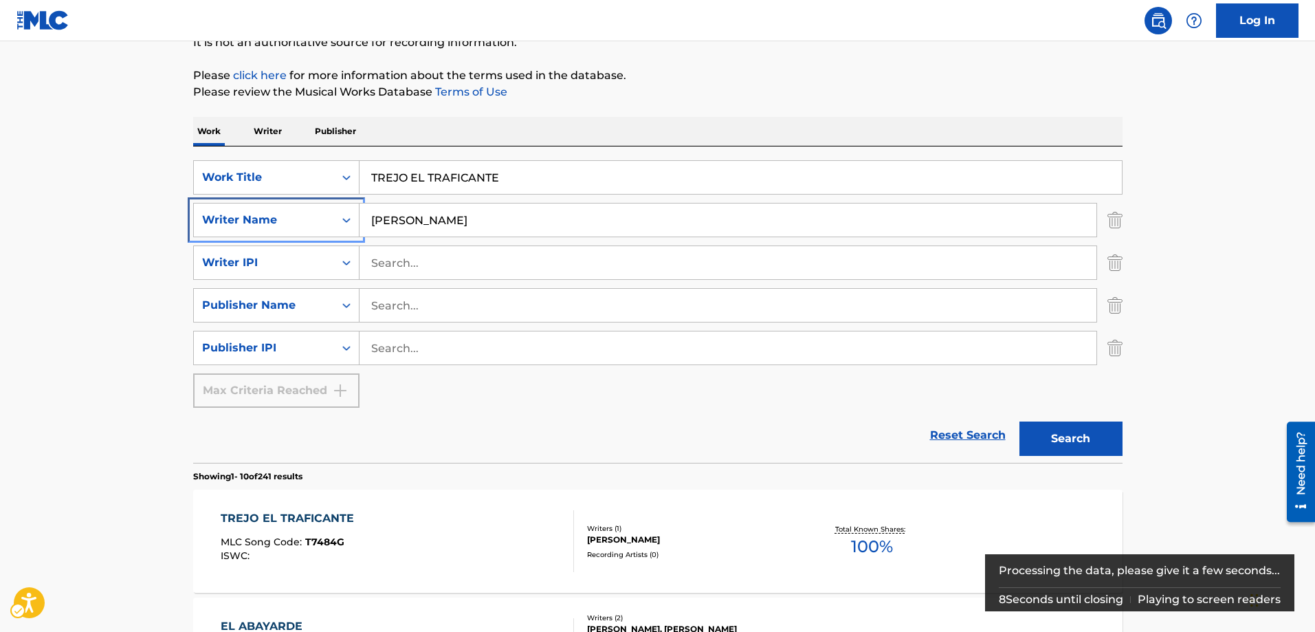
scroll to position [214, 0]
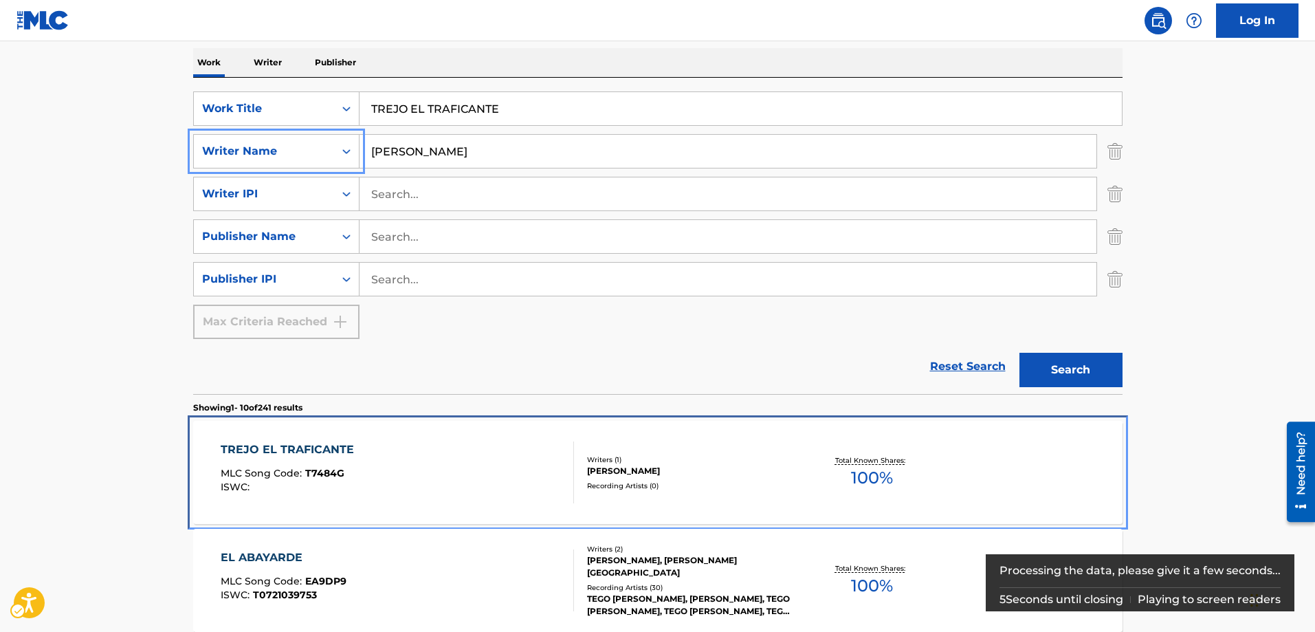
click at [329, 469] on span "T7484G" at bounding box center [324, 473] width 39 height 12
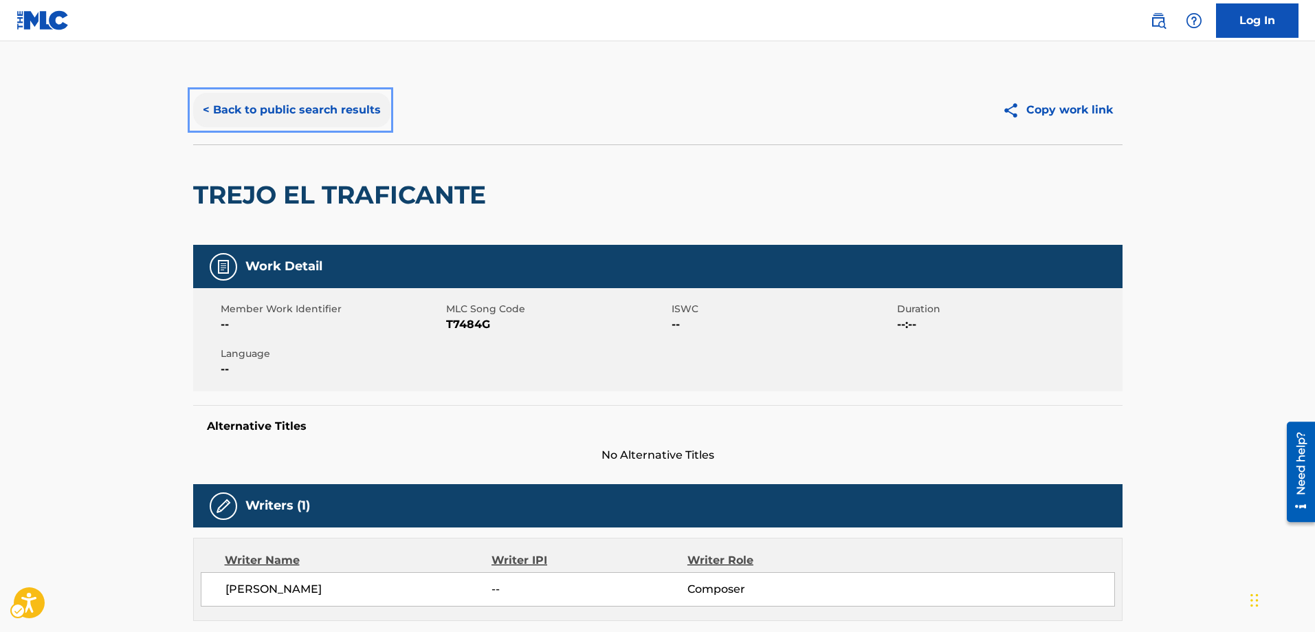
click at [204, 109] on button "< Back to public search results" at bounding box center [291, 110] width 197 height 34
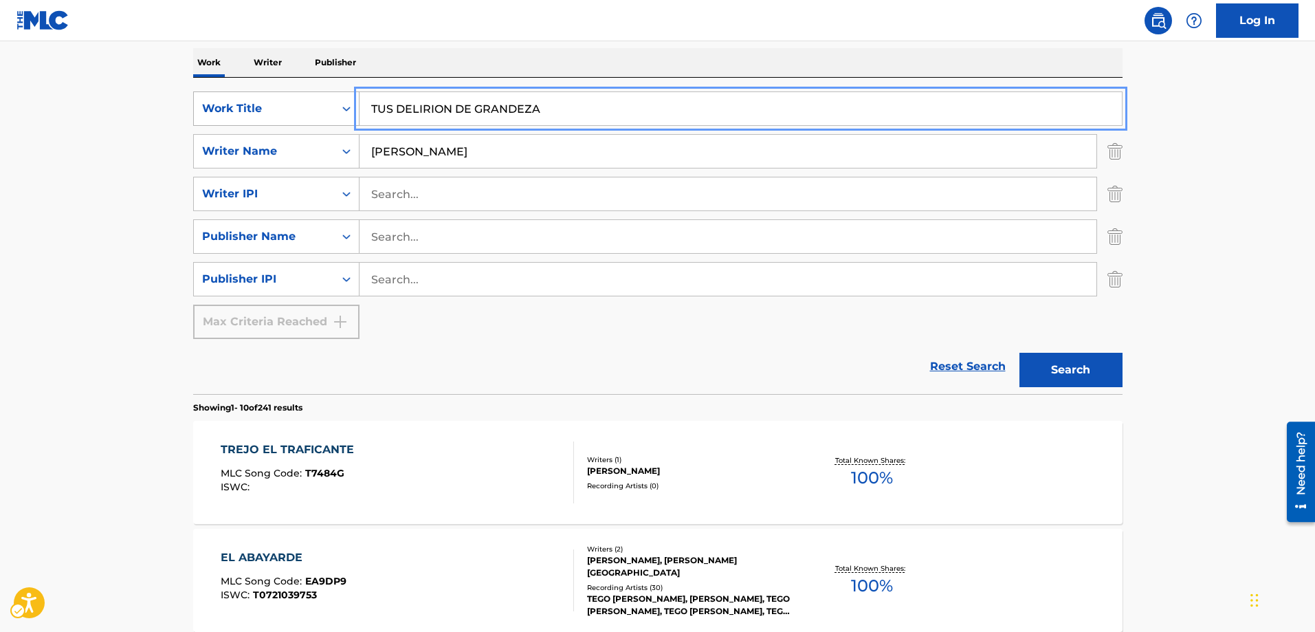
click at [1019, 353] on button "Search" at bounding box center [1070, 370] width 103 height 34
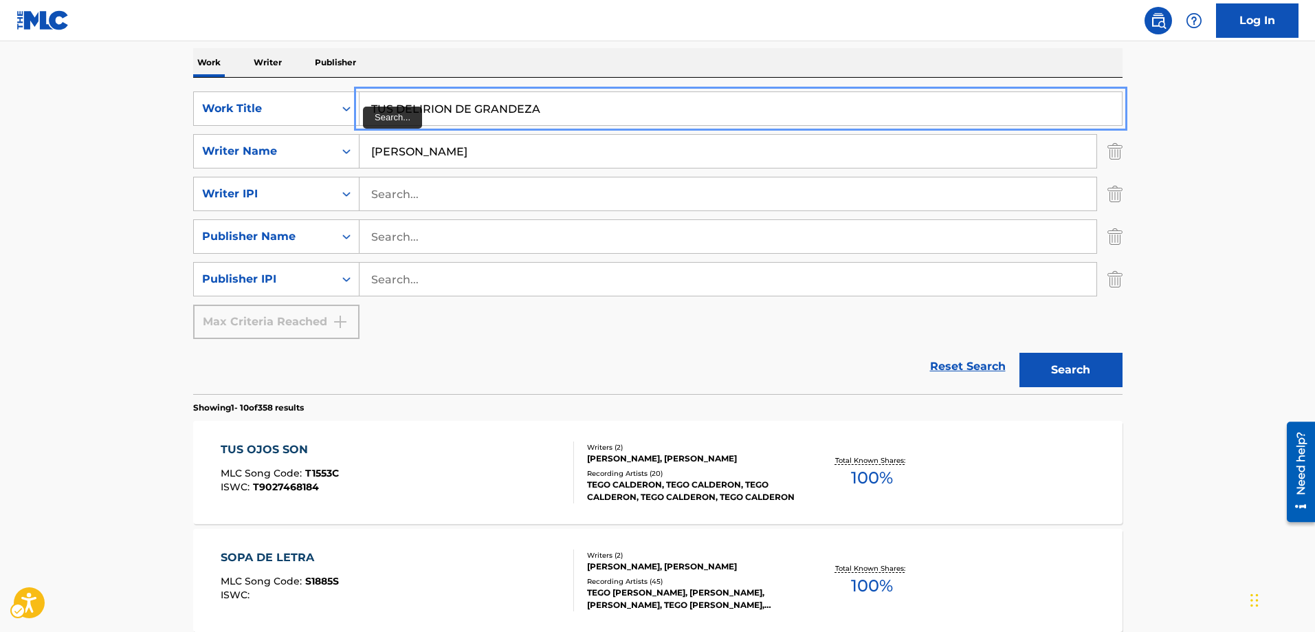
click at [454, 107] on input "TUS DELIRION DE GRANDEZA" at bounding box center [740, 108] width 762 height 33
click at [452, 108] on input "TUS DELIRION DE GRANDEZA" at bounding box center [740, 108] width 762 height 33
type input "TUS DELIRIOS DE GRANDEZA"
click at [1019, 353] on button "Search" at bounding box center [1070, 370] width 103 height 34
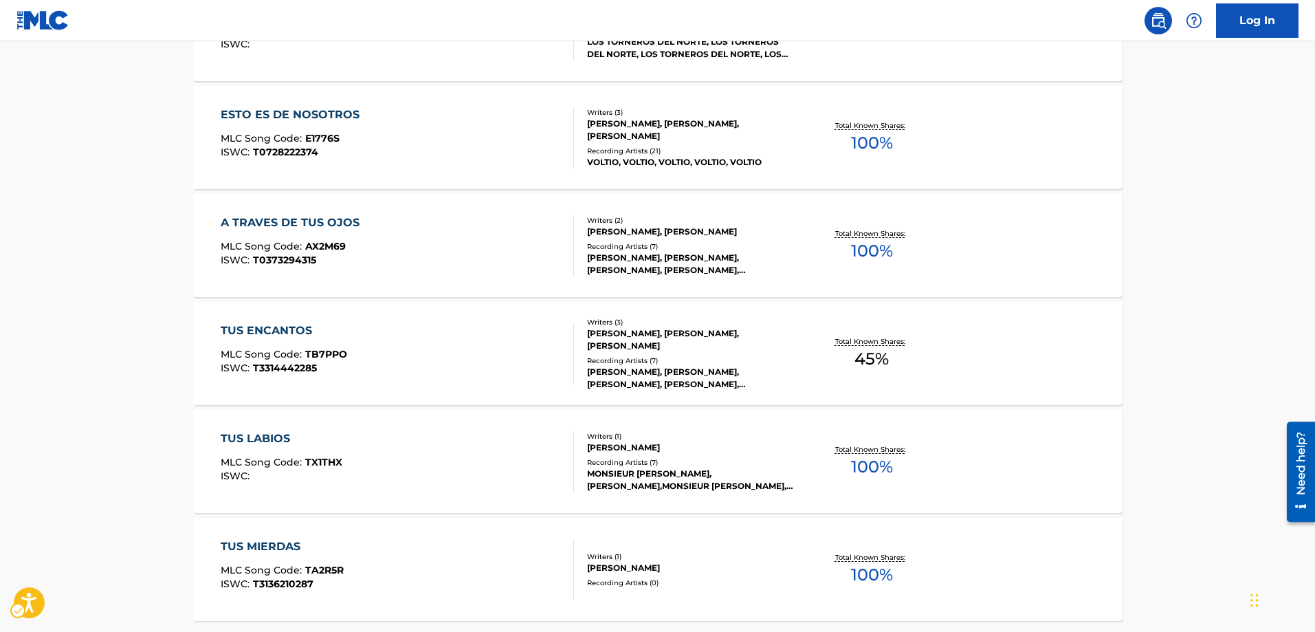
scroll to position [1177, 0]
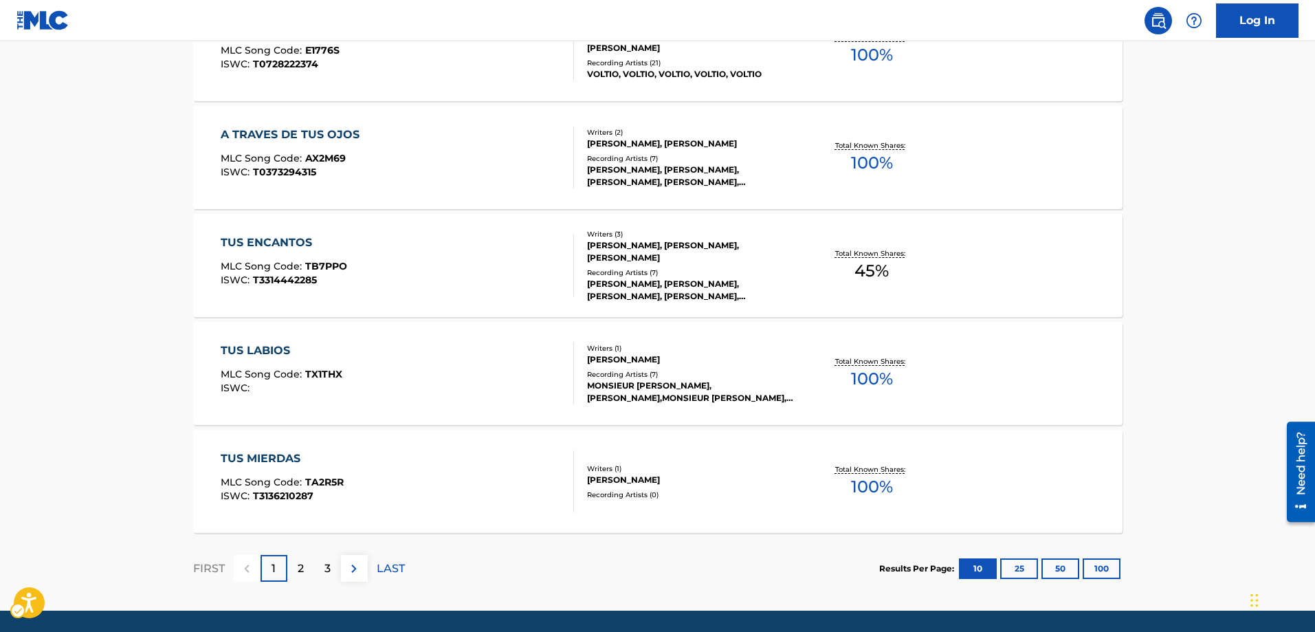
click at [295, 569] on div "2" at bounding box center [300, 568] width 27 height 27
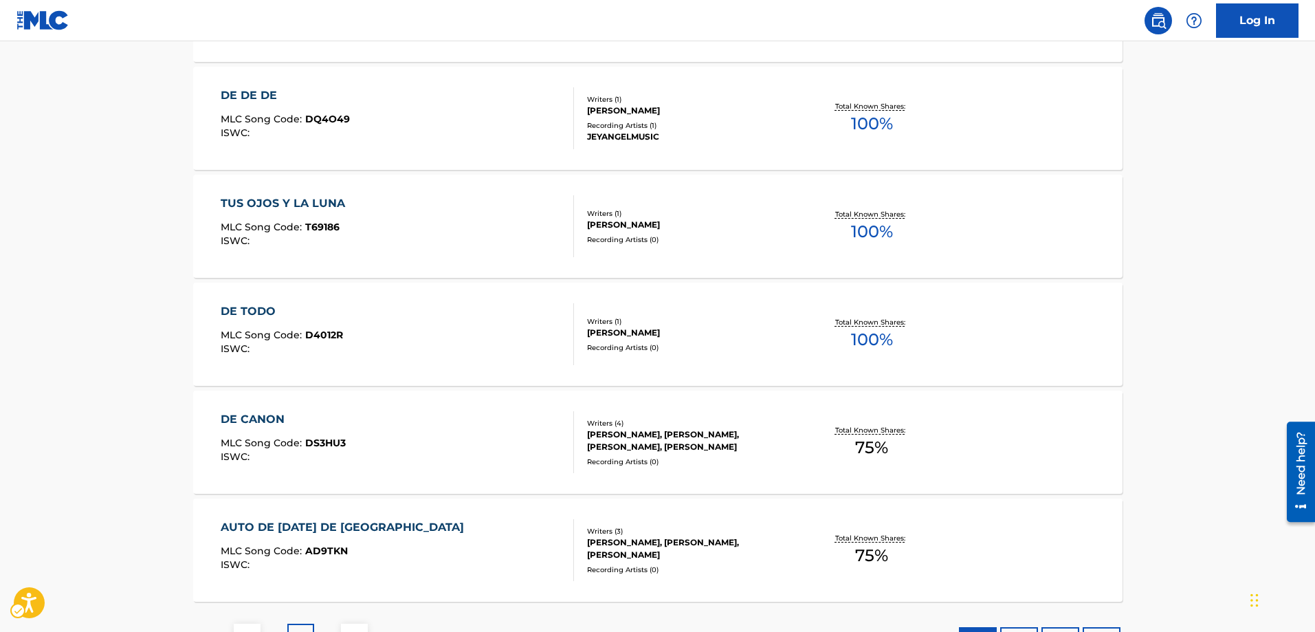
scroll to position [1221, 0]
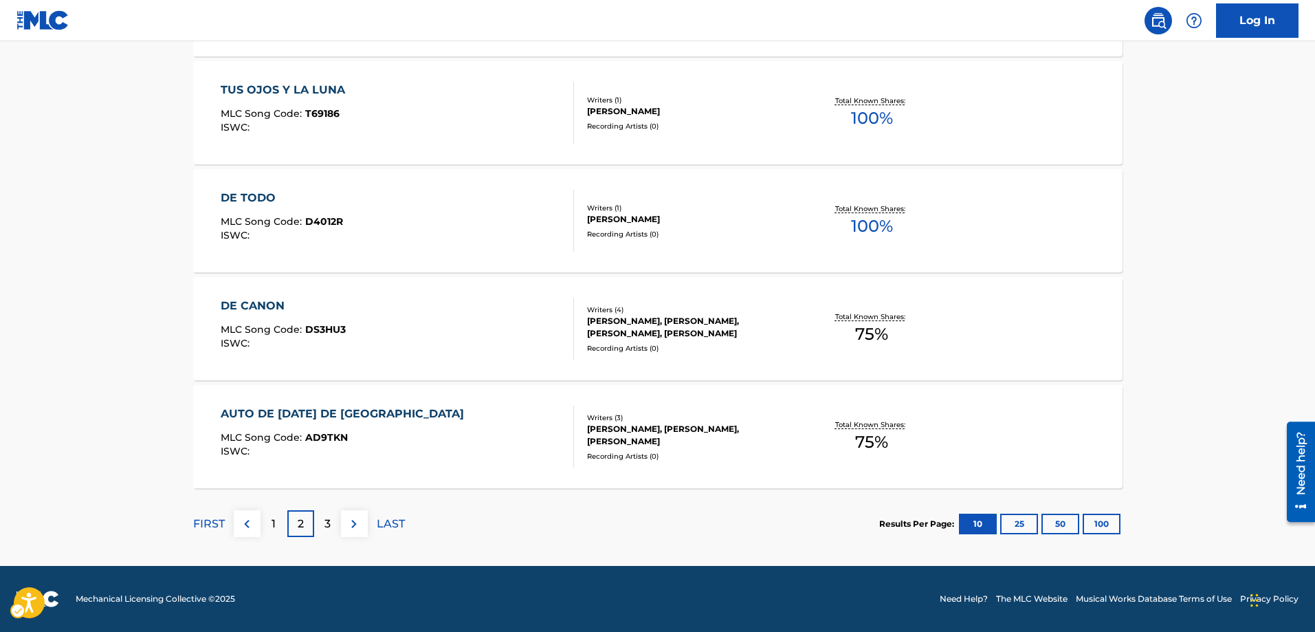
click at [326, 520] on p "3" at bounding box center [327, 523] width 6 height 16
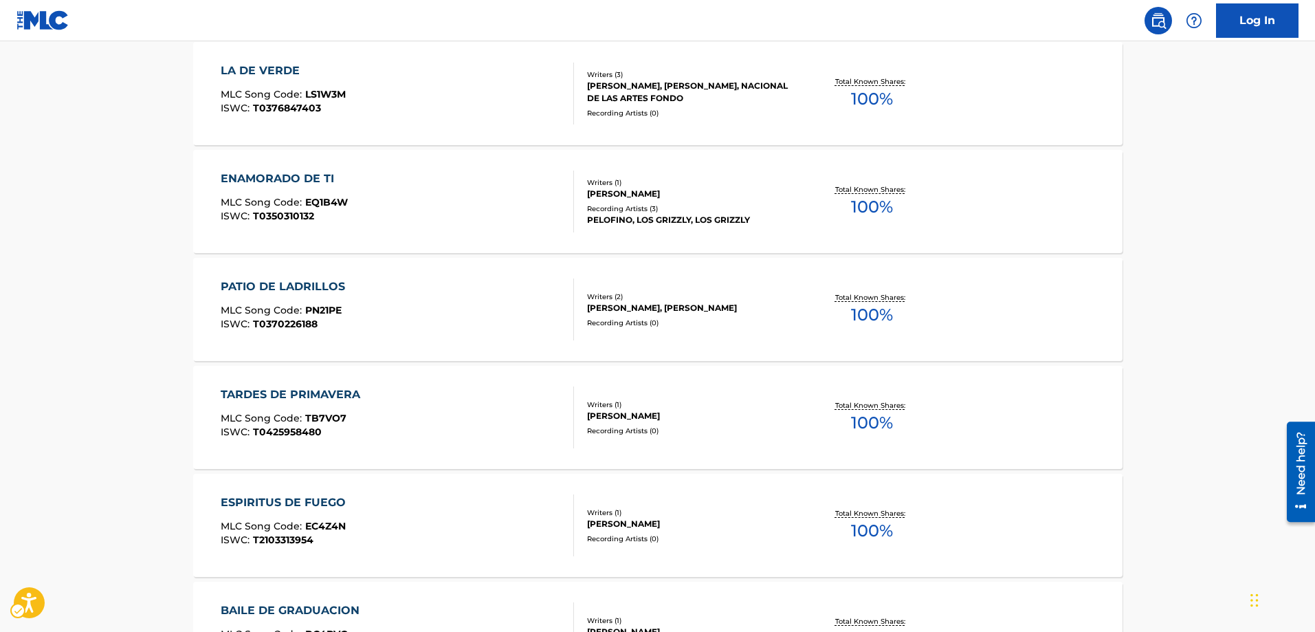
scroll to position [740, 0]
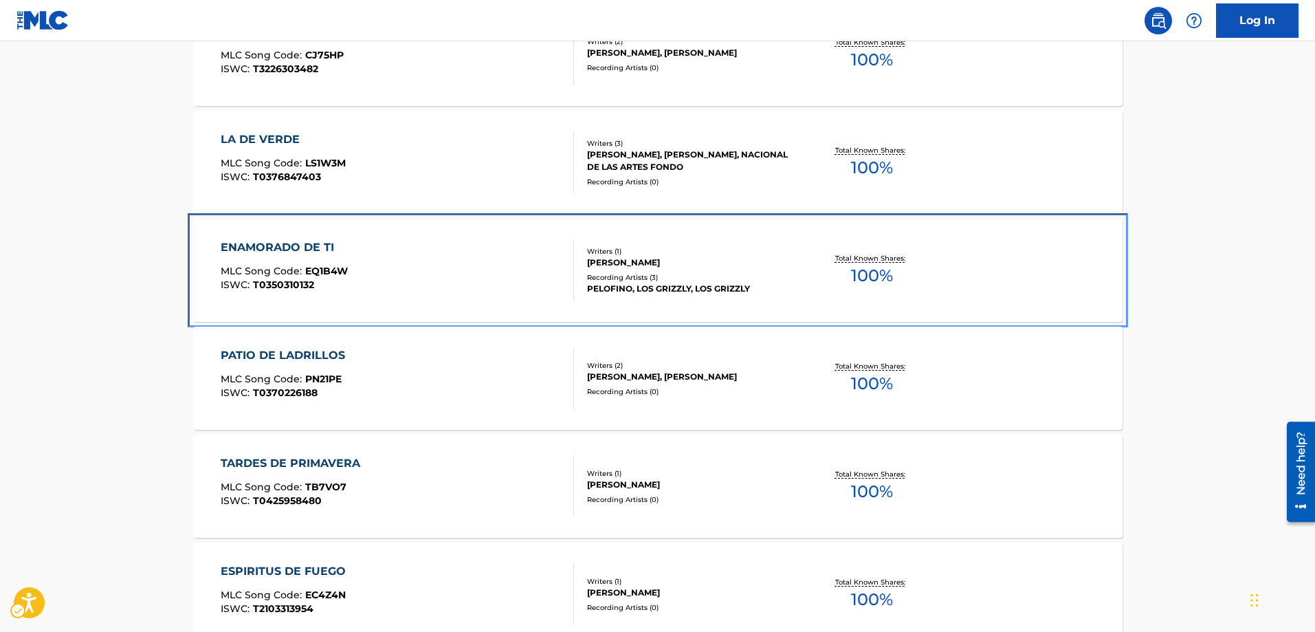
click at [326, 268] on span "EQ1B4W" at bounding box center [326, 271] width 43 height 12
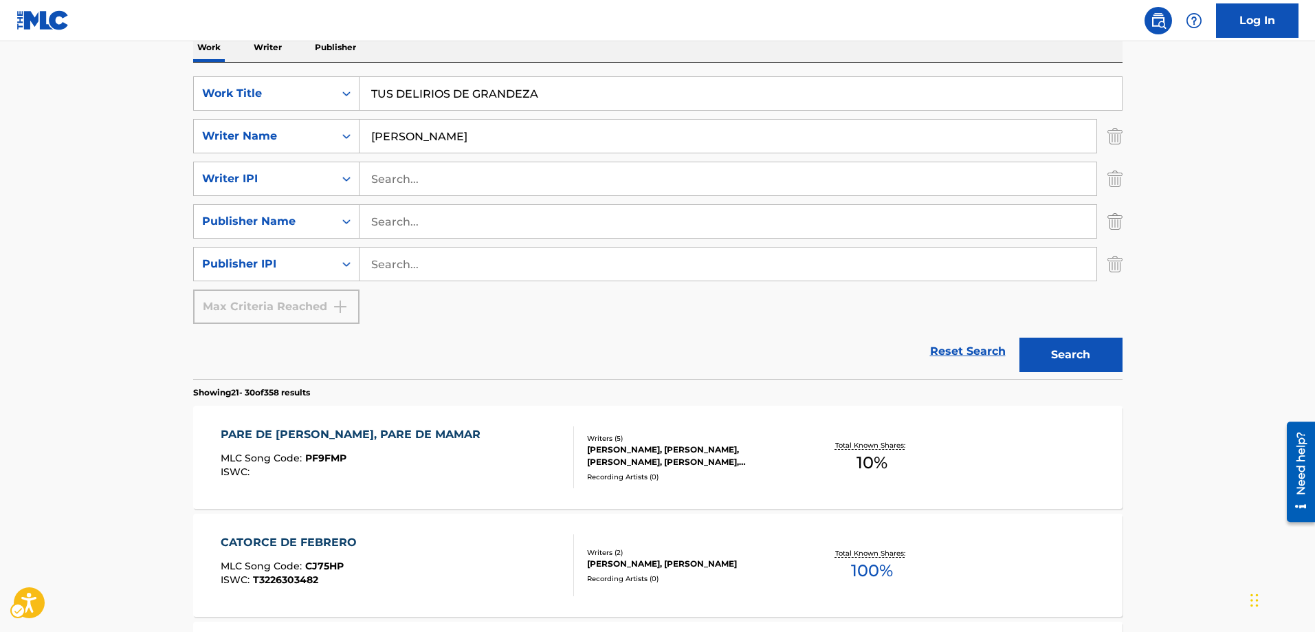
scroll to position [190, 0]
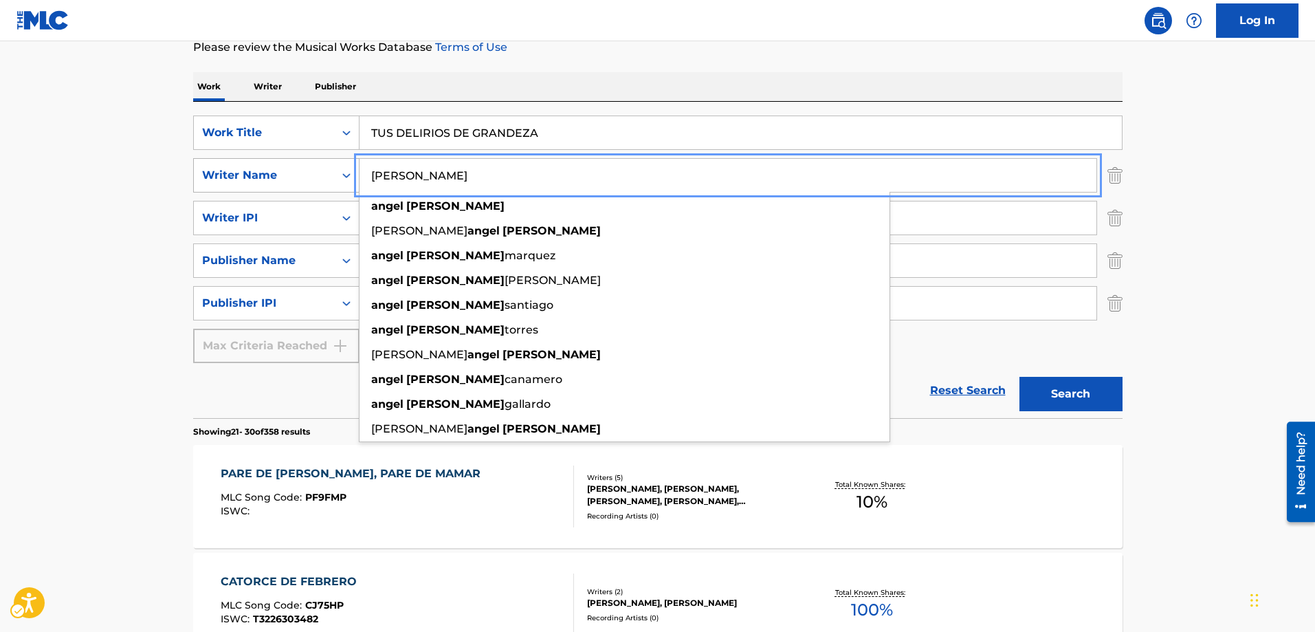
drag, startPoint x: 487, startPoint y: 175, endPoint x: 348, endPoint y: 187, distance: 139.4
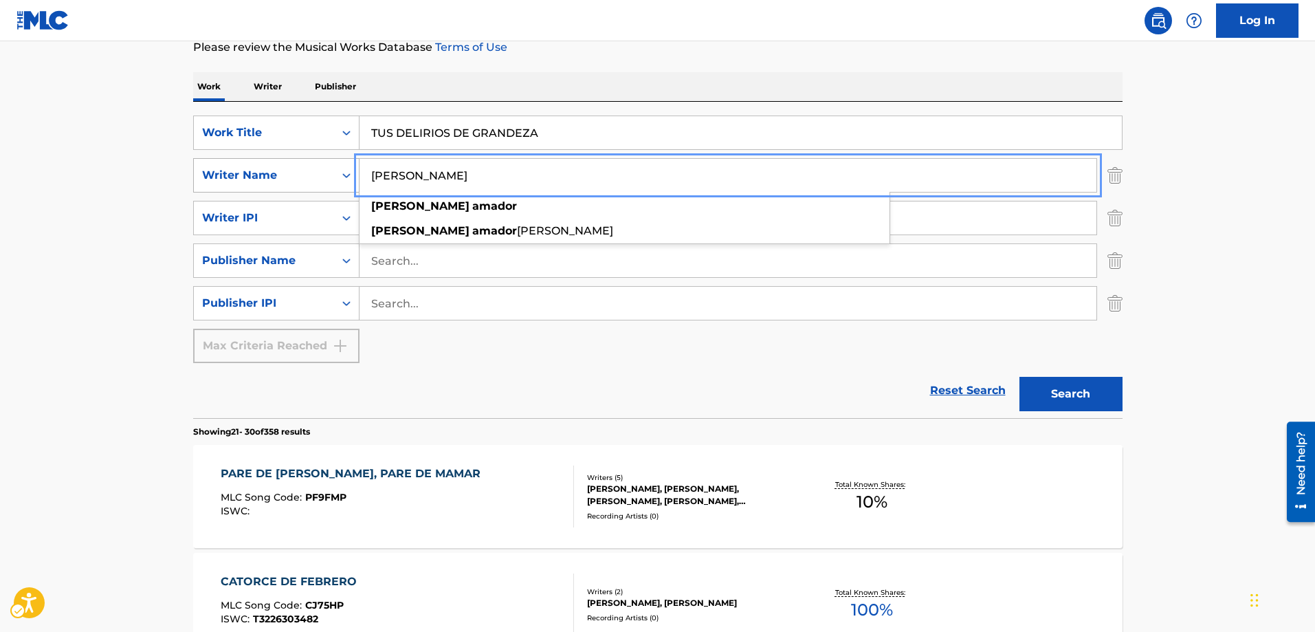
type input "ARMANDO AMADOR"
click at [1019, 377] on button "Search" at bounding box center [1070, 394] width 103 height 34
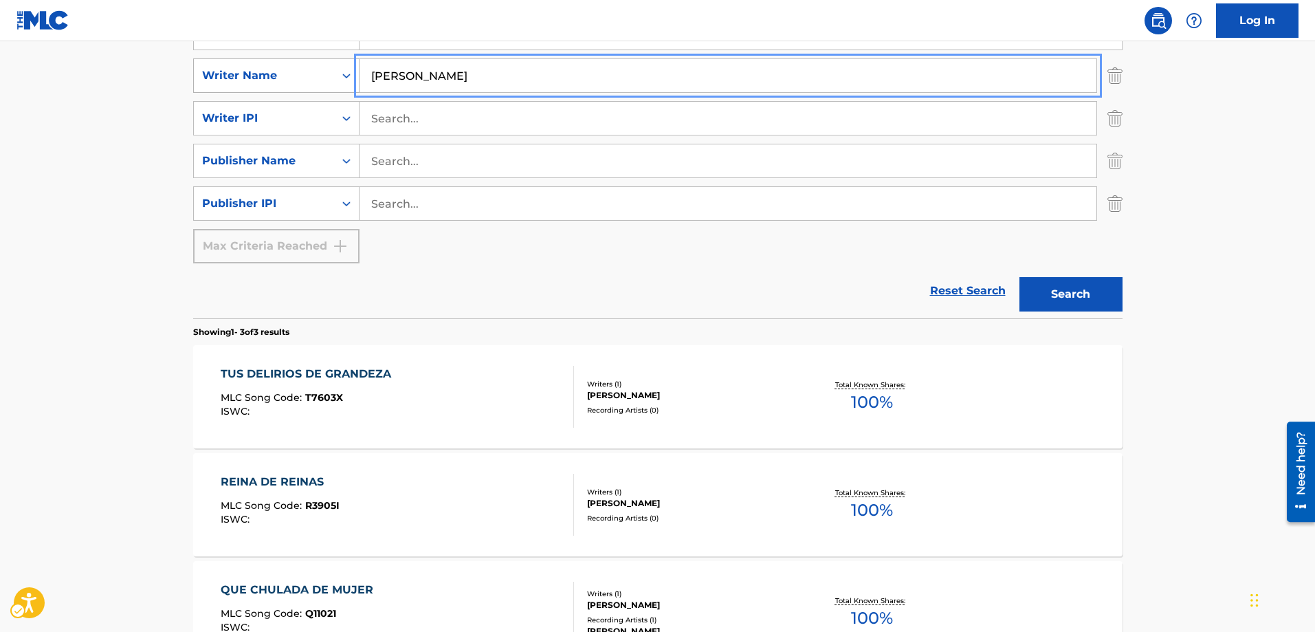
scroll to position [328, 0]
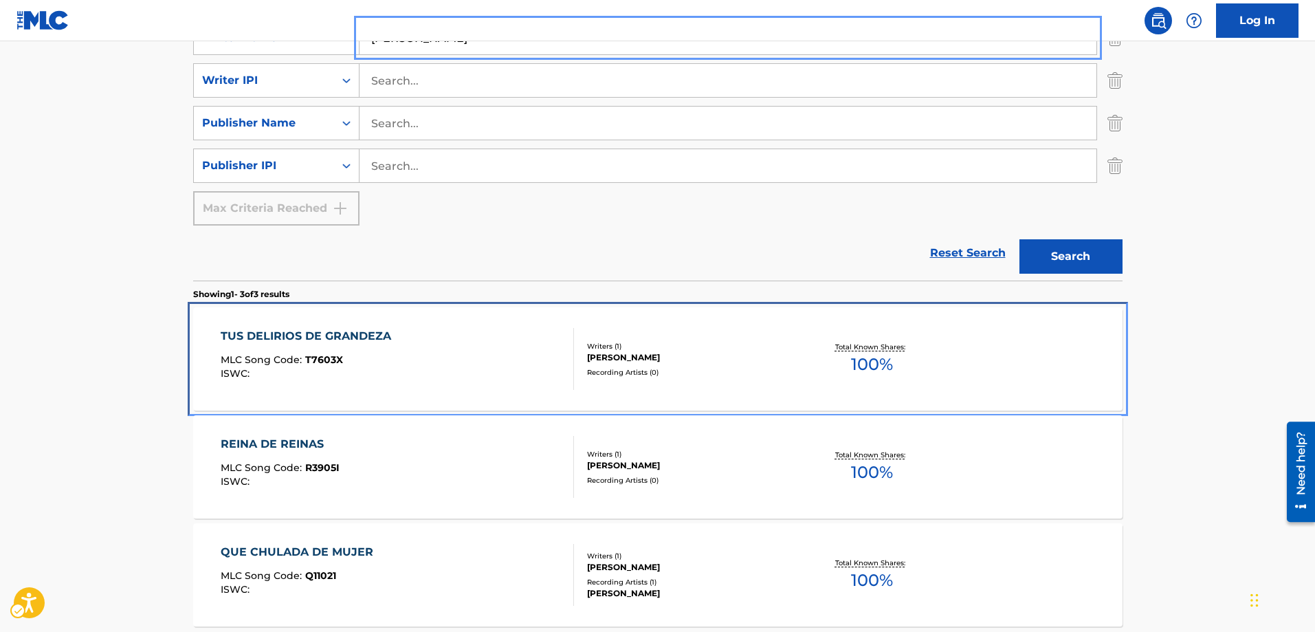
click at [329, 364] on span "T7603X" at bounding box center [324, 359] width 38 height 12
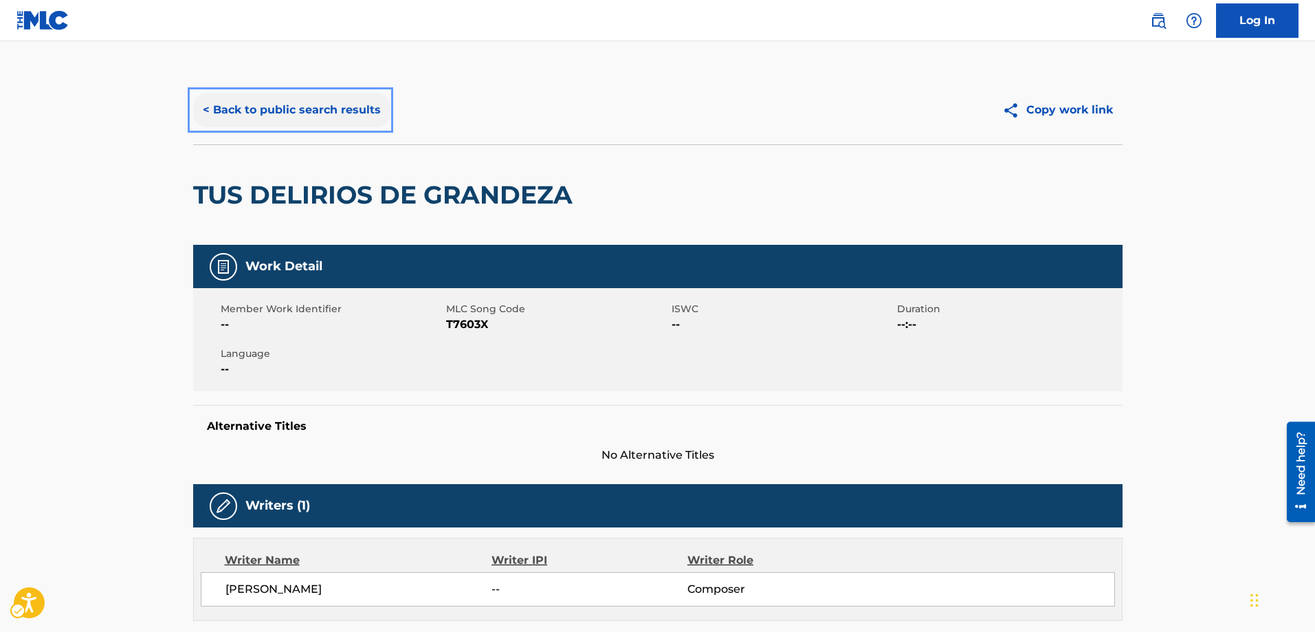
click at [208, 104] on button "< Back to public search results" at bounding box center [291, 110] width 197 height 34
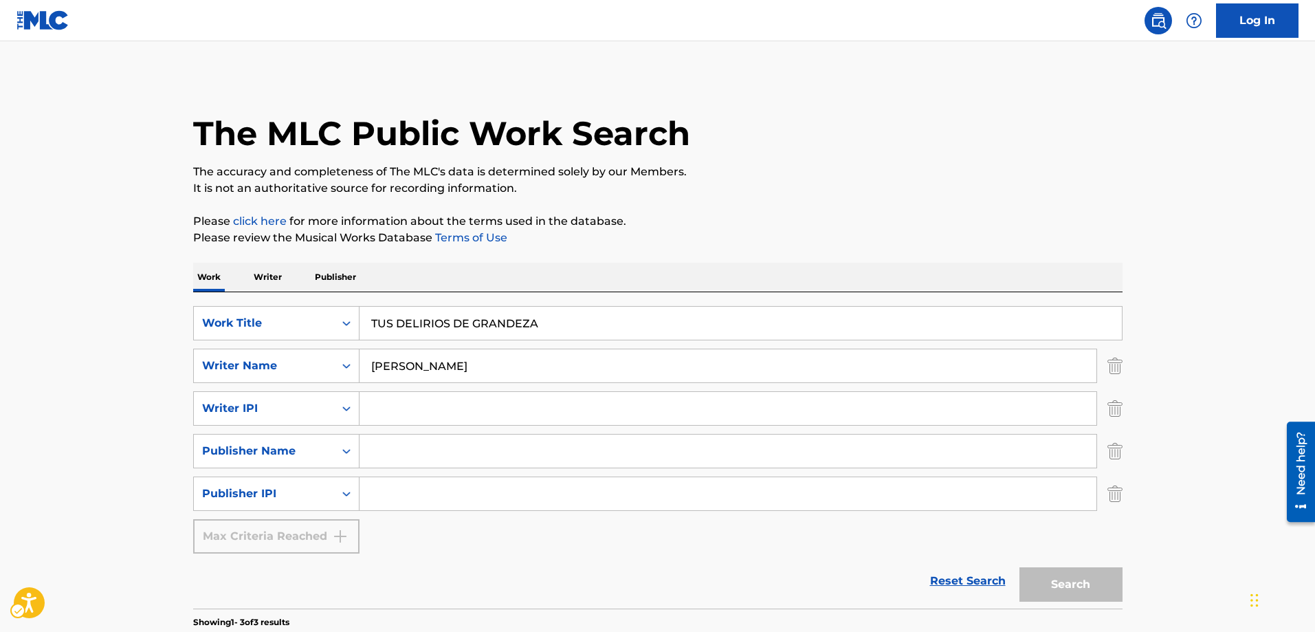
scroll to position [254, 0]
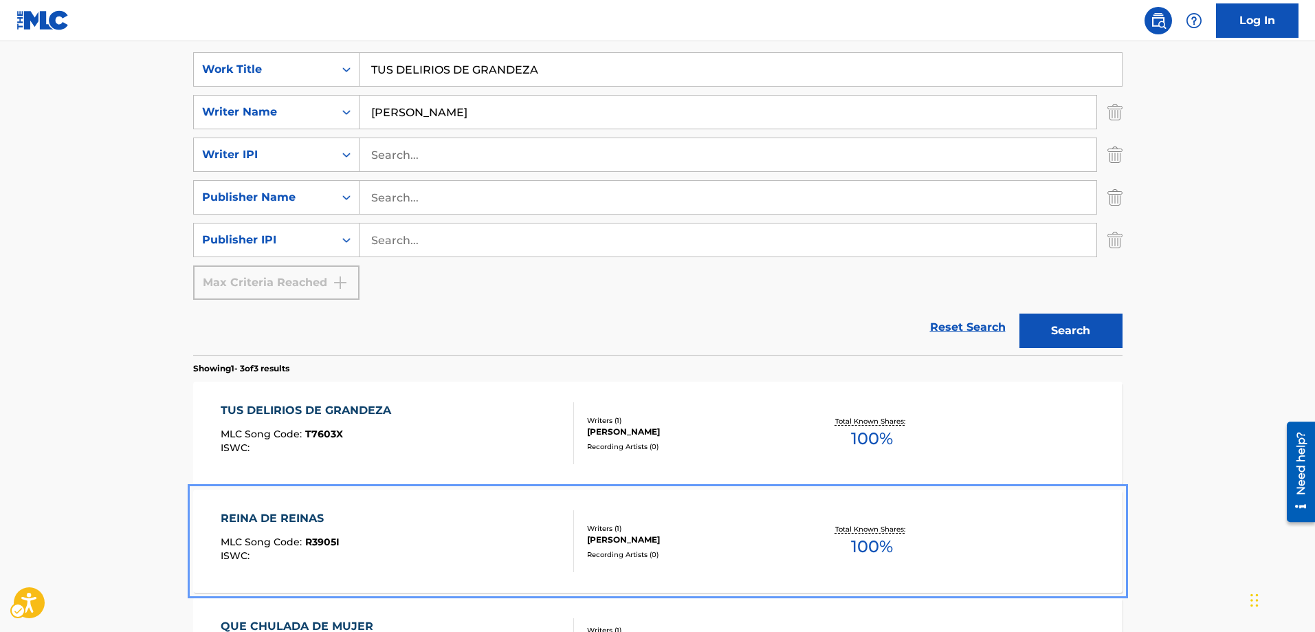
click at [339, 546] on div "REINA DE REINAS MLC Song Code : R3905I ISWC :" at bounding box center [397, 541] width 353 height 62
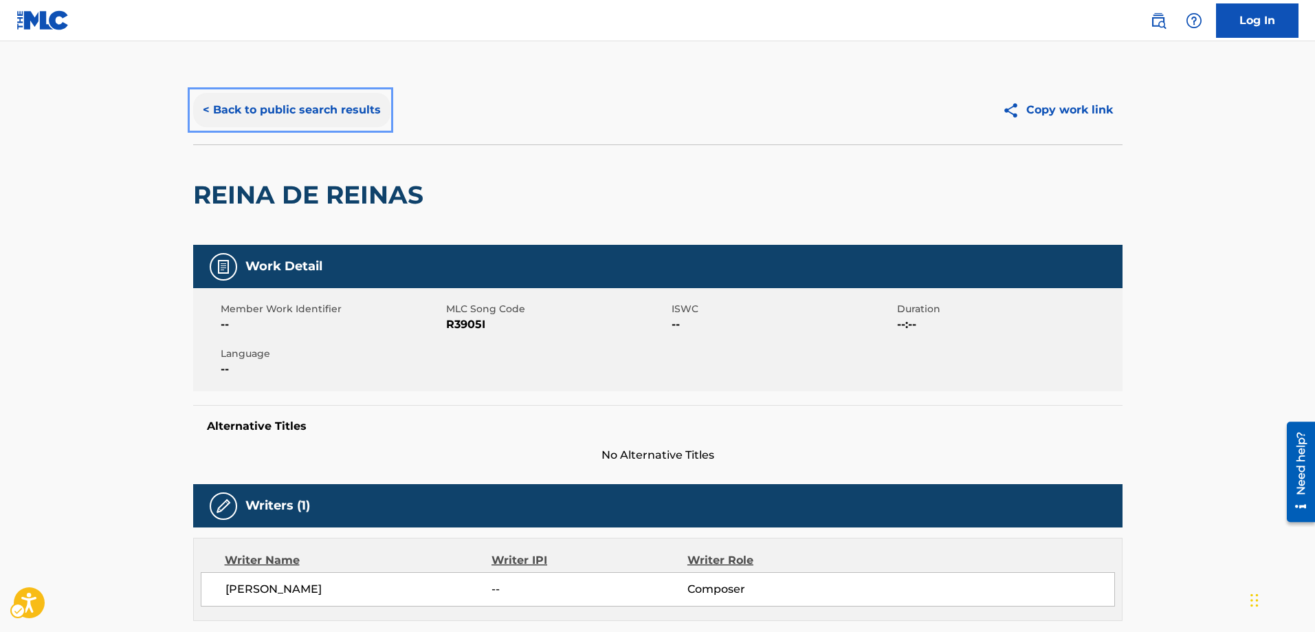
click at [201, 111] on button "< Back to public search results" at bounding box center [291, 110] width 197 height 34
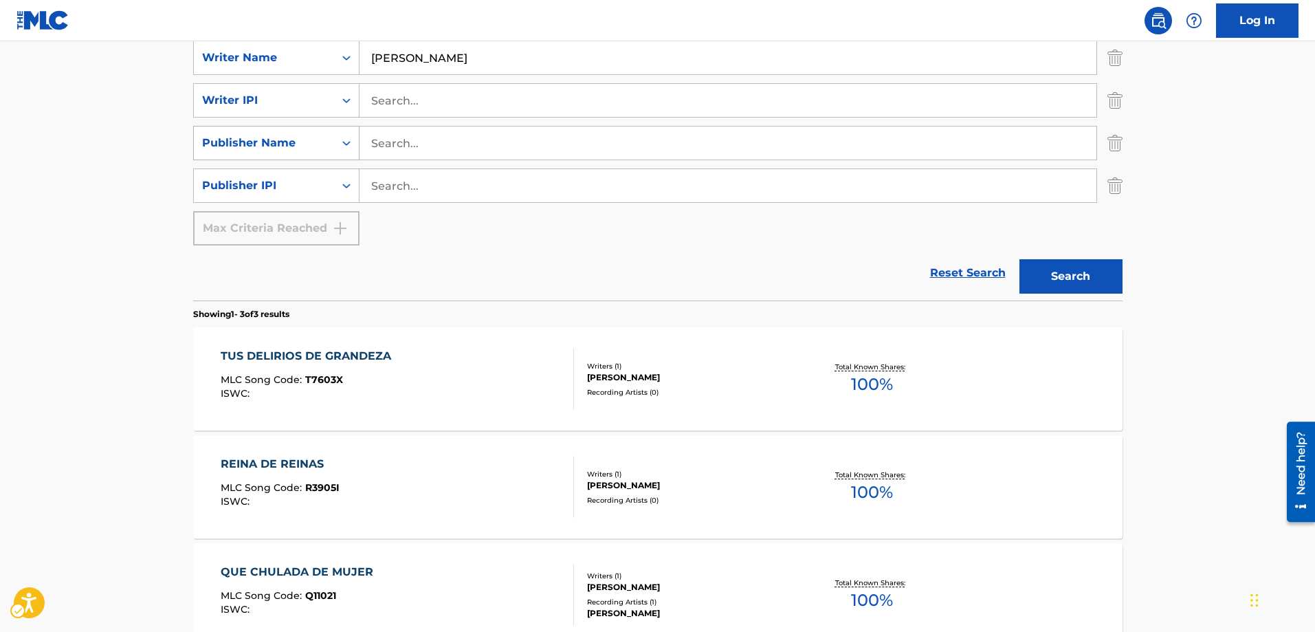
scroll to position [391, 0]
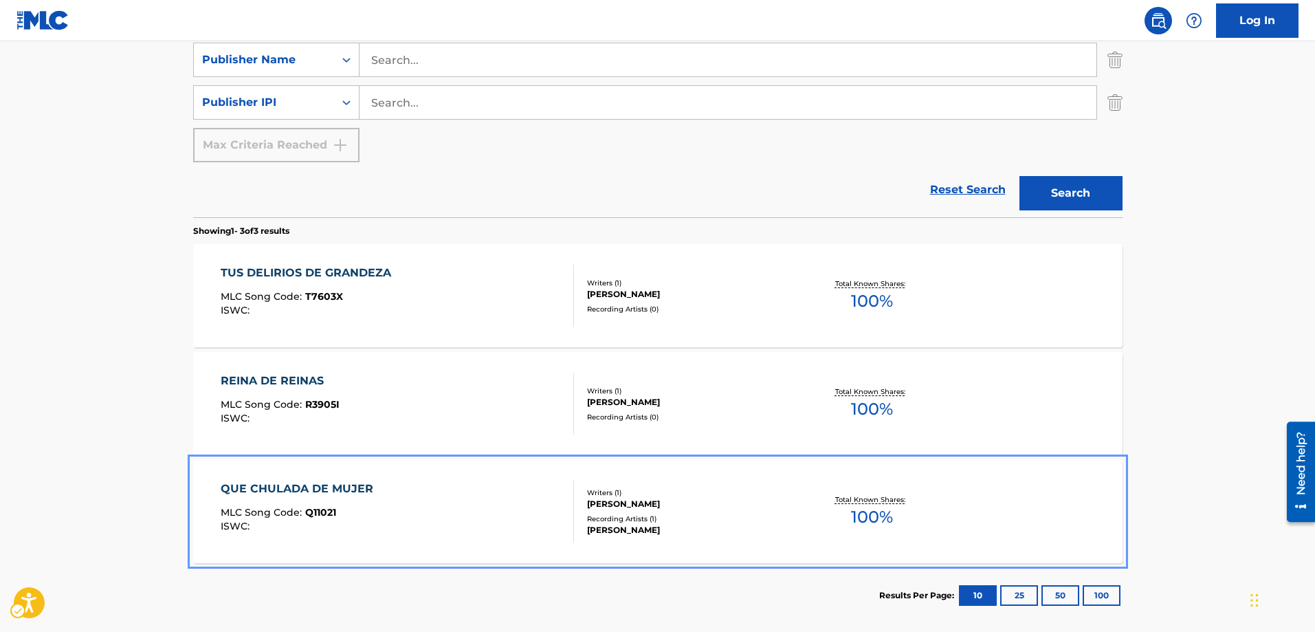
click at [315, 507] on span "Q11021" at bounding box center [320, 512] width 31 height 12
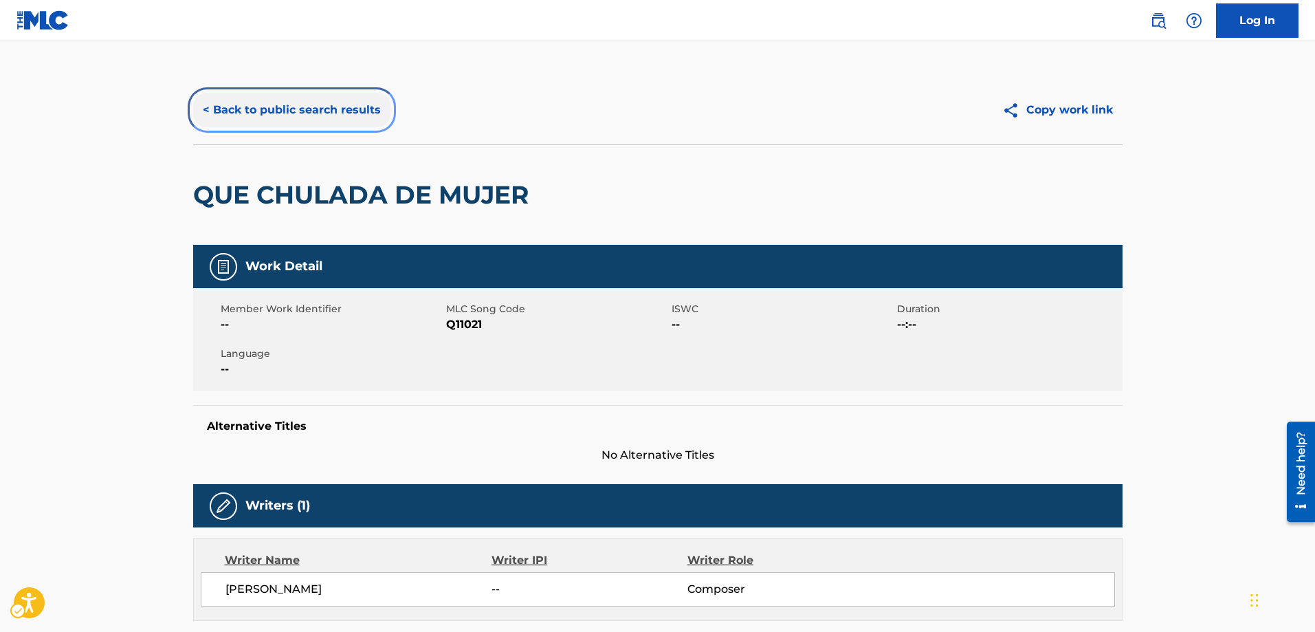
click at [203, 109] on button "< Back to public search results" at bounding box center [291, 110] width 197 height 34
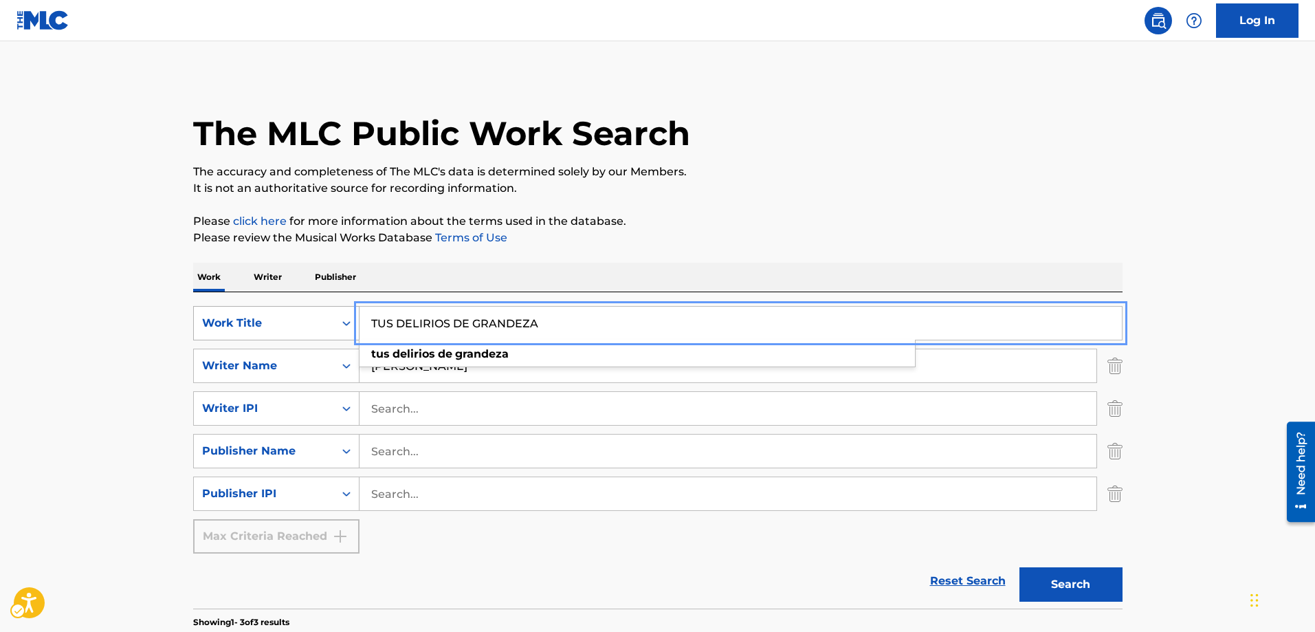
drag, startPoint x: 551, startPoint y: 322, endPoint x: 321, endPoint y: 325, distance: 229.6
type input "CANTINERO AMIGO MIO"
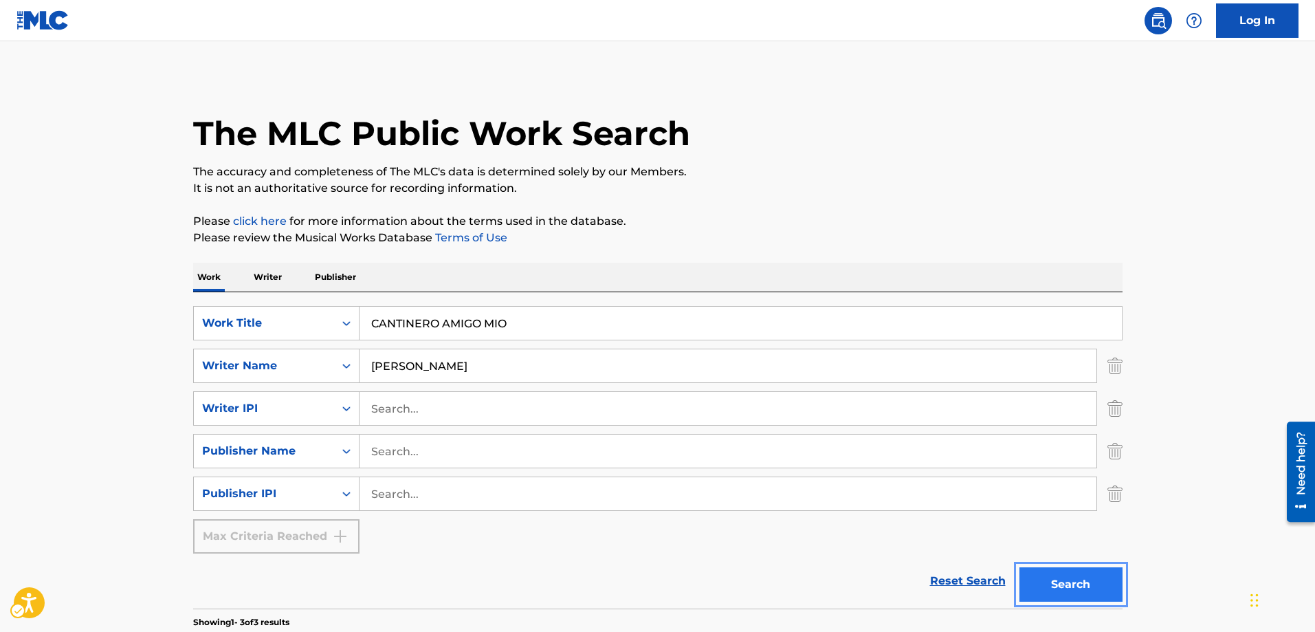
click at [1050, 583] on button "Search" at bounding box center [1070, 584] width 103 height 34
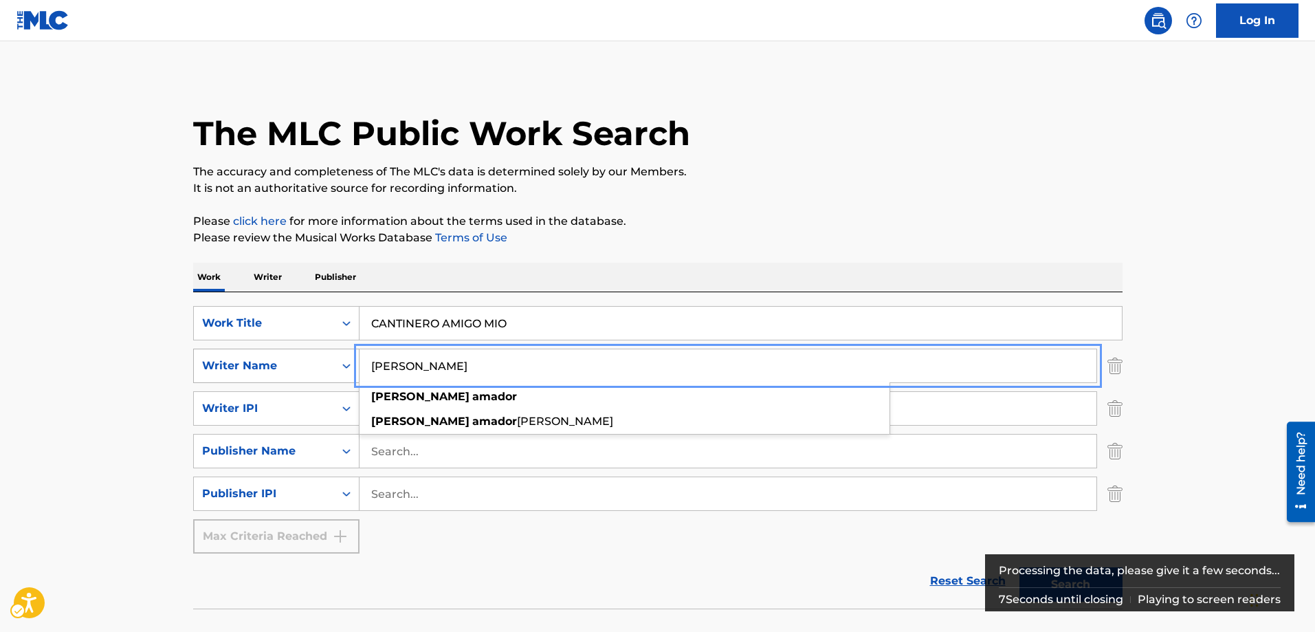
drag, startPoint x: 489, startPoint y: 367, endPoint x: 355, endPoint y: 363, distance: 133.4
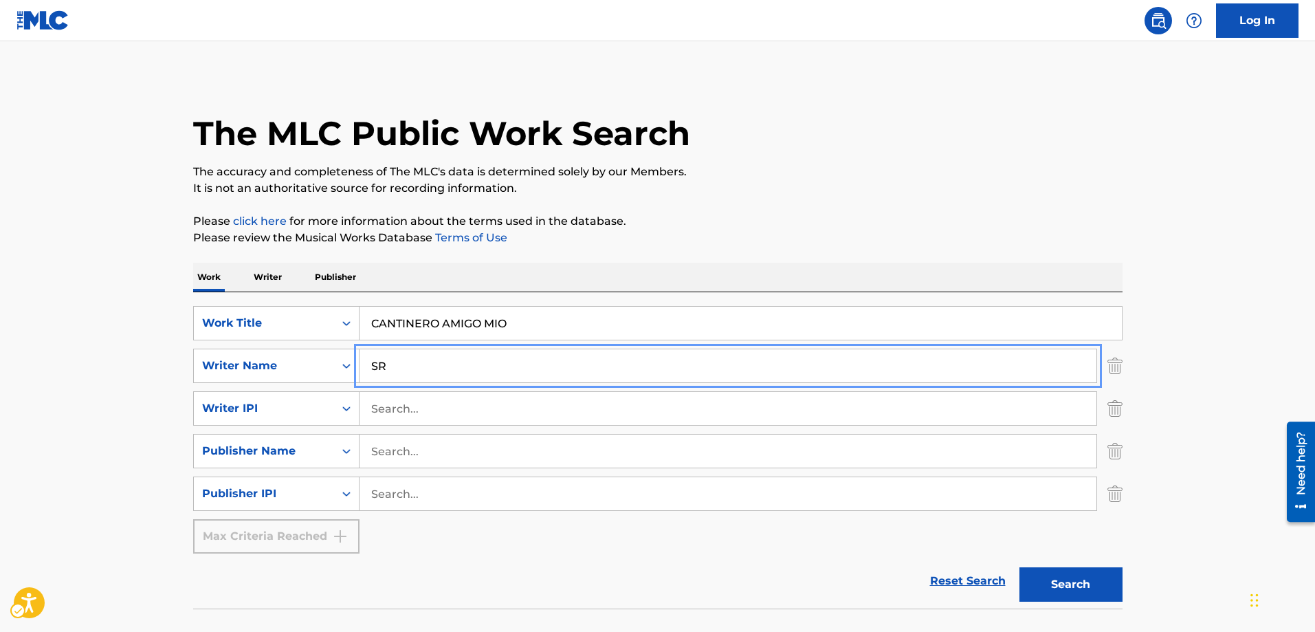
type input "S"
click at [1019, 567] on button "Search" at bounding box center [1070, 584] width 103 height 34
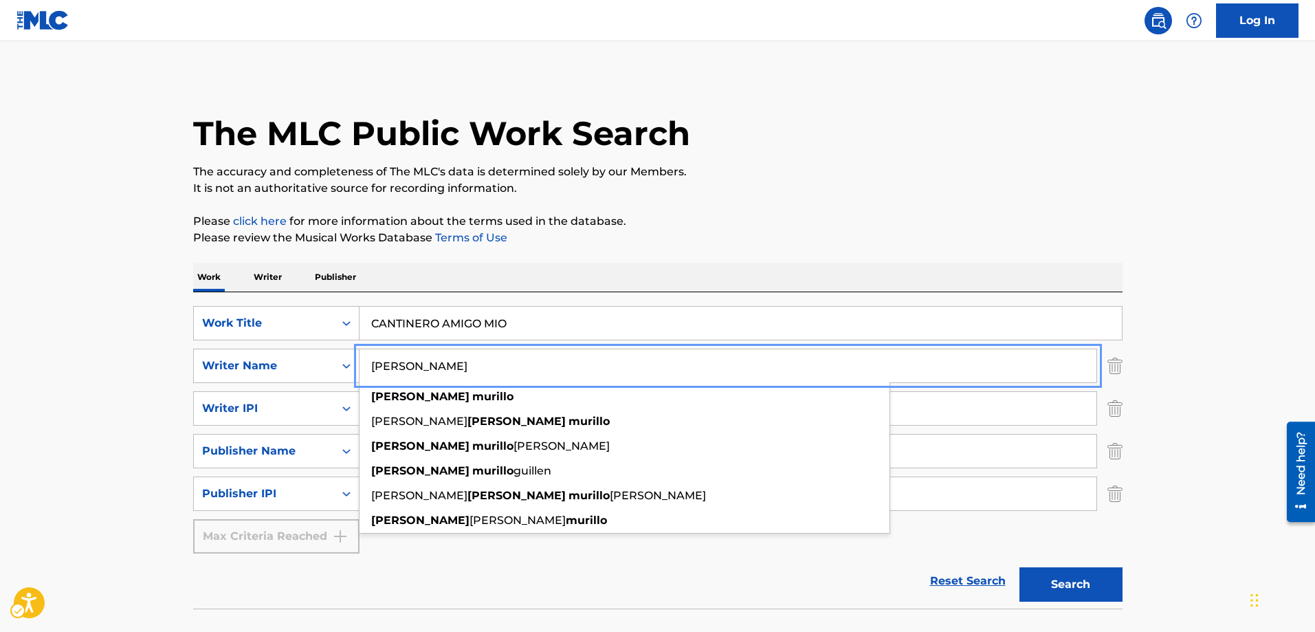
type input "ARMANDO MURILLO"
click at [1019, 567] on button "Search" at bounding box center [1070, 584] width 103 height 34
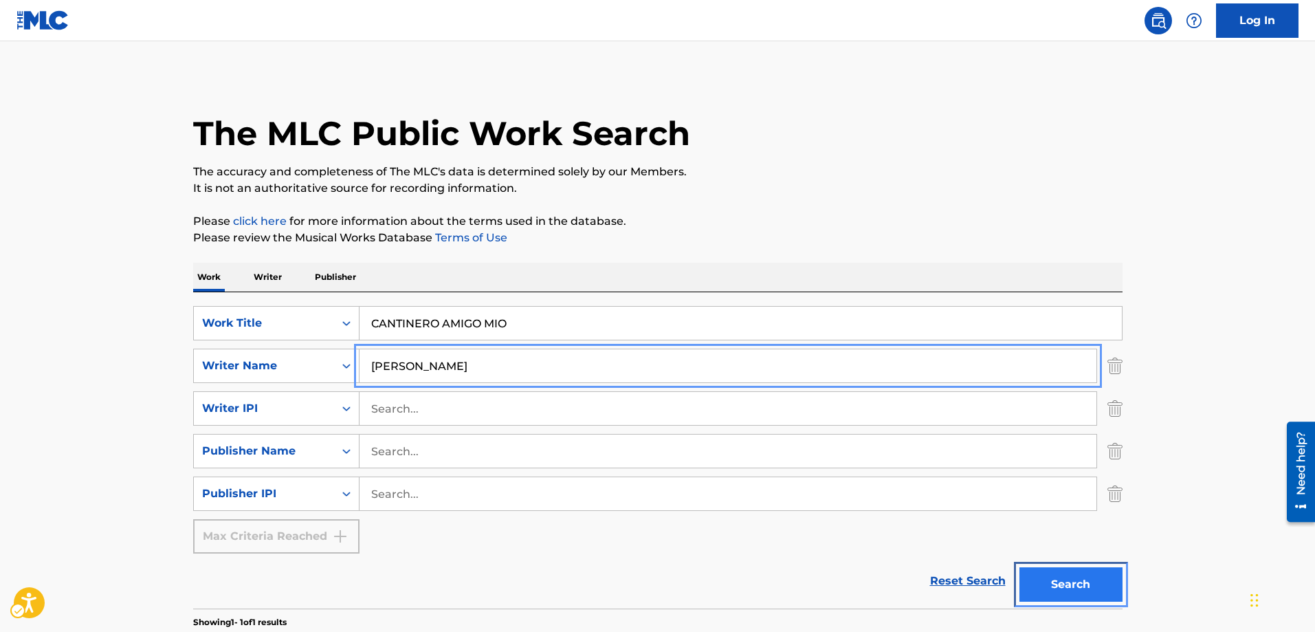
click at [1036, 584] on button "Search" at bounding box center [1070, 584] width 103 height 34
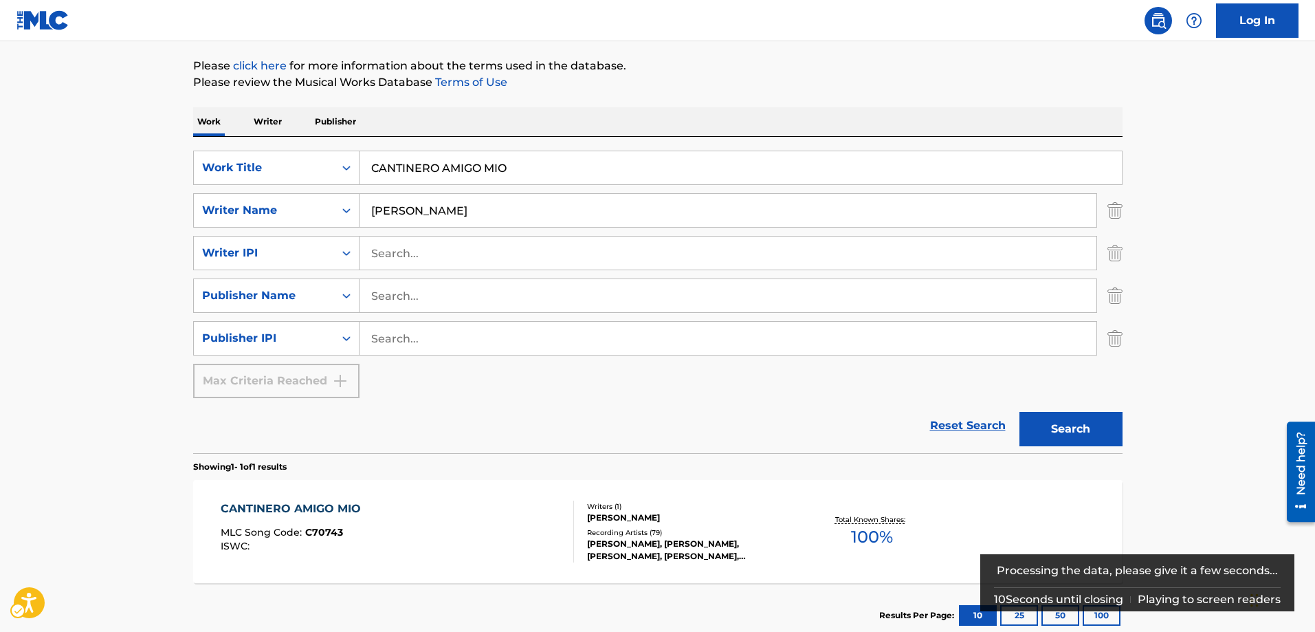
scroll to position [206, 0]
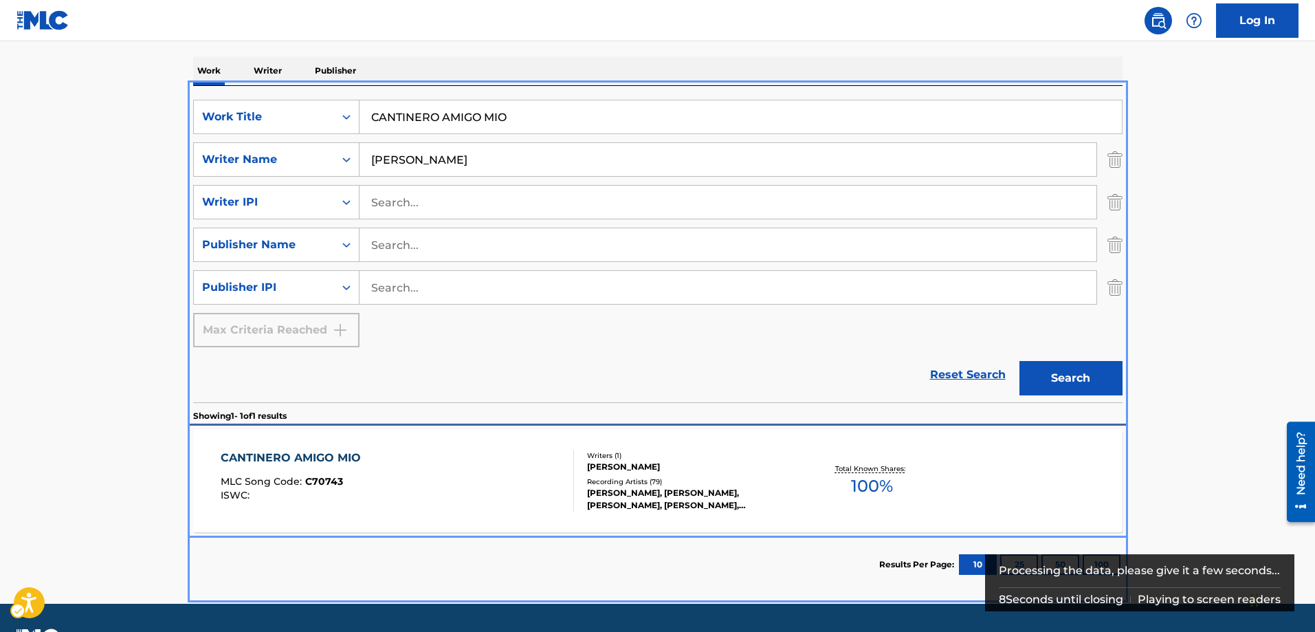
click at [324, 482] on span "C70743" at bounding box center [324, 481] width 38 height 12
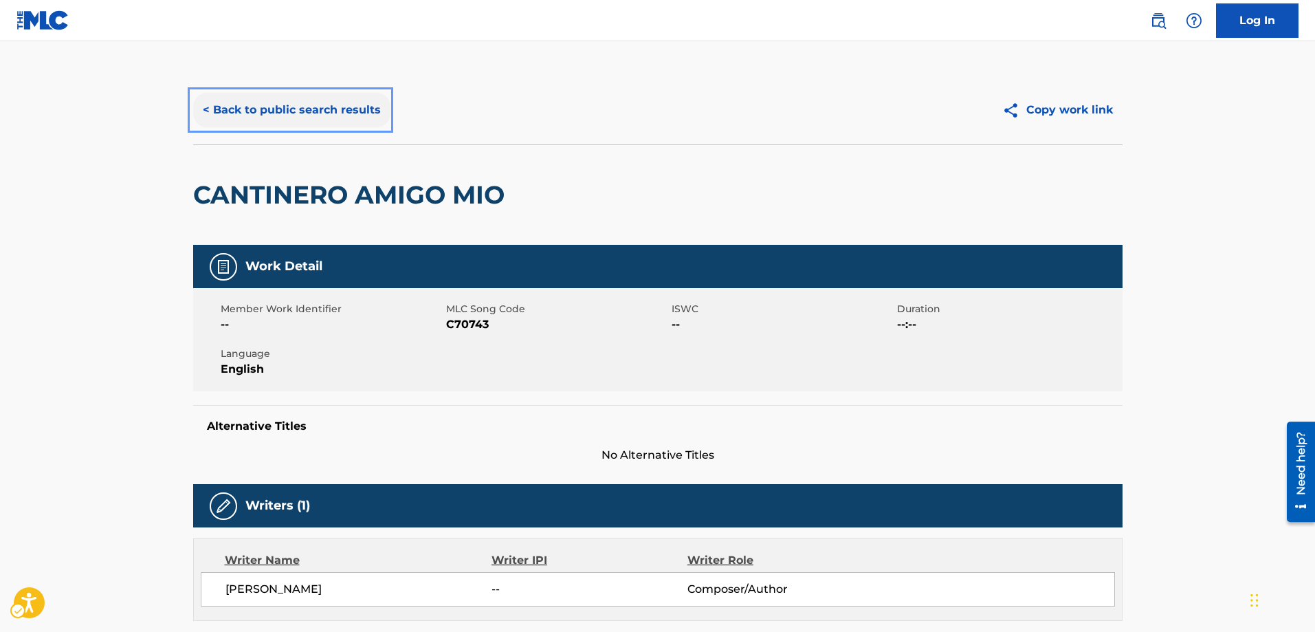
click at [205, 107] on button "< Back to public search results" at bounding box center [291, 110] width 197 height 34
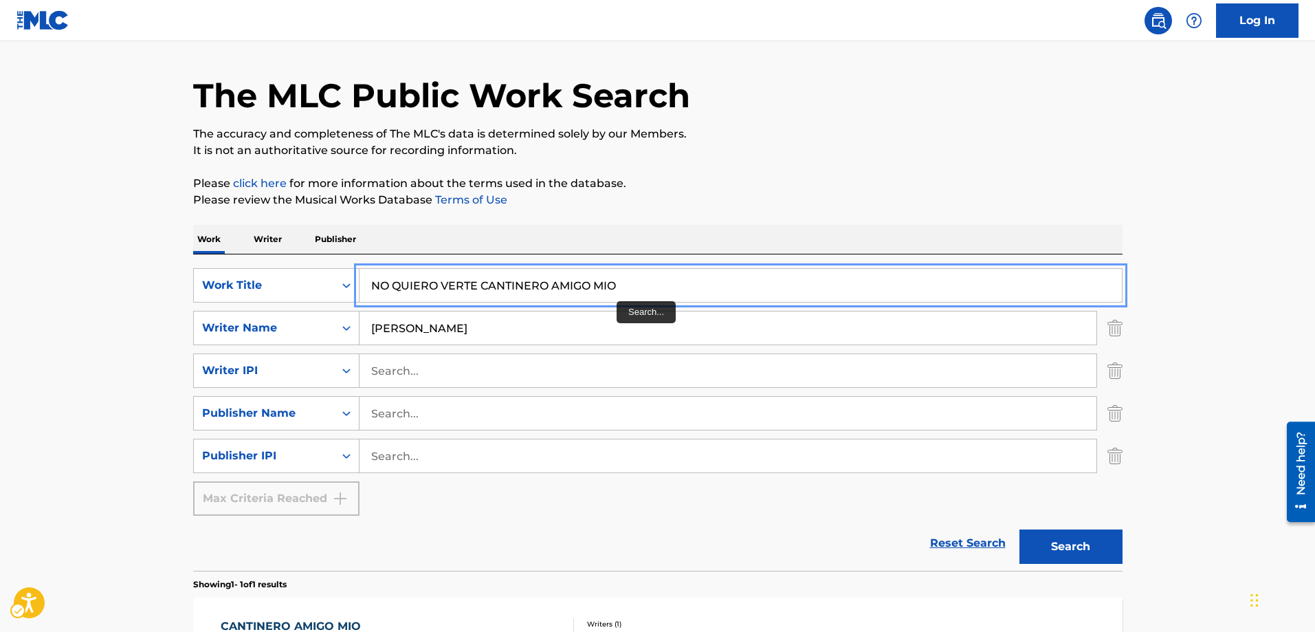
click at [616, 281] on input "NO QUIERO VERTE CANTINERO AMIGO MIO" at bounding box center [740, 285] width 762 height 33
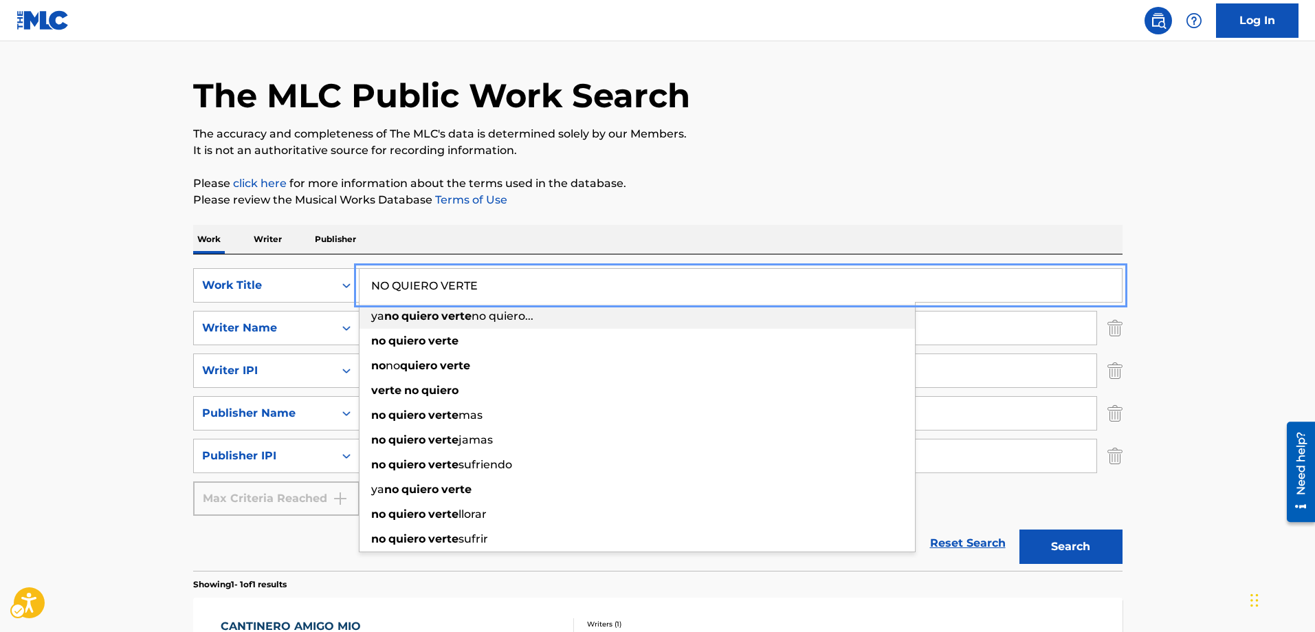
click at [366, 325] on div "ya no quiero verte no quiero..." at bounding box center [636, 316] width 555 height 25
type input "ya no quiero verte no quiero..."
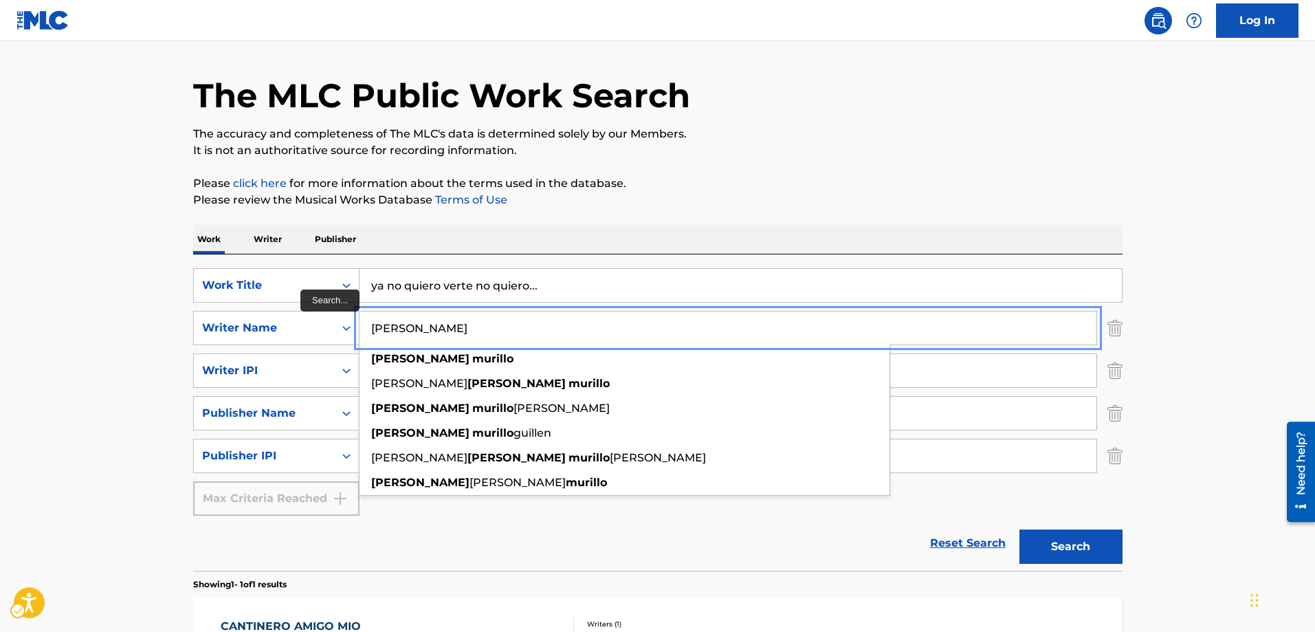
drag, startPoint x: 523, startPoint y: 336, endPoint x: 399, endPoint y: 341, distance: 124.5
click at [493, 331] on input "ARMANDO MURILLO" at bounding box center [727, 327] width 737 height 33
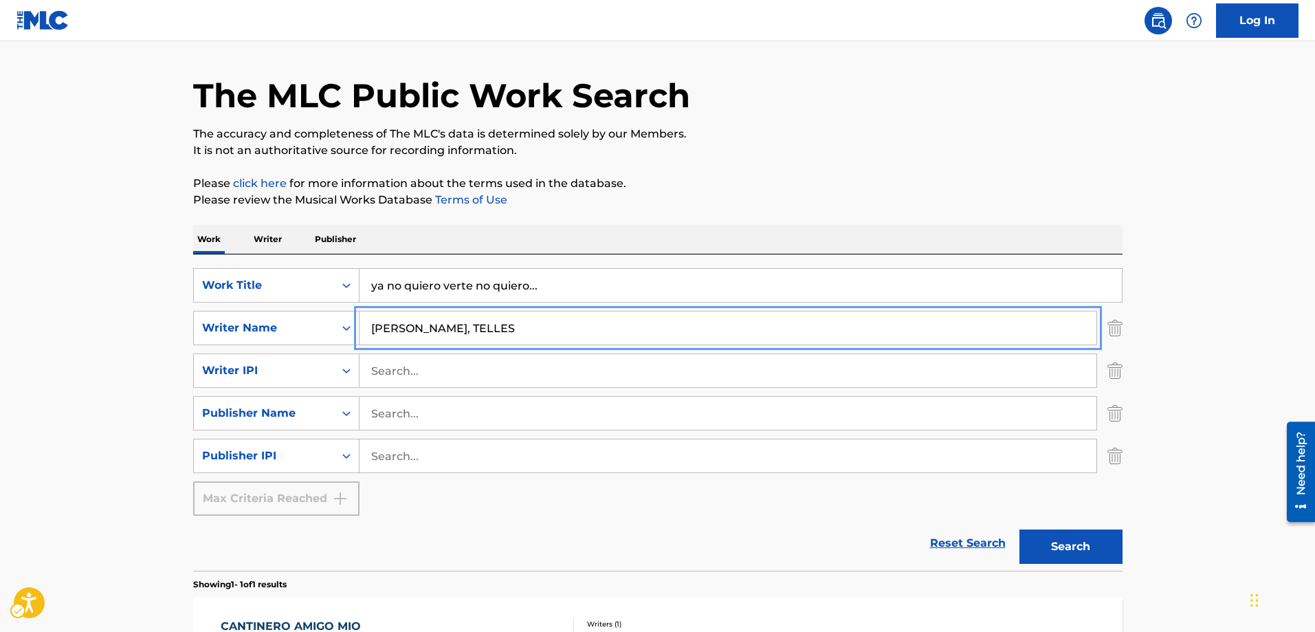
type input "ARMANDO O, TELLES"
click at [1019, 529] on button "Search" at bounding box center [1070, 546] width 103 height 34
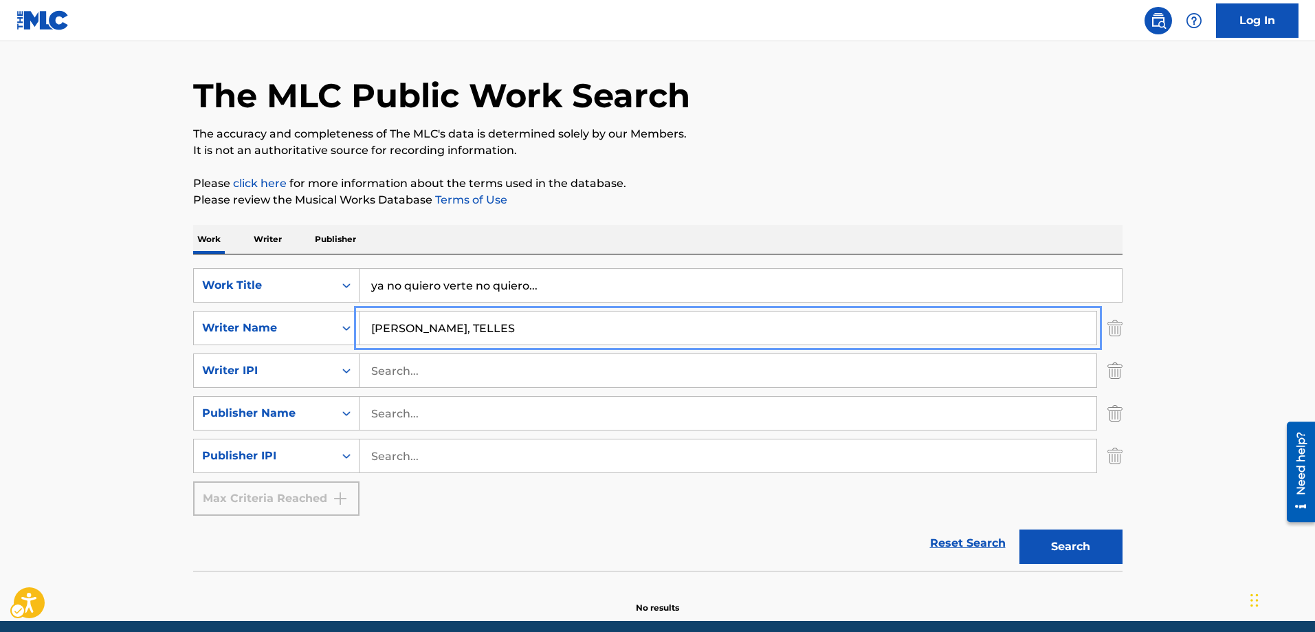
scroll to position [93, 0]
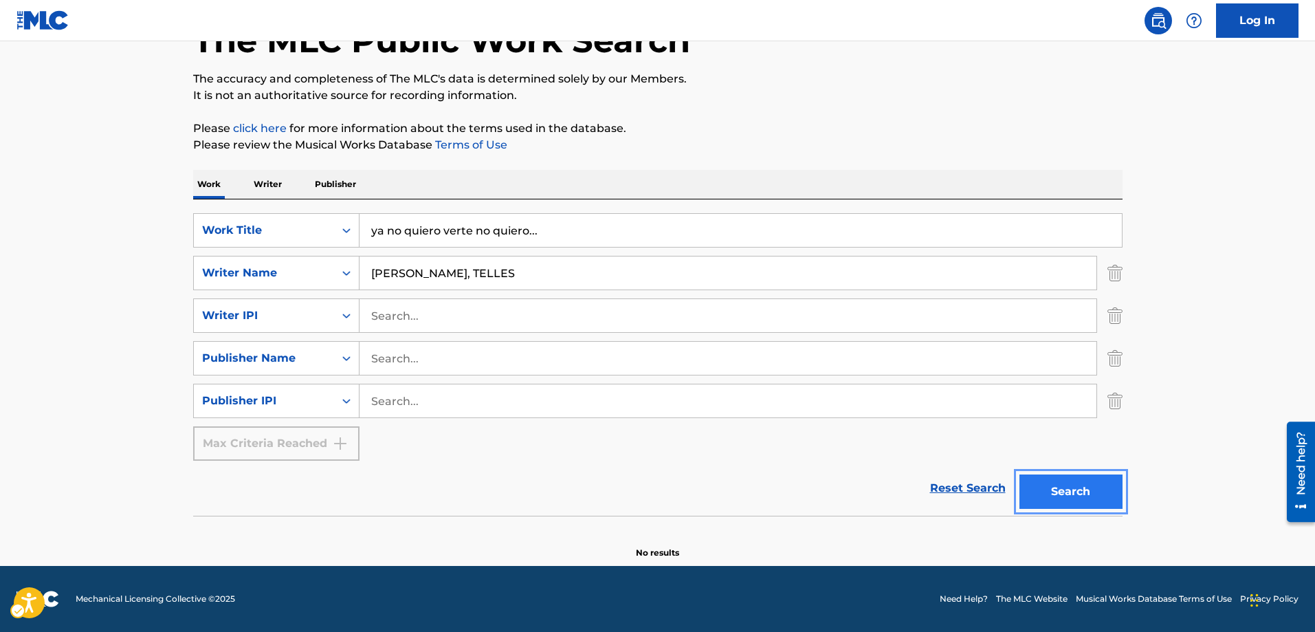
click at [1050, 493] on button "Search" at bounding box center [1070, 491] width 103 height 34
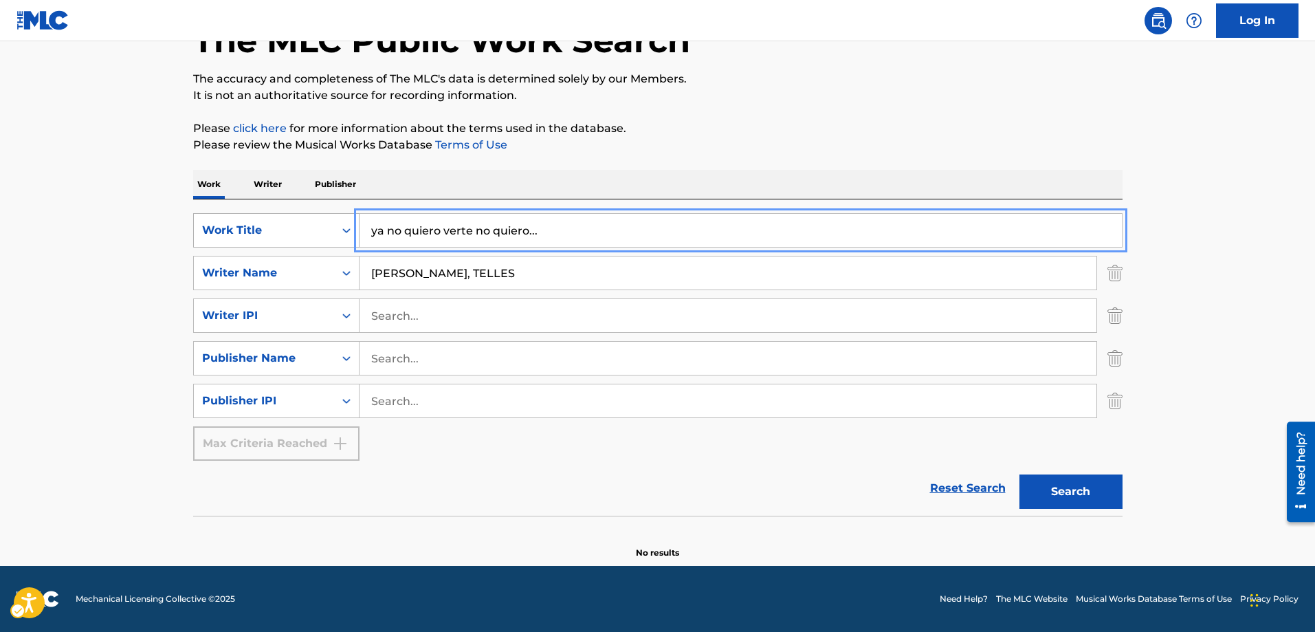
drag, startPoint x: 544, startPoint y: 230, endPoint x: 357, endPoint y: 224, distance: 187.0
click at [357, 224] on div "SearchWithCriteria9103d055-c075-47b6-856e-659138fe306e Work Title ya no quiero …" at bounding box center [657, 230] width 929 height 34
click at [539, 234] on input "ya no quiero verte no quiero..." at bounding box center [740, 230] width 762 height 33
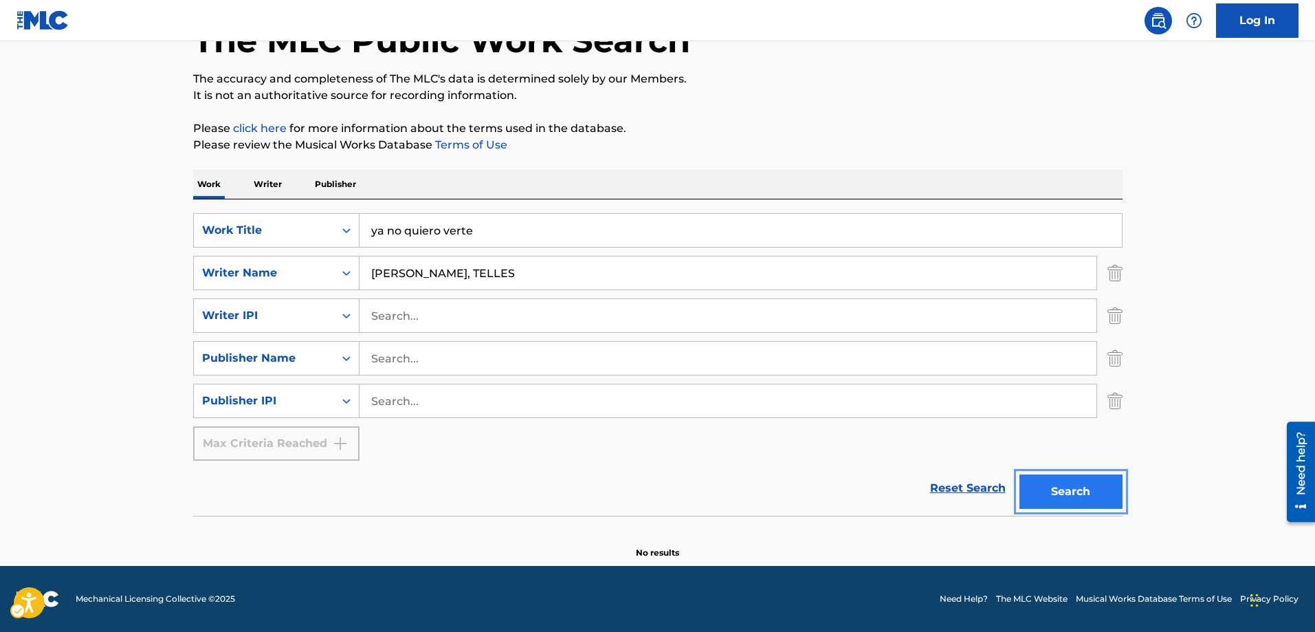
click at [1067, 493] on button "Search" at bounding box center [1070, 491] width 103 height 34
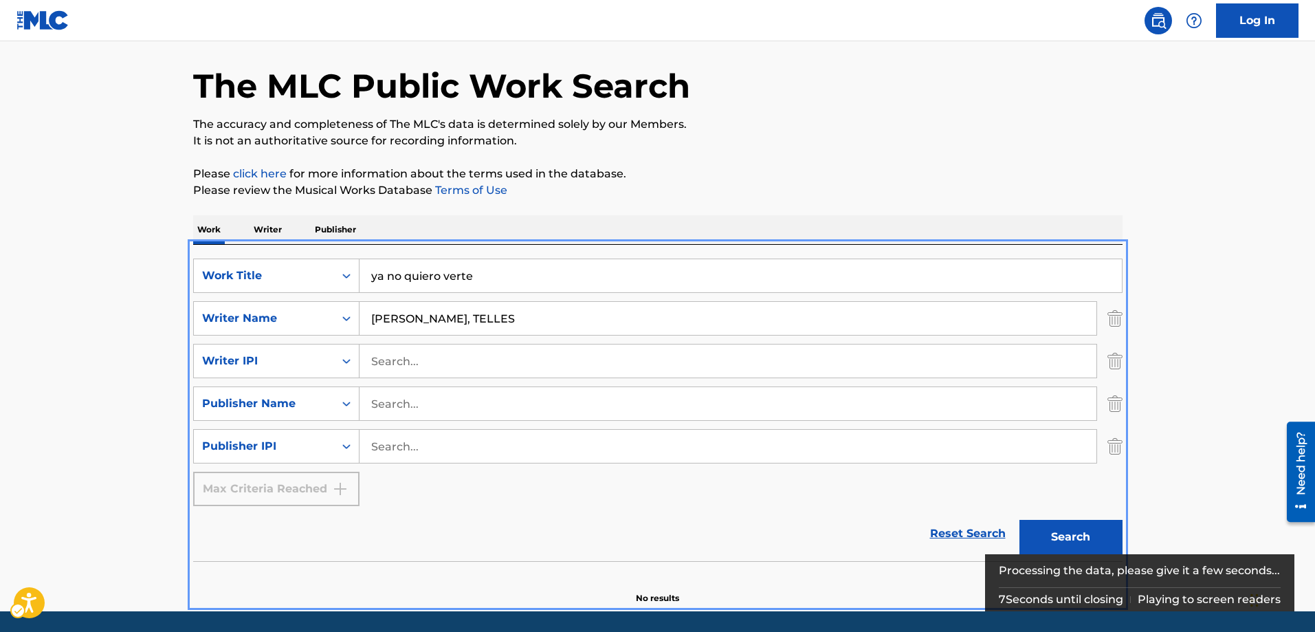
scroll to position [24, 0]
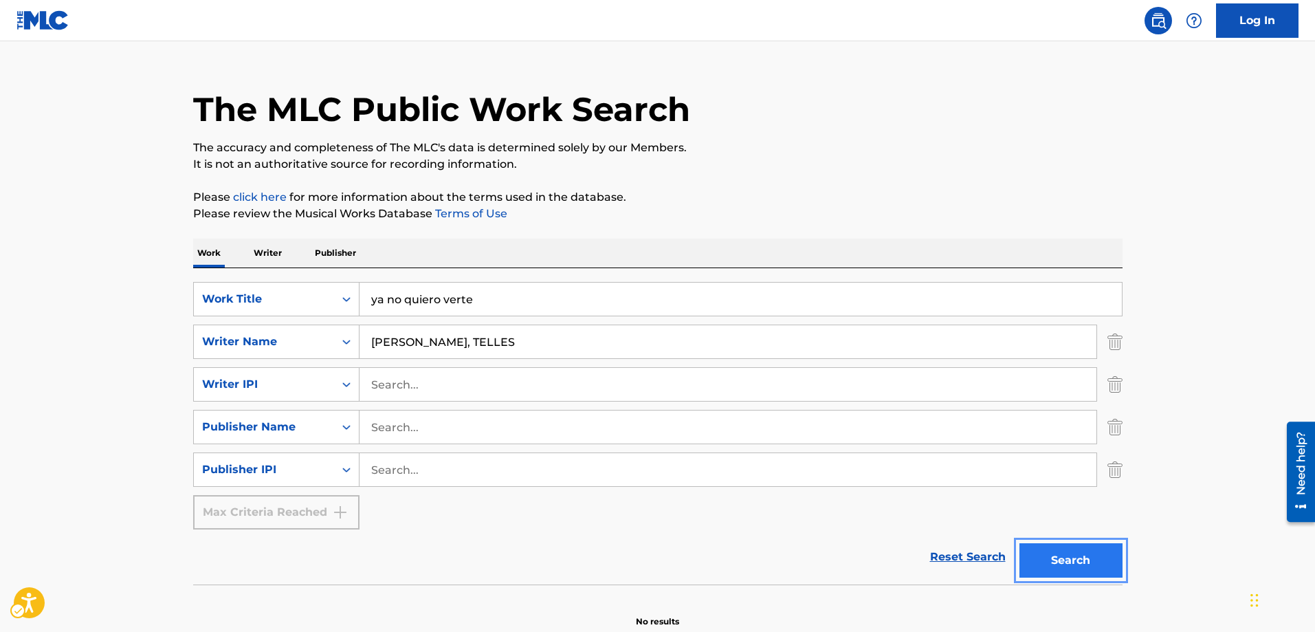
click at [1074, 564] on button "Search" at bounding box center [1070, 560] width 103 height 34
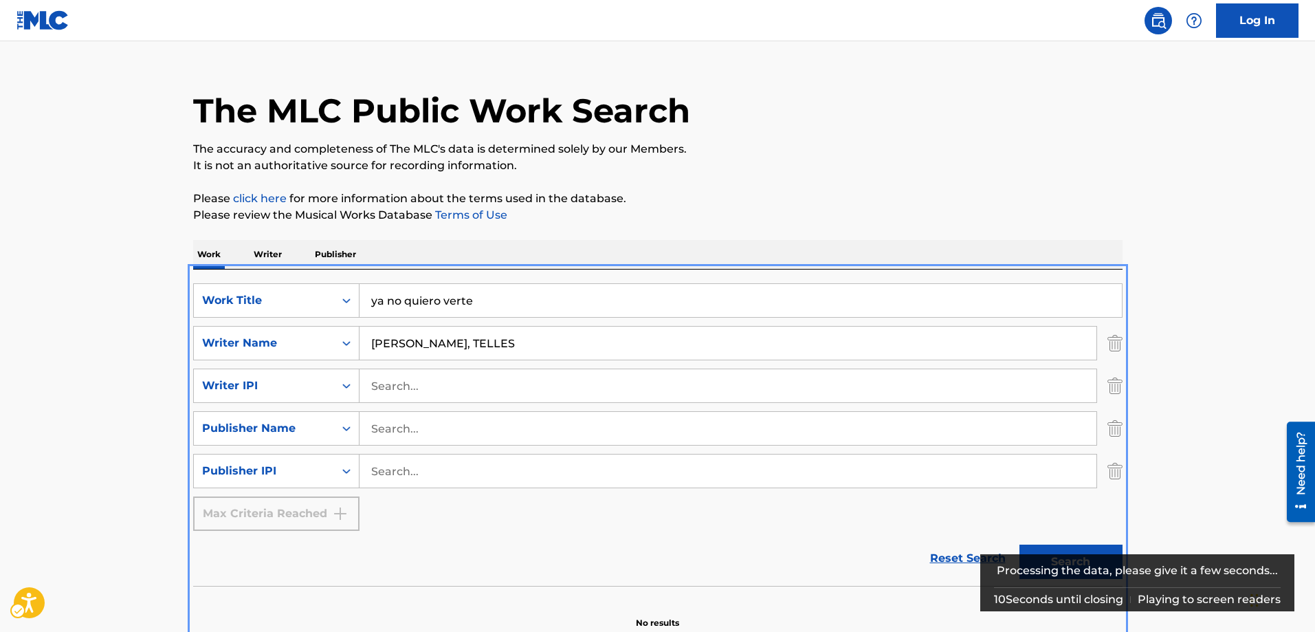
scroll to position [0, 0]
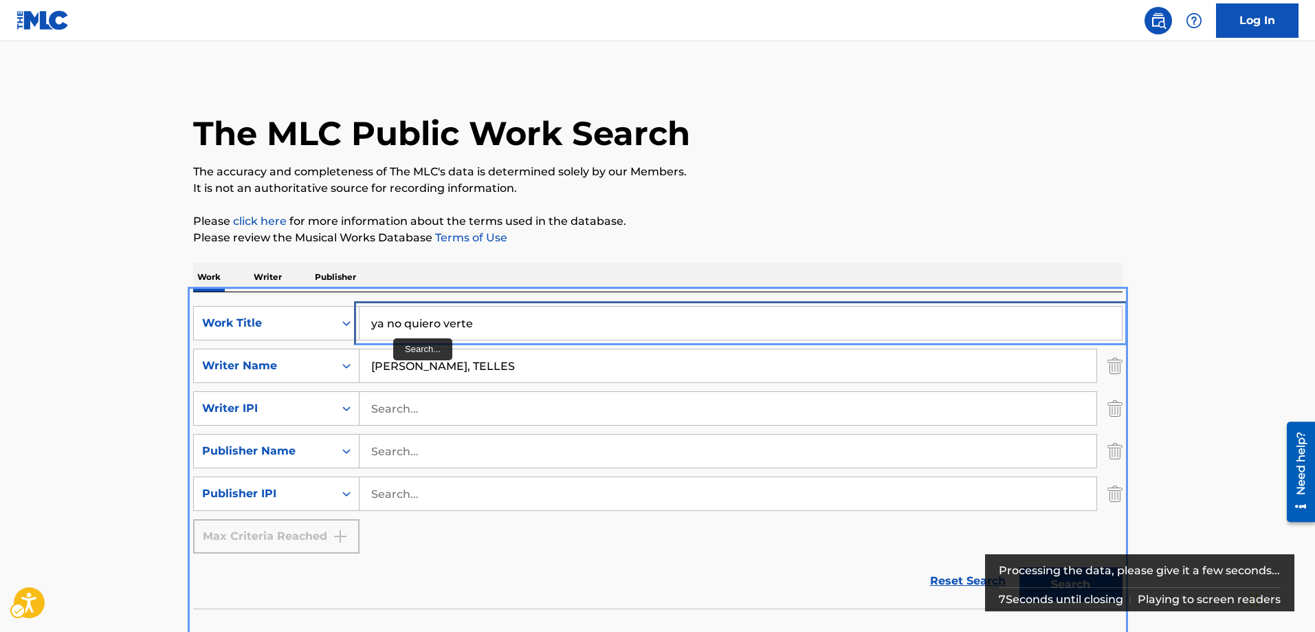
click at [385, 324] on input "ya no quiero verte" at bounding box center [740, 323] width 762 height 33
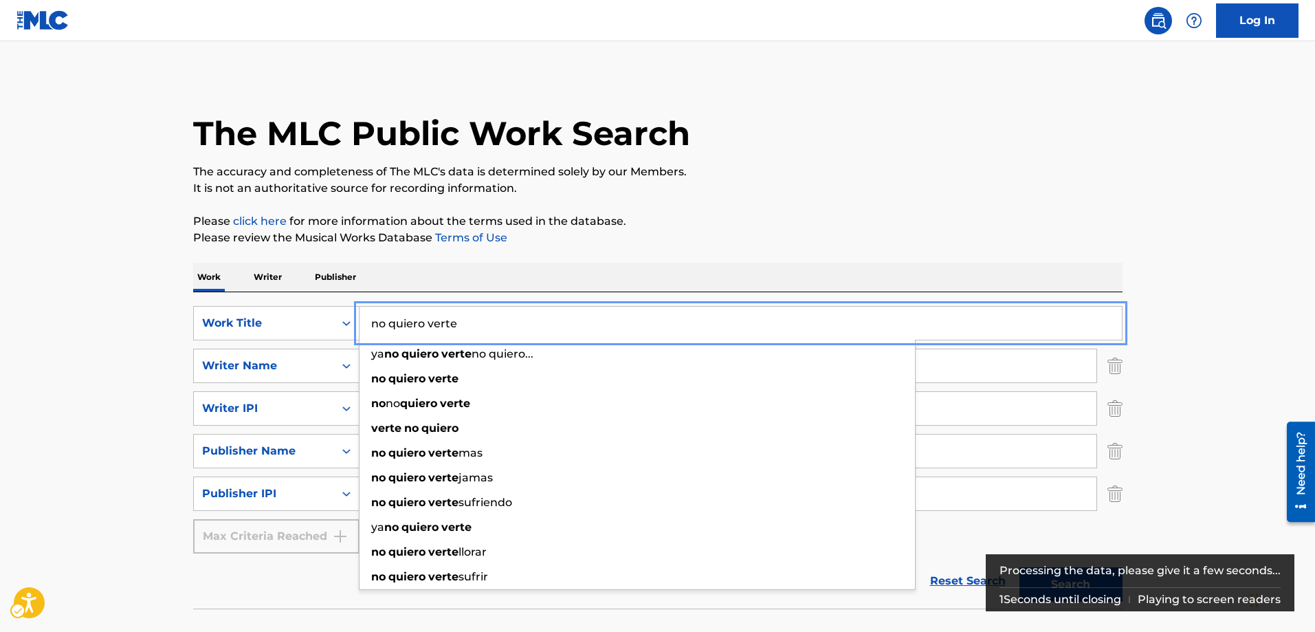
click at [1019, 567] on button "Search" at bounding box center [1070, 584] width 103 height 34
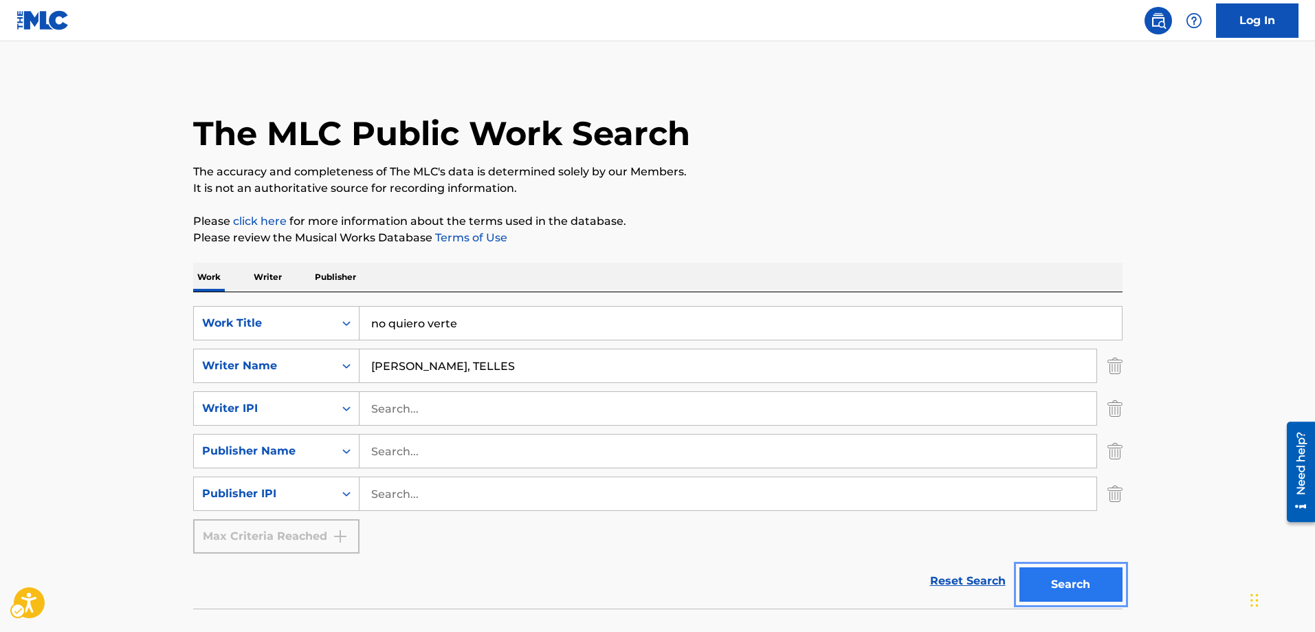
click at [1072, 588] on button "Search" at bounding box center [1070, 584] width 103 height 34
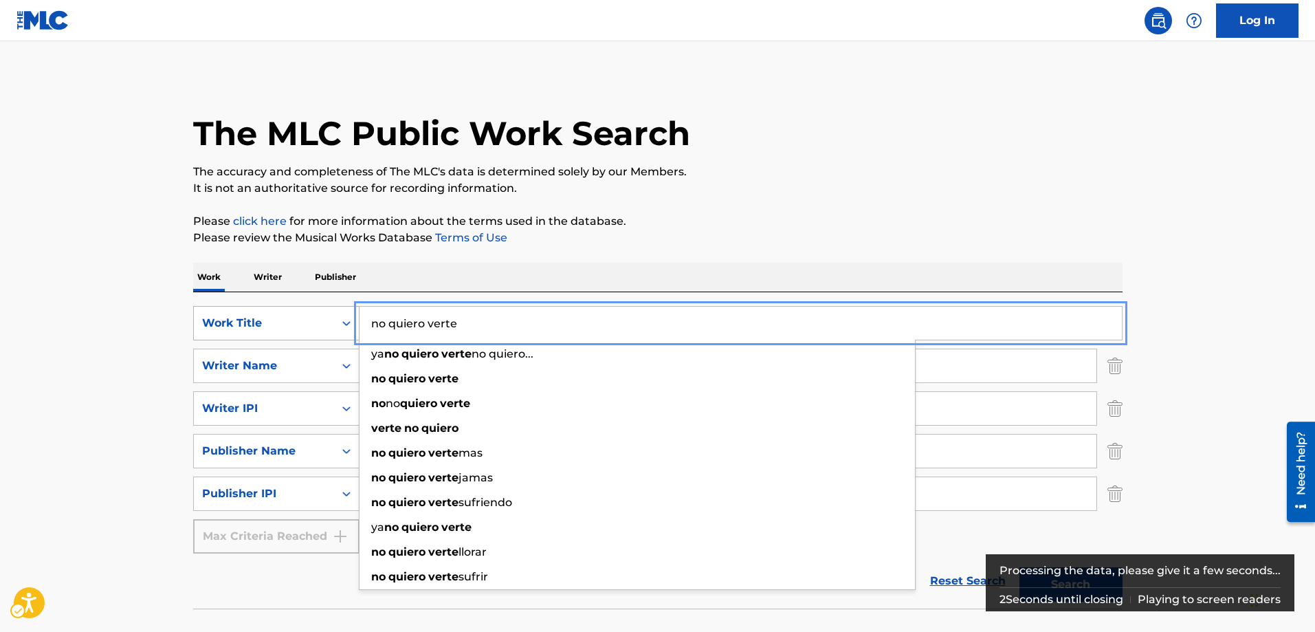
drag, startPoint x: 470, startPoint y: 325, endPoint x: 356, endPoint y: 320, distance: 114.2
click at [356, 320] on div "SearchWithCriteria9103d055-c075-47b6-856e-659138fe306e Work Title no quiero ver…" at bounding box center [657, 323] width 929 height 34
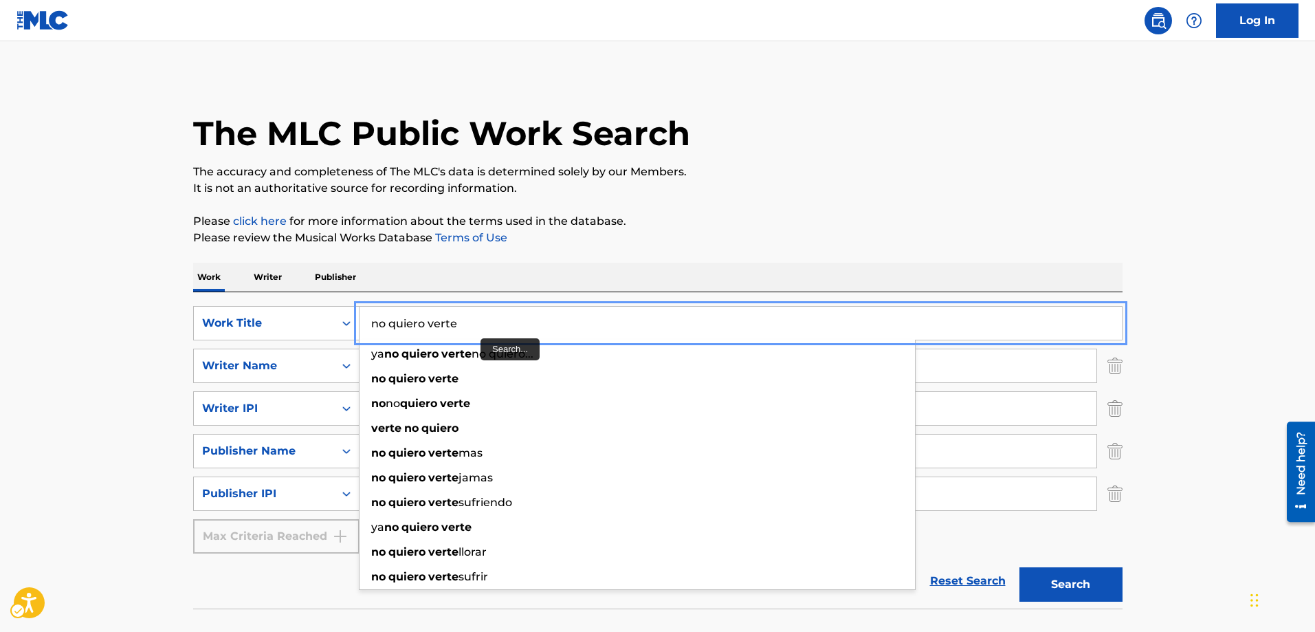
drag, startPoint x: 469, startPoint y: 322, endPoint x: 460, endPoint y: 322, distance: 8.9
paste input "THAT KING OF LOVE"
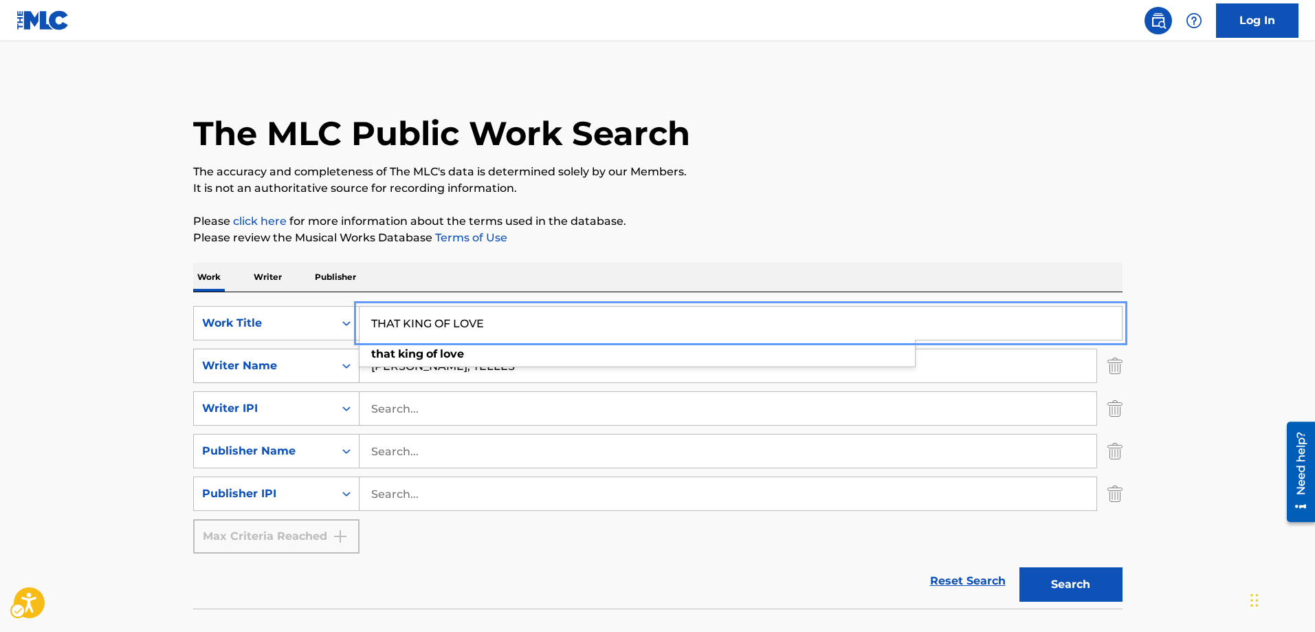
type input "THAT KING OF LOVE"
click at [350, 362] on icon "On" at bounding box center [347, 366] width 14 height 14
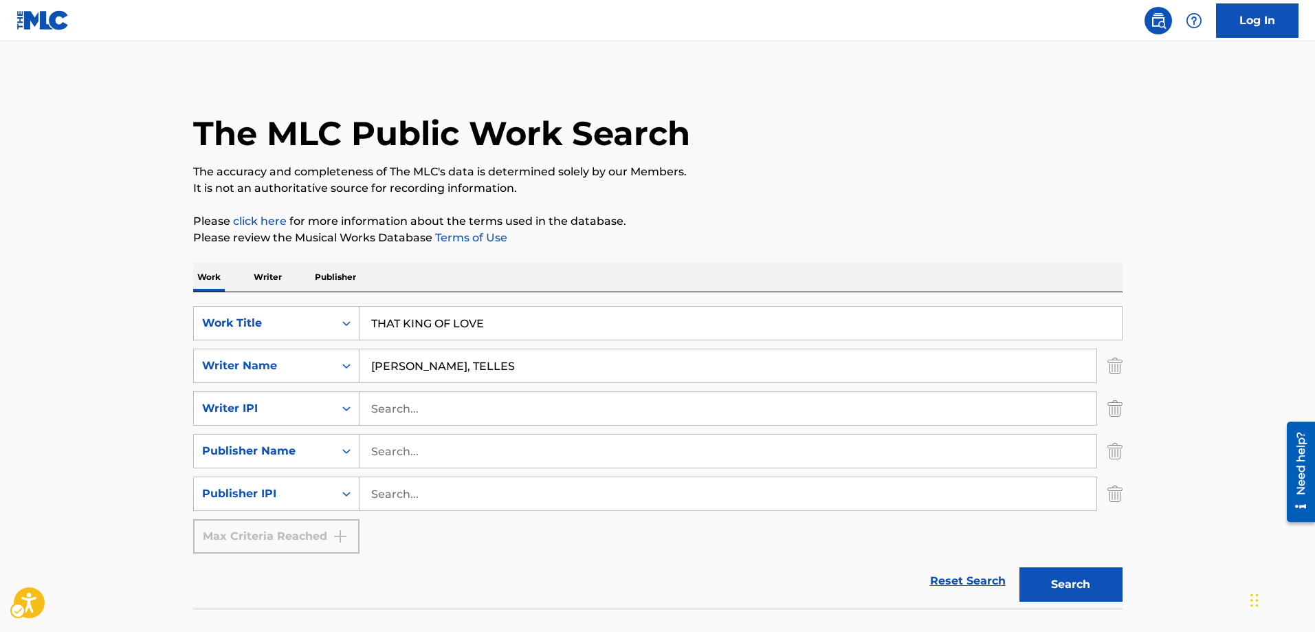
click at [314, 369] on div "Writer Name" at bounding box center [264, 365] width 124 height 16
click at [1076, 590] on button "Search" at bounding box center [1070, 584] width 103 height 34
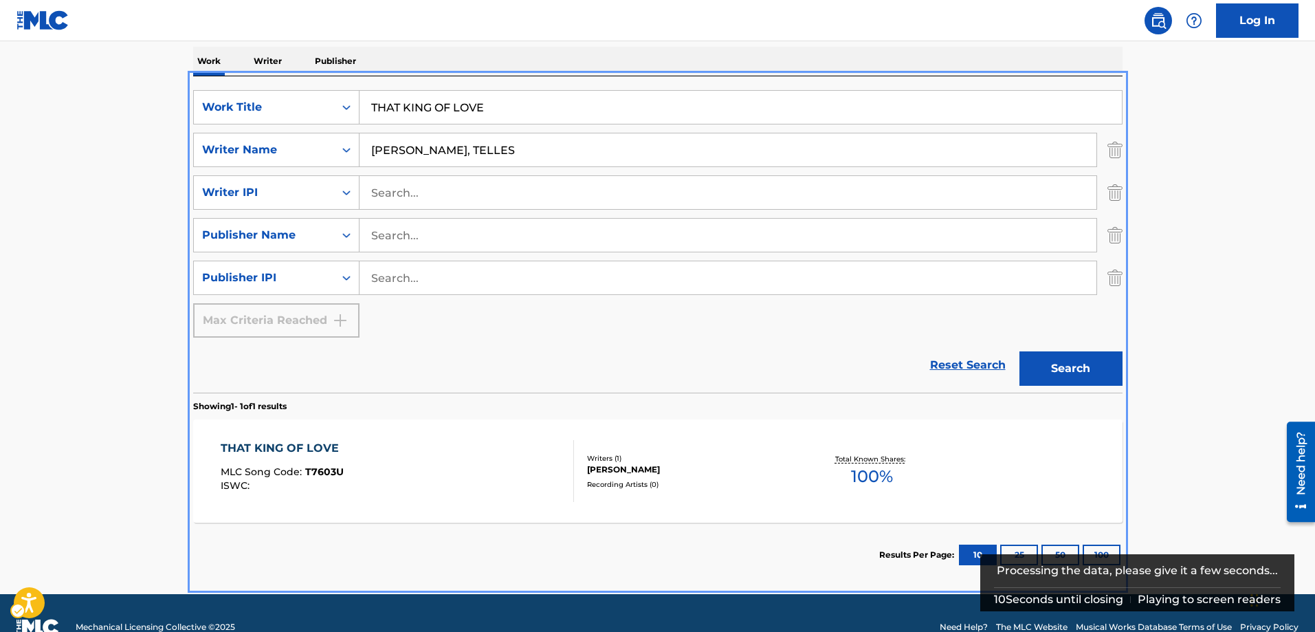
scroll to position [240, 0]
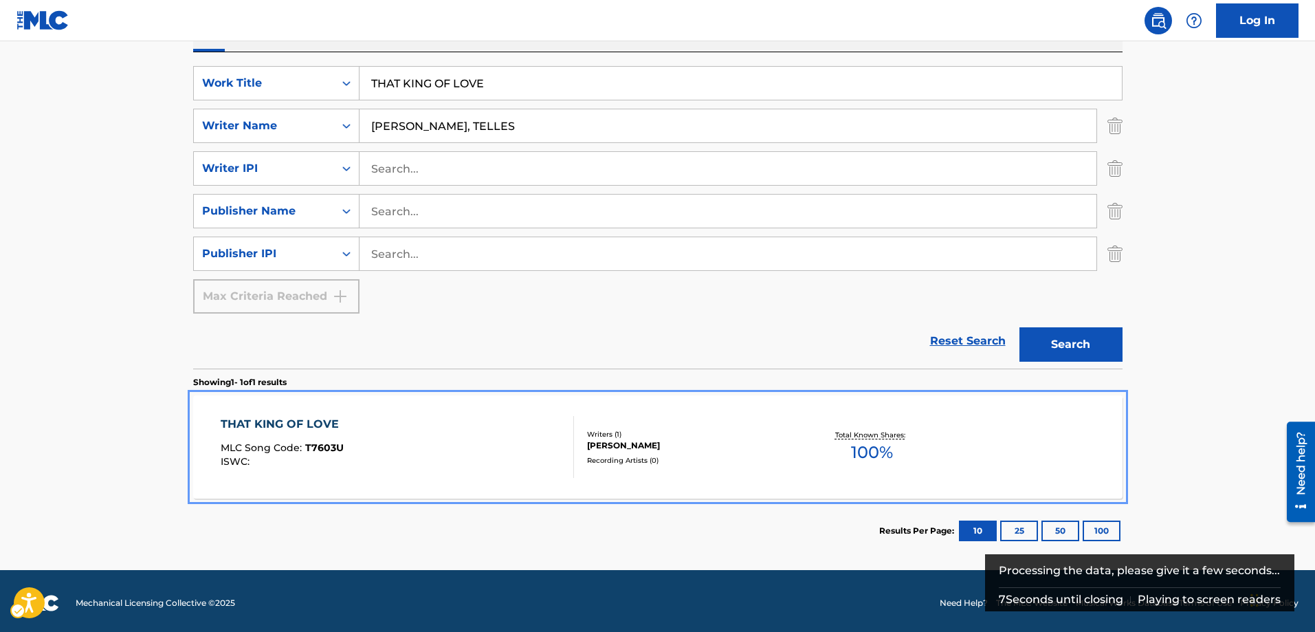
click at [322, 442] on span "T7603U" at bounding box center [324, 447] width 38 height 12
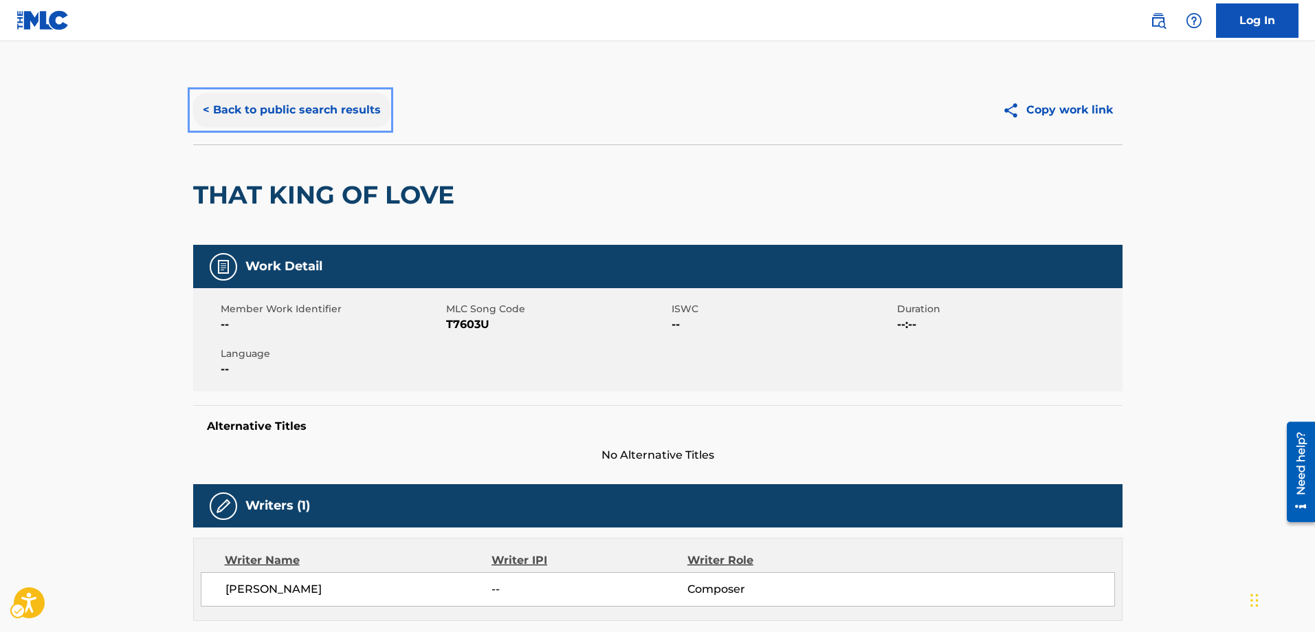
click at [206, 109] on button "< Back to public search results" at bounding box center [291, 110] width 197 height 34
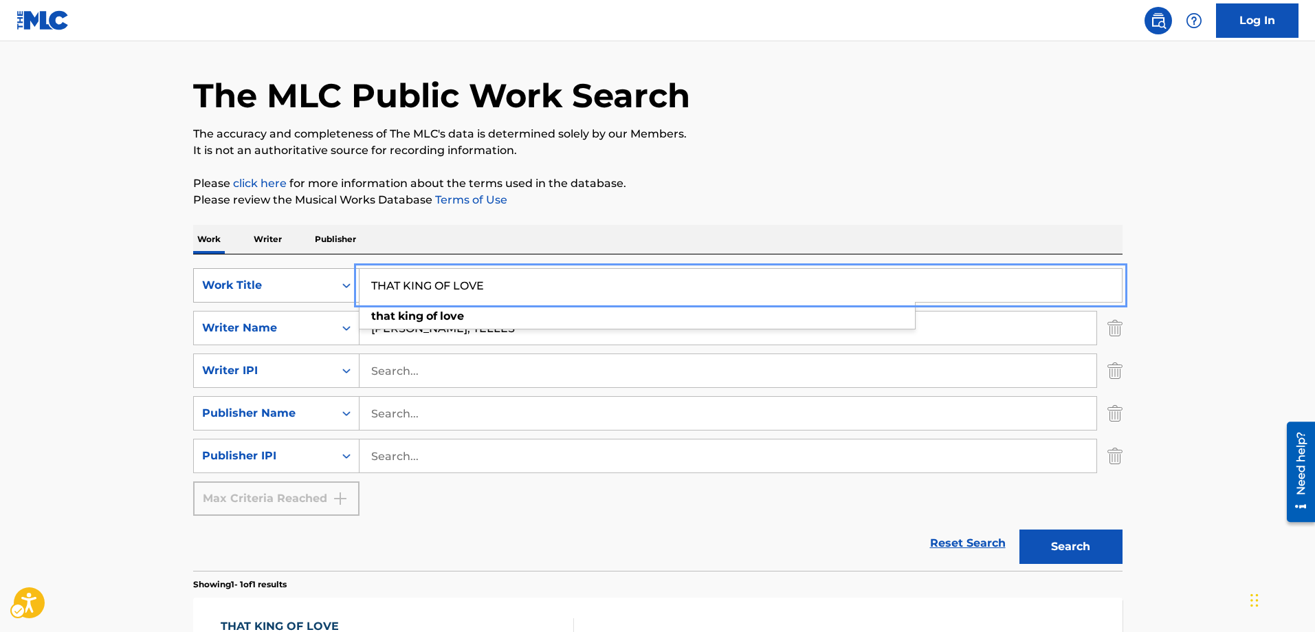
drag, startPoint x: 554, startPoint y: 280, endPoint x: 307, endPoint y: 294, distance: 247.1
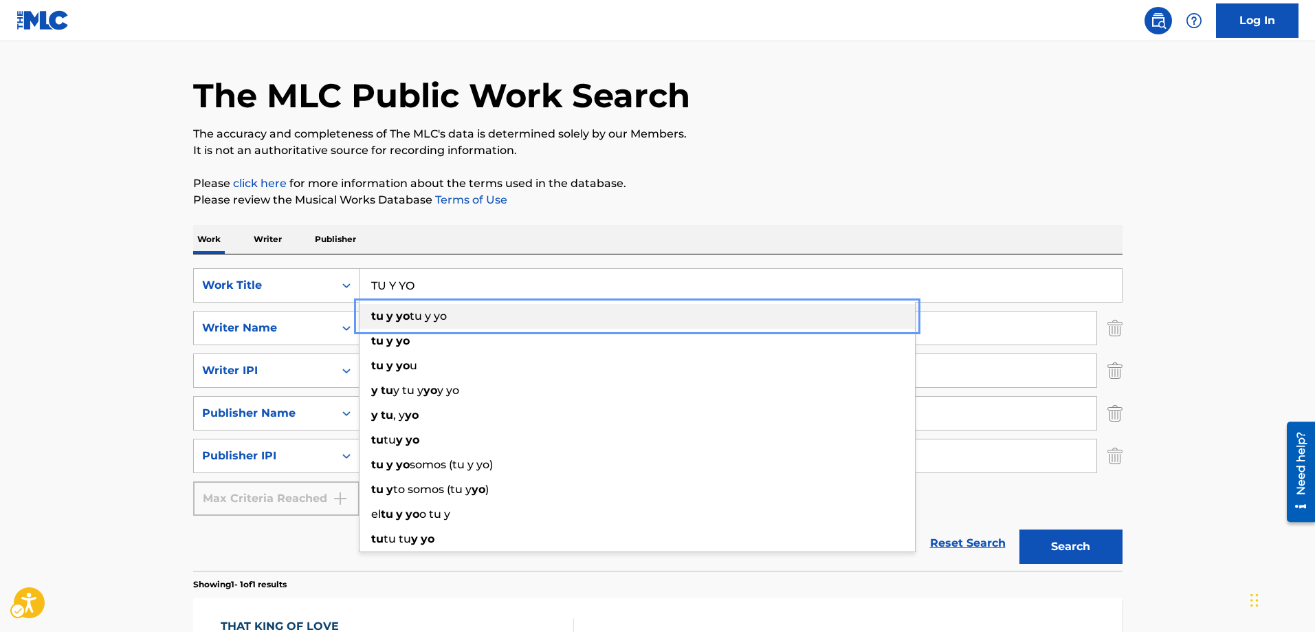
click at [380, 310] on strong "tu" at bounding box center [377, 315] width 12 height 13
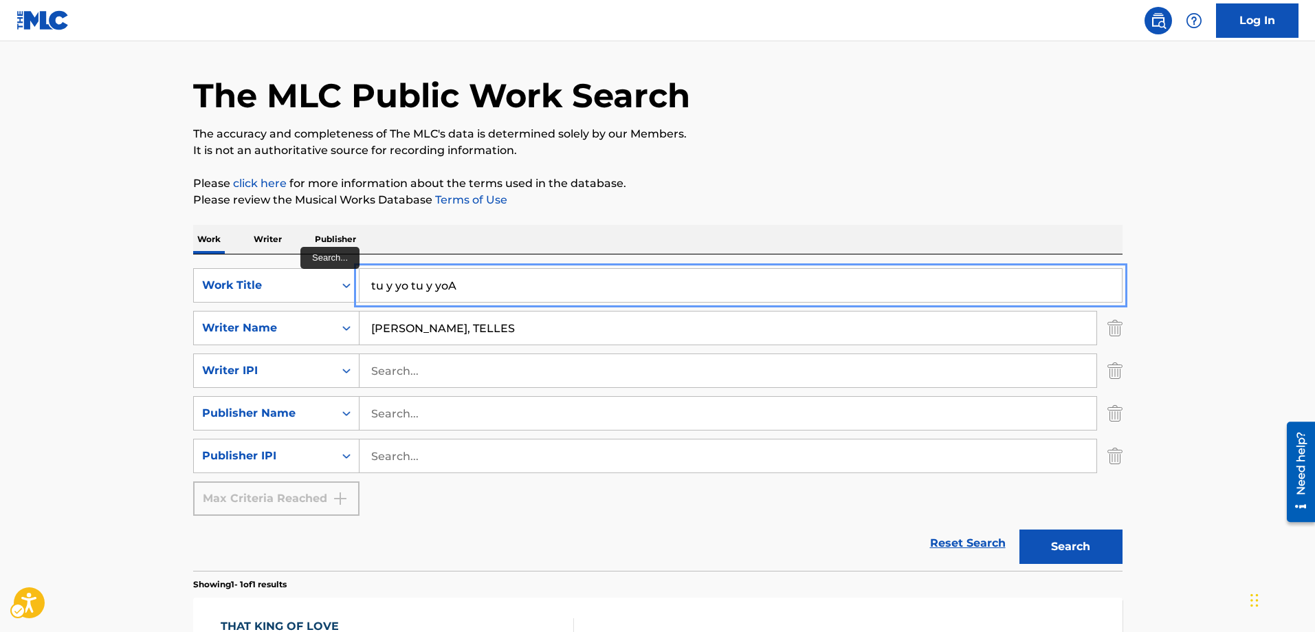
type input "tu y yo tu y yo"
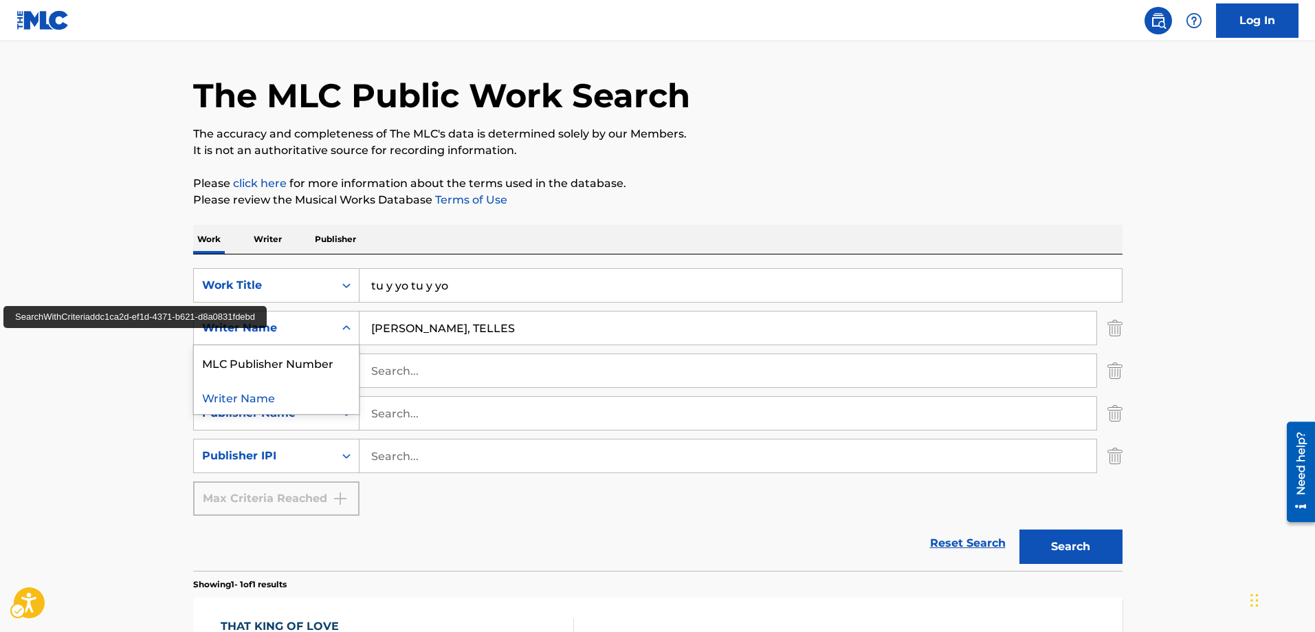
click at [348, 324] on icon "On" at bounding box center [347, 328] width 14 height 14
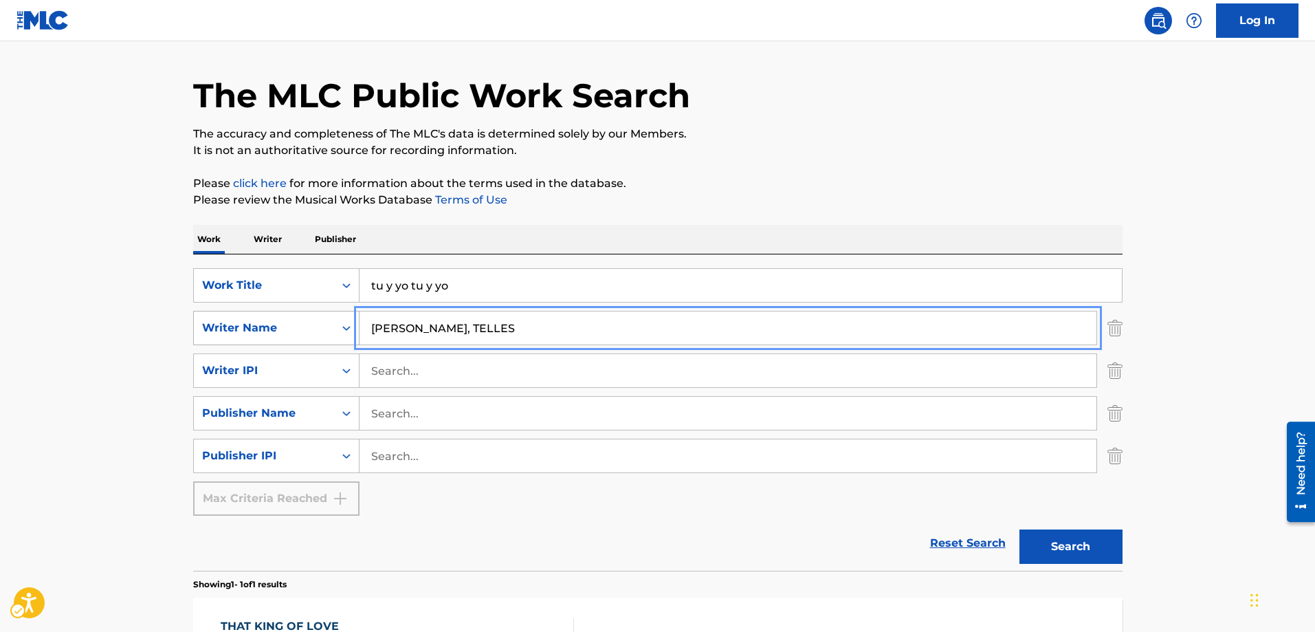
drag, startPoint x: 509, startPoint y: 326, endPoint x: 349, endPoint y: 338, distance: 159.9
type input "ARNALDO SALINAS"
click at [1019, 529] on button "Search" at bounding box center [1070, 546] width 103 height 34
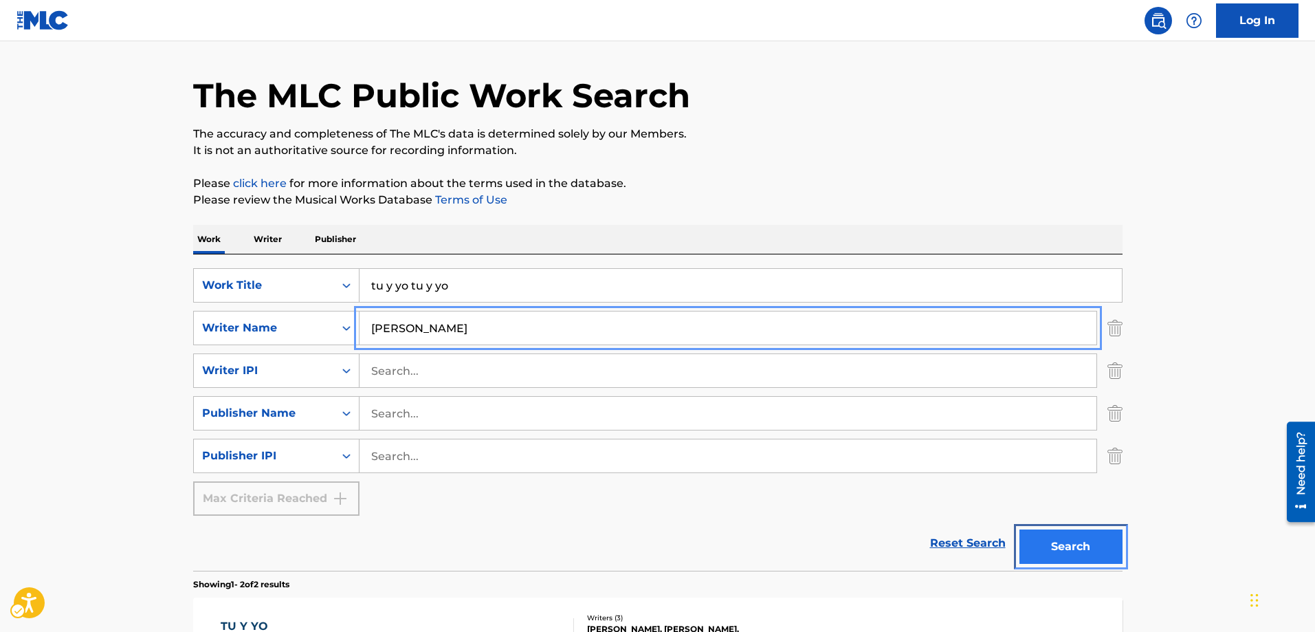
click at [1066, 548] on button "Search" at bounding box center [1070, 546] width 103 height 34
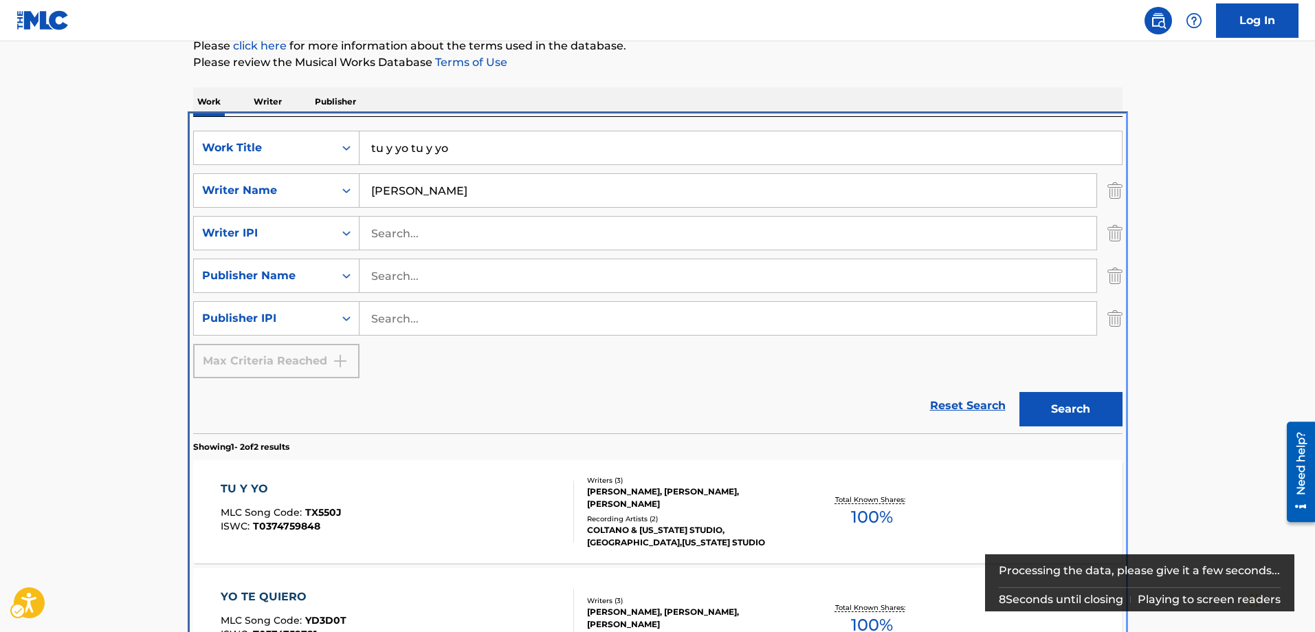
scroll to position [279, 0]
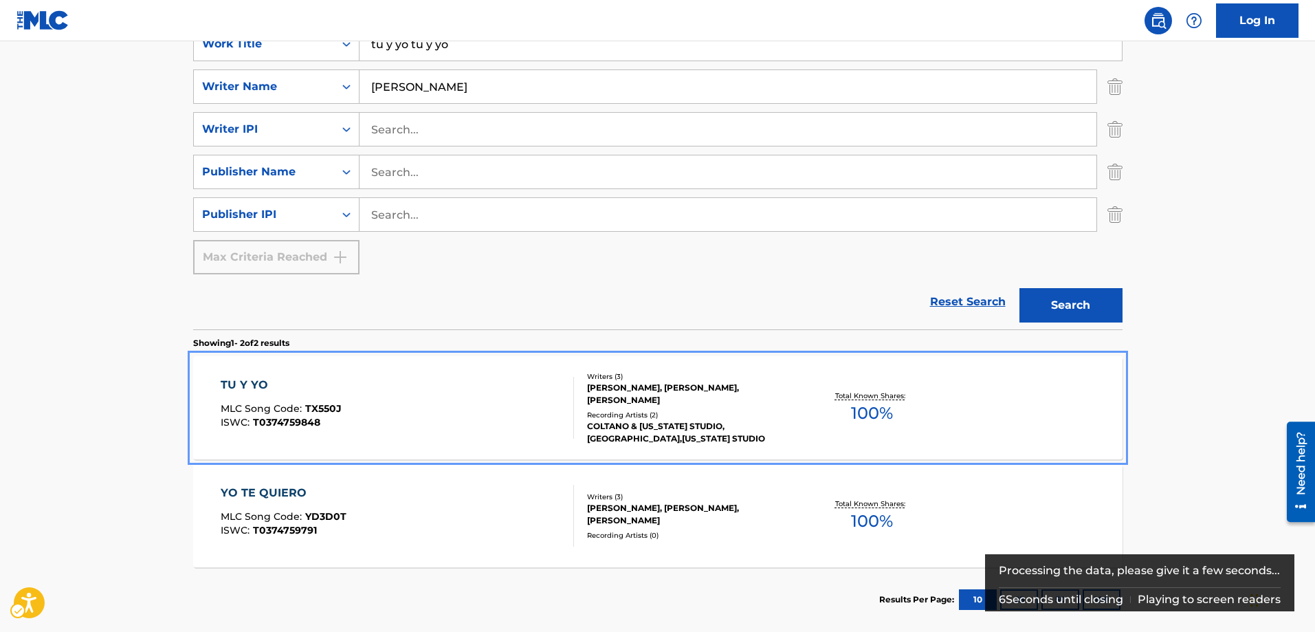
click at [304, 422] on span "T0374759848" at bounding box center [286, 422] width 67 height 12
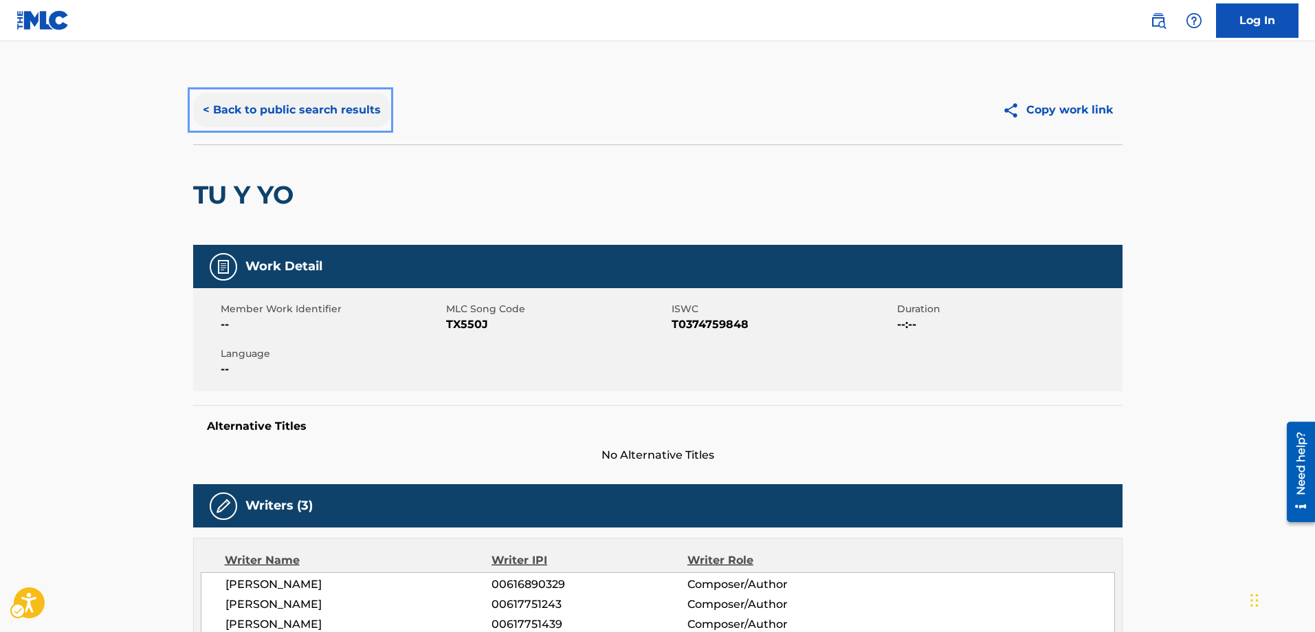
click at [210, 106] on button "< Back to public search results" at bounding box center [291, 110] width 197 height 34
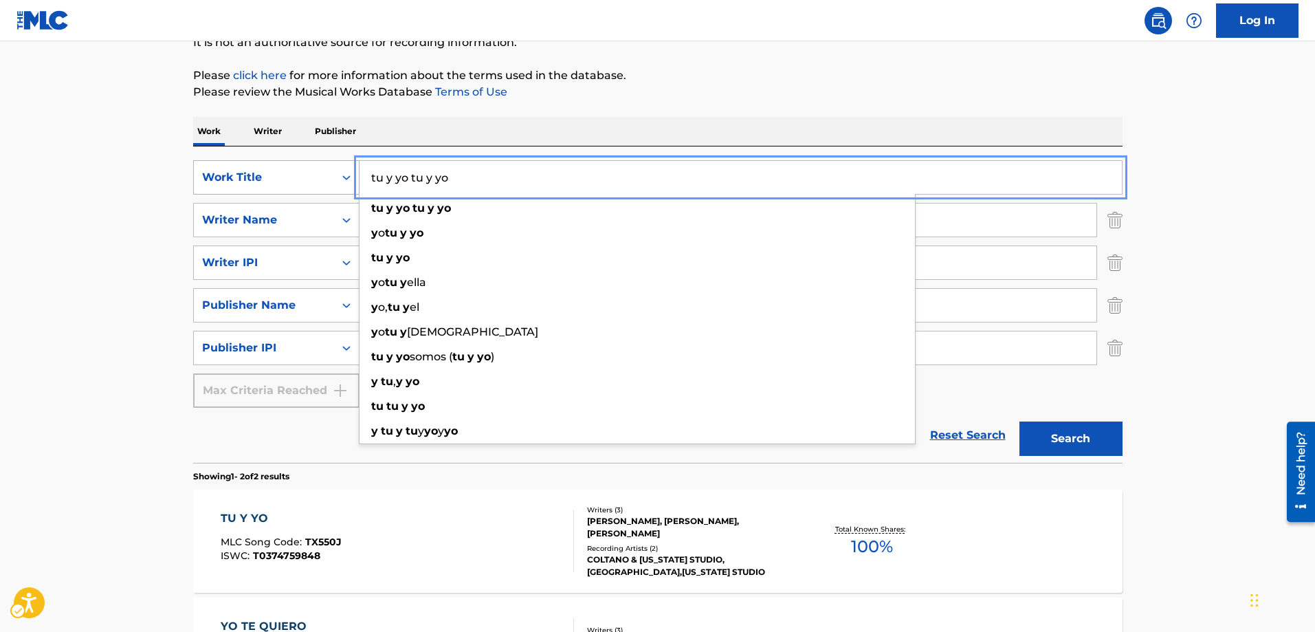
drag, startPoint x: 486, startPoint y: 184, endPoint x: 344, endPoint y: 183, distance: 141.6
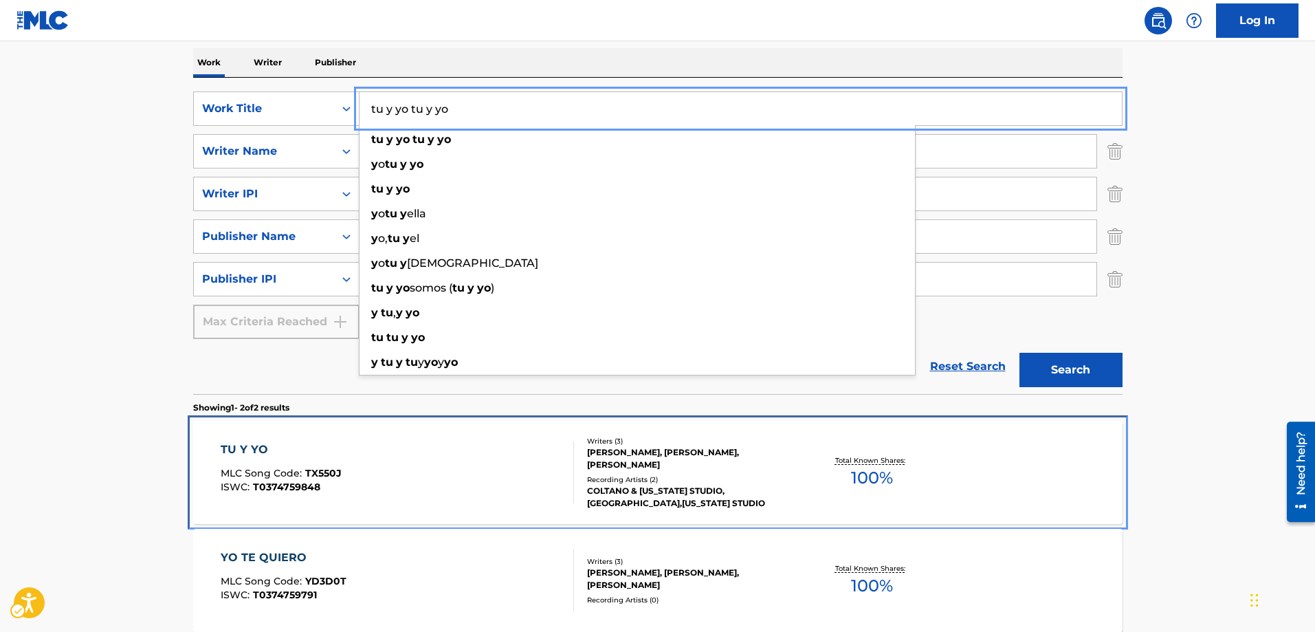
click at [293, 483] on span "T0374759848" at bounding box center [286, 486] width 67 height 12
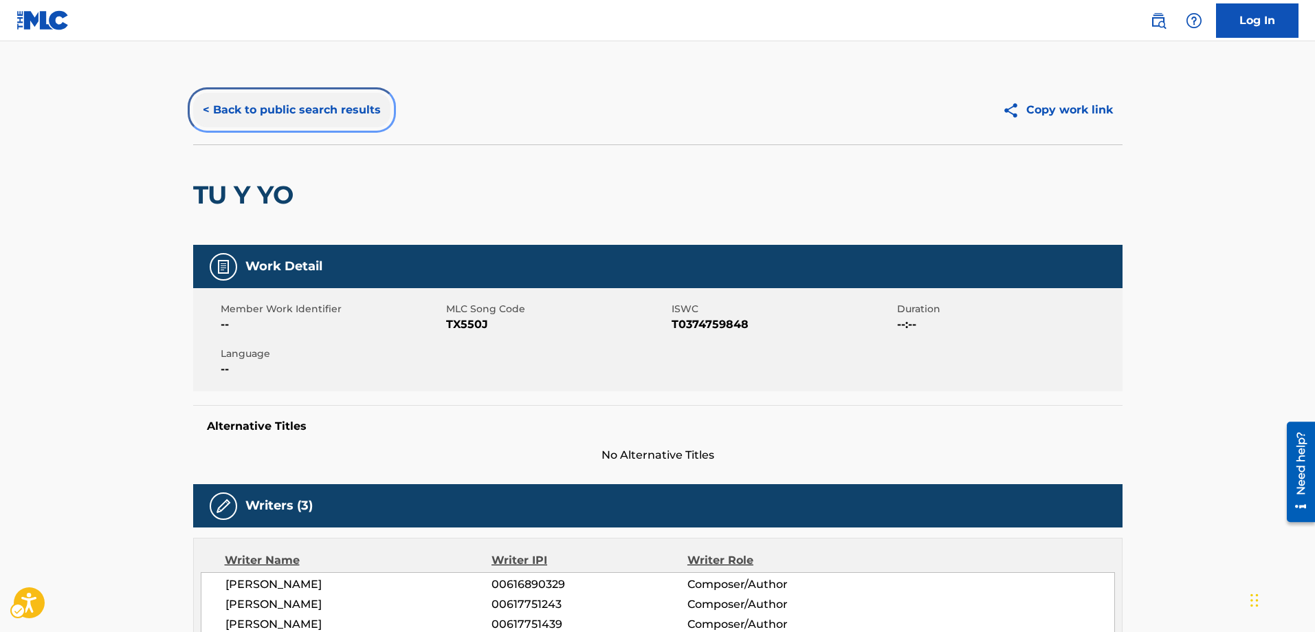
click at [205, 109] on button "< Back to public search results" at bounding box center [291, 110] width 197 height 34
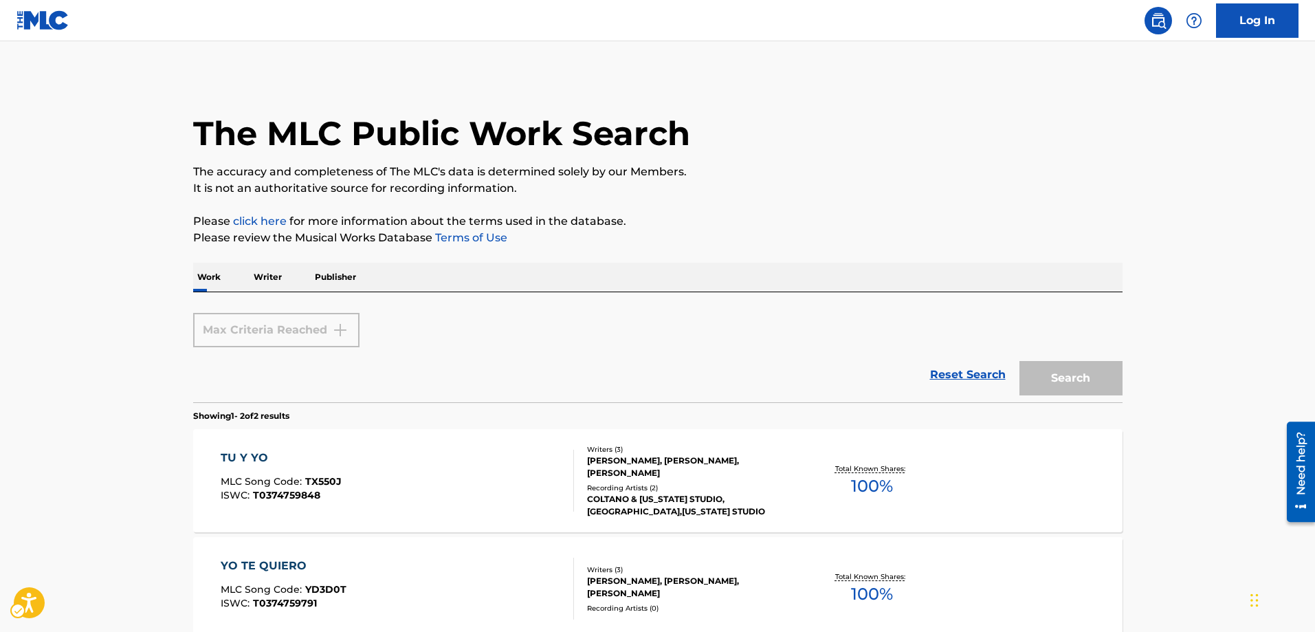
scroll to position [146, 0]
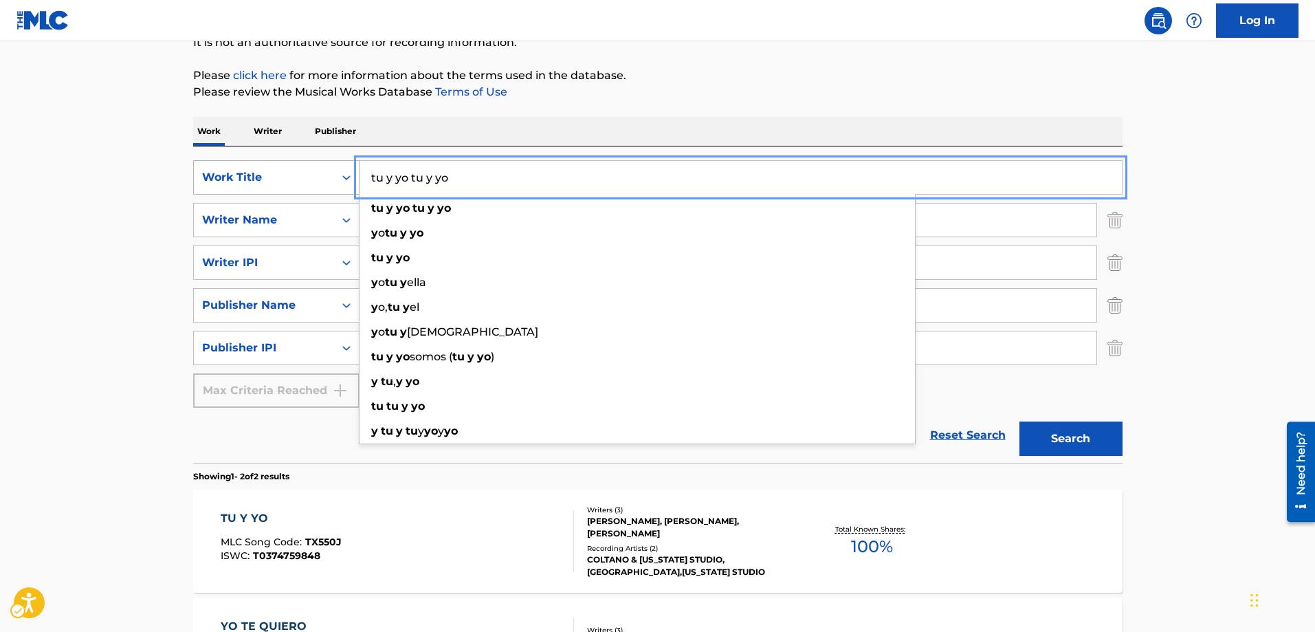
drag, startPoint x: 468, startPoint y: 173, endPoint x: 291, endPoint y: 170, distance: 176.7
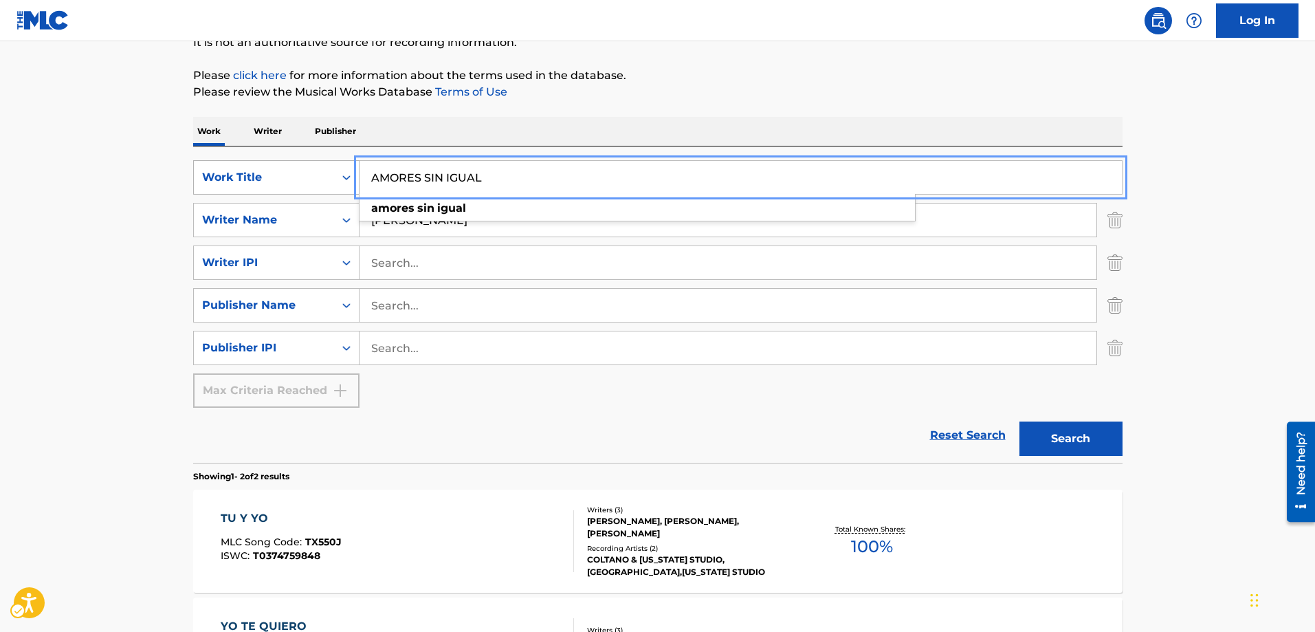
type input "AMORES SIN IGUAL"
click at [1019, 421] on button "Search" at bounding box center [1070, 438] width 103 height 34
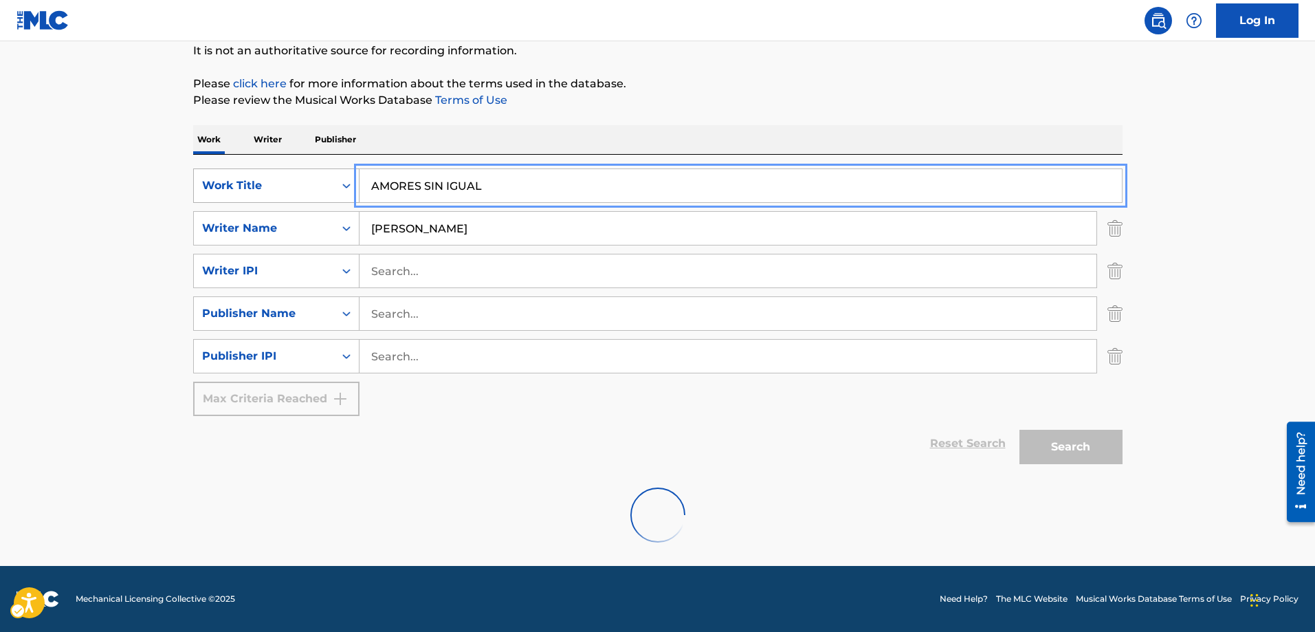
scroll to position [93, 0]
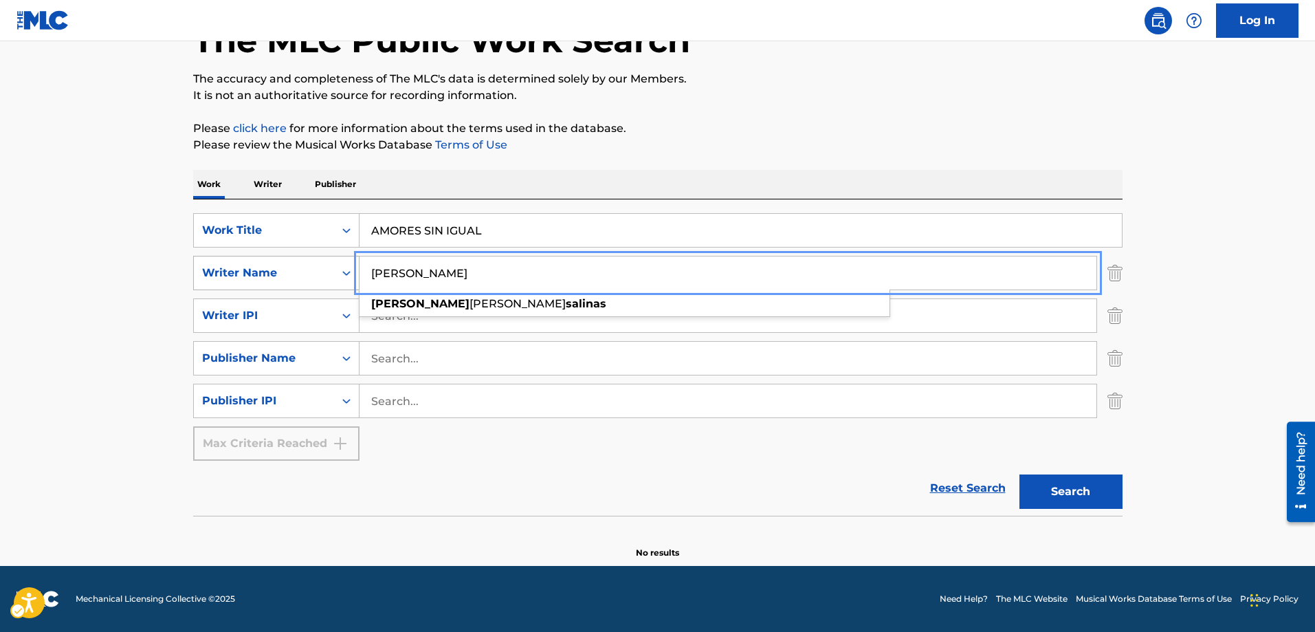
drag, startPoint x: 483, startPoint y: 267, endPoint x: 351, endPoint y: 256, distance: 132.4
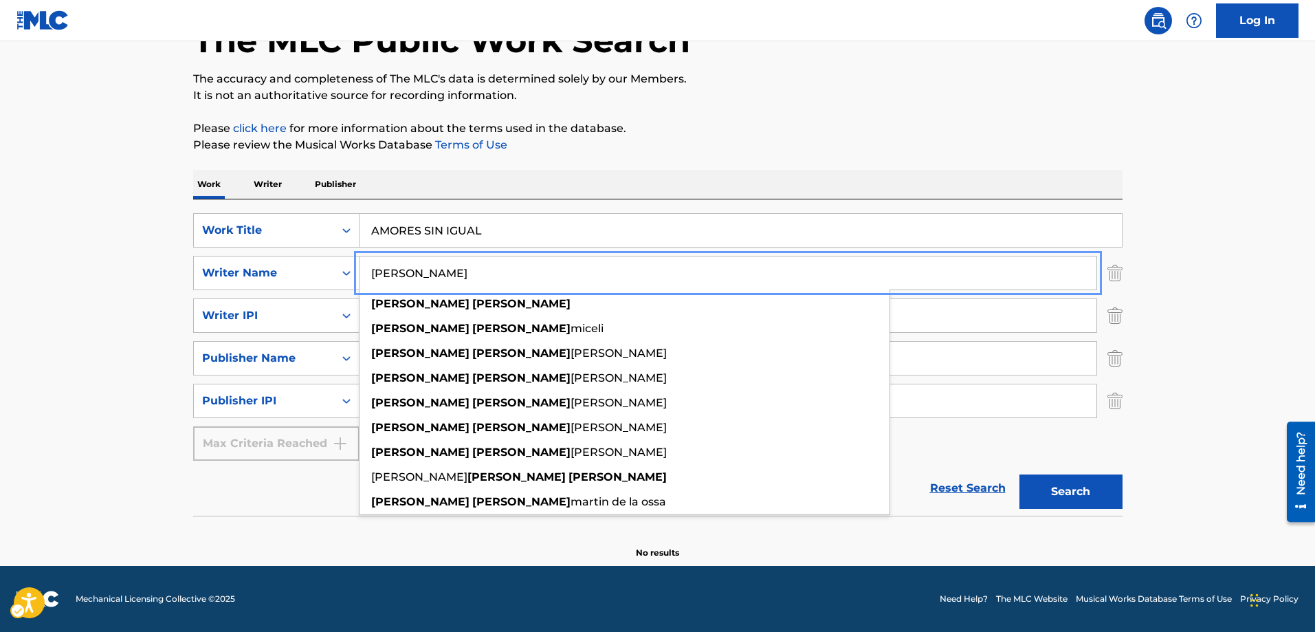
type input "ARTURO GUILLERMO"
click at [1019, 474] on button "Search" at bounding box center [1070, 491] width 103 height 34
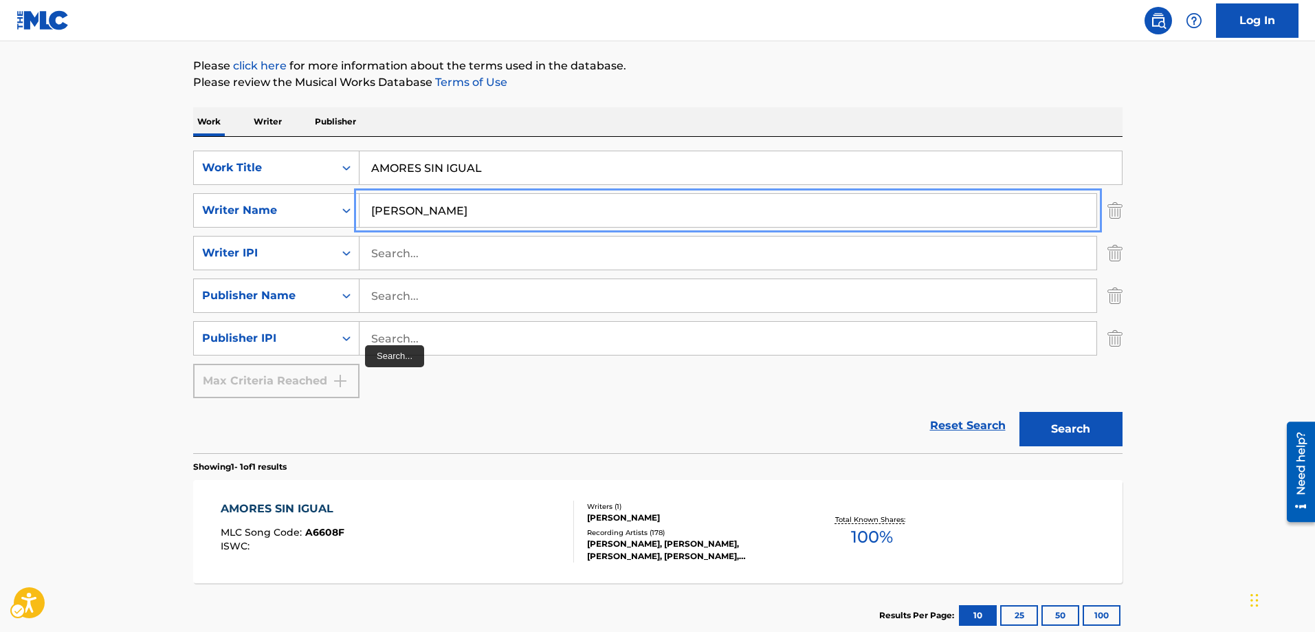
scroll to position [230, 0]
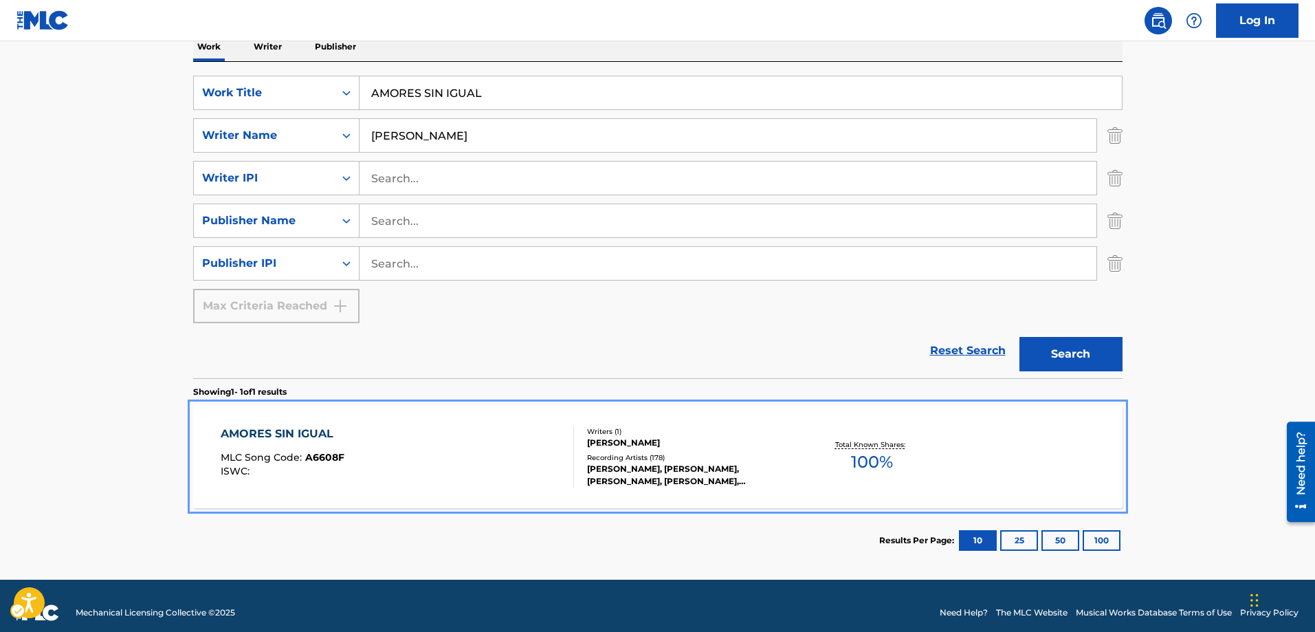
click at [346, 453] on div "AMORES SIN IGUAL MLC Song Code : A6608F ISWC :" at bounding box center [397, 456] width 353 height 62
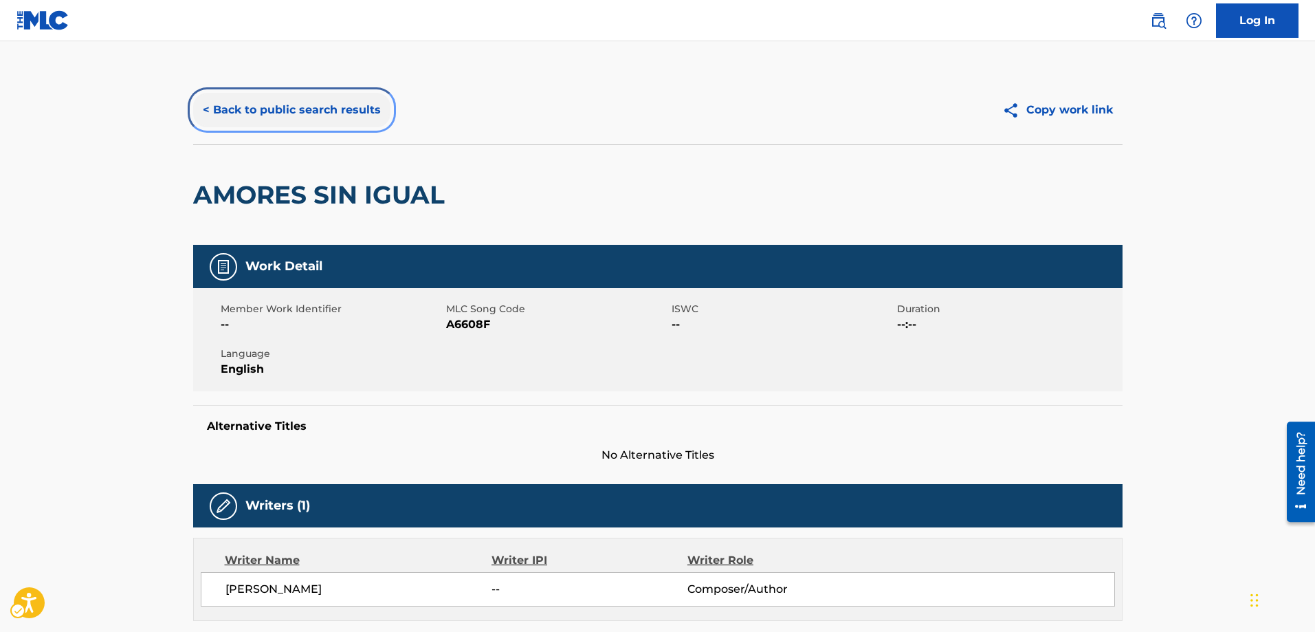
click at [205, 110] on button "< Back to public search results" at bounding box center [291, 110] width 197 height 34
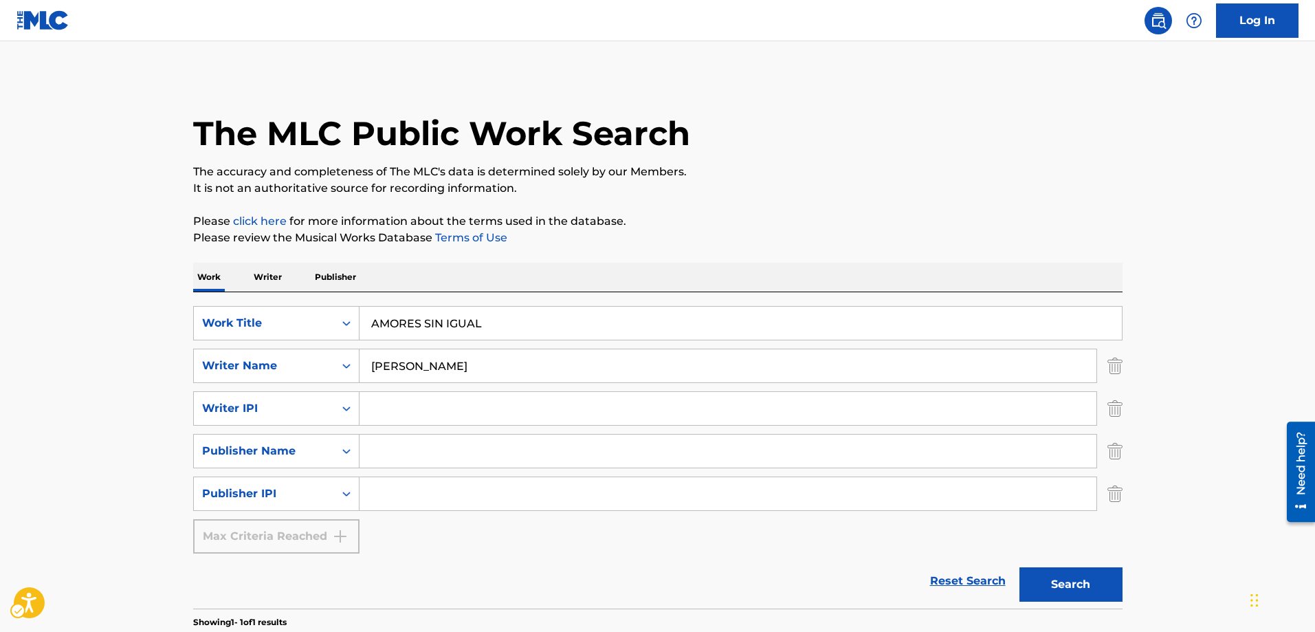
scroll to position [38, 0]
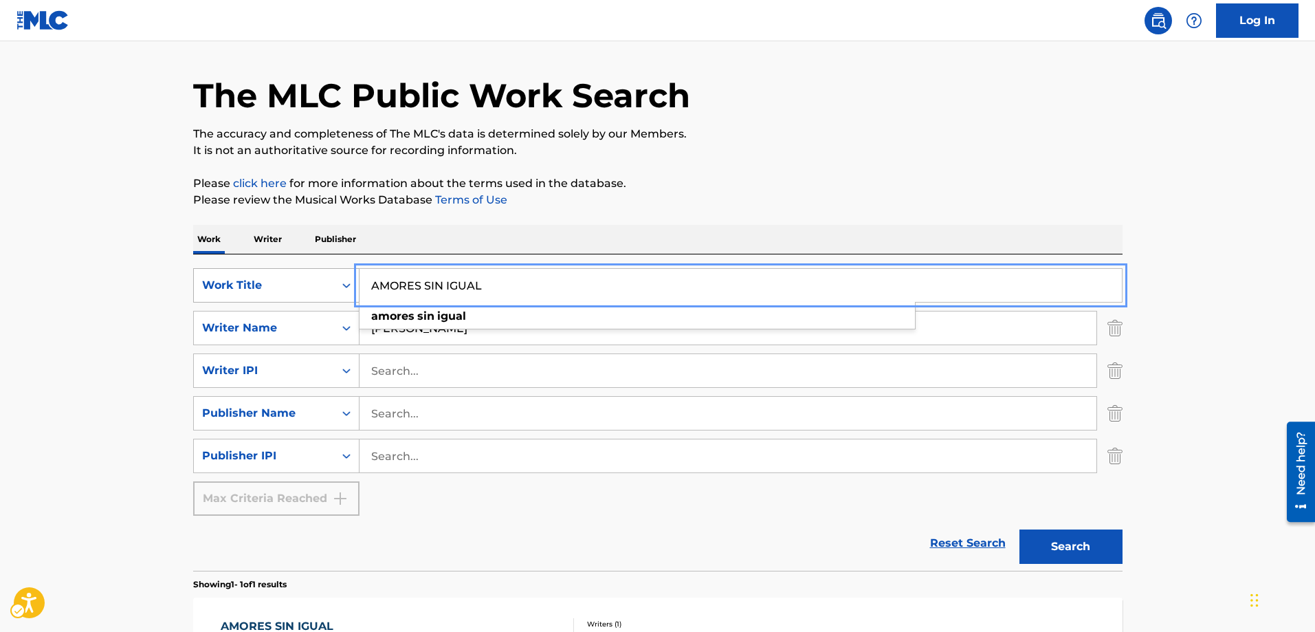
drag, startPoint x: 504, startPoint y: 276, endPoint x: 256, endPoint y: 288, distance: 247.7
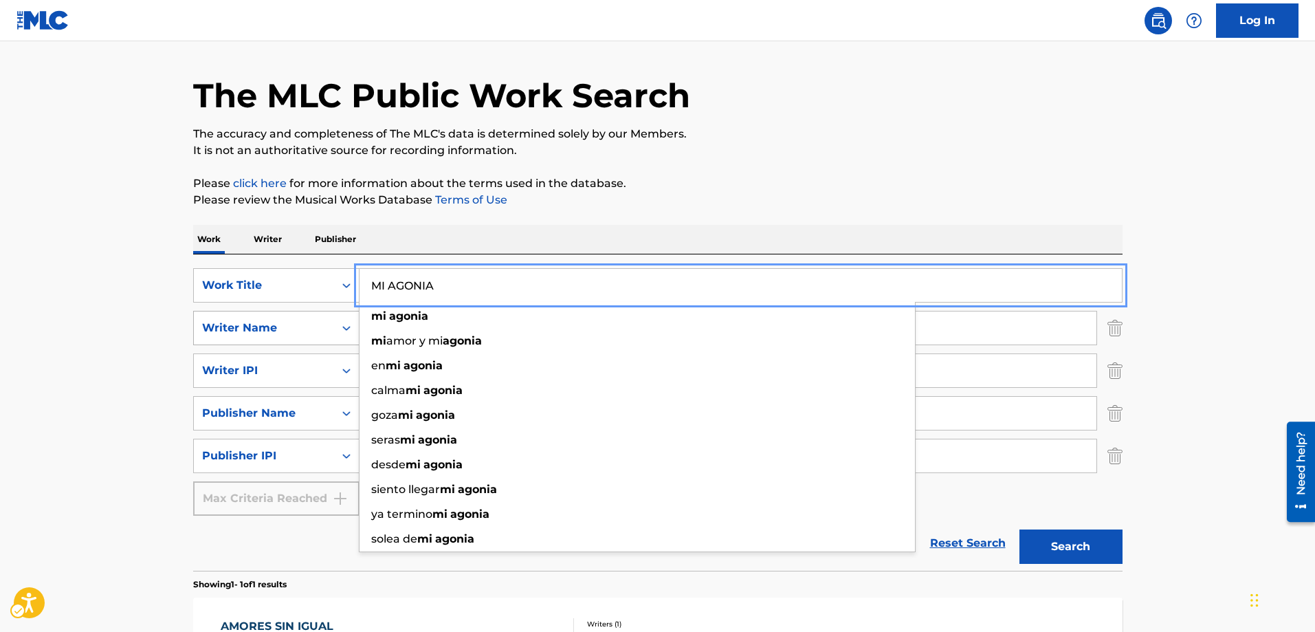
type input "MI AGONIA"
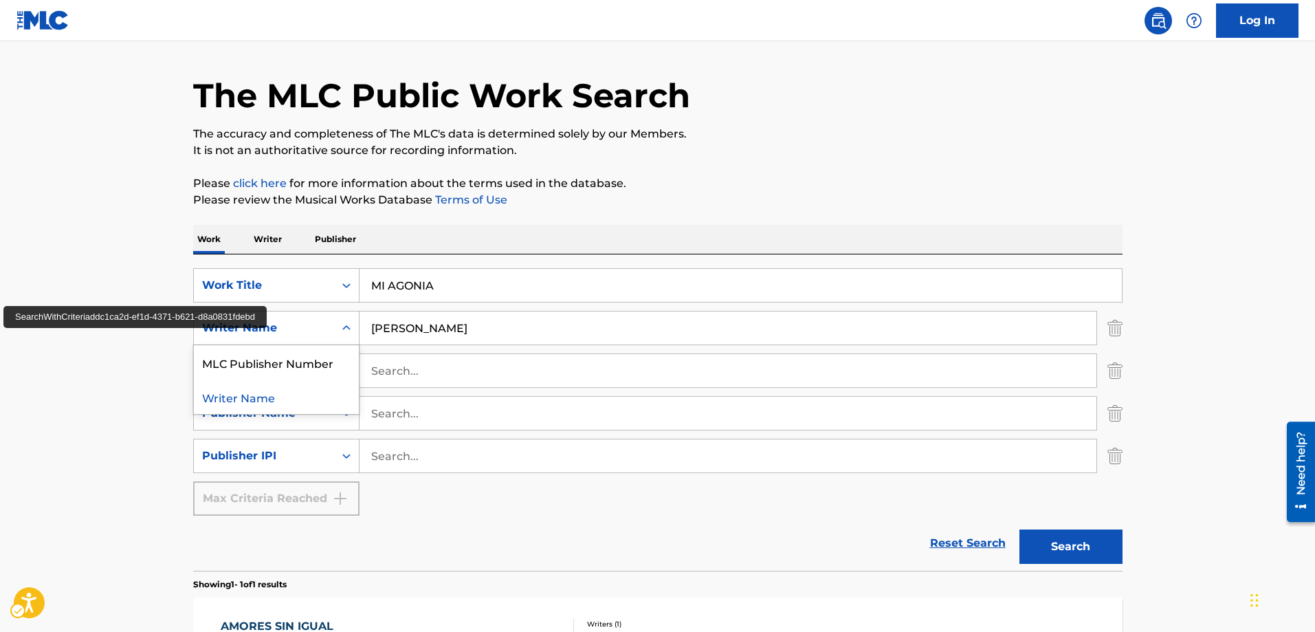
click at [346, 331] on icon "Search Form" at bounding box center [347, 328] width 14 height 14
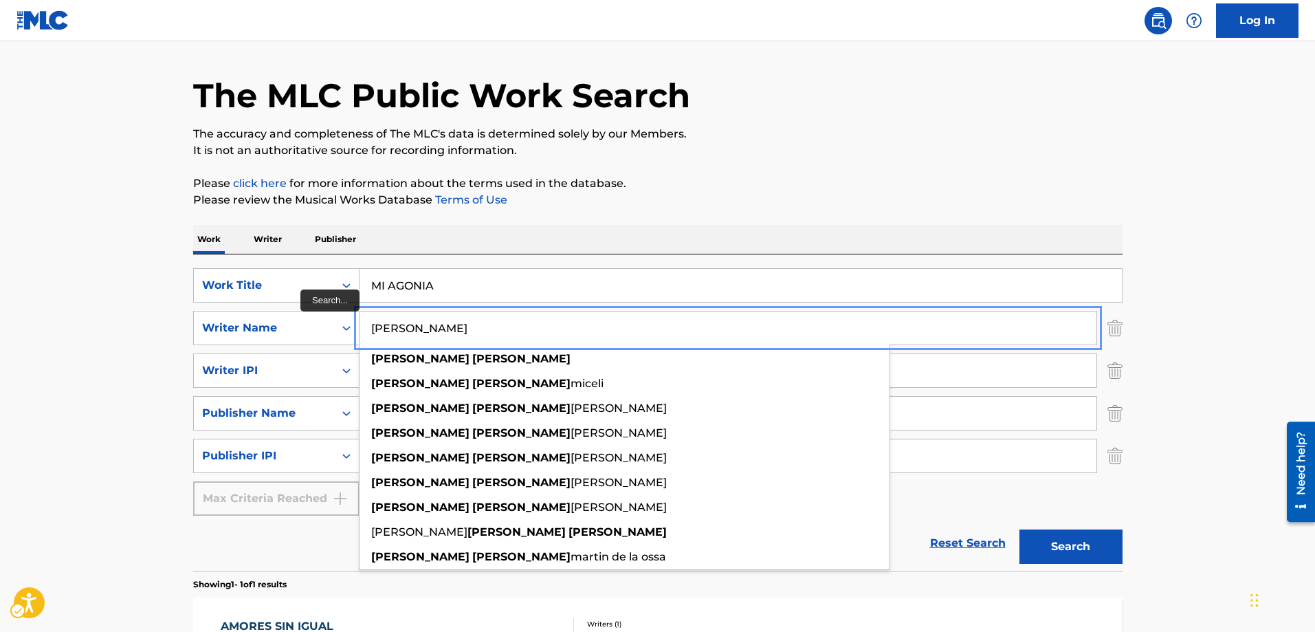
drag, startPoint x: 500, startPoint y: 328, endPoint x: 368, endPoint y: 337, distance: 131.6
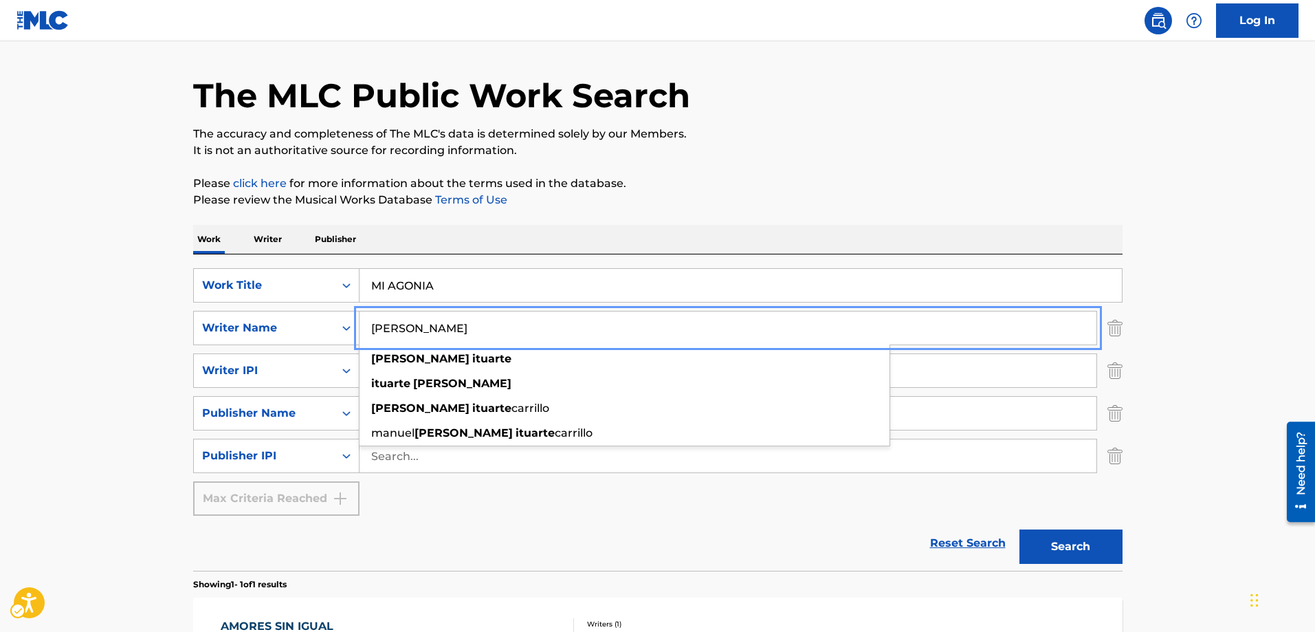
type input "ARTURO ITUARTE"
click at [1019, 529] on button "Search" at bounding box center [1070, 546] width 103 height 34
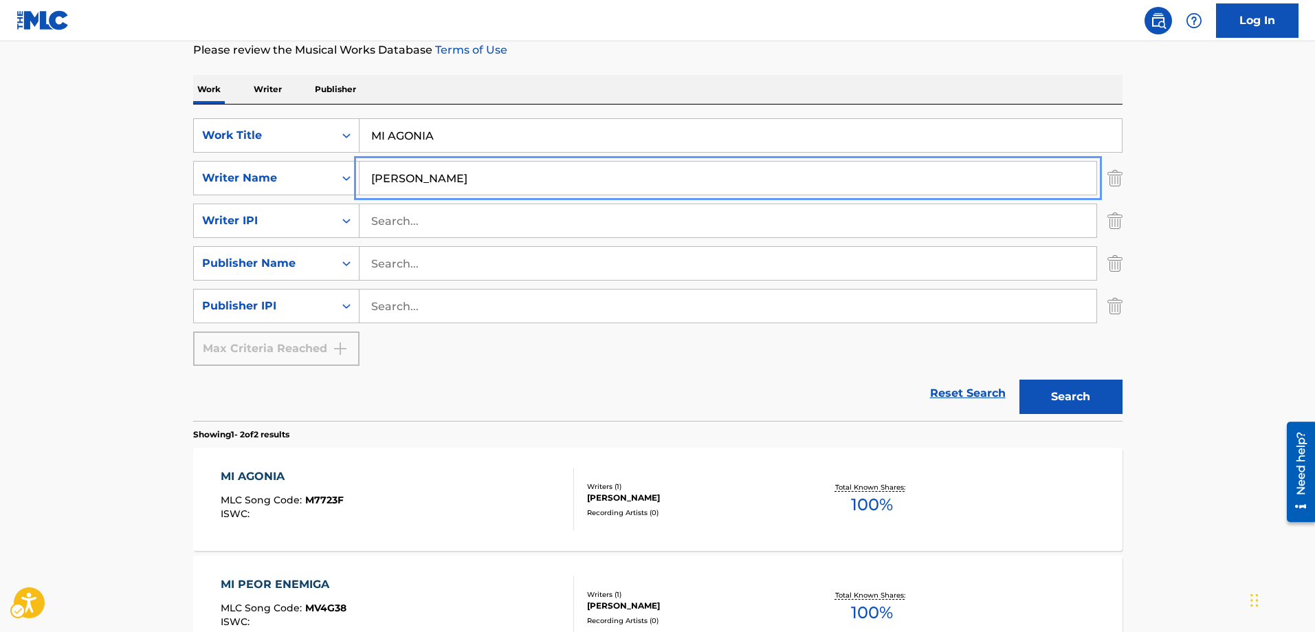
scroll to position [244, 0]
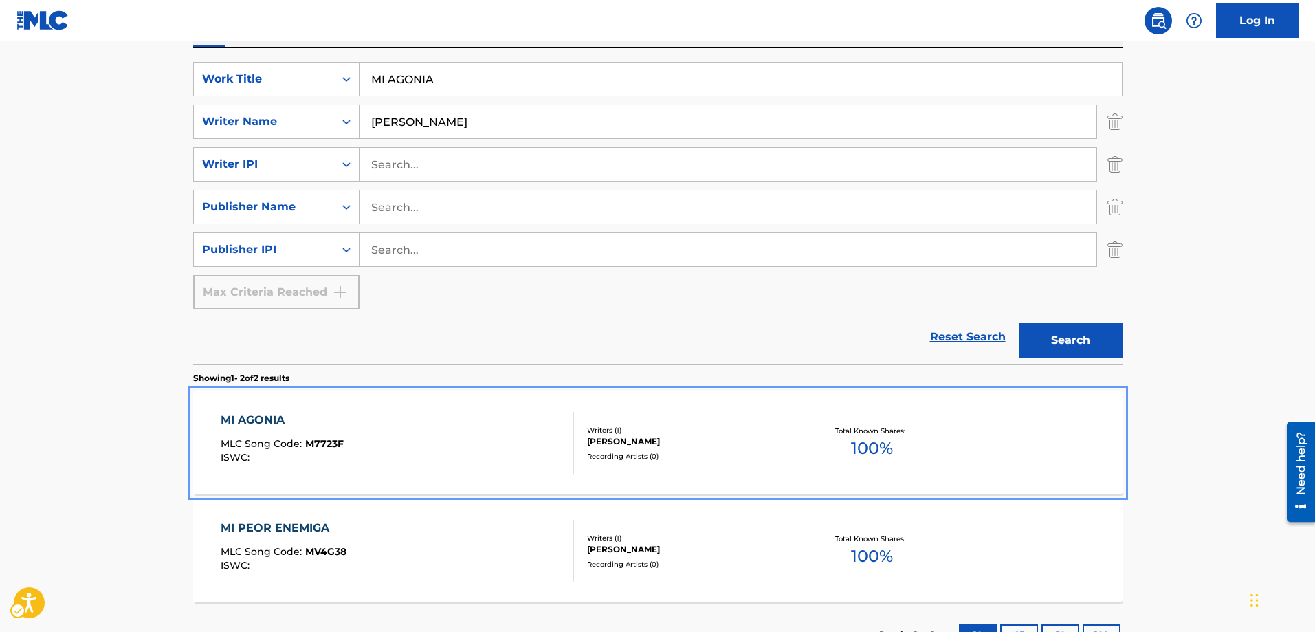
click at [332, 446] on span "M7723F" at bounding box center [324, 443] width 38 height 12
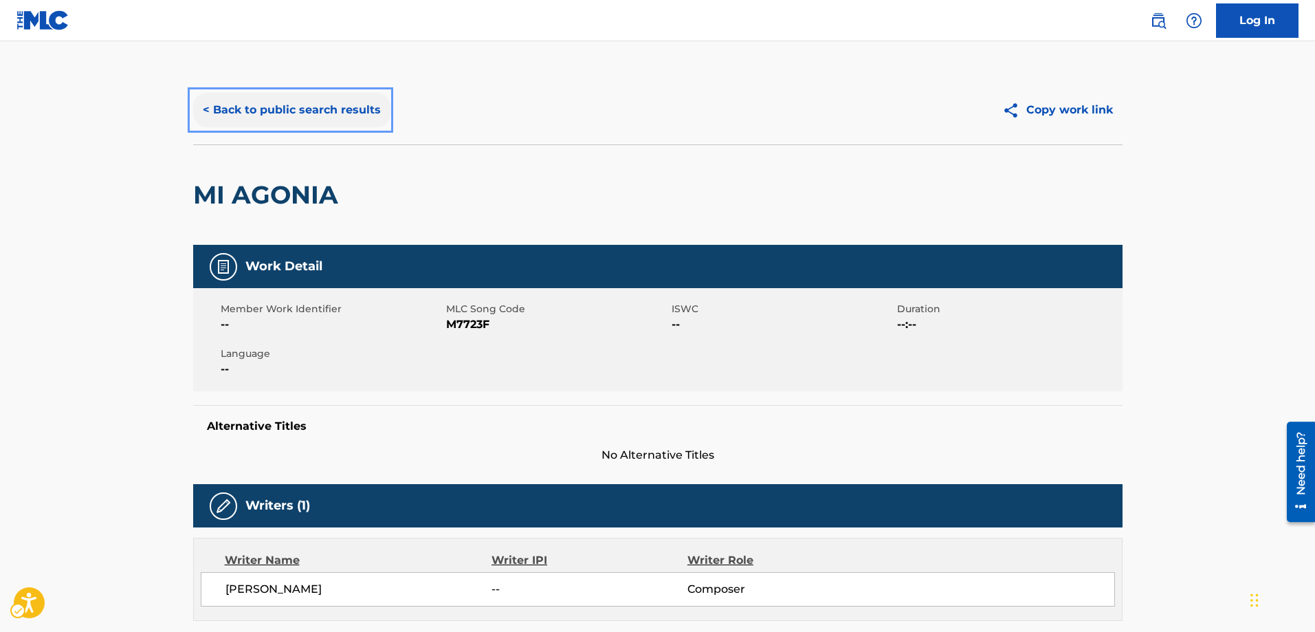
click at [202, 114] on button "< Back to public search results" at bounding box center [291, 110] width 197 height 34
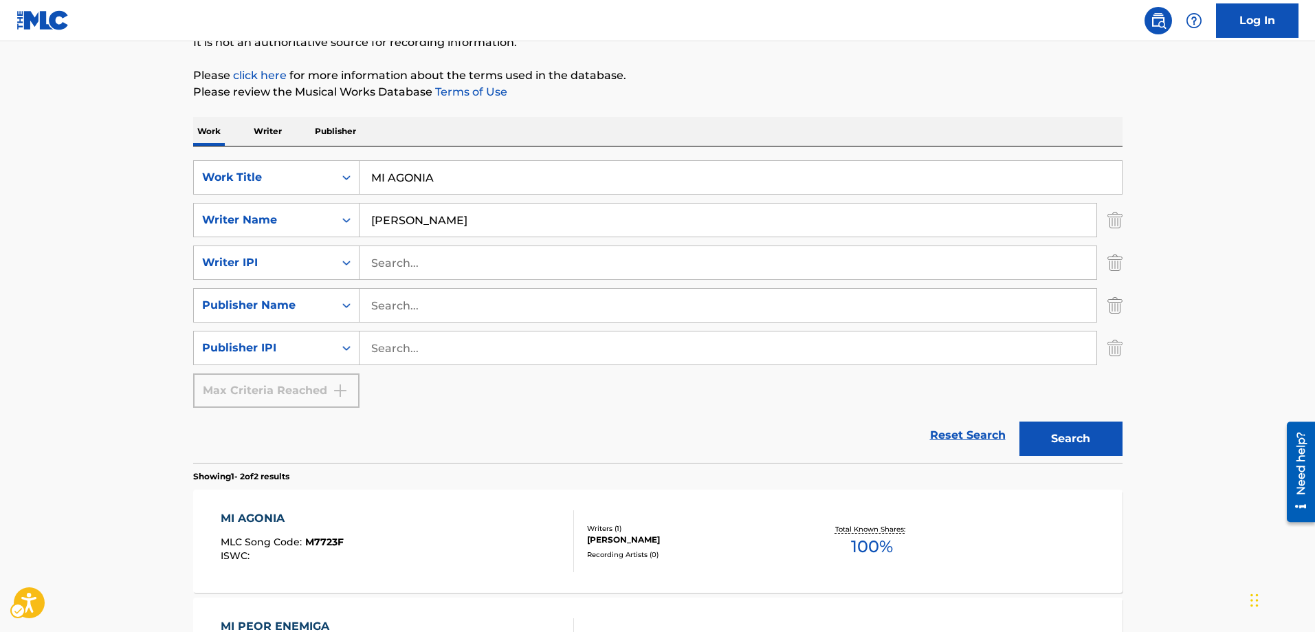
scroll to position [214, 0]
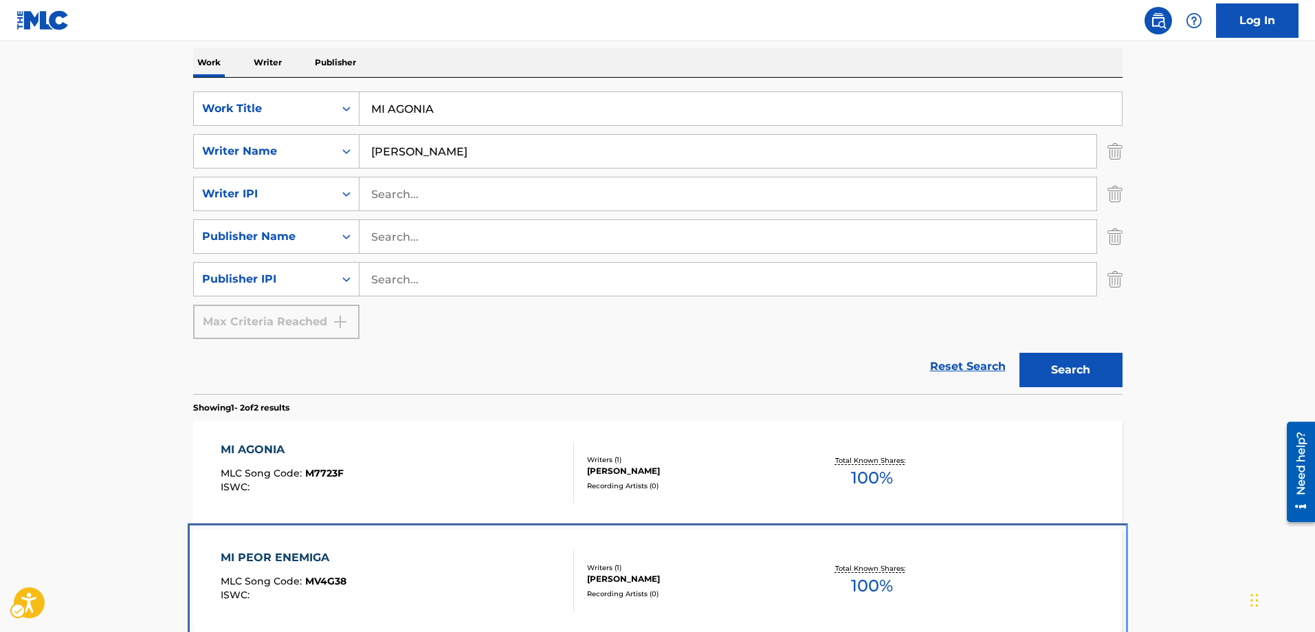
click at [324, 577] on span "MV4G38" at bounding box center [325, 581] width 41 height 12
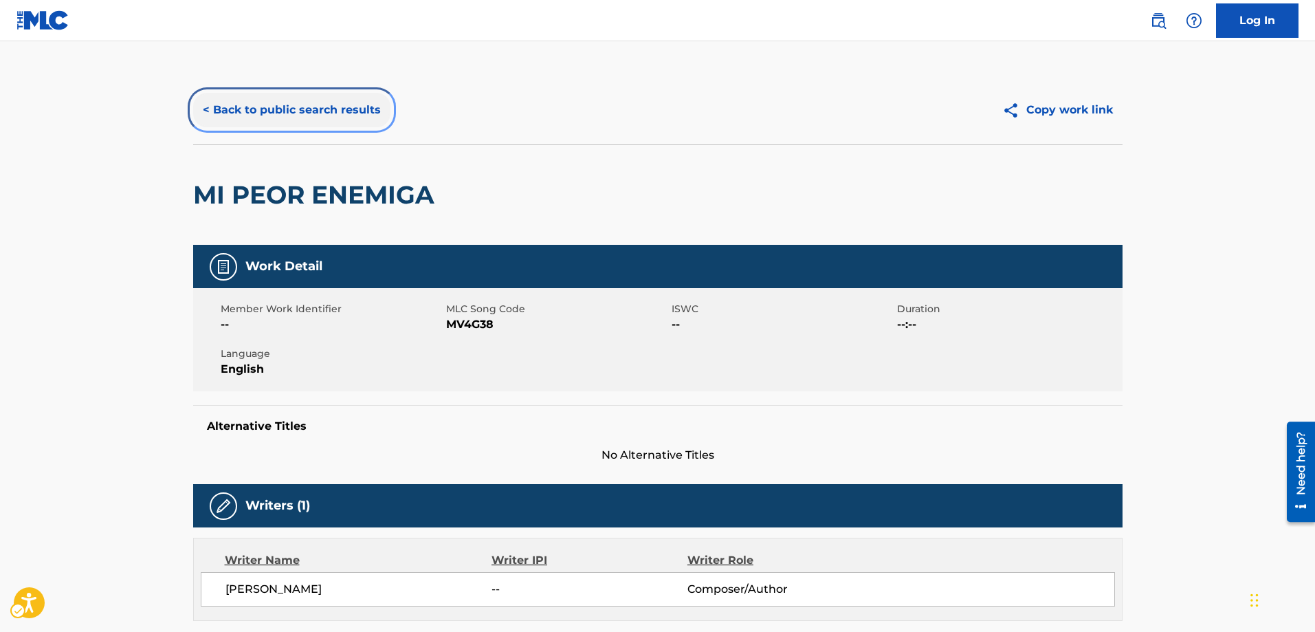
click at [206, 112] on button "< Back to public search results" at bounding box center [291, 110] width 197 height 34
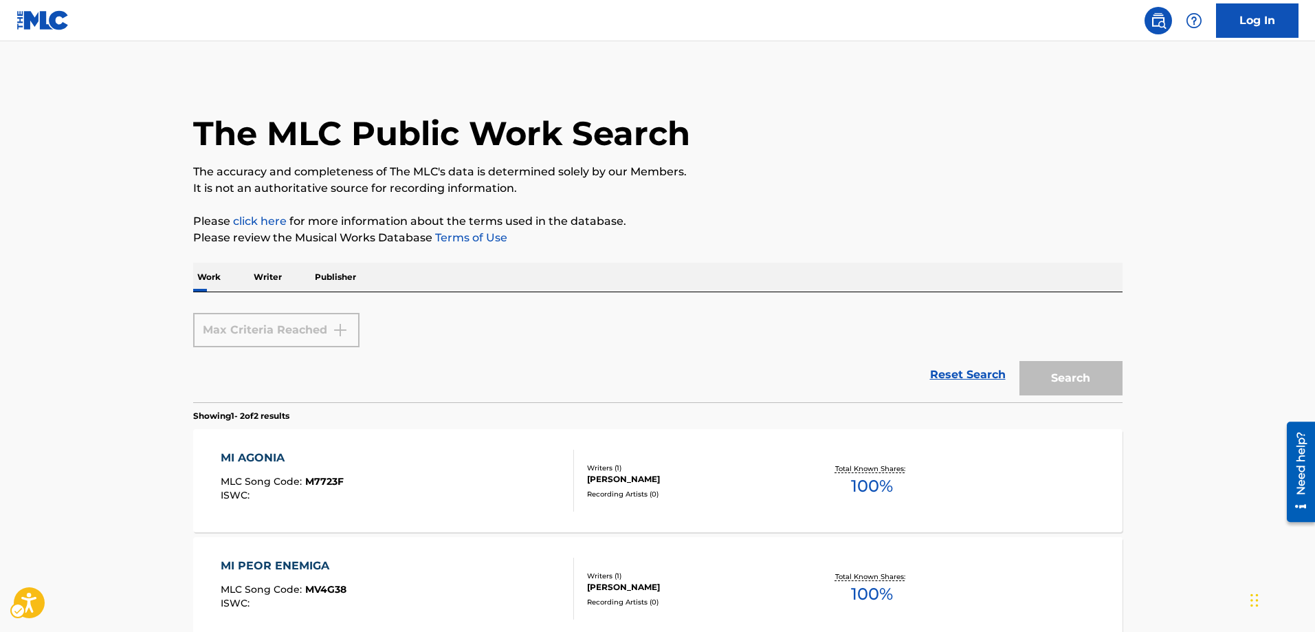
scroll to position [146, 0]
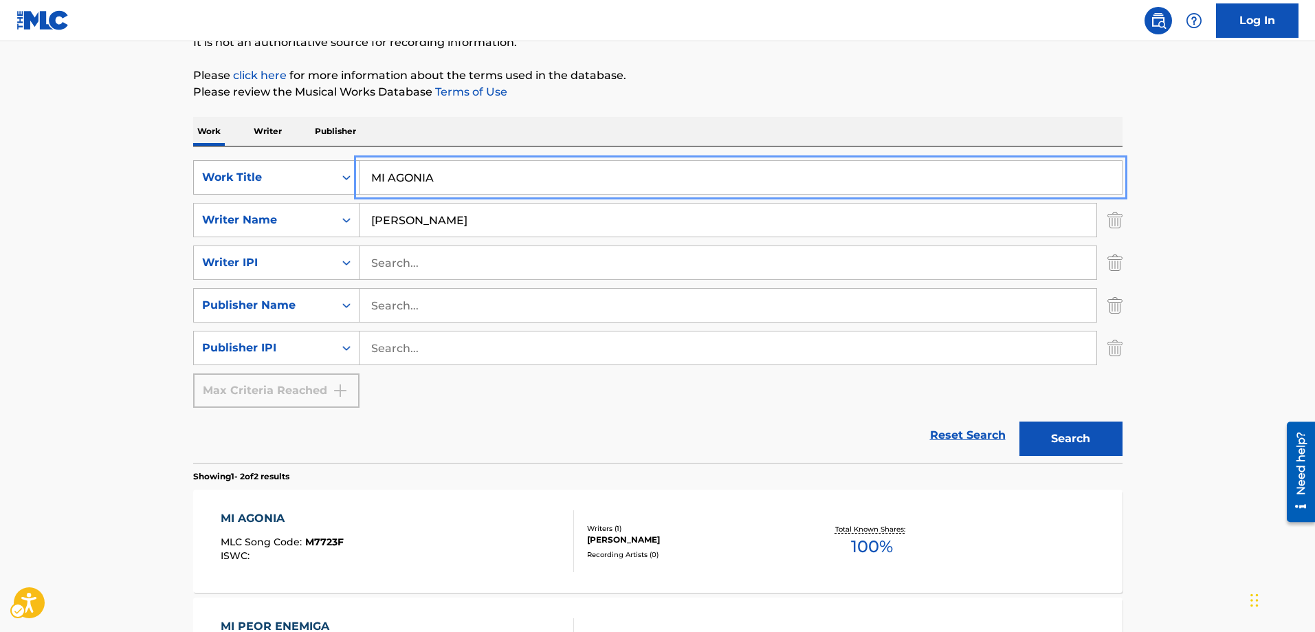
drag, startPoint x: 452, startPoint y: 168, endPoint x: 290, endPoint y: 177, distance: 161.7
type input "SHUGAR LAKE POLKA"
click at [1019, 421] on button "Search" at bounding box center [1070, 438] width 103 height 34
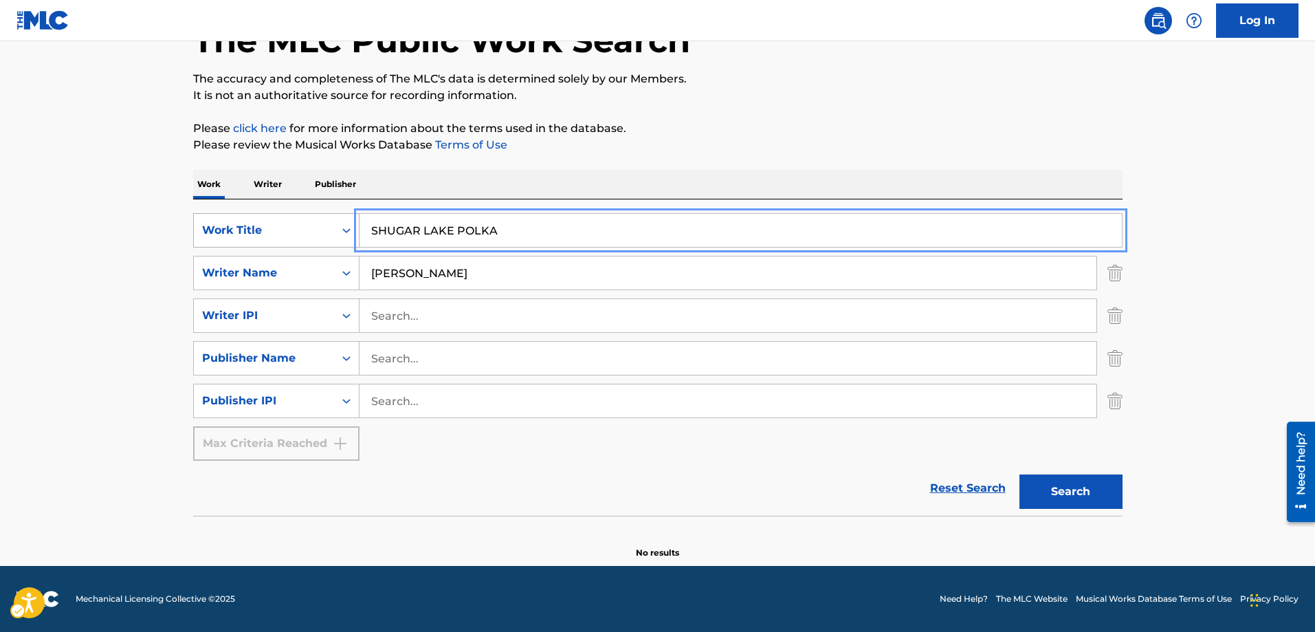
scroll to position [93, 0]
click at [1058, 485] on button "Search" at bounding box center [1070, 491] width 103 height 34
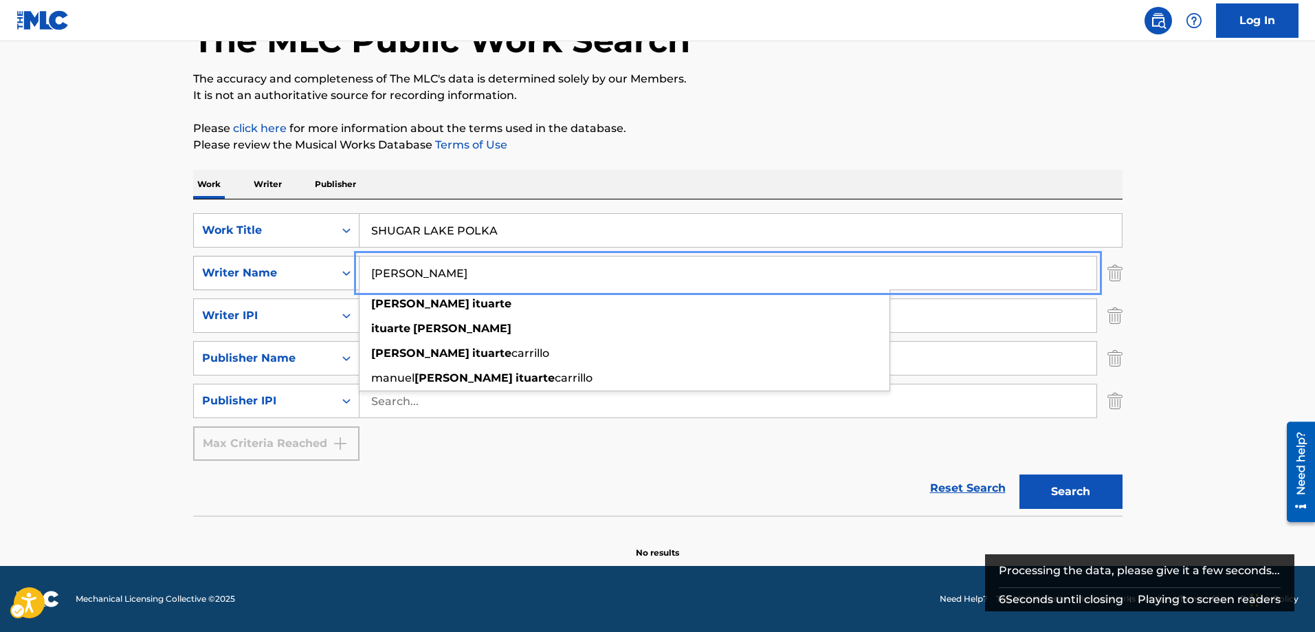
drag, startPoint x: 480, startPoint y: 278, endPoint x: 351, endPoint y: 269, distance: 129.5
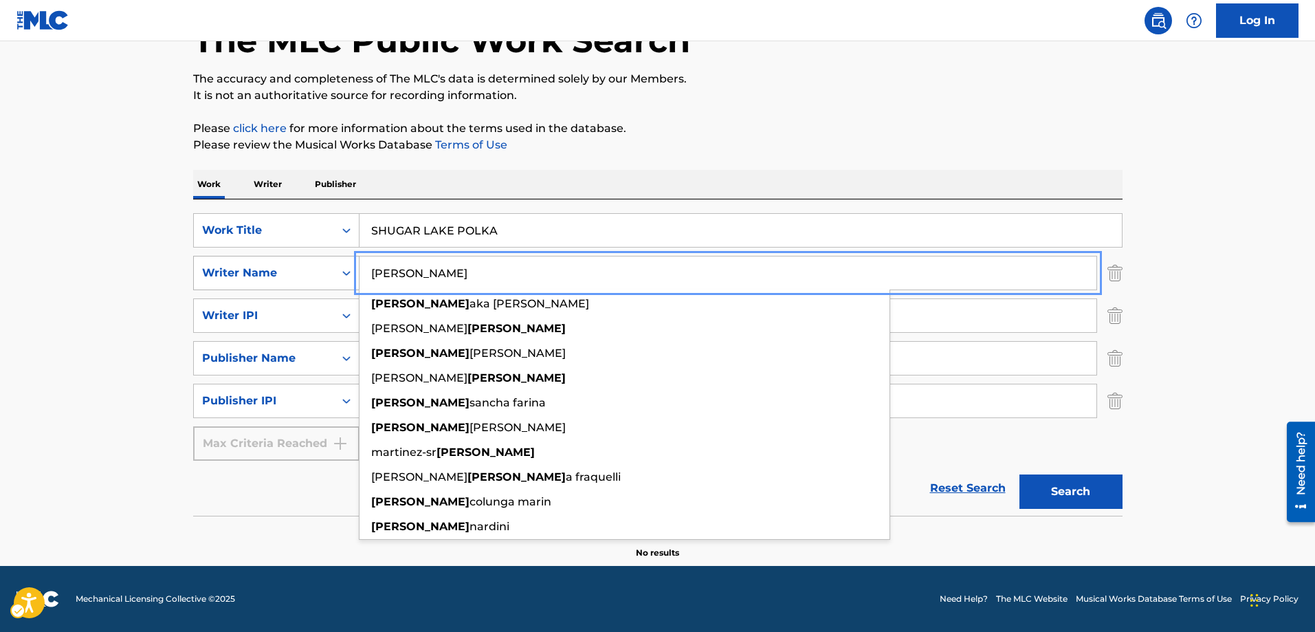
type input "BERNARDO"
click at [1019, 474] on button "Search" at bounding box center [1070, 491] width 103 height 34
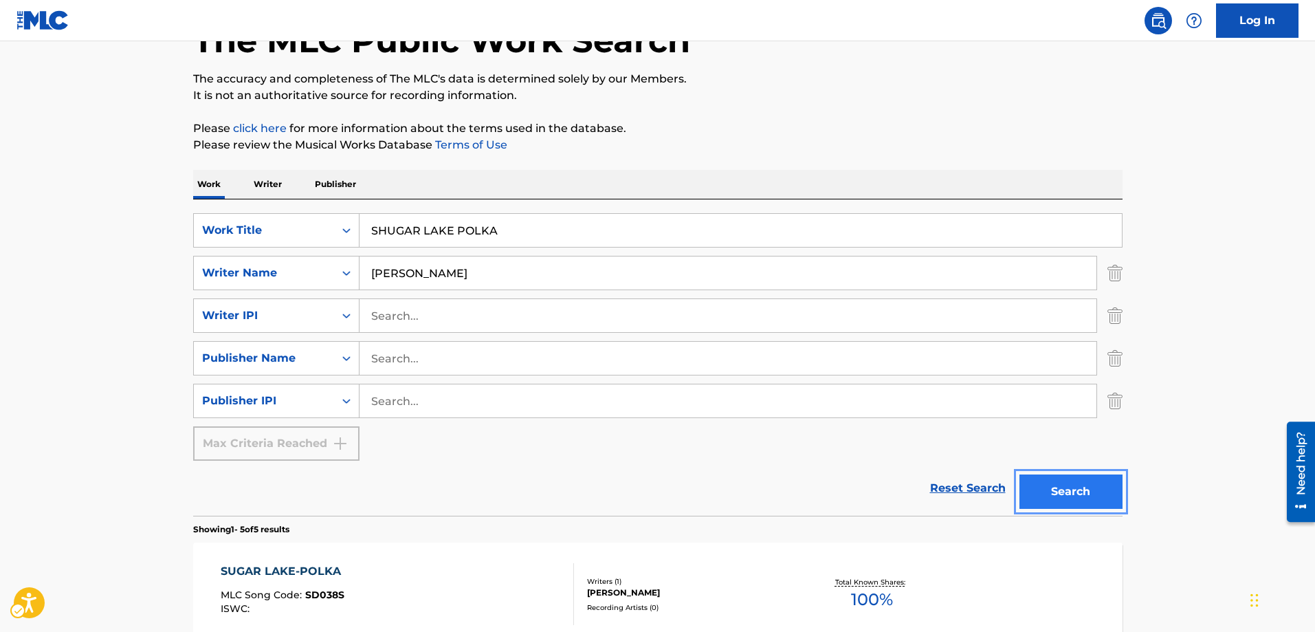
click at [1077, 489] on button "Search" at bounding box center [1070, 491] width 103 height 34
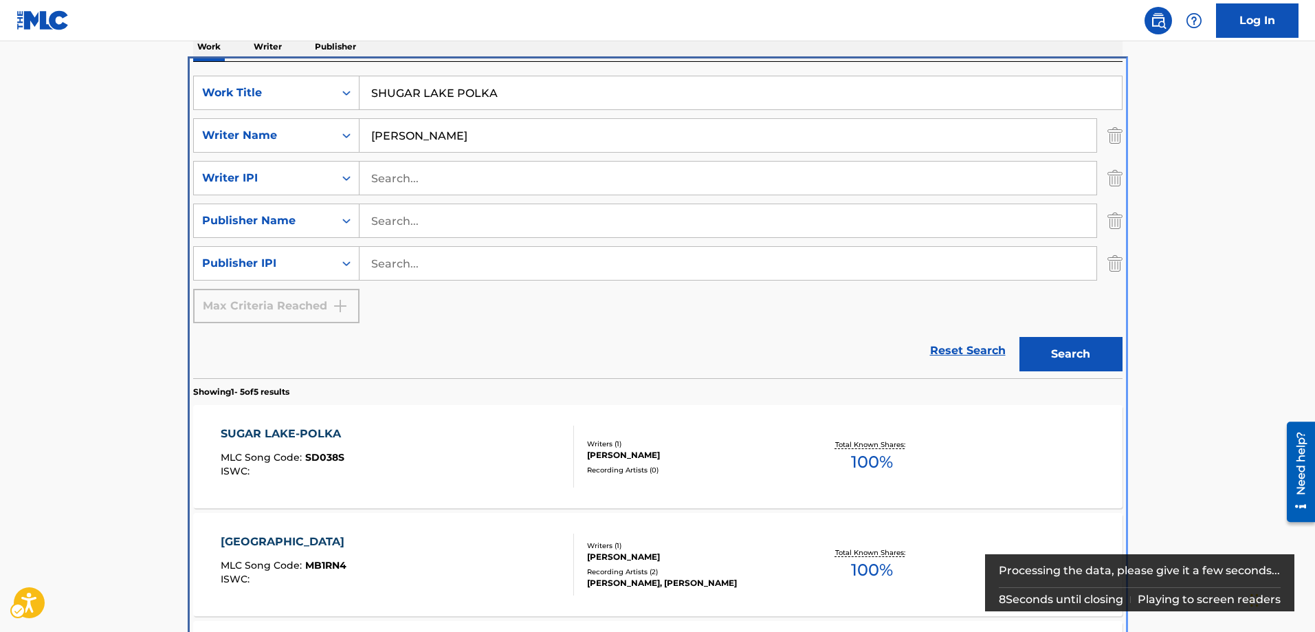
scroll to position [292, 0]
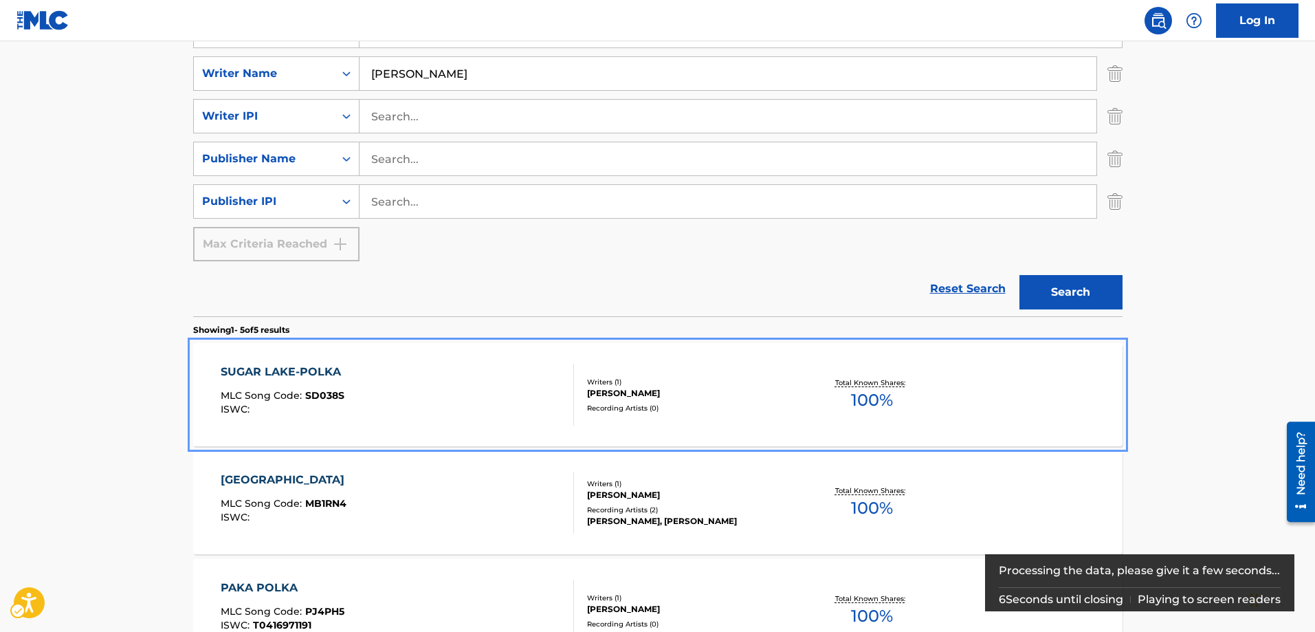
click at [318, 391] on span "SD038S" at bounding box center [324, 395] width 39 height 12
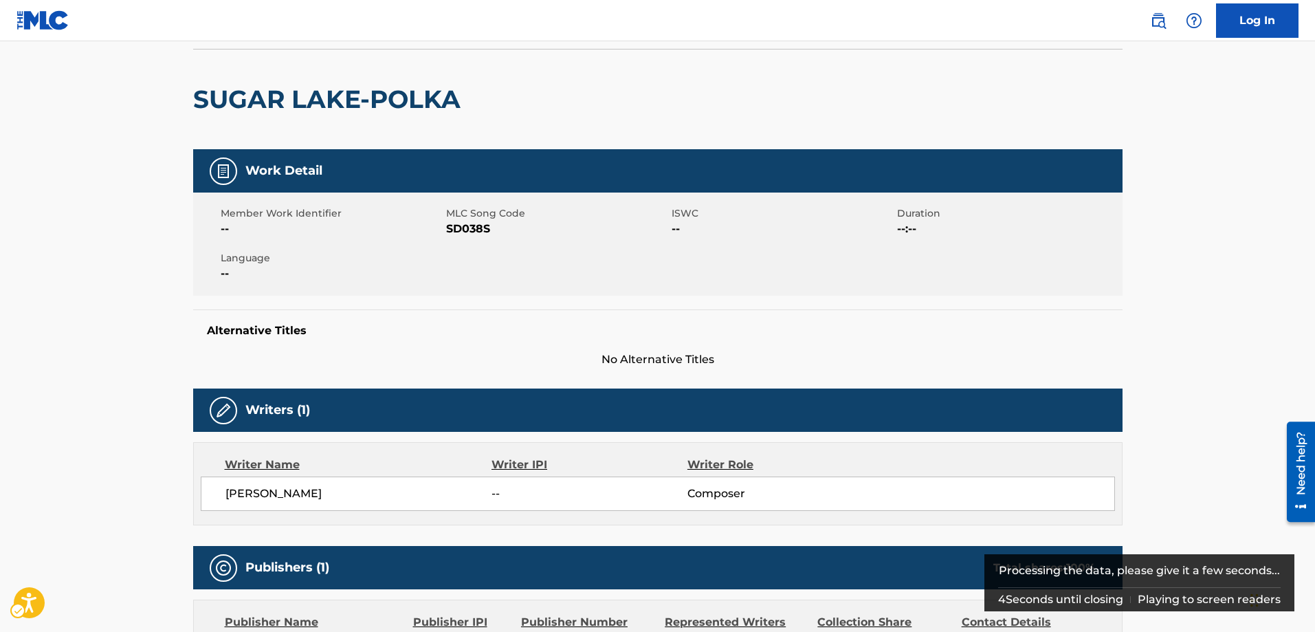
scroll to position [137, 0]
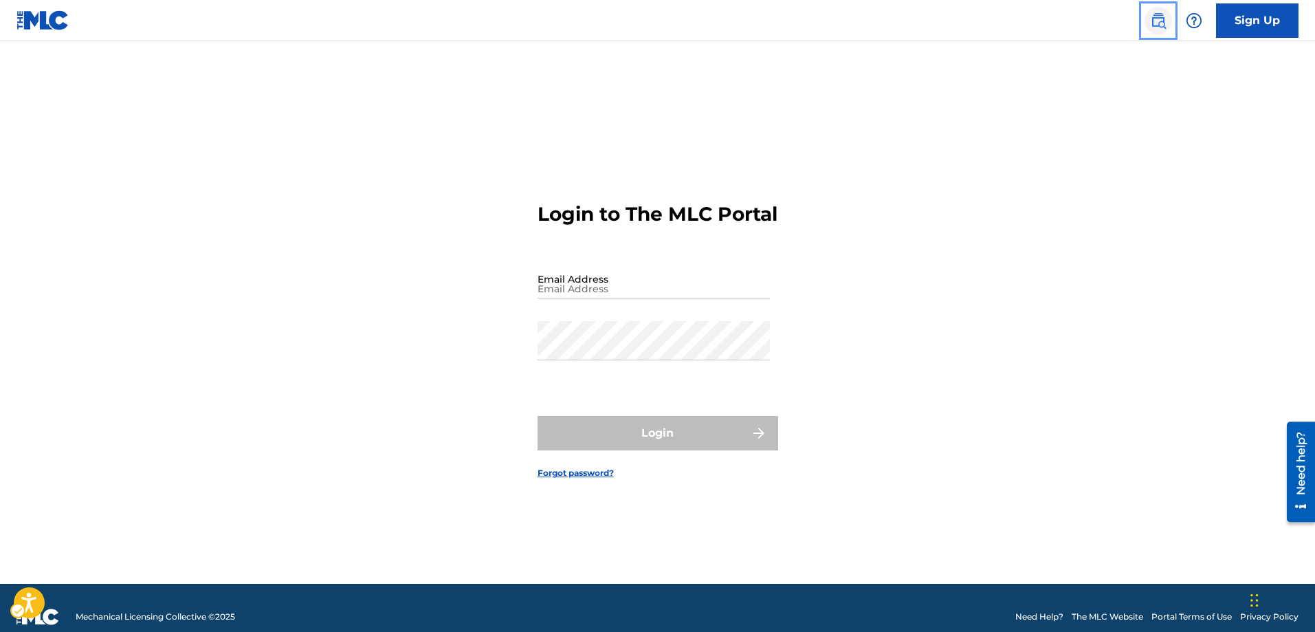
click at [1167, 27] on link "Public Search" at bounding box center [1157, 20] width 27 height 27
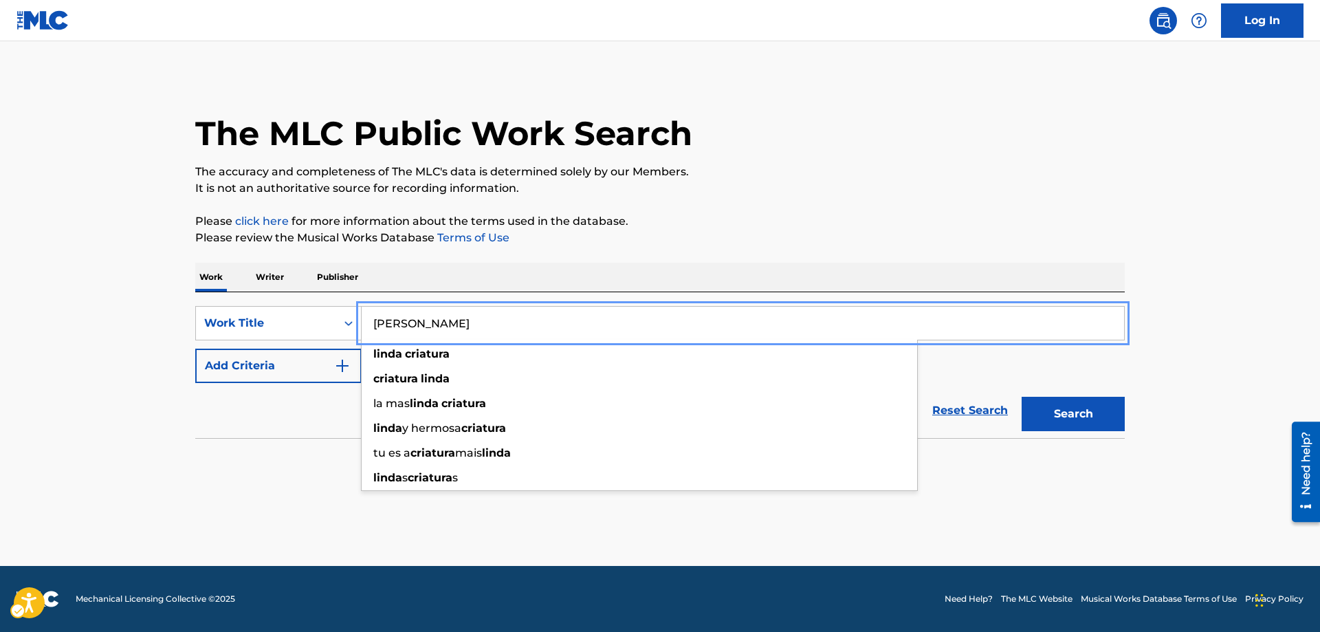
type input "[PERSON_NAME]"
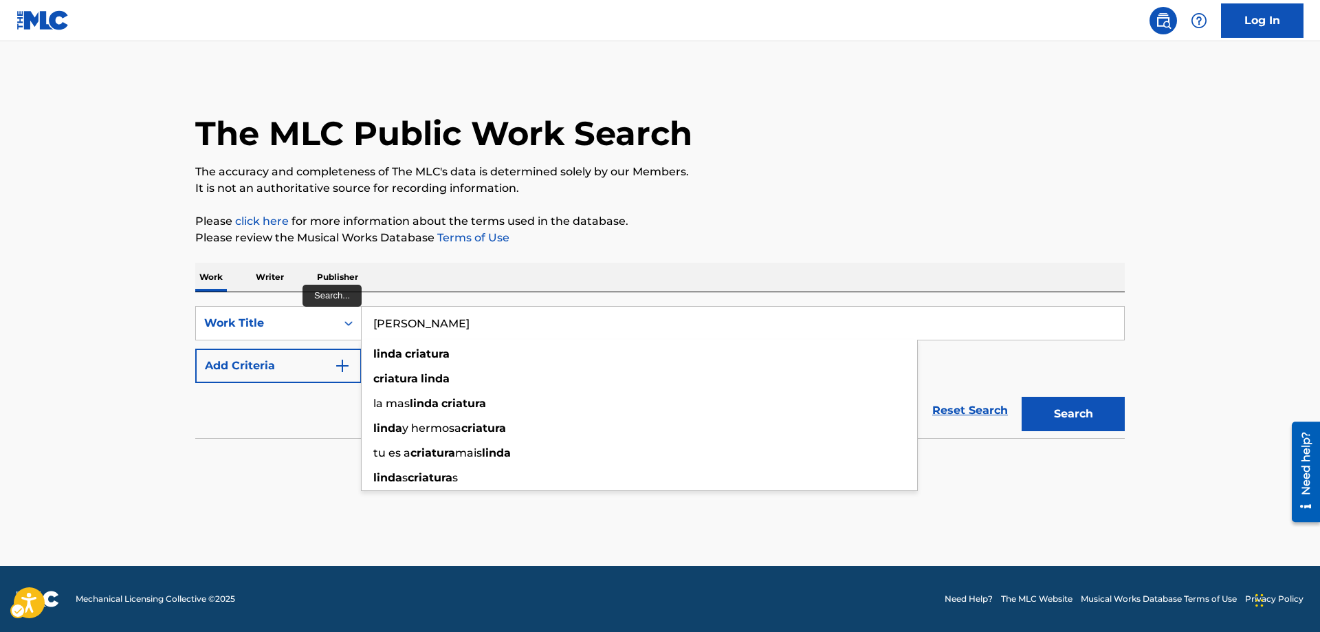
click at [361, 360] on div "[PERSON_NAME] criatura criatura [PERSON_NAME] la mas [PERSON_NAME] criatura [PE…" at bounding box center [639, 415] width 557 height 151
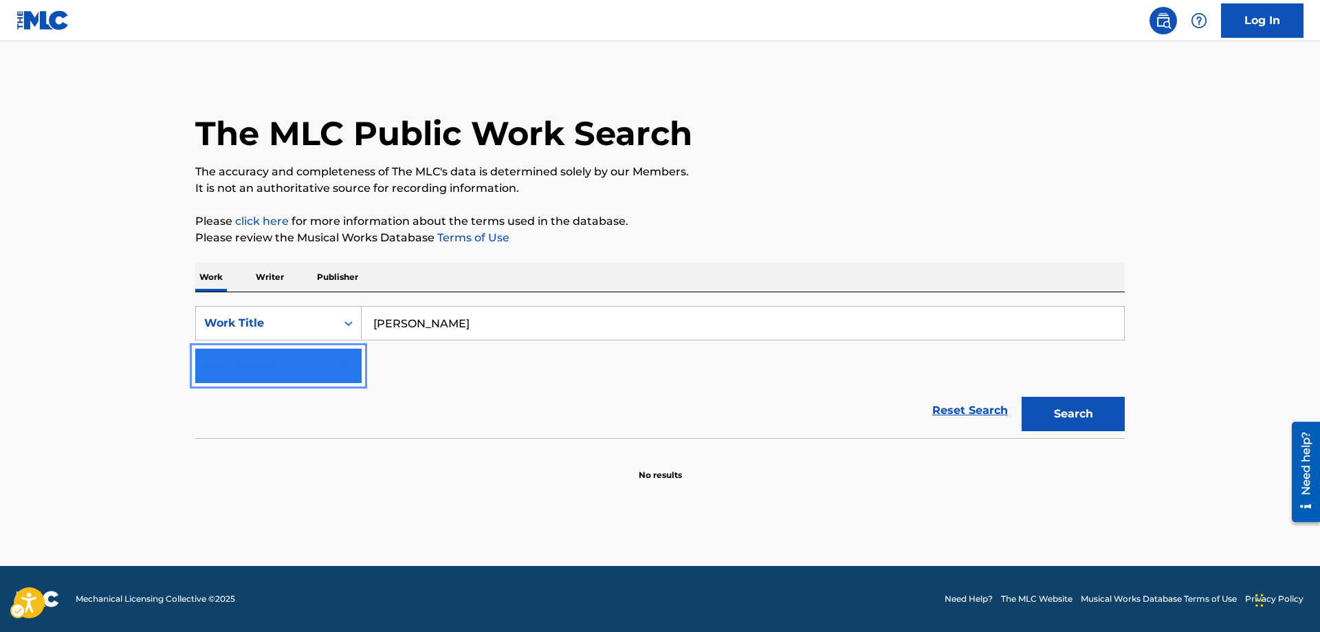
click at [336, 364] on img "Search Form" at bounding box center [342, 365] width 16 height 16
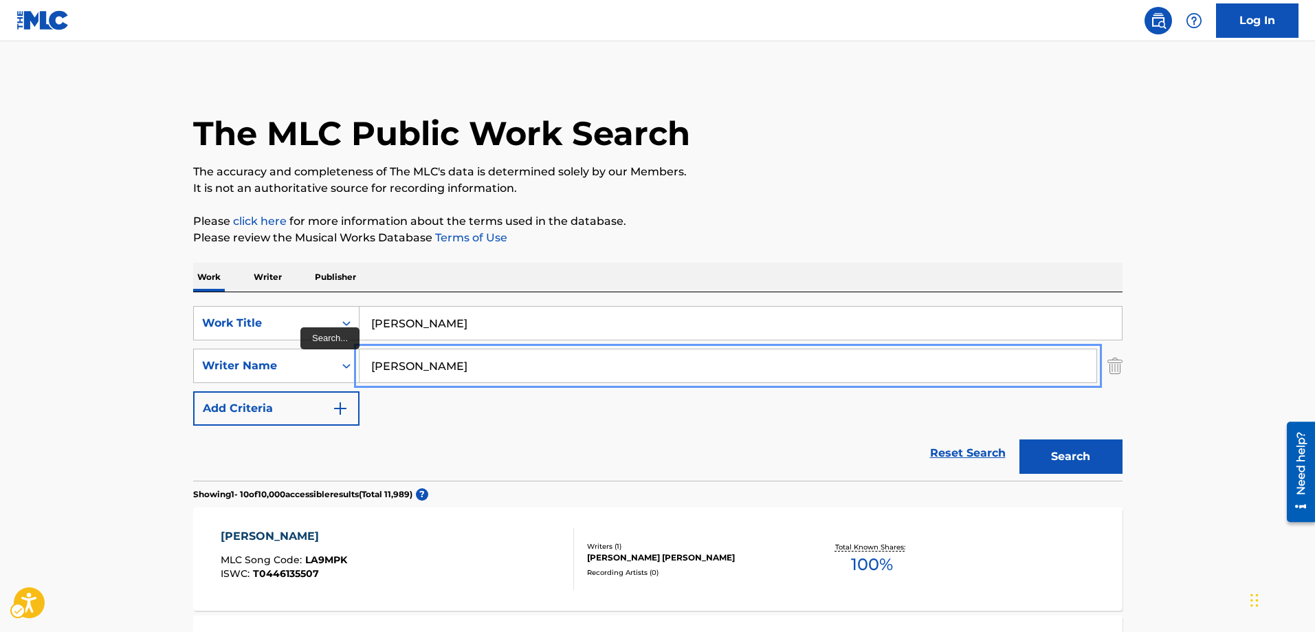
click at [193, 391] on button "Add Criteria" at bounding box center [276, 408] width 166 height 34
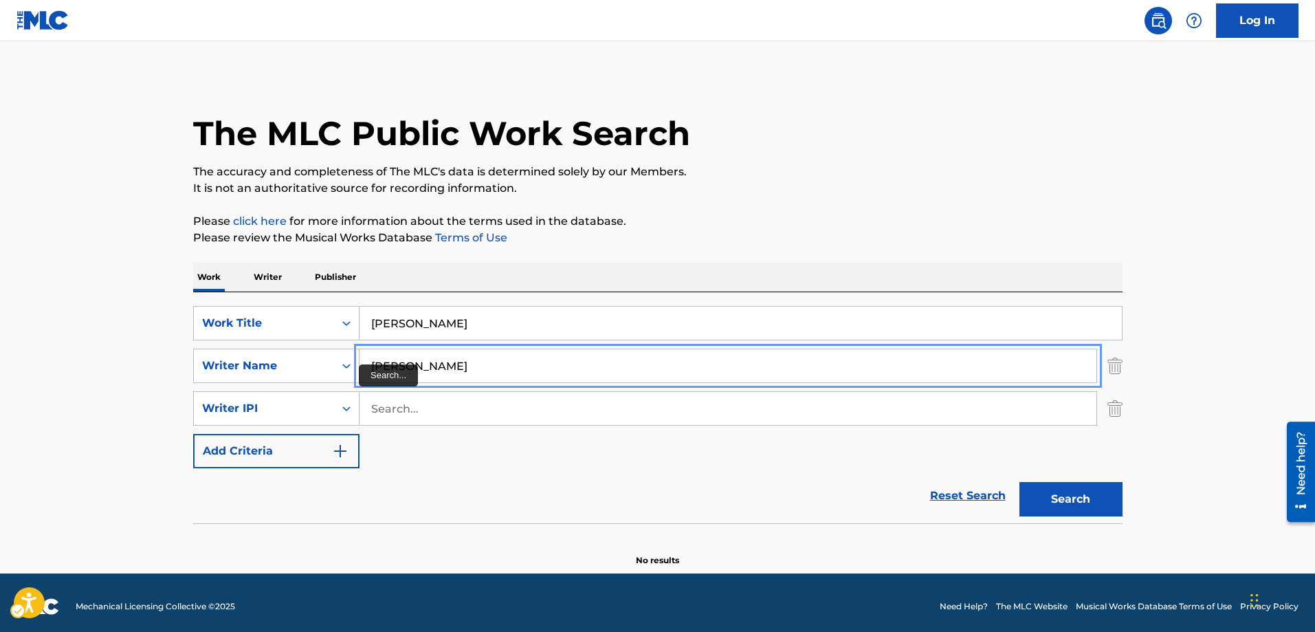
click at [428, 364] on input "CARLOS CNTRERAS" at bounding box center [727, 365] width 737 height 33
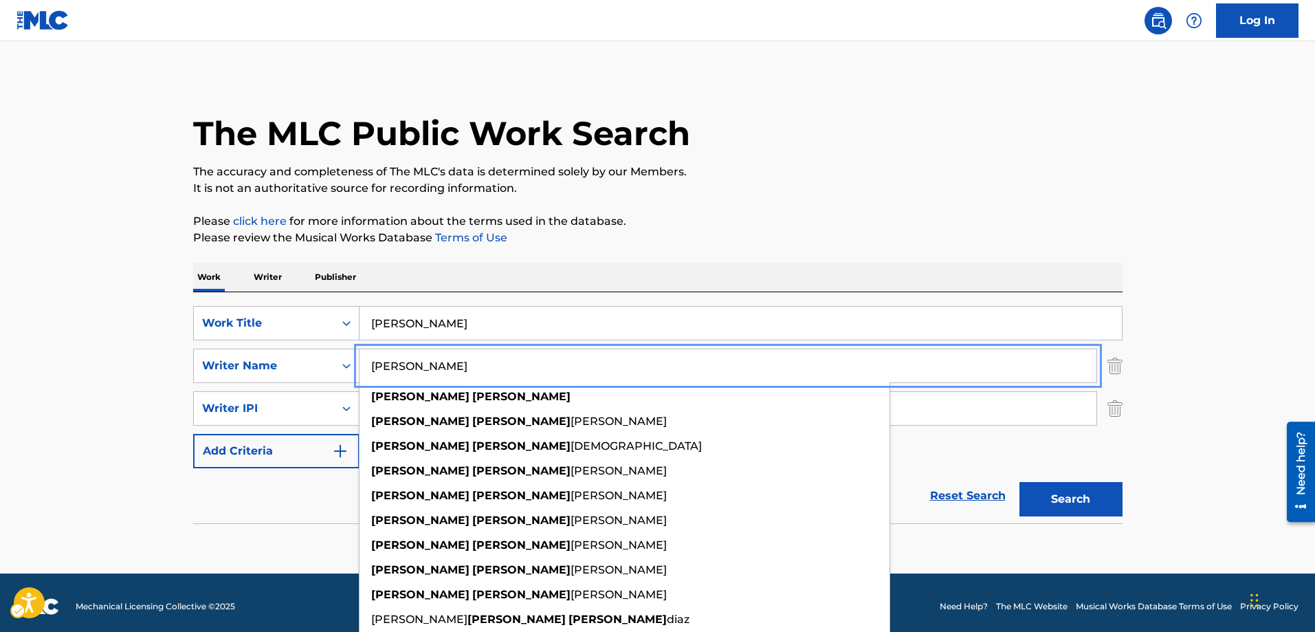
type input "CARLOS CONTRERAS"
click at [193, 434] on button "Add Criteria" at bounding box center [276, 451] width 166 height 34
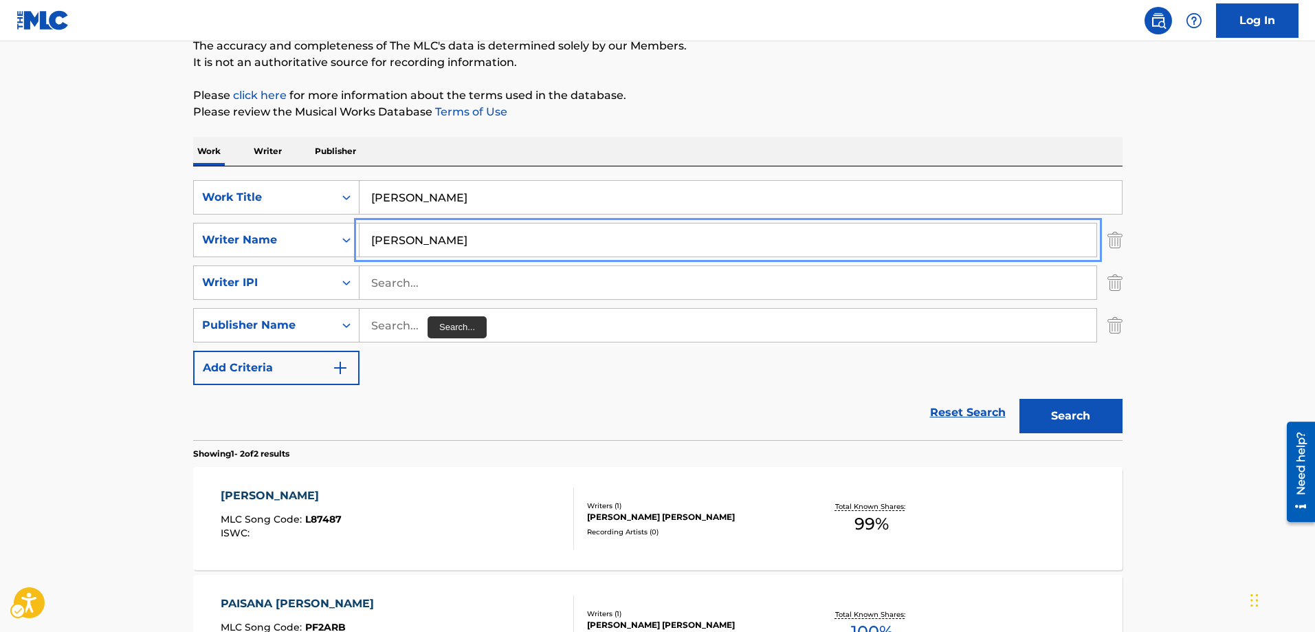
scroll to position [206, 0]
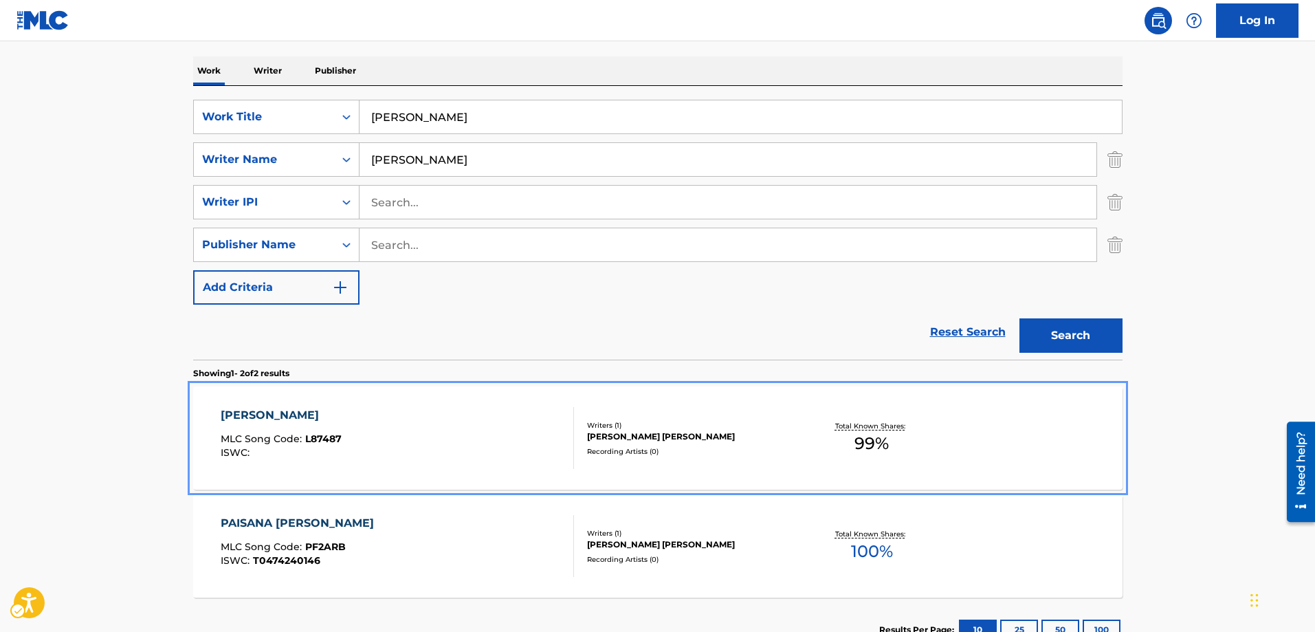
click at [320, 438] on span "L87487" at bounding box center [323, 438] width 36 height 12
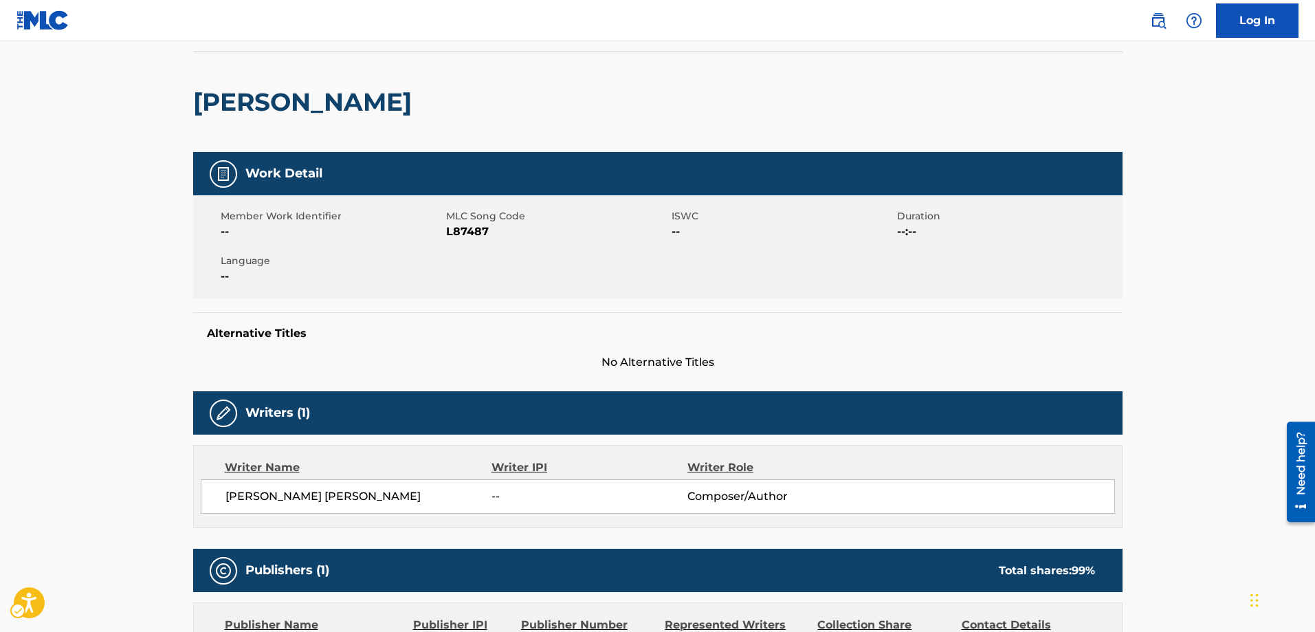
scroll to position [69, 0]
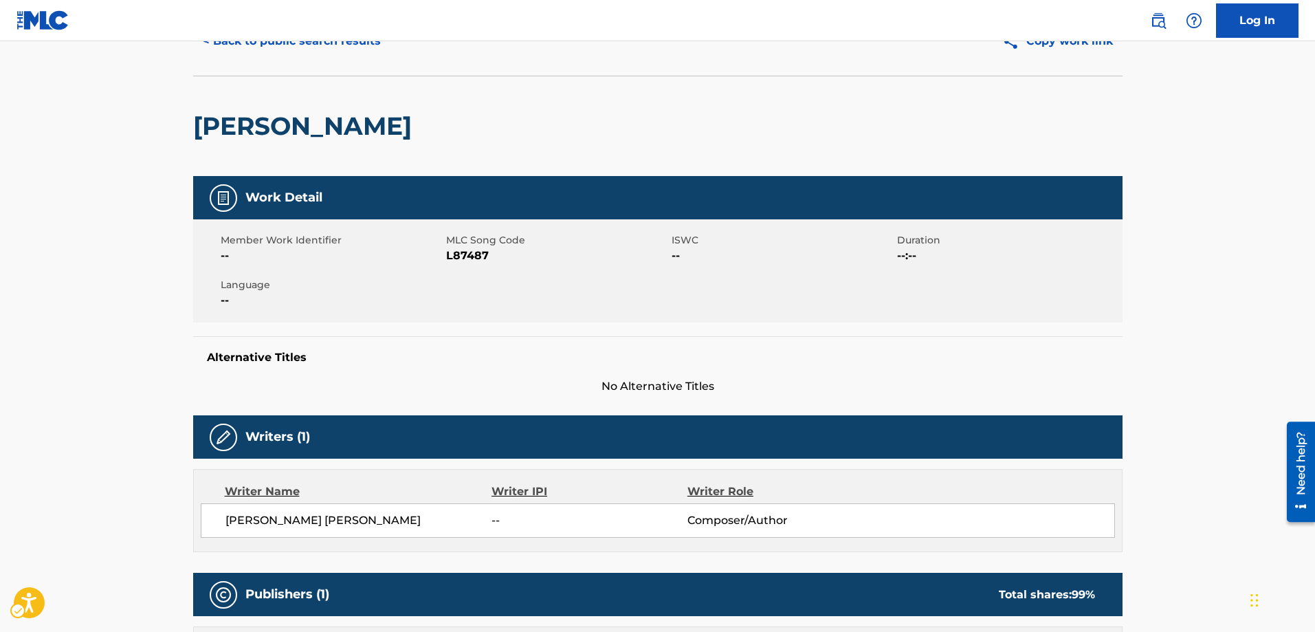
click at [205, 41] on nav "Public Search | Redirects to homepage Log In" at bounding box center [657, 20] width 1315 height 41
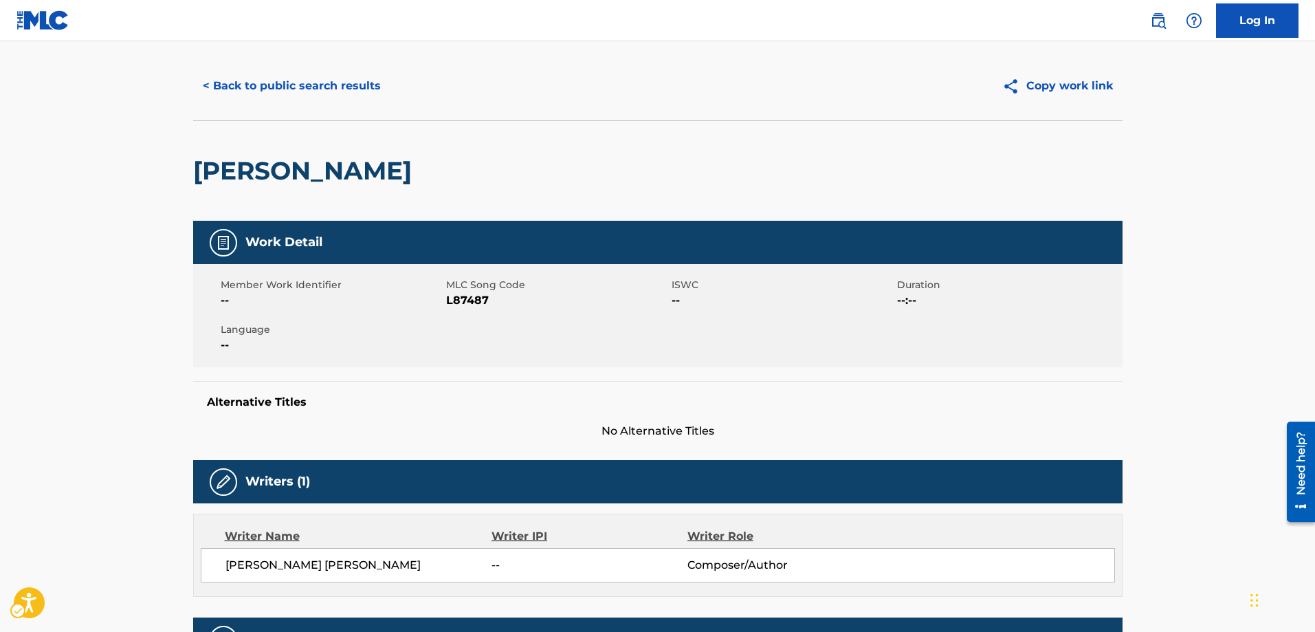
scroll to position [0, 0]
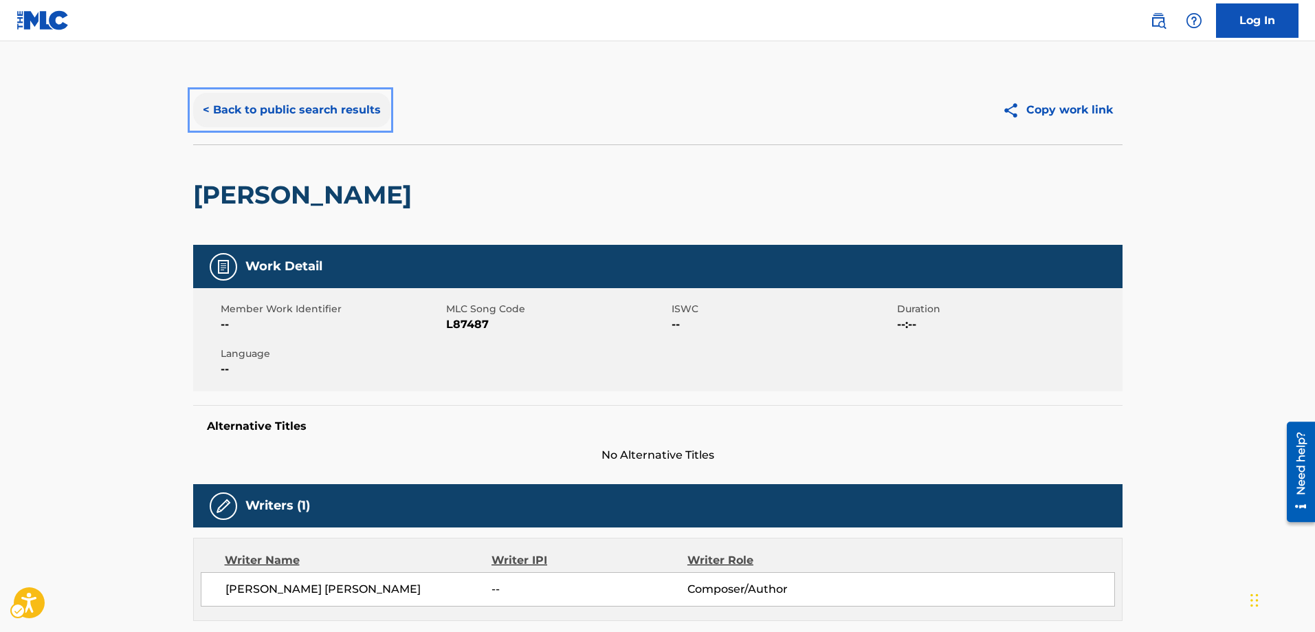
click at [205, 107] on button "< Back to public search results" at bounding box center [291, 110] width 197 height 34
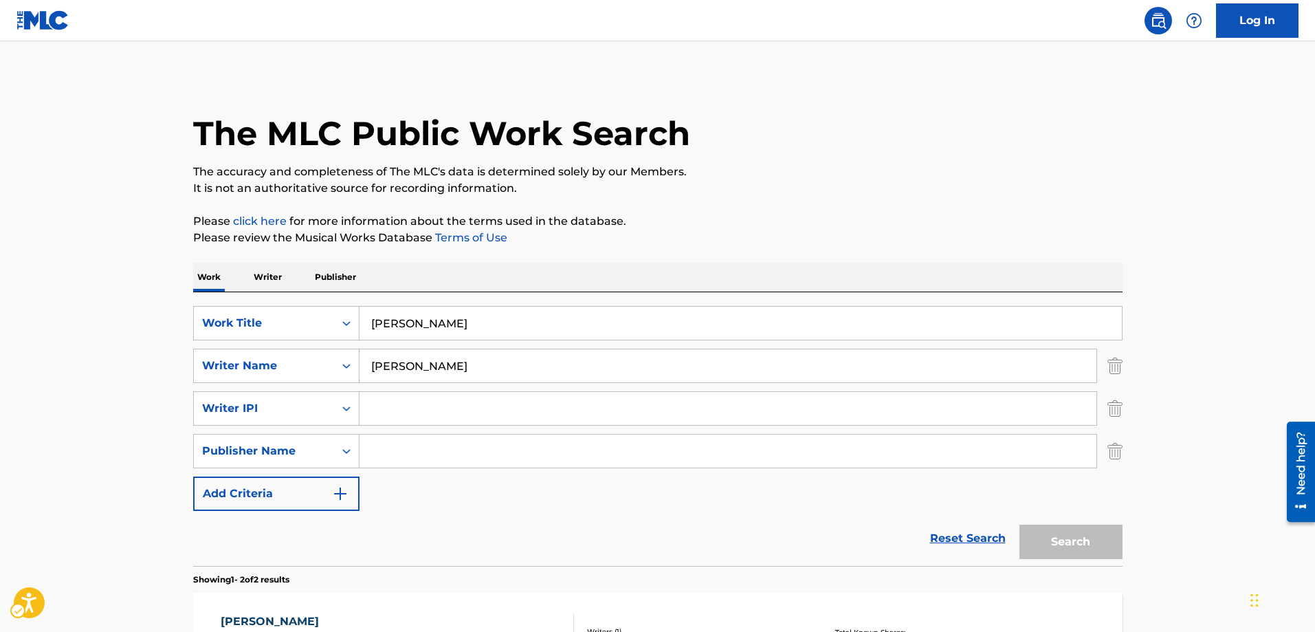
scroll to position [146, 0]
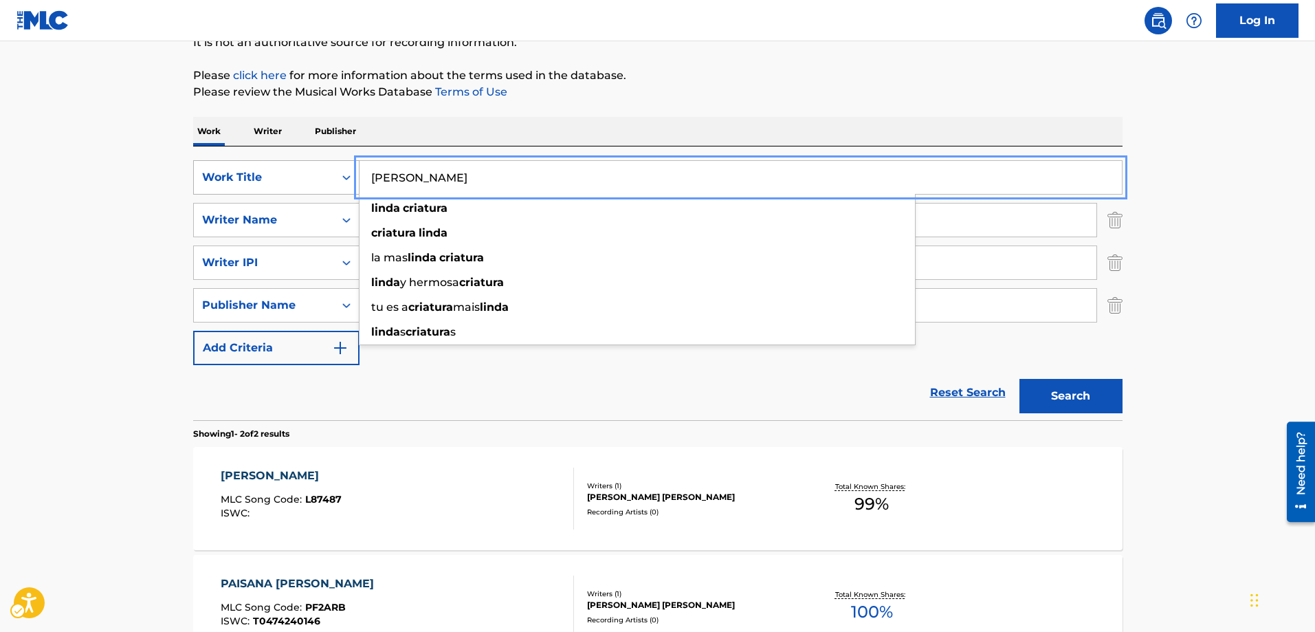
drag, startPoint x: 473, startPoint y: 180, endPoint x: 319, endPoint y: 191, distance: 154.3
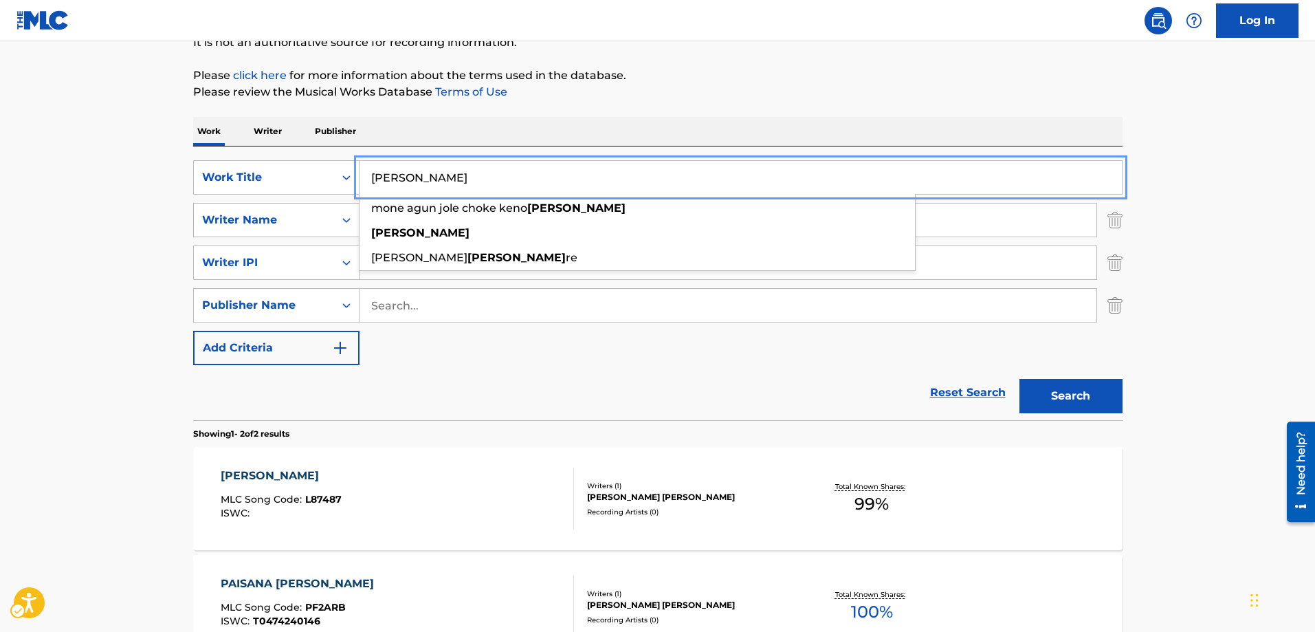
type input "JOLENA"
click at [353, 220] on div "Search Form" at bounding box center [346, 220] width 25 height 25
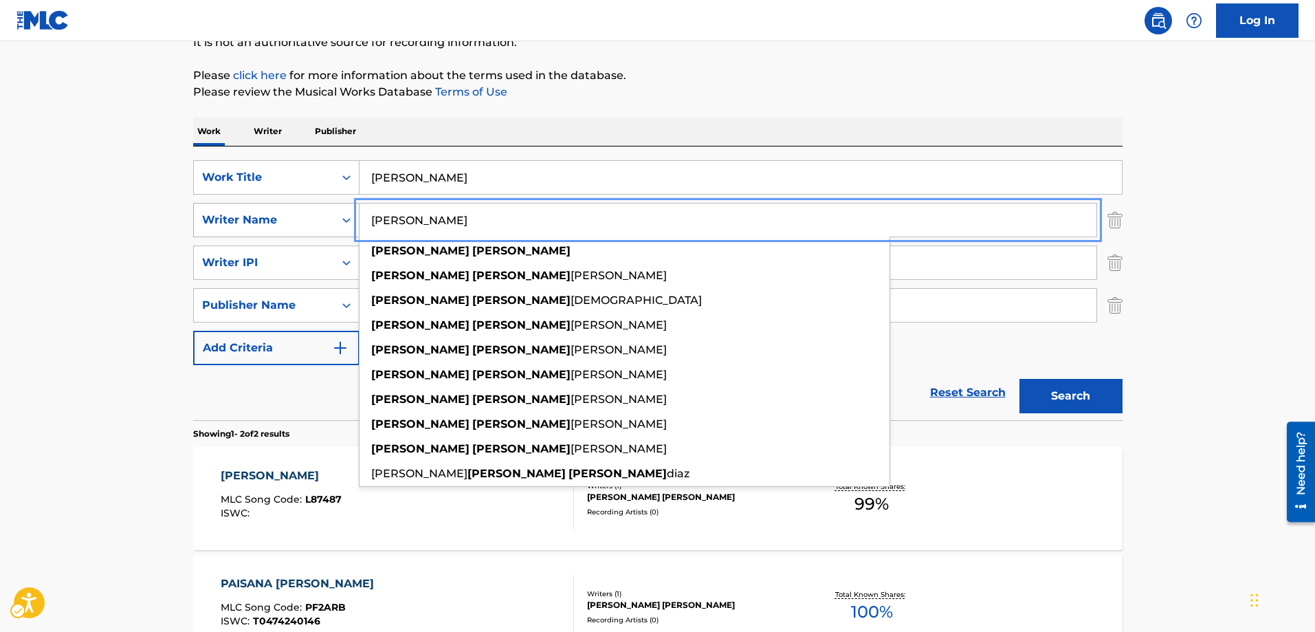
drag, startPoint x: 509, startPoint y: 219, endPoint x: 311, endPoint y: 221, distance: 198.0
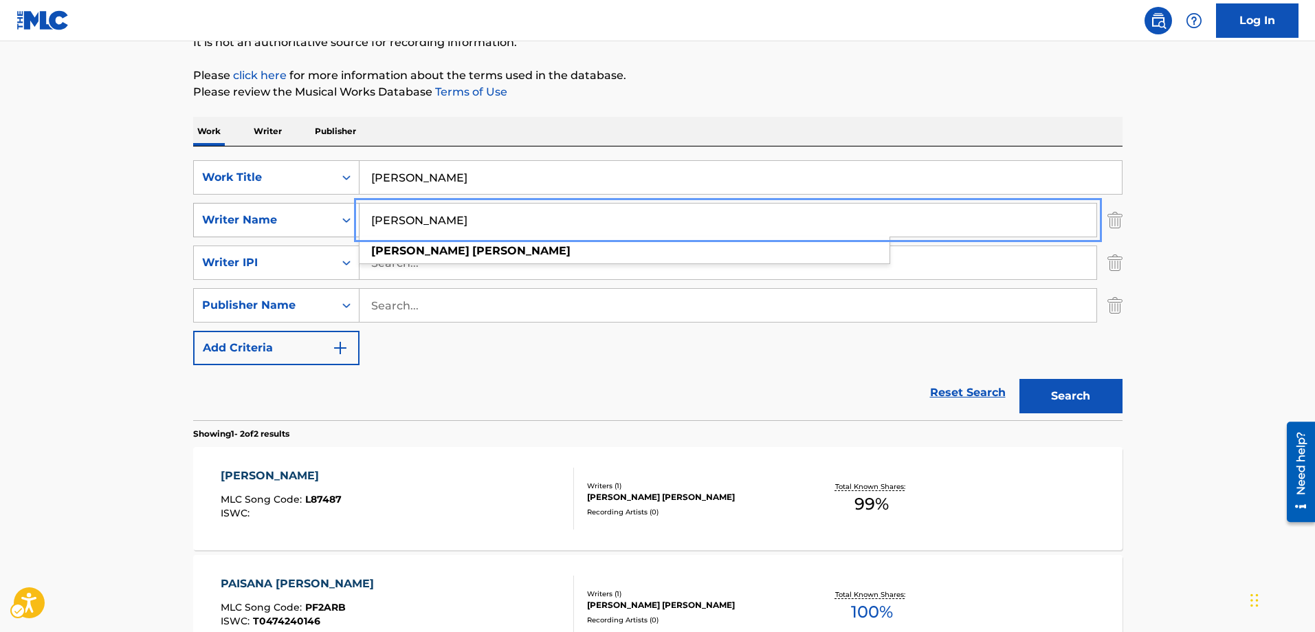
click at [1019, 379] on button "Search" at bounding box center [1070, 396] width 103 height 34
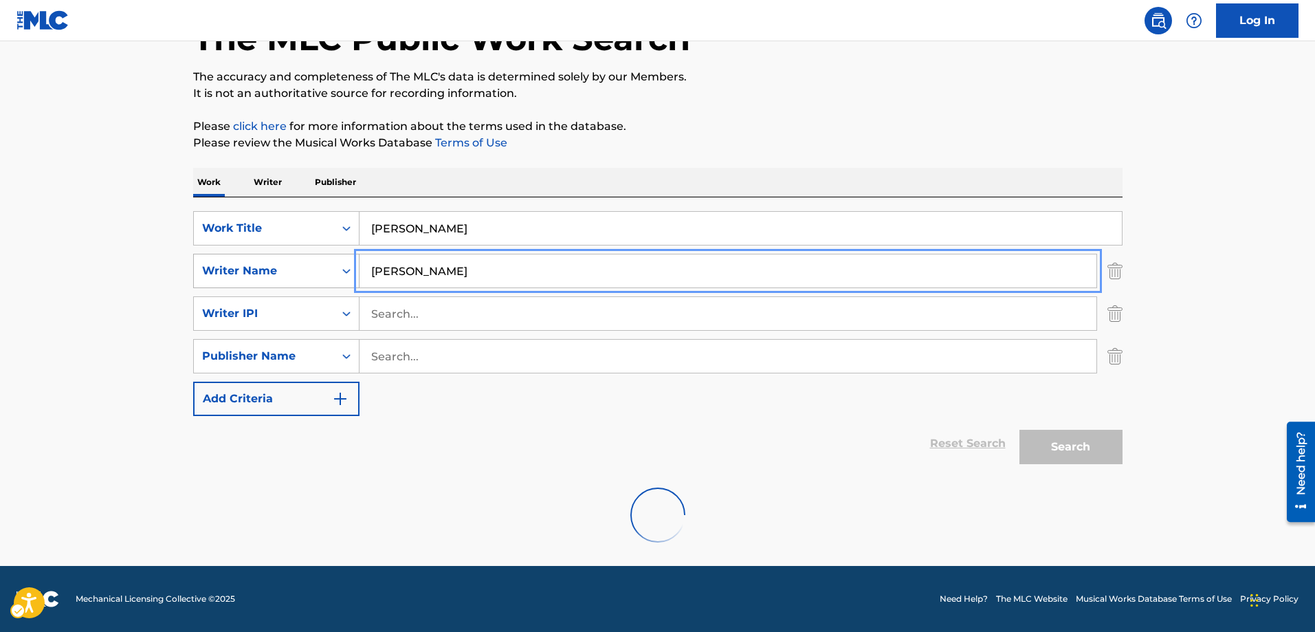
scroll to position [50, 0]
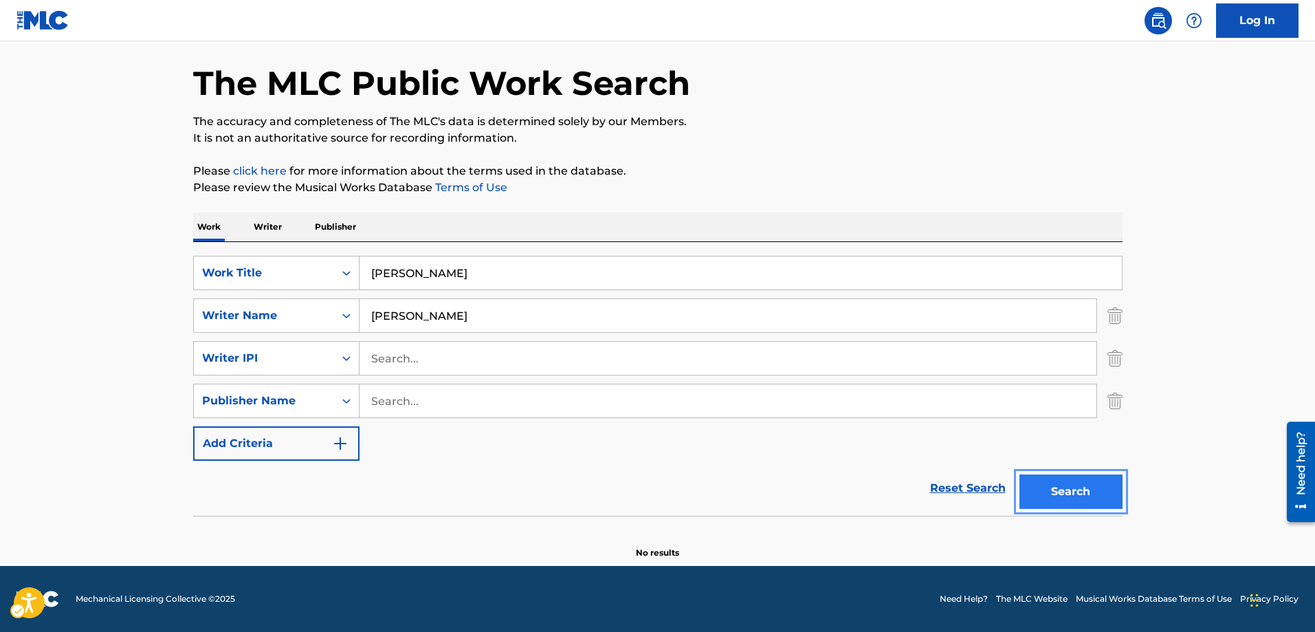
click at [1057, 494] on button "Search" at bounding box center [1070, 491] width 103 height 34
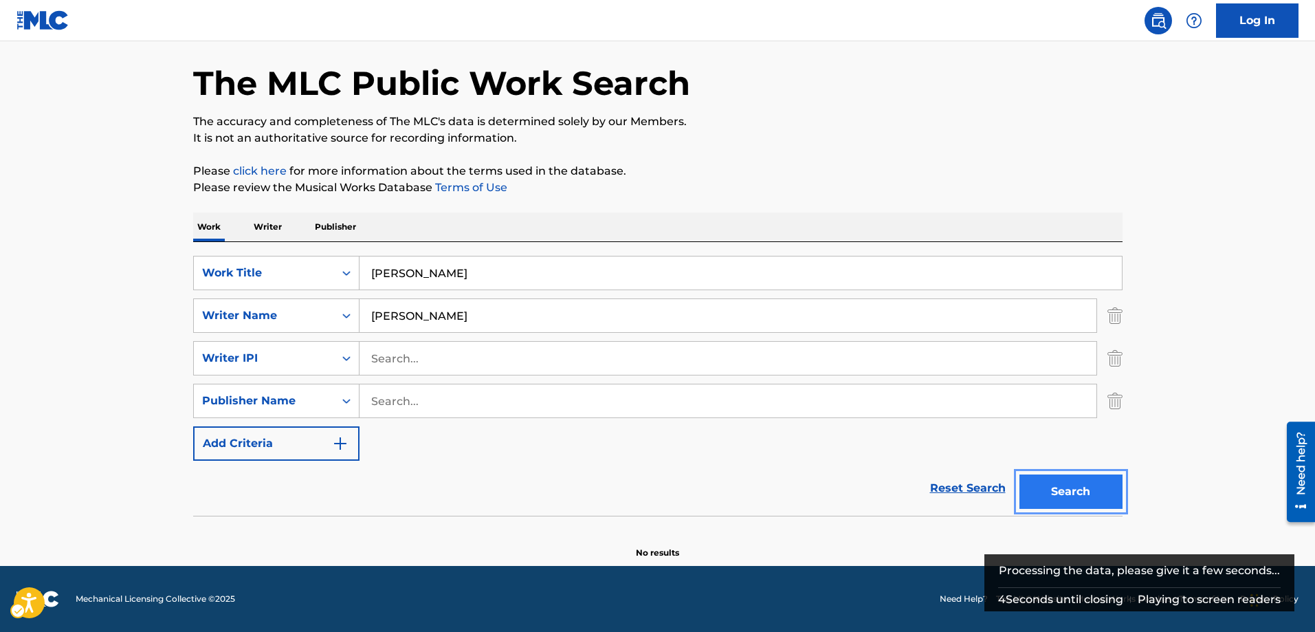
click at [1048, 488] on button "Search" at bounding box center [1070, 491] width 103 height 34
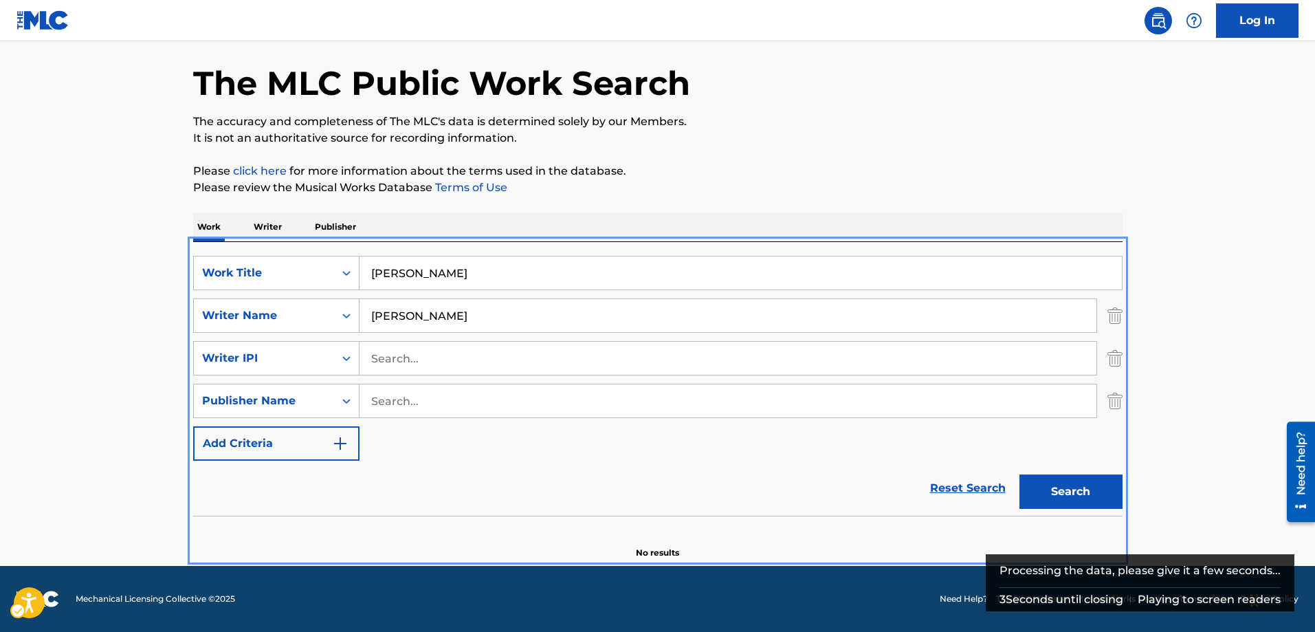
scroll to position [0, 0]
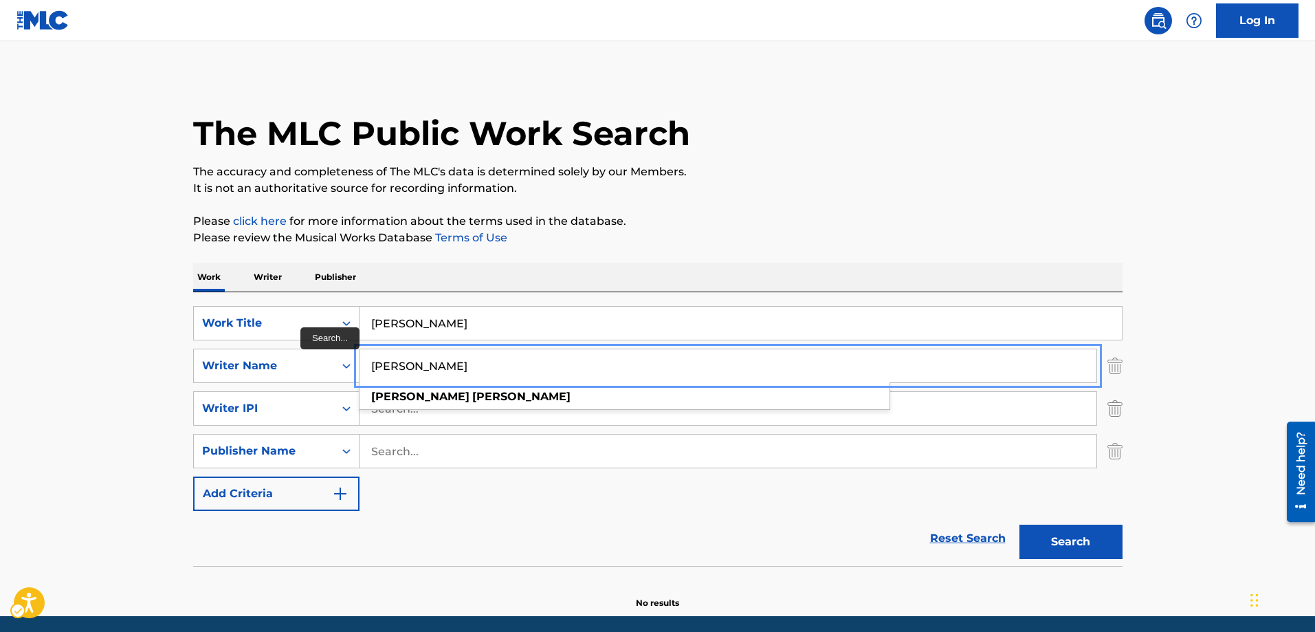
click at [380, 356] on input "DOMINGO SALDIVAR" at bounding box center [727, 365] width 737 height 33
click at [389, 366] on input "DOMINGO SALDIVAR" at bounding box center [727, 365] width 737 height 33
click at [1019, 524] on button "Search" at bounding box center [1070, 541] width 103 height 34
type input "MINGO SALDIVAR"
click at [1019, 524] on button "Search" at bounding box center [1070, 541] width 103 height 34
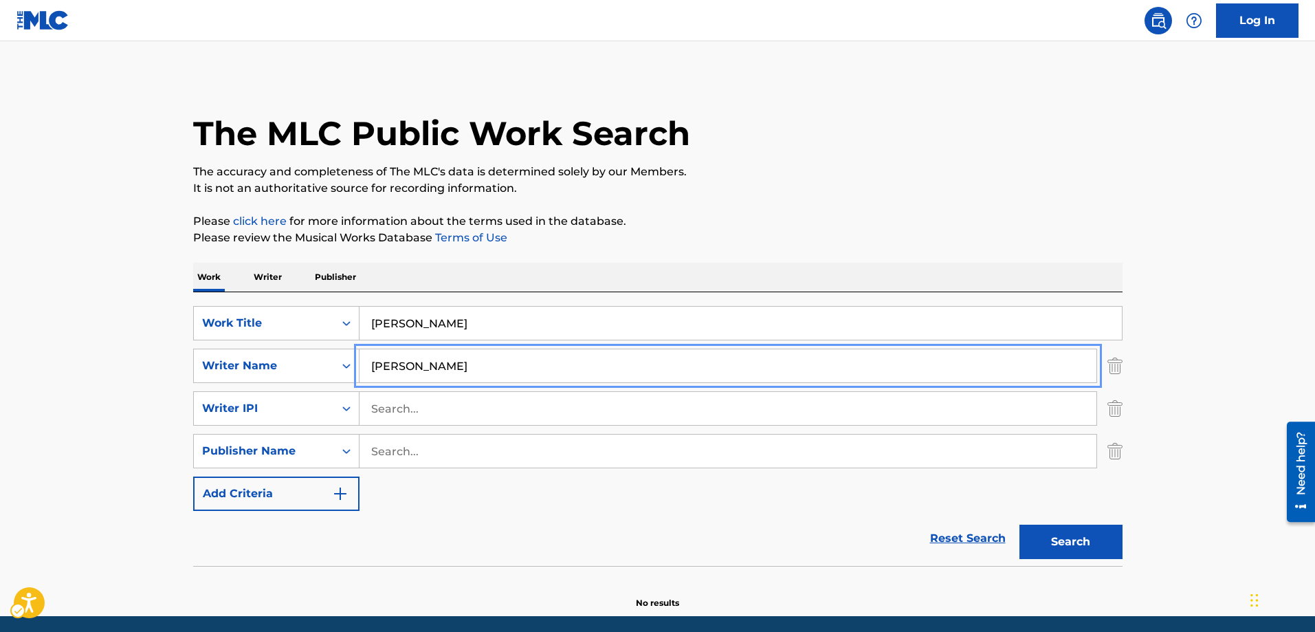
click at [1019, 524] on button "Search" at bounding box center [1070, 541] width 103 height 34
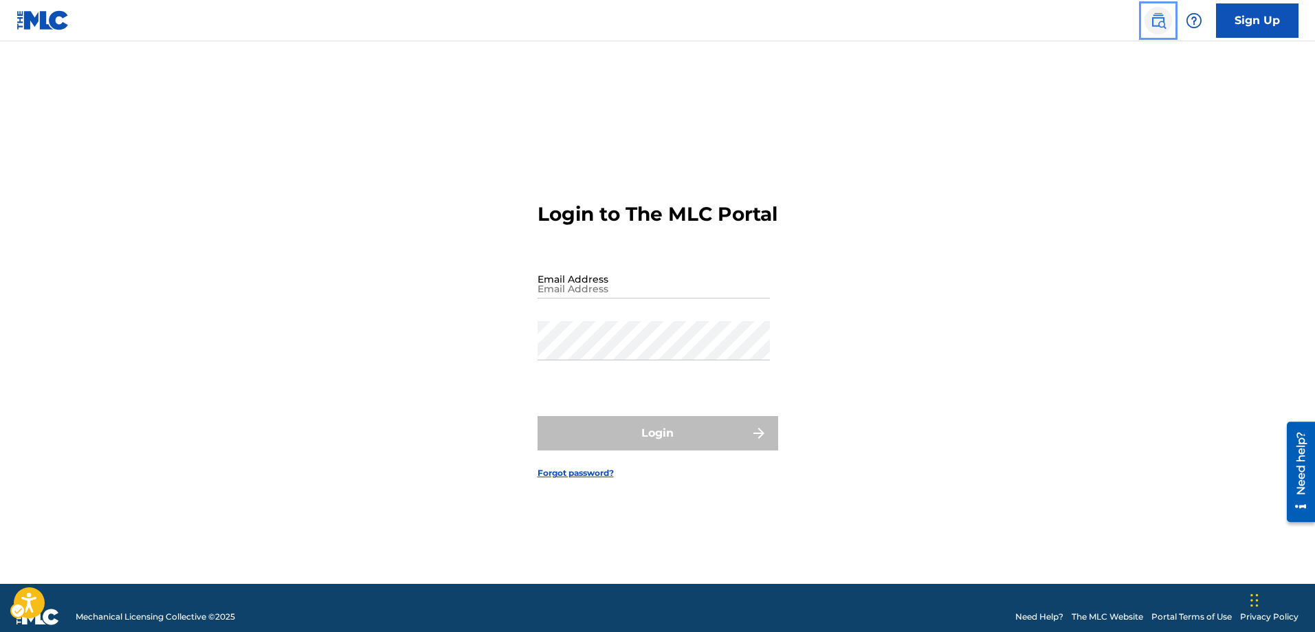
click at [1160, 25] on img "Page Menu" at bounding box center [1158, 20] width 16 height 16
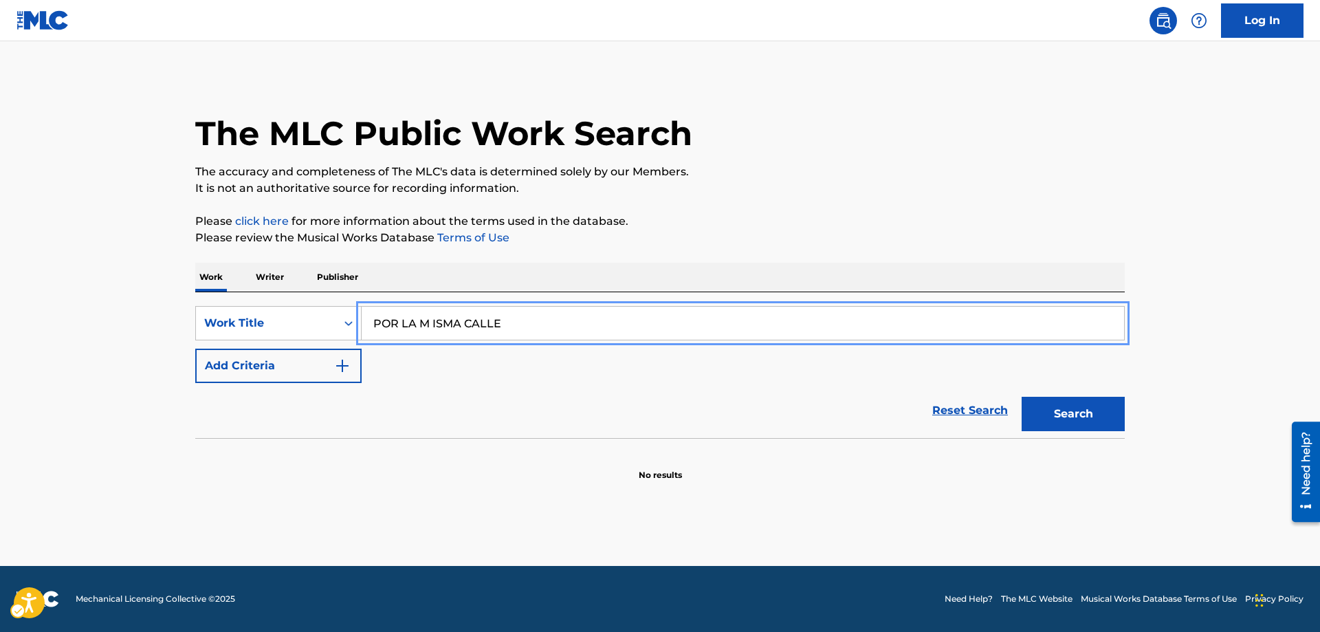
type input "POR LA M ISMA CALLE"
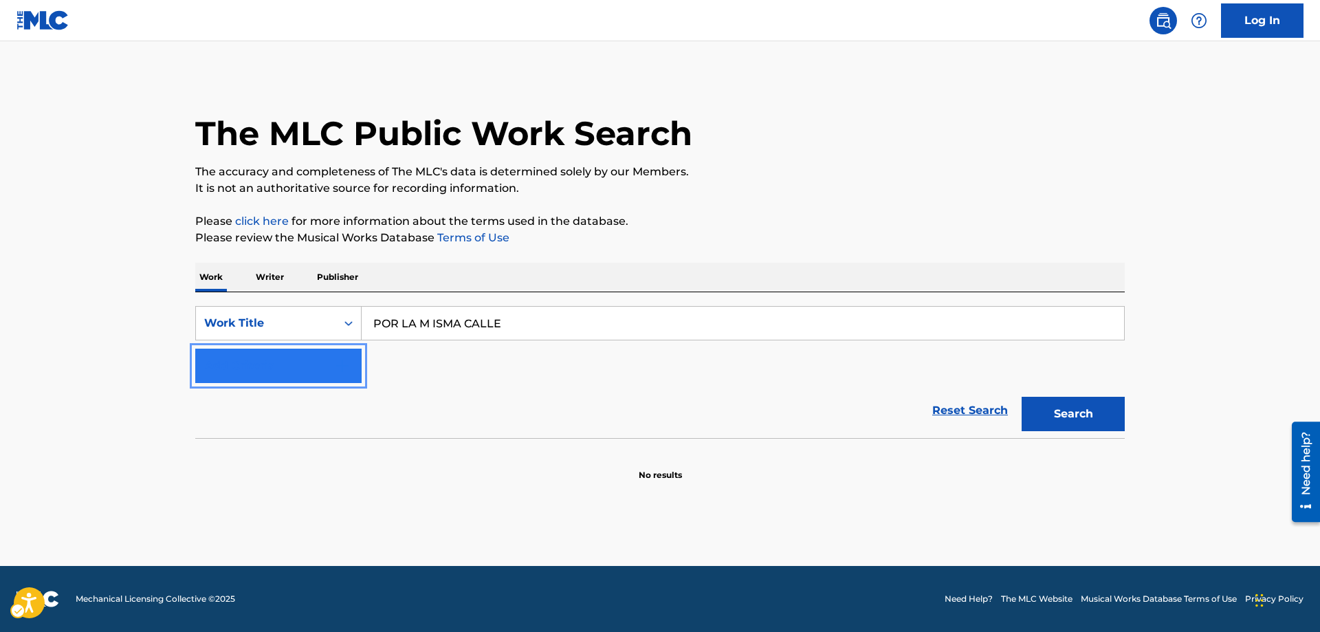
click at [343, 373] on img "Search Form" at bounding box center [342, 365] width 16 height 16
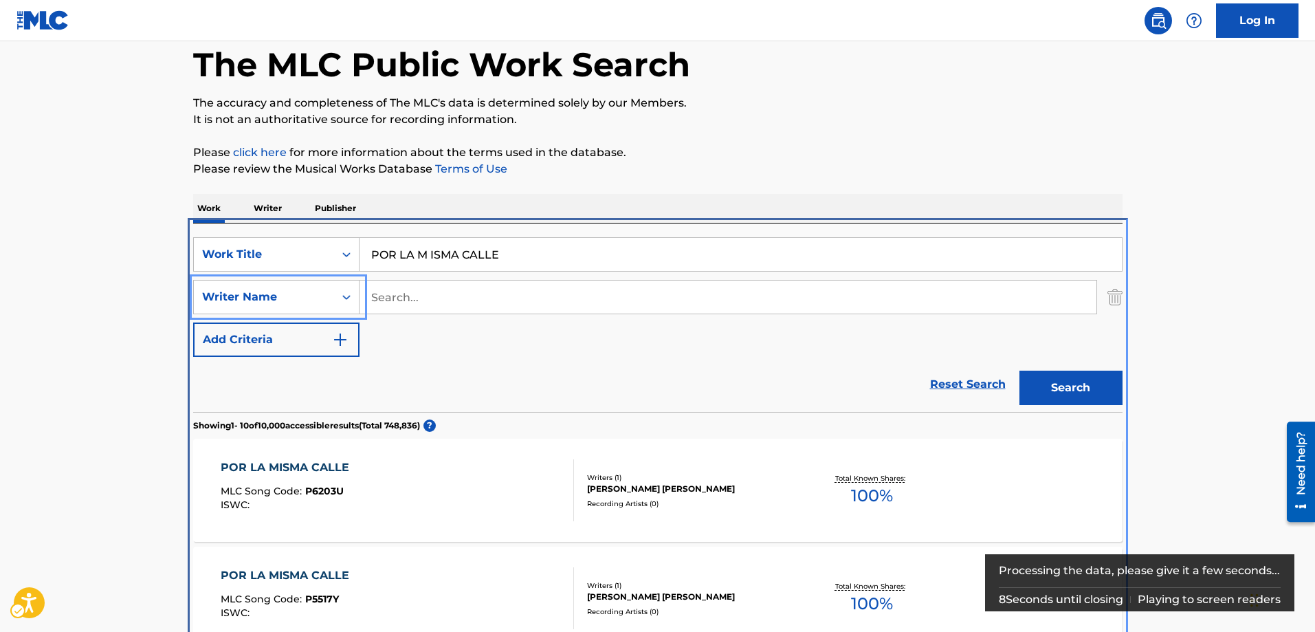
scroll to position [292, 0]
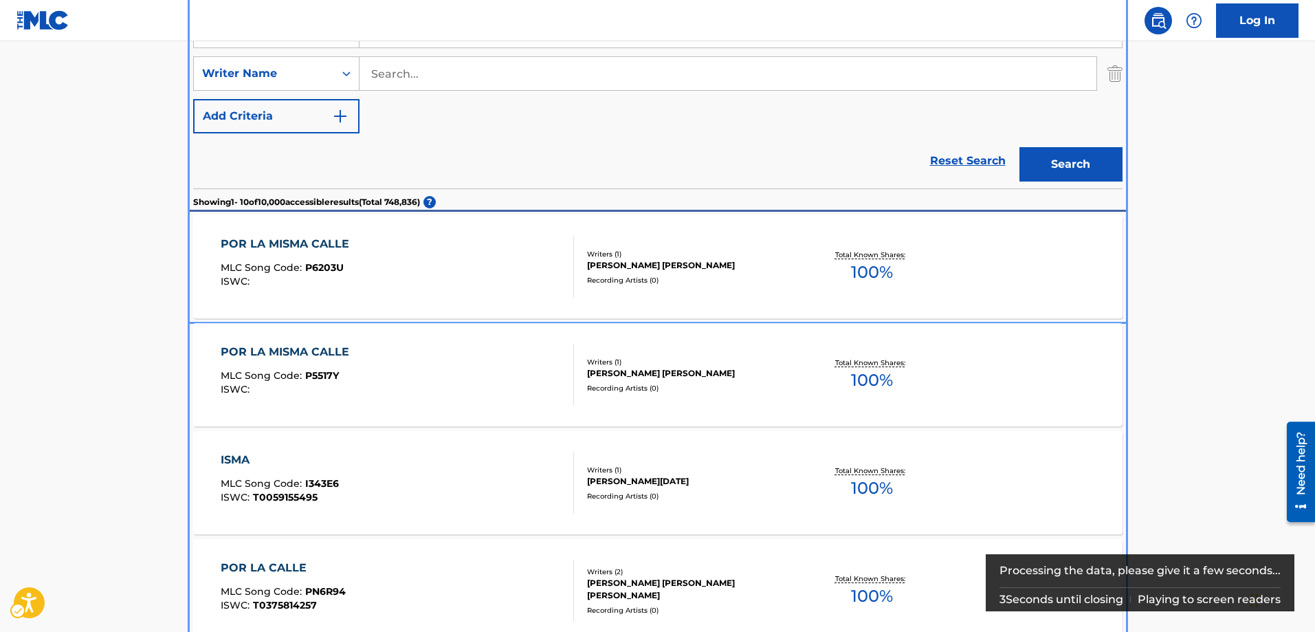
click at [318, 261] on span "P6203U" at bounding box center [324, 267] width 38 height 12
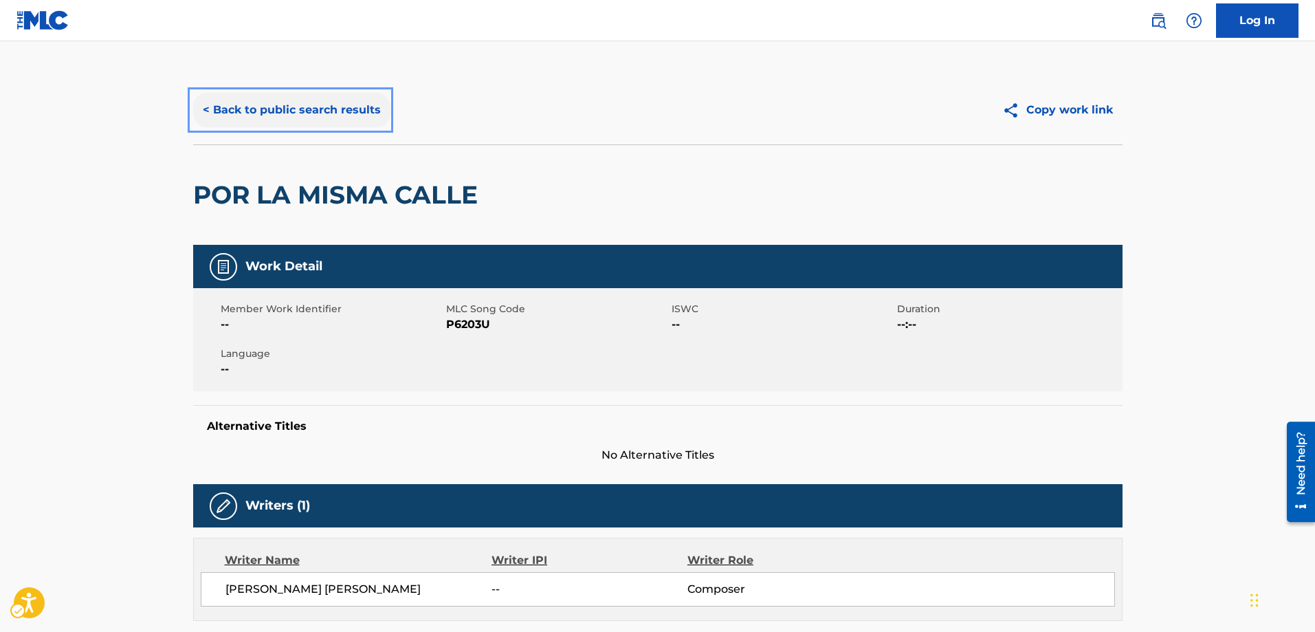
click at [208, 110] on button "< Back to public search results" at bounding box center [291, 110] width 197 height 34
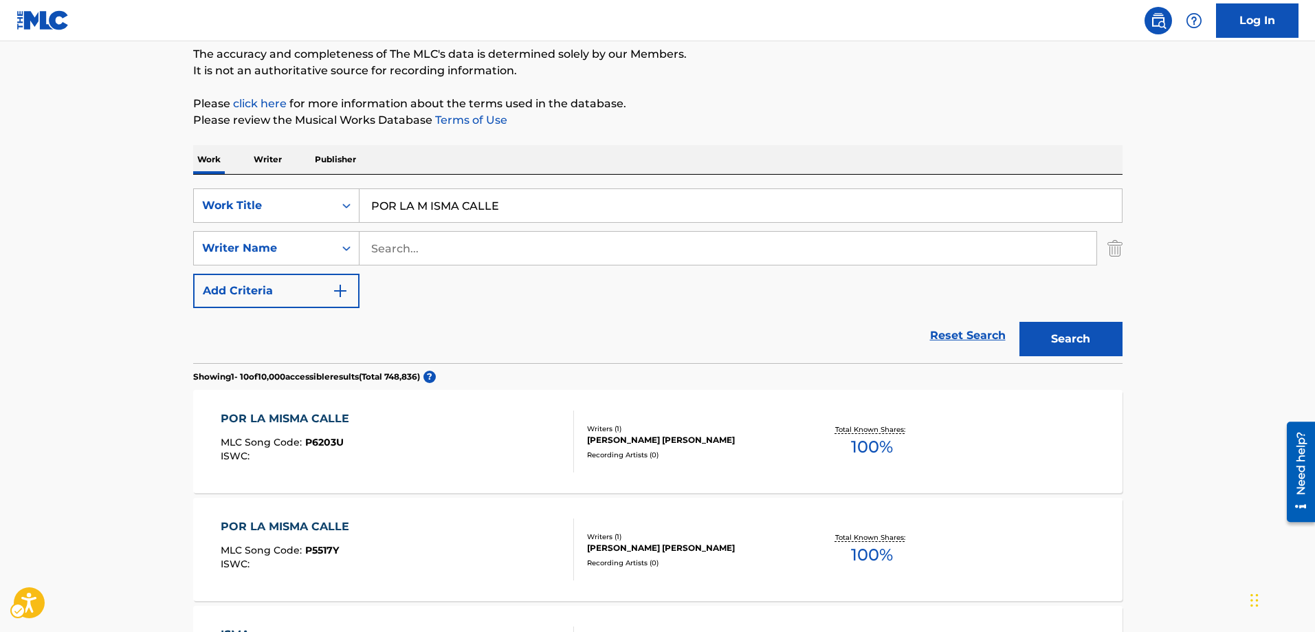
scroll to position [86, 0]
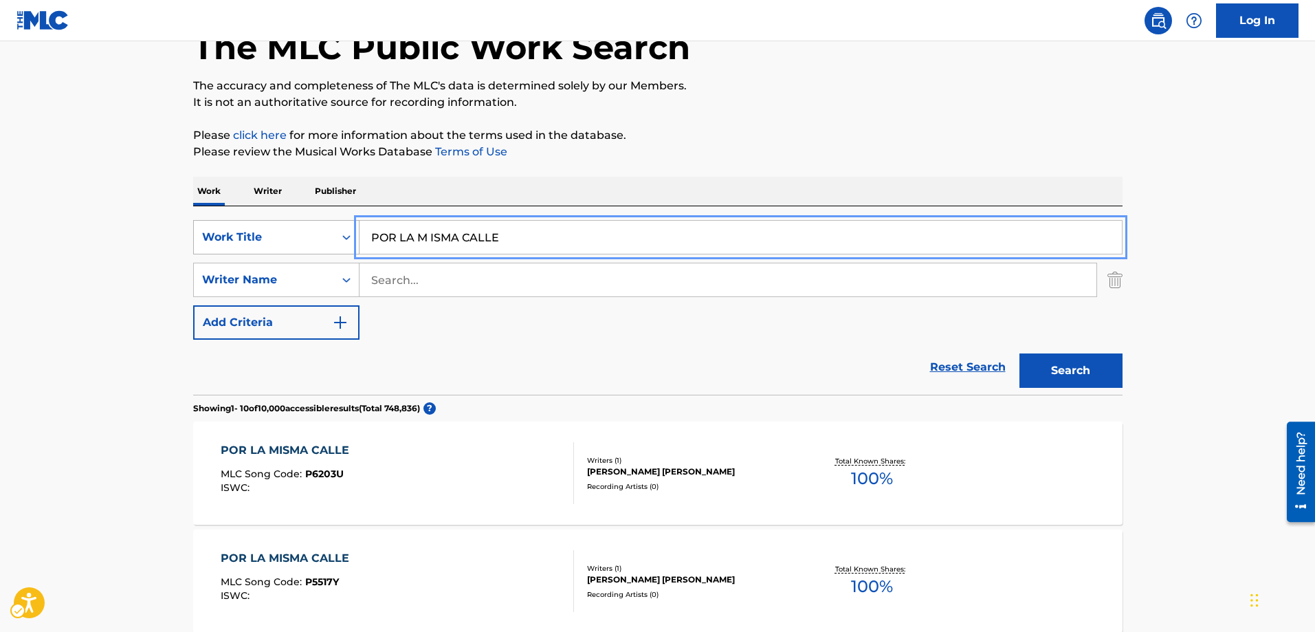
drag, startPoint x: 510, startPoint y: 235, endPoint x: 310, endPoint y: 247, distance: 200.3
type input "LOS FRIJOLES BAILAN"
click at [193, 305] on button "Add Criteria" at bounding box center [276, 322] width 166 height 34
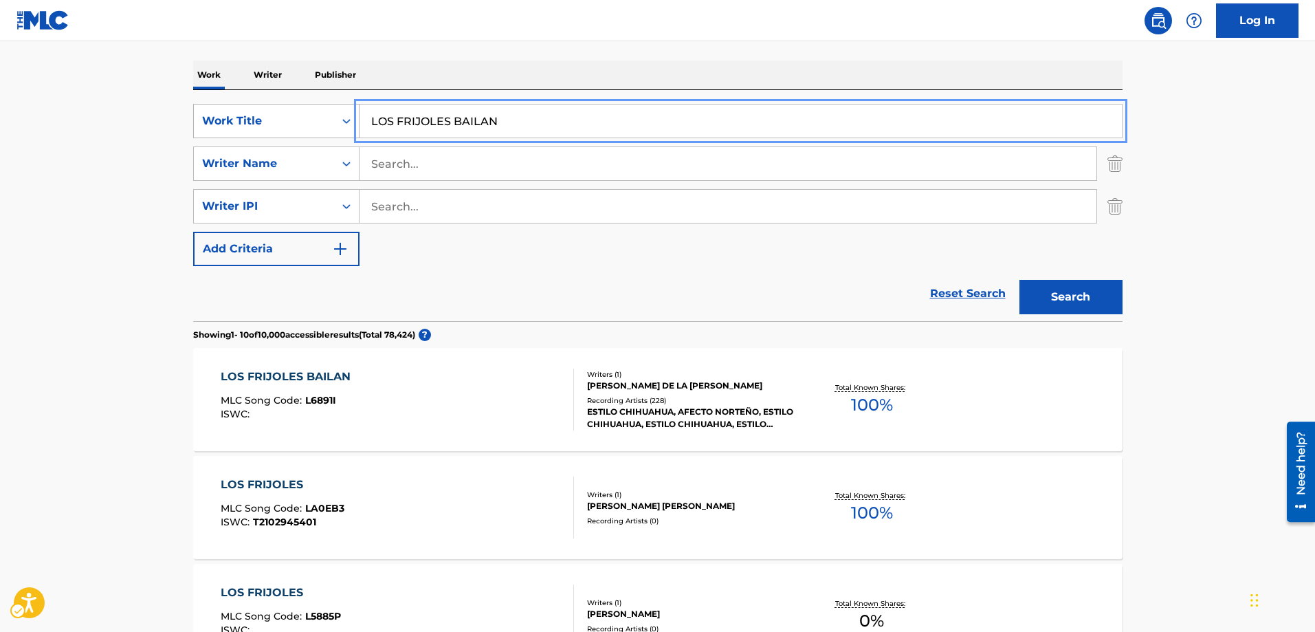
scroll to position [223, 0]
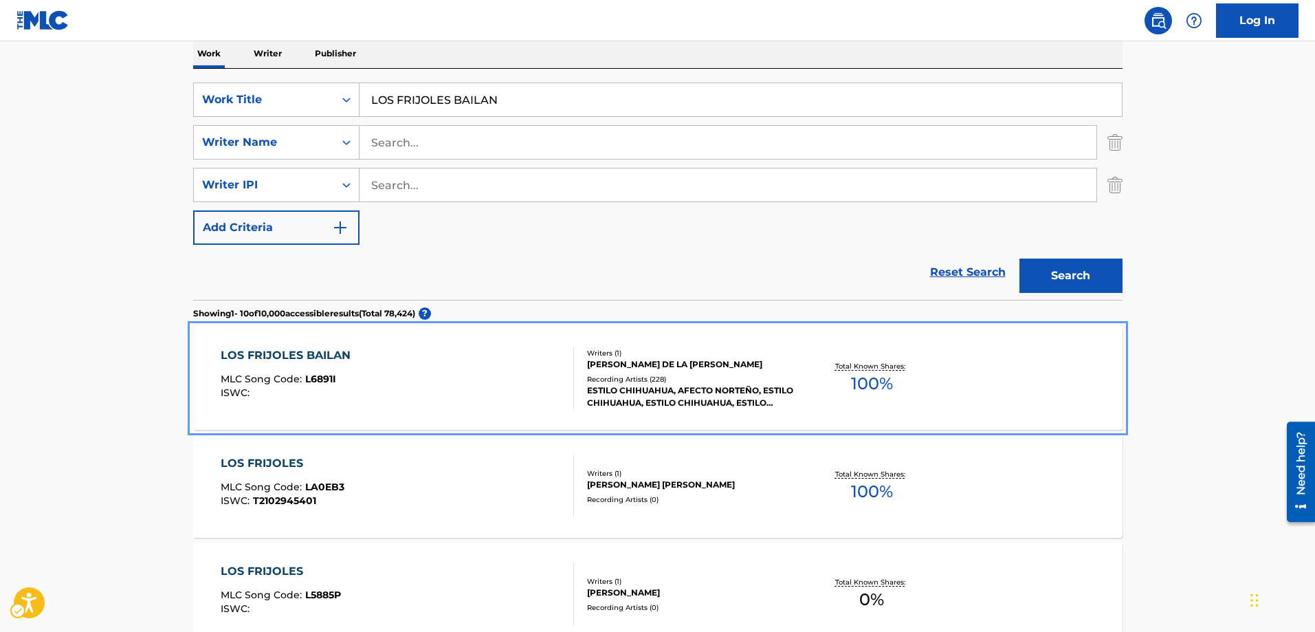
click at [318, 380] on span "L6891I" at bounding box center [320, 379] width 31 height 12
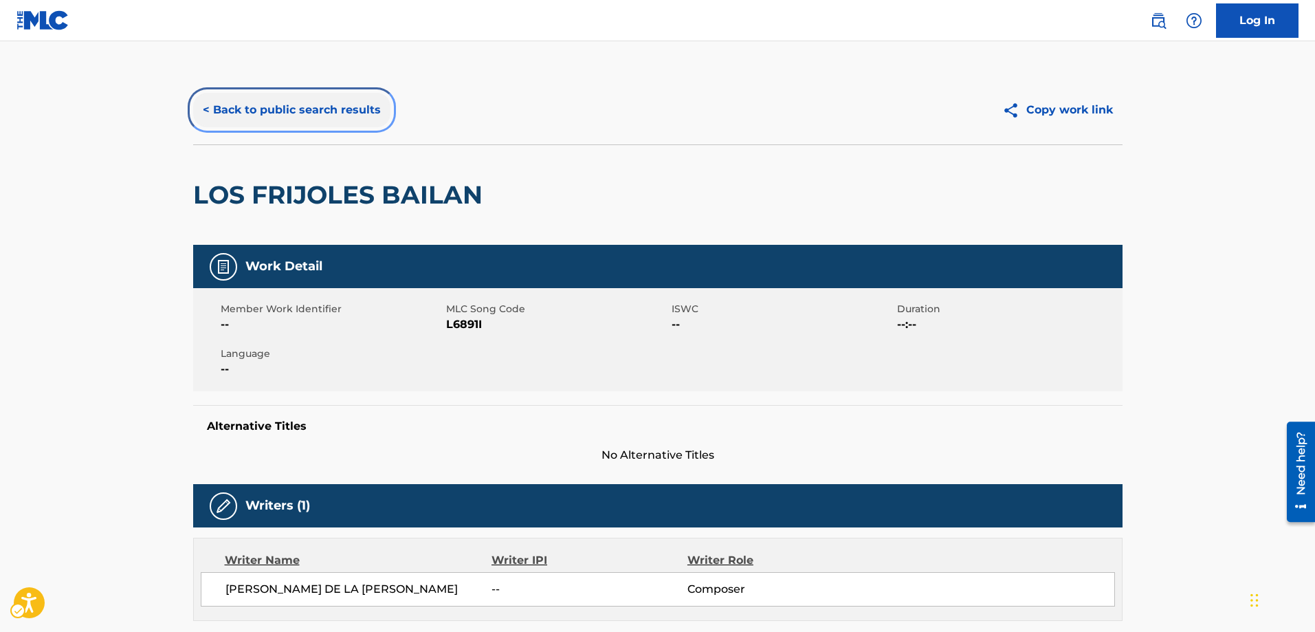
click at [204, 109] on button "< Back to public search results" at bounding box center [291, 110] width 197 height 34
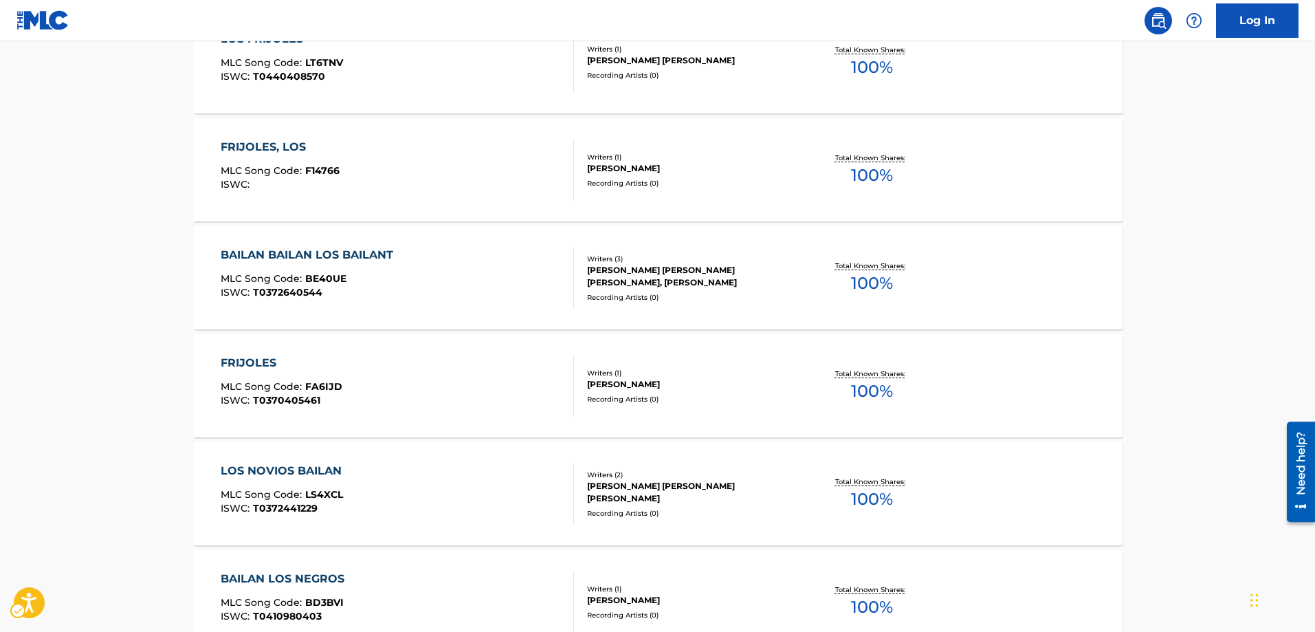
scroll to position [1048, 0]
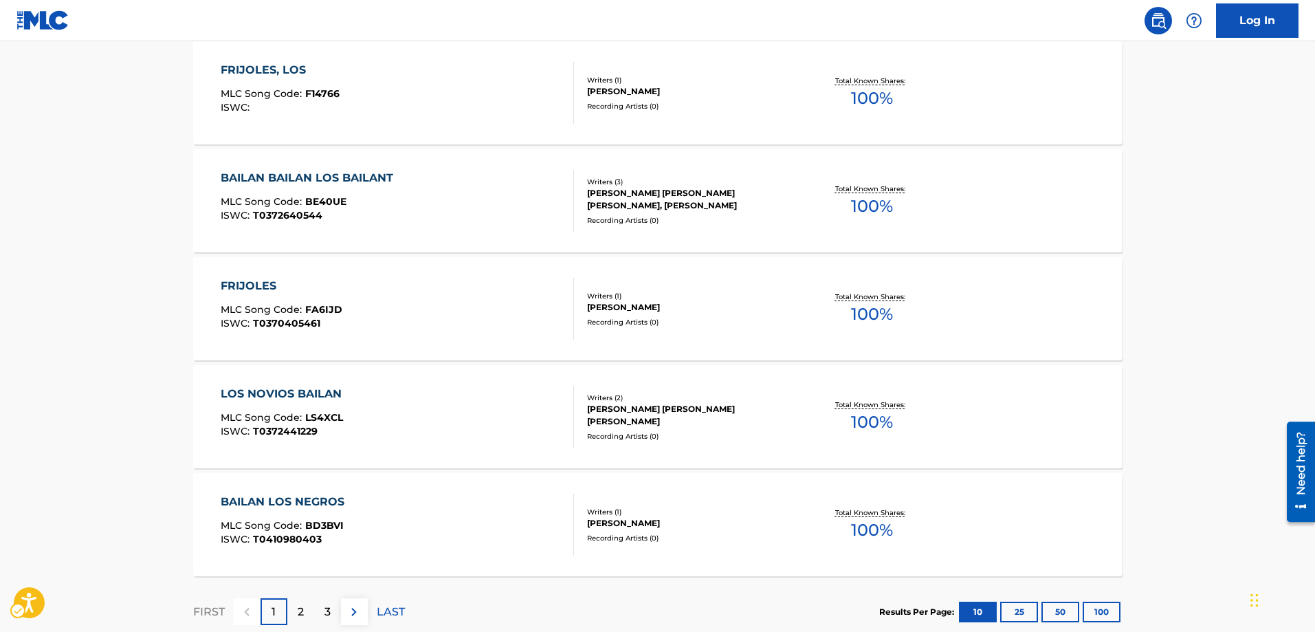
click at [307, 614] on div "2" at bounding box center [300, 611] width 27 height 27
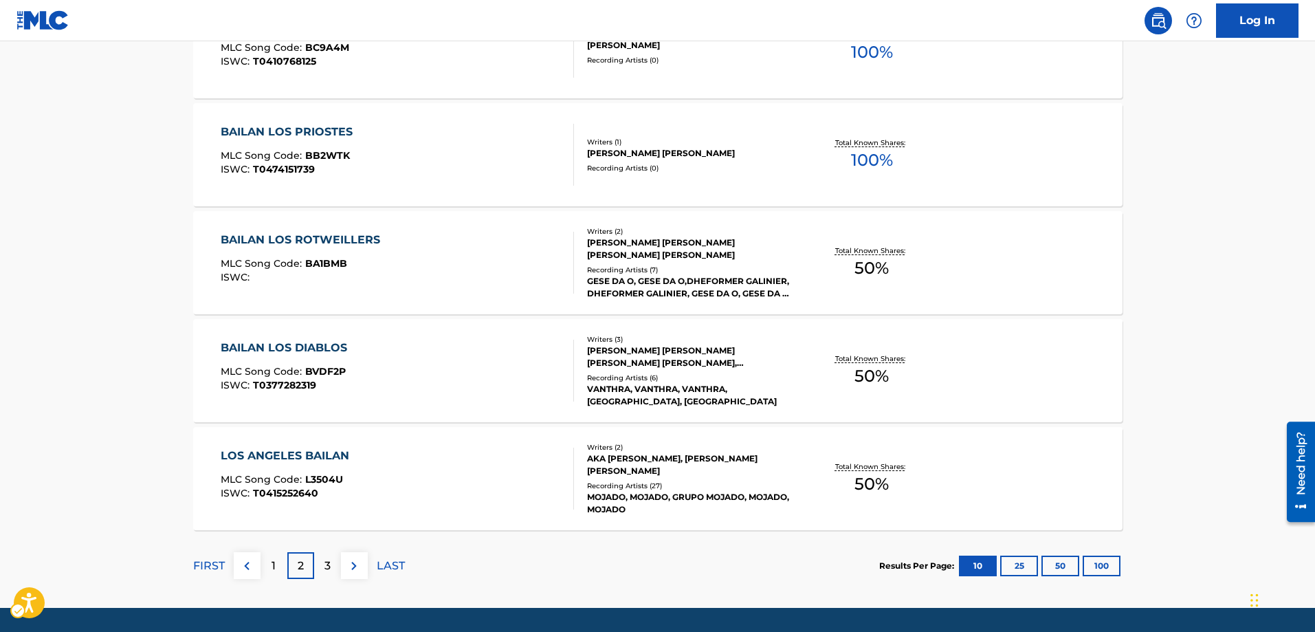
scroll to position [1136, 0]
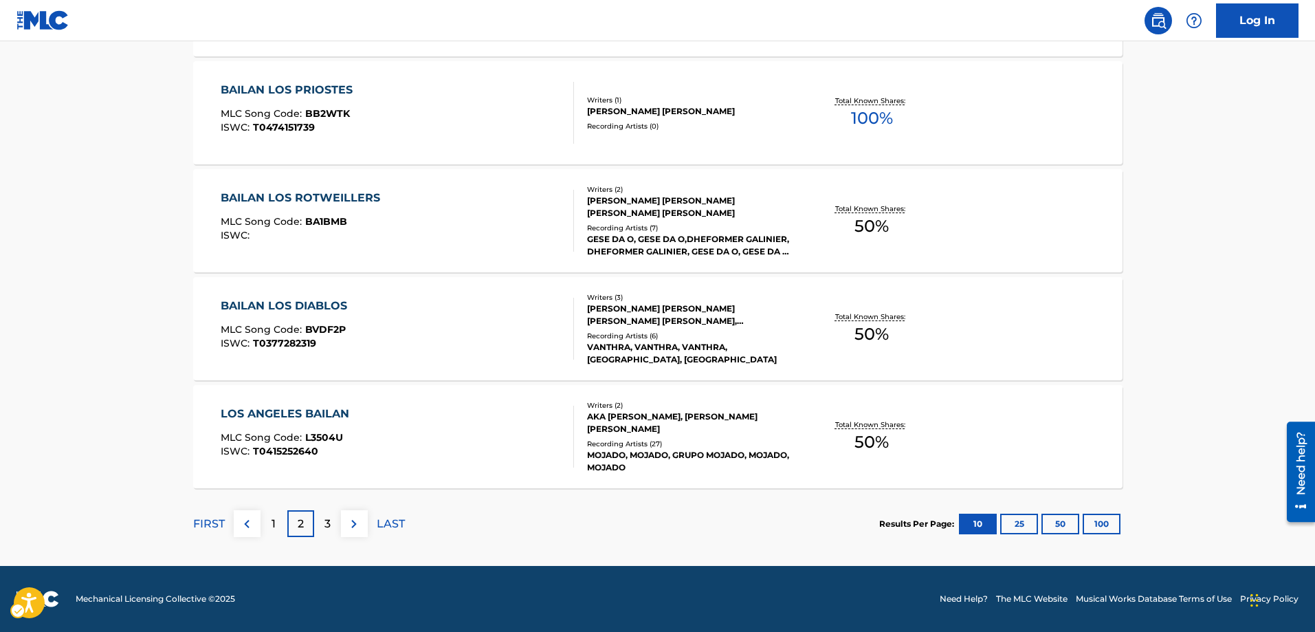
click at [322, 522] on div "3" at bounding box center [327, 523] width 27 height 27
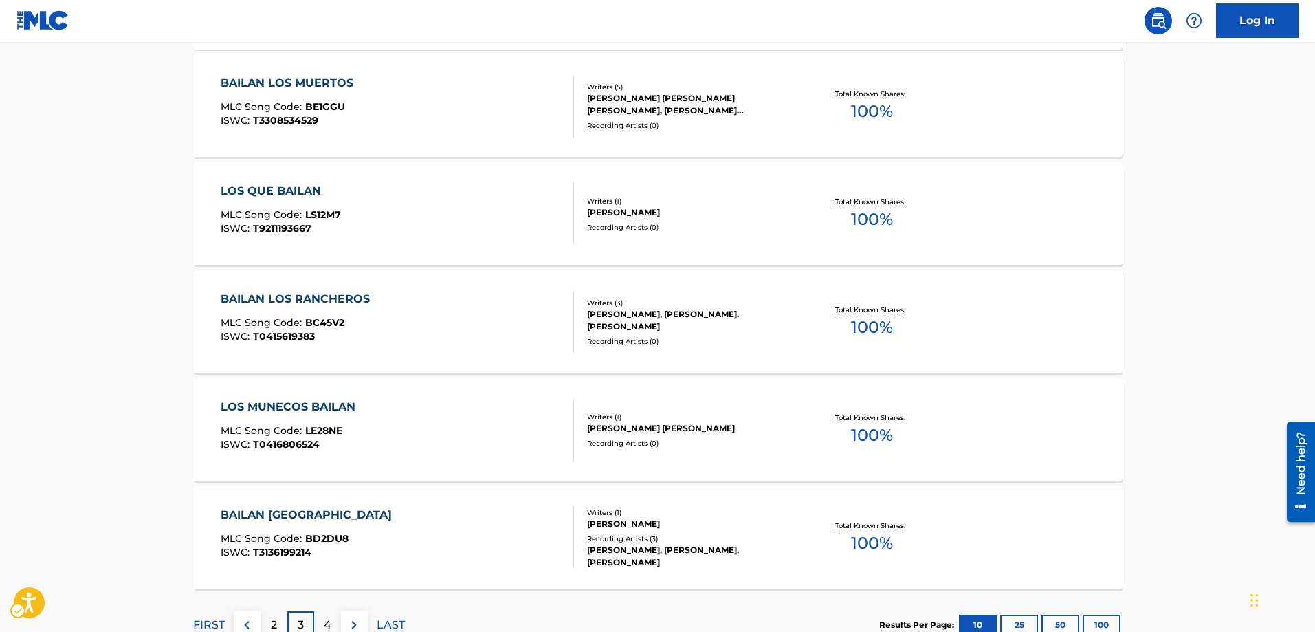
scroll to position [999, 0]
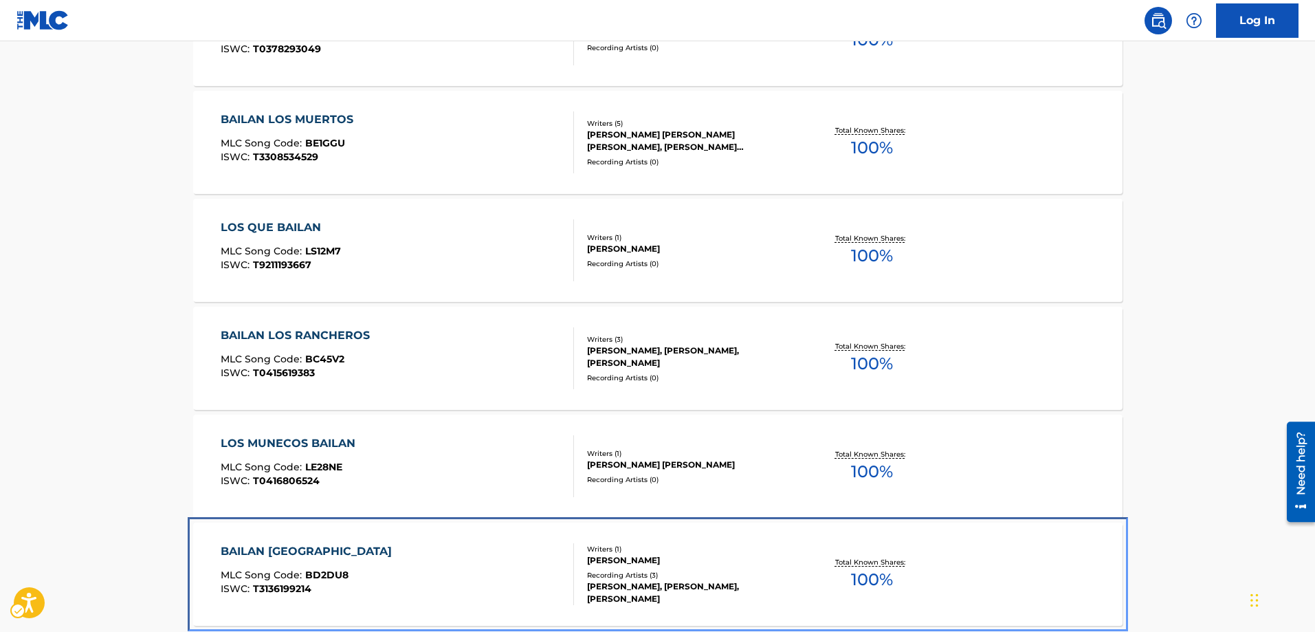
click at [592, 622] on div "BAILAN LOS ALAMOS MLC Song Code : BD2DU8 ISWC : T3136199214 Writers ( 1 ) PALOM…" at bounding box center [657, 573] width 929 height 103
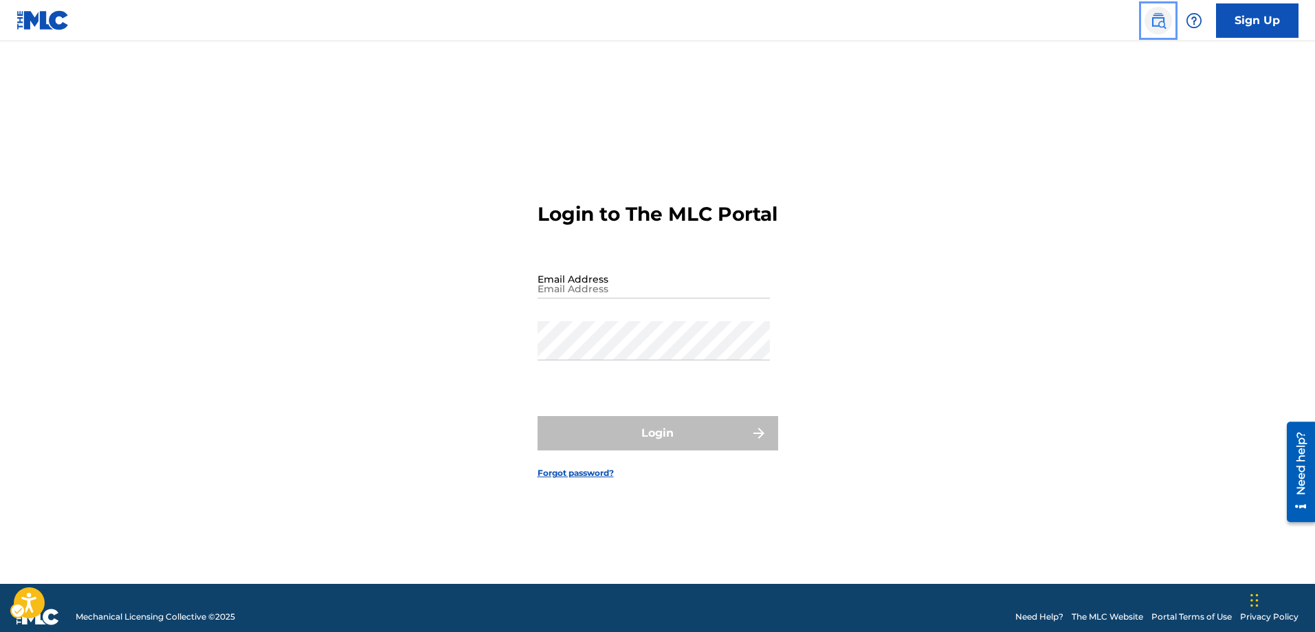
click at [1161, 21] on img "Page Menu" at bounding box center [1158, 20] width 16 height 16
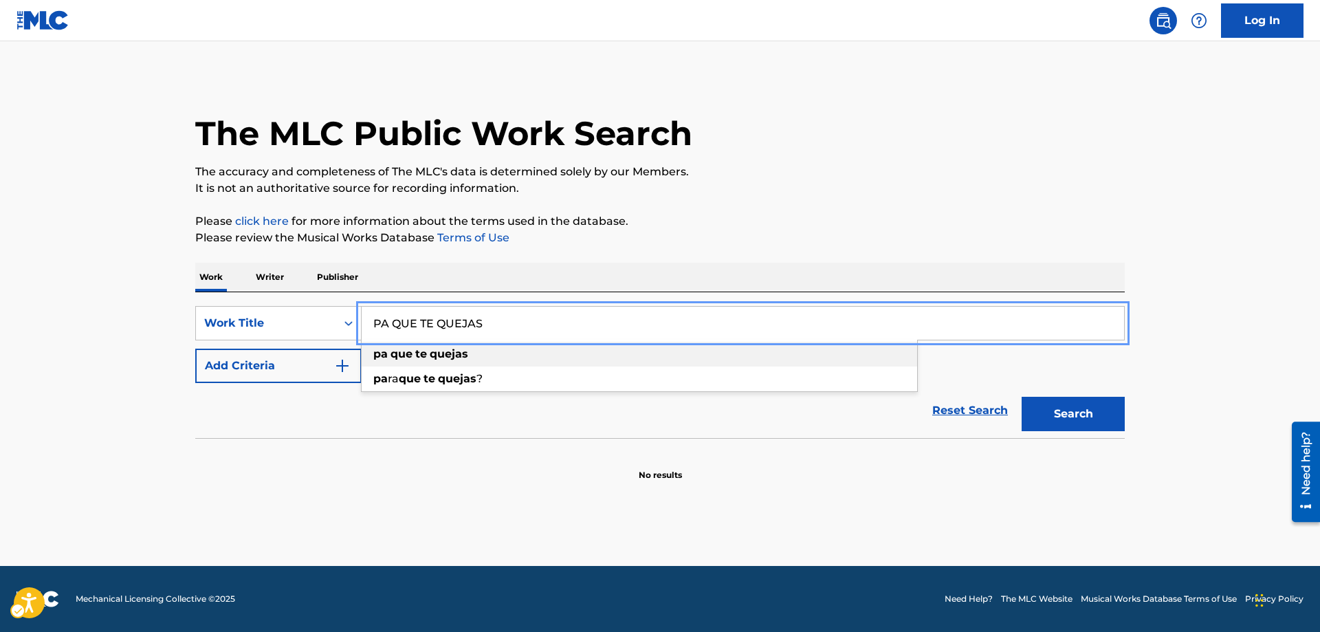
click at [381, 347] on div "pa que te quejas" at bounding box center [639, 354] width 555 height 25
type input "pa que te quejas"
click at [381, 351] on strong "pa" at bounding box center [380, 353] width 14 height 13
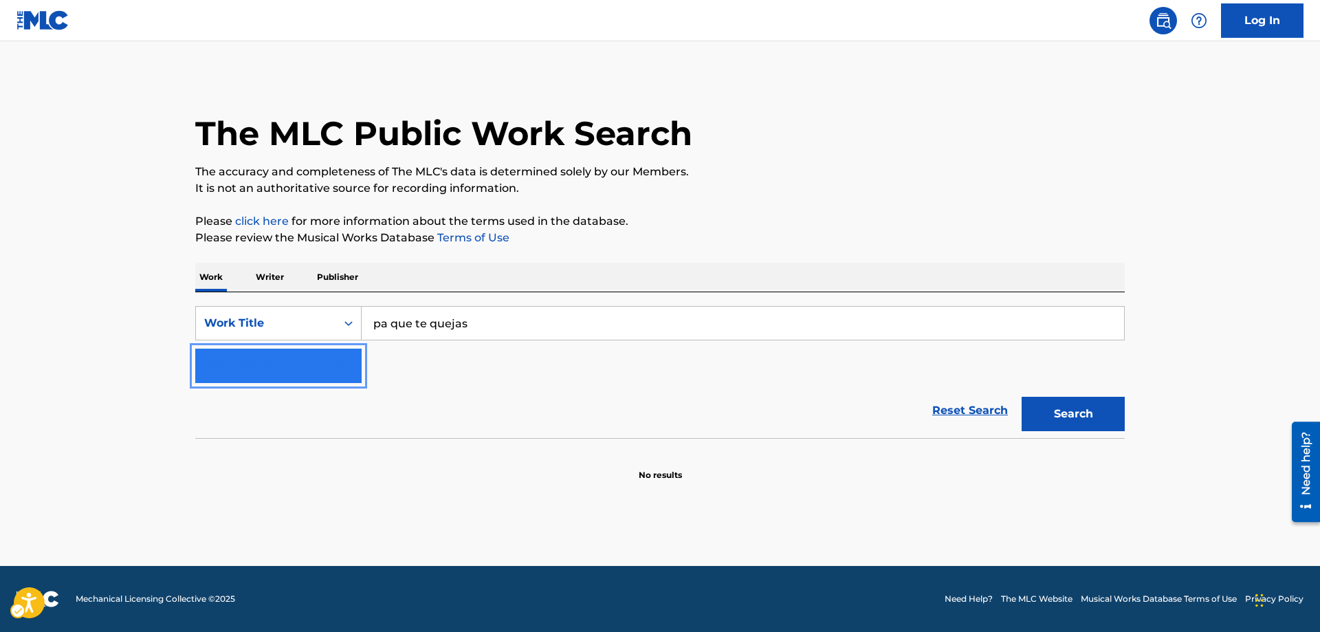
click at [353, 370] on button "Add Criteria" at bounding box center [278, 365] width 166 height 34
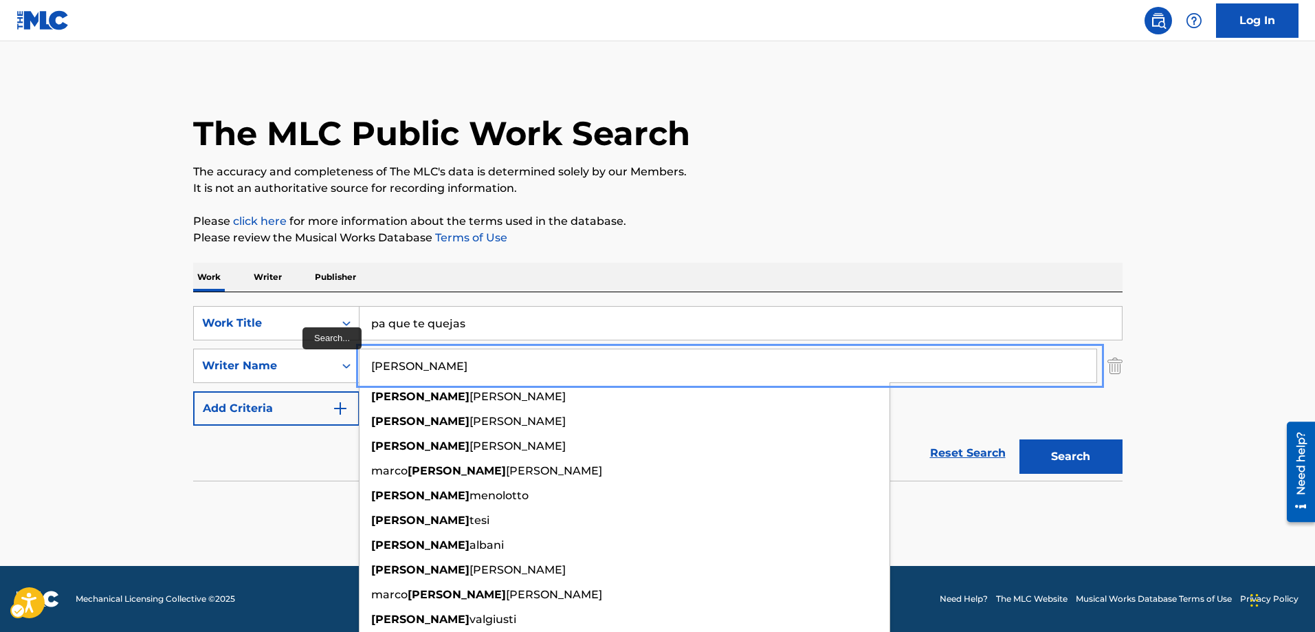
type input "[PERSON_NAME]"
click at [1019, 439] on button "Search" at bounding box center [1070, 456] width 103 height 34
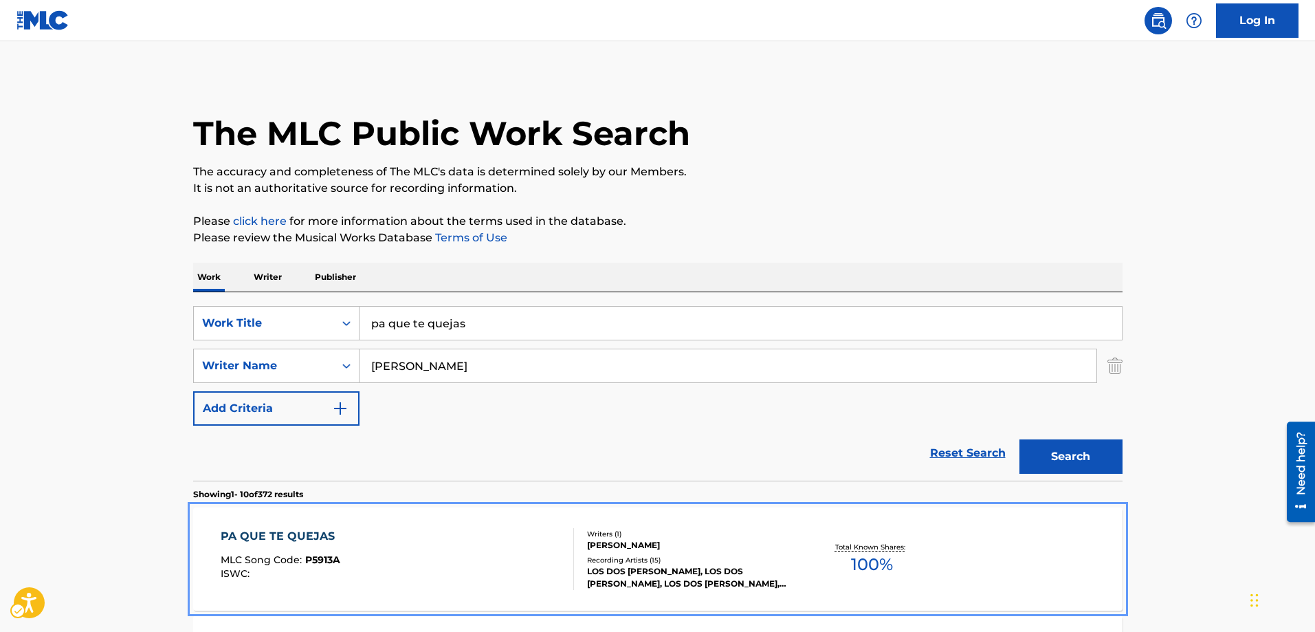
click at [305, 561] on span "P5913A" at bounding box center [322, 559] width 35 height 12
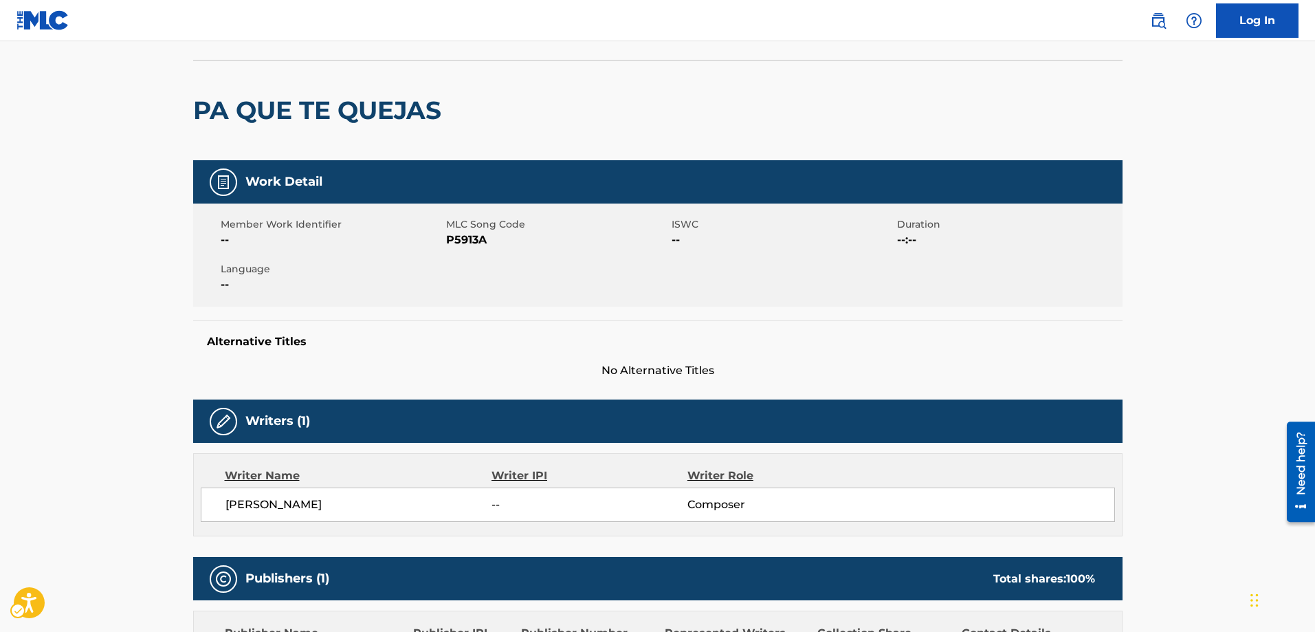
scroll to position [69, 0]
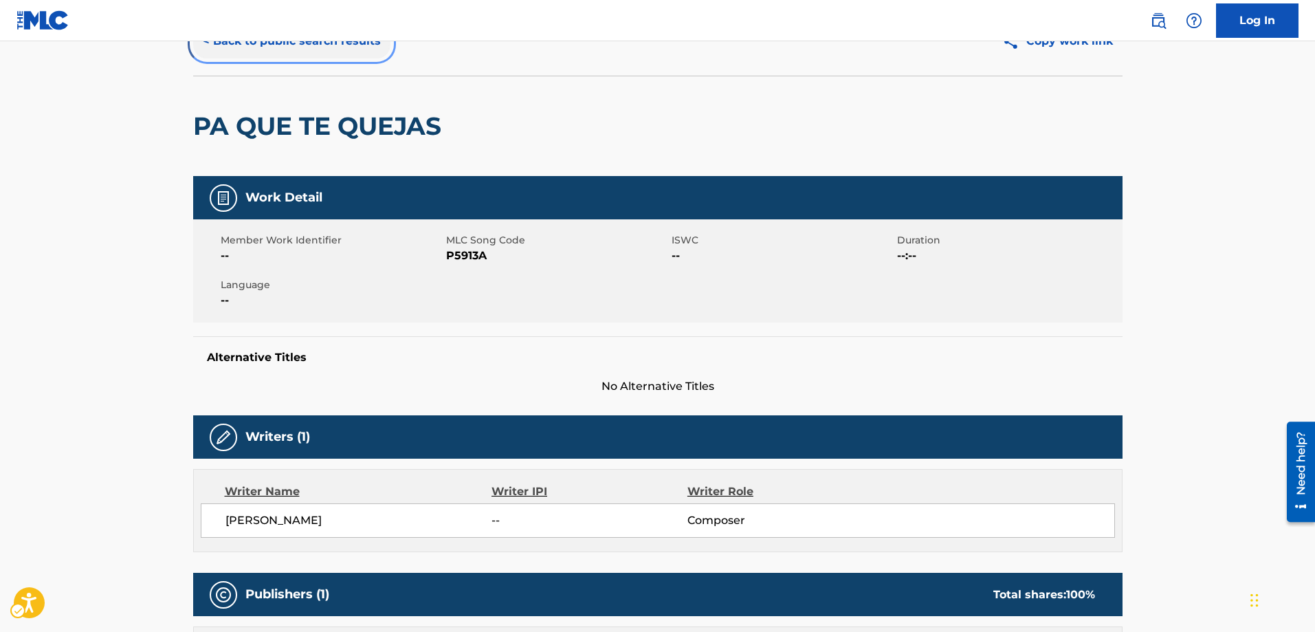
click at [204, 45] on button "< Back to public search results" at bounding box center [291, 41] width 197 height 34
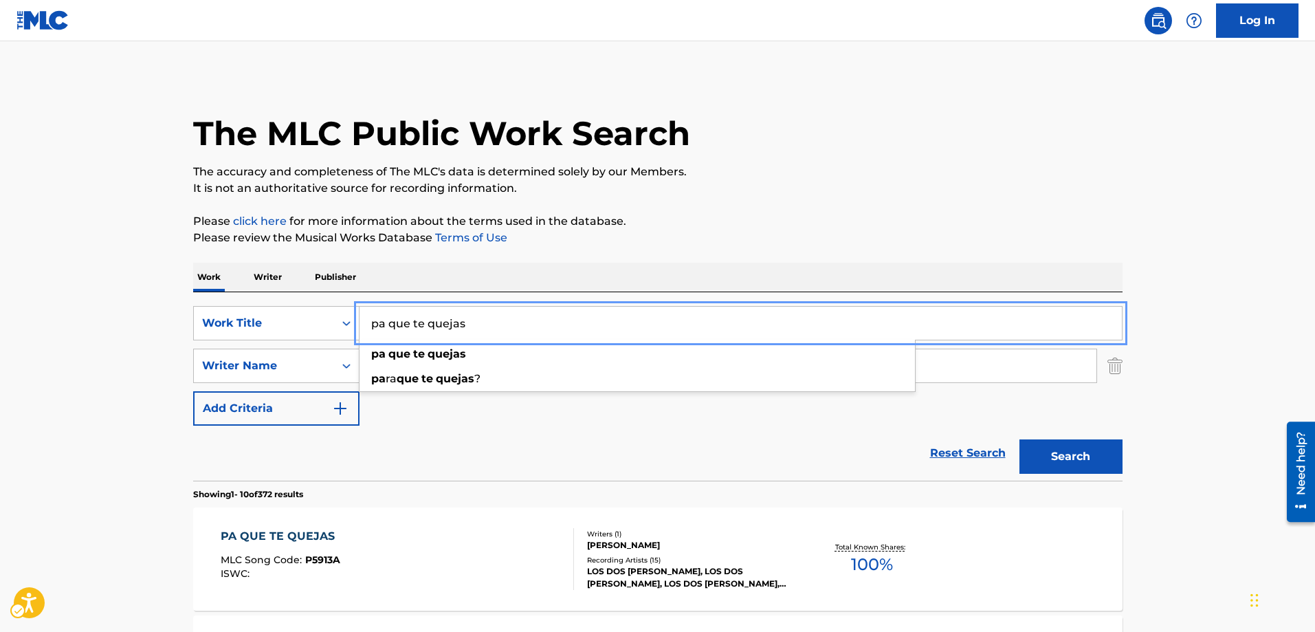
drag, startPoint x: 524, startPoint y: 326, endPoint x: 350, endPoint y: 342, distance: 175.3
type input "ADIOS GUERITA [PERSON_NAME]"
click at [1019, 439] on button "Search" at bounding box center [1070, 456] width 103 height 34
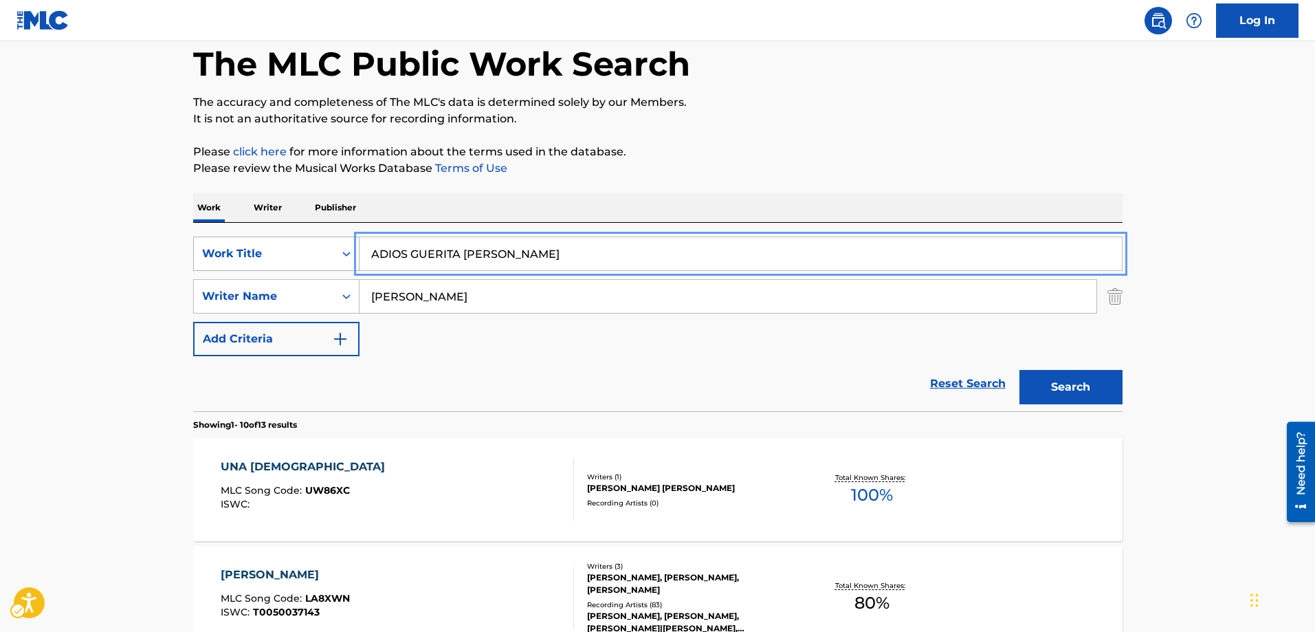
scroll to position [69, 0]
click at [1086, 392] on button "Search" at bounding box center [1070, 387] width 103 height 34
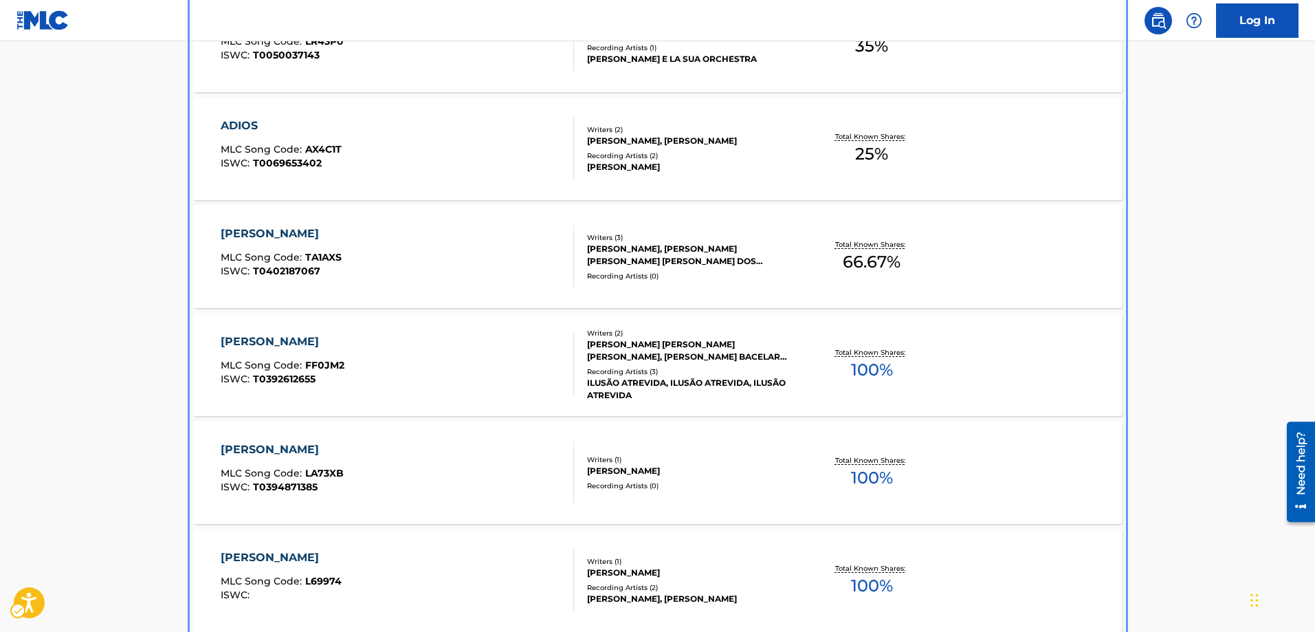
scroll to position [911, 0]
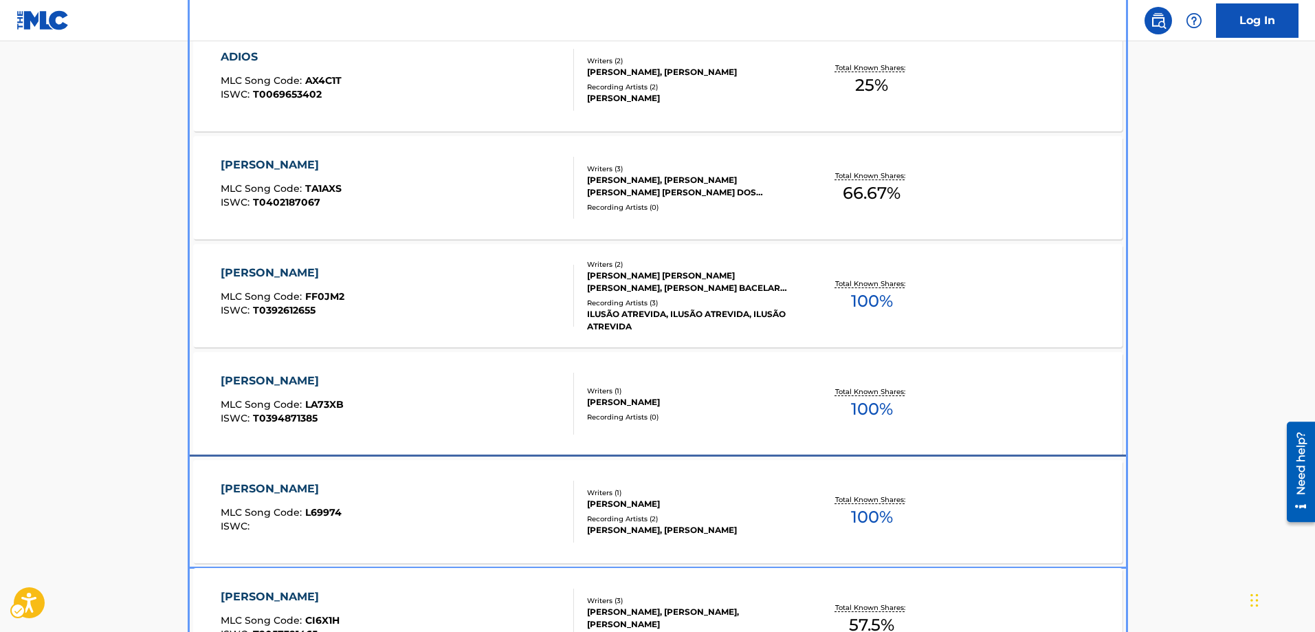
click at [331, 515] on span "L69974" at bounding box center [323, 512] width 36 height 12
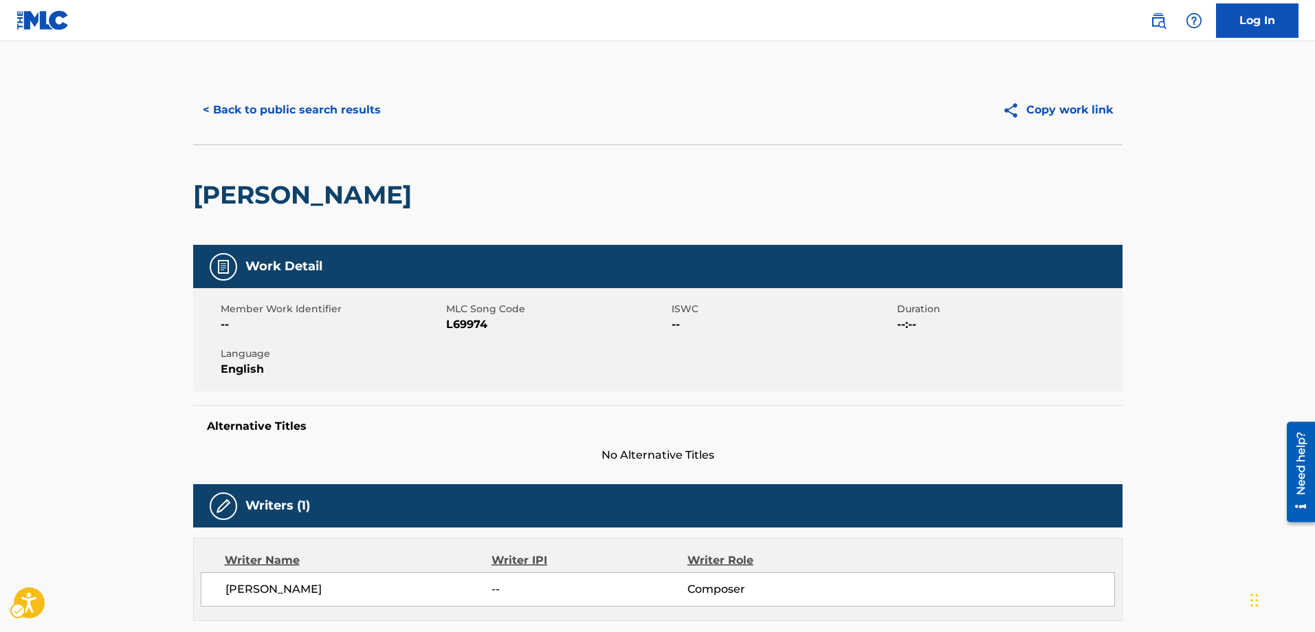
scroll to position [137, 0]
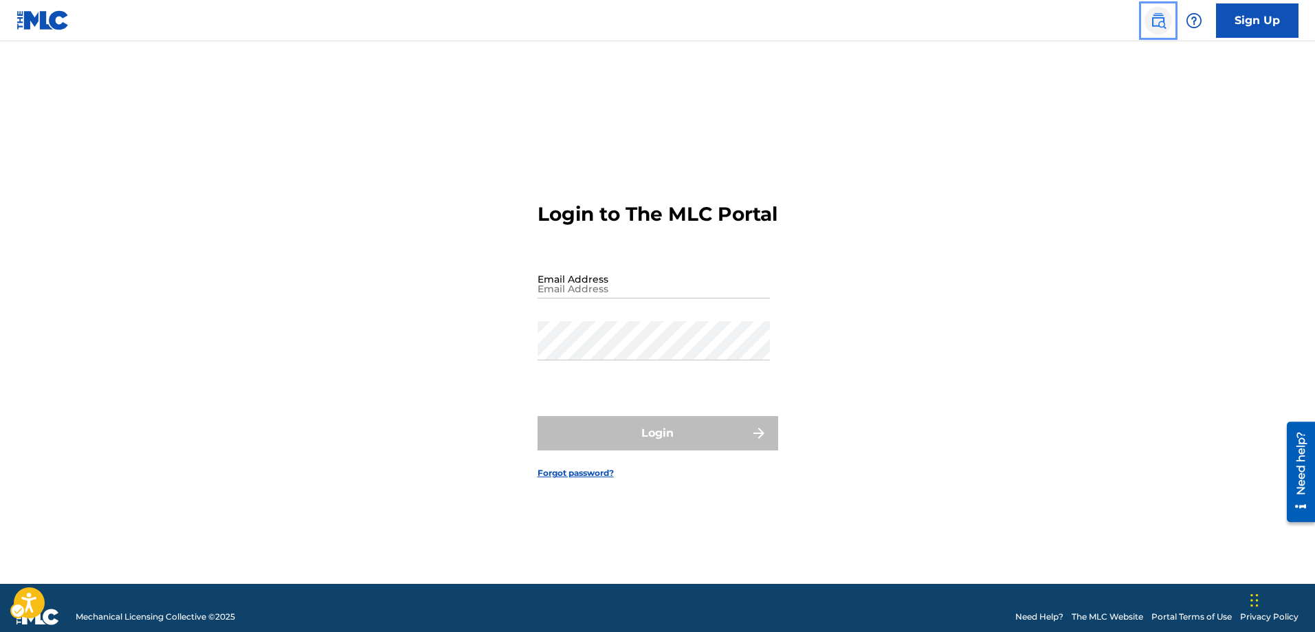
click at [1159, 16] on img "Page Menu" at bounding box center [1158, 20] width 16 height 16
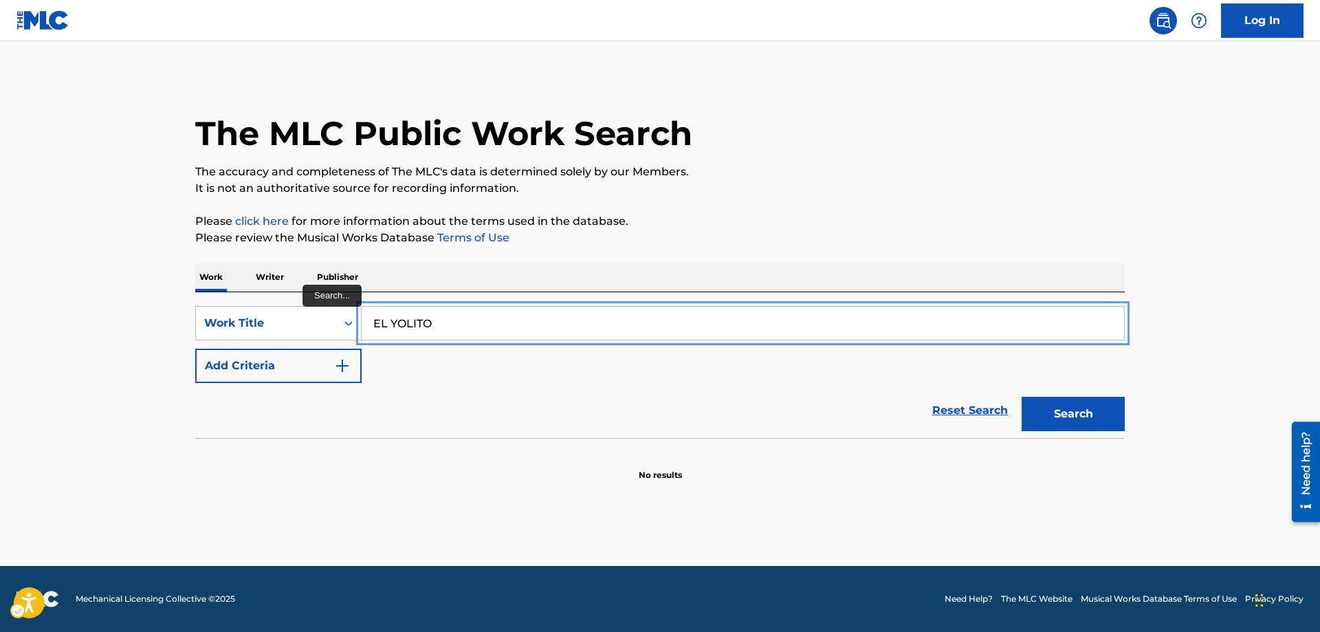
click at [399, 320] on input "EL YOLITO" at bounding box center [743, 323] width 762 height 33
type input "EL TOLITO"
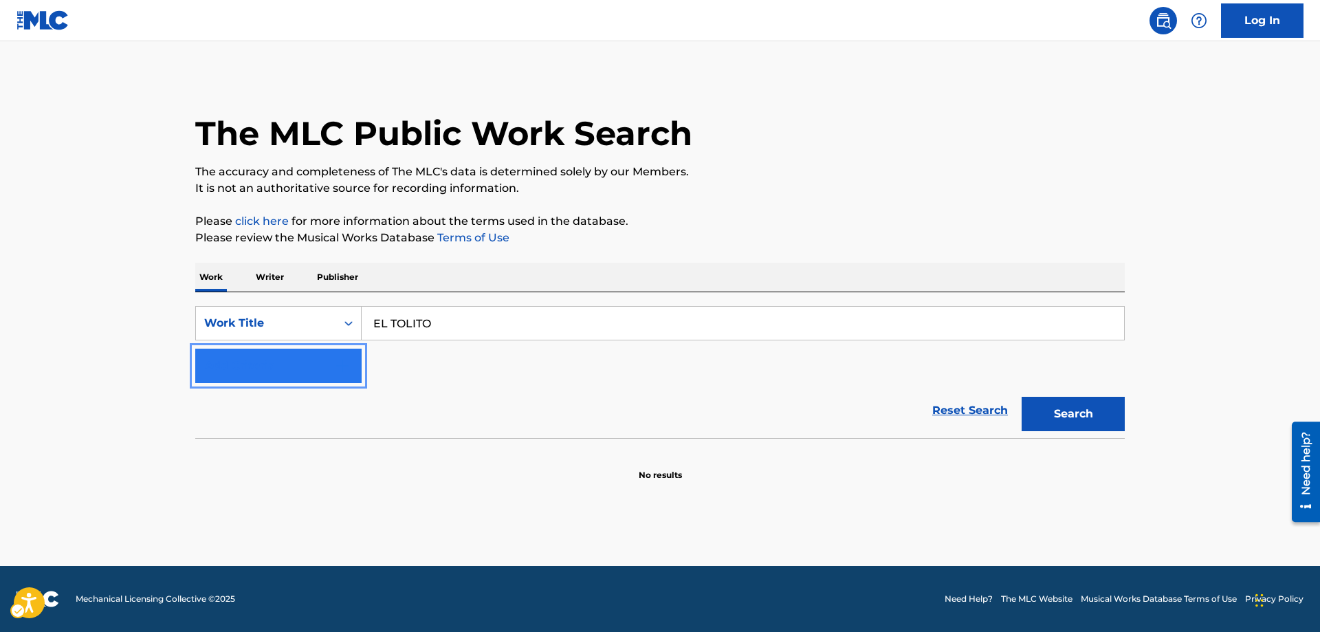
click at [352, 367] on button "Add Criteria" at bounding box center [278, 365] width 166 height 34
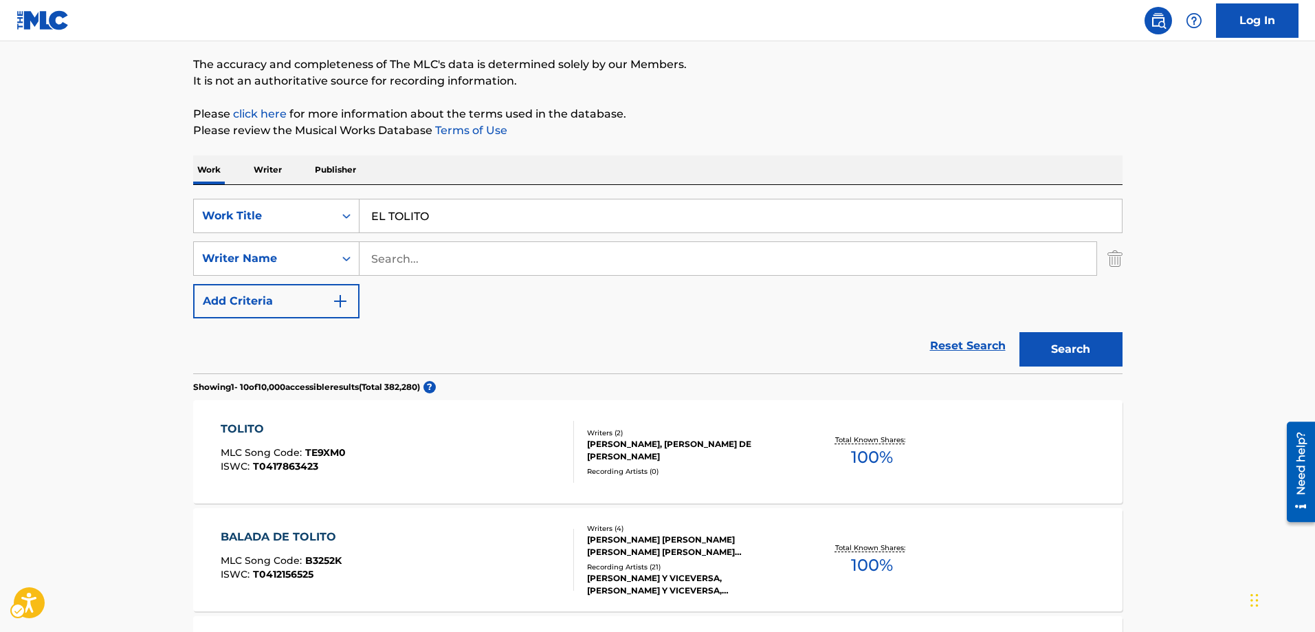
scroll to position [86, 0]
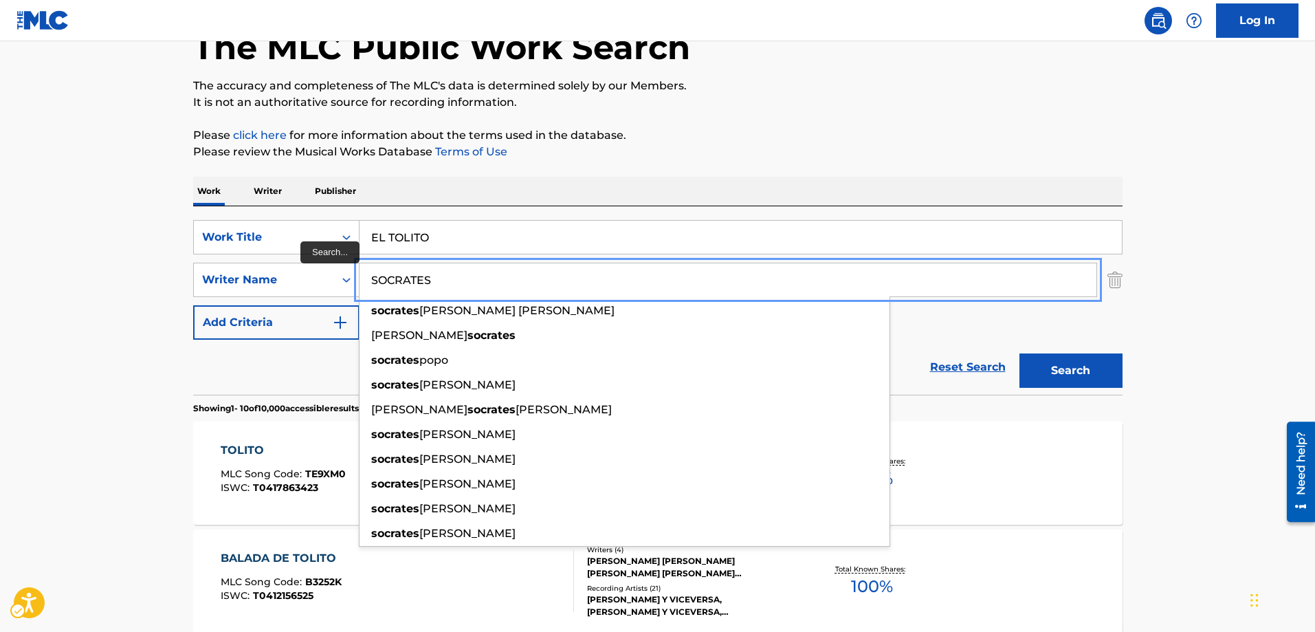
type input "SOCRATES"
click at [193, 305] on button "Add Criteria" at bounding box center [276, 322] width 166 height 34
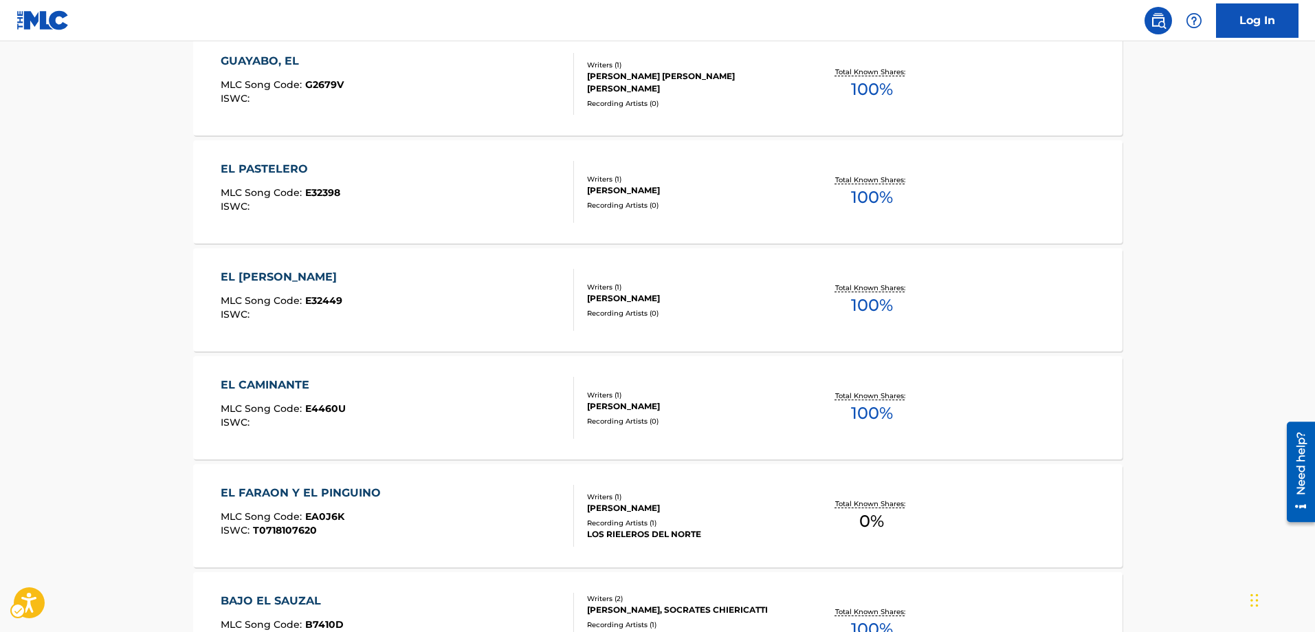
scroll to position [842, 0]
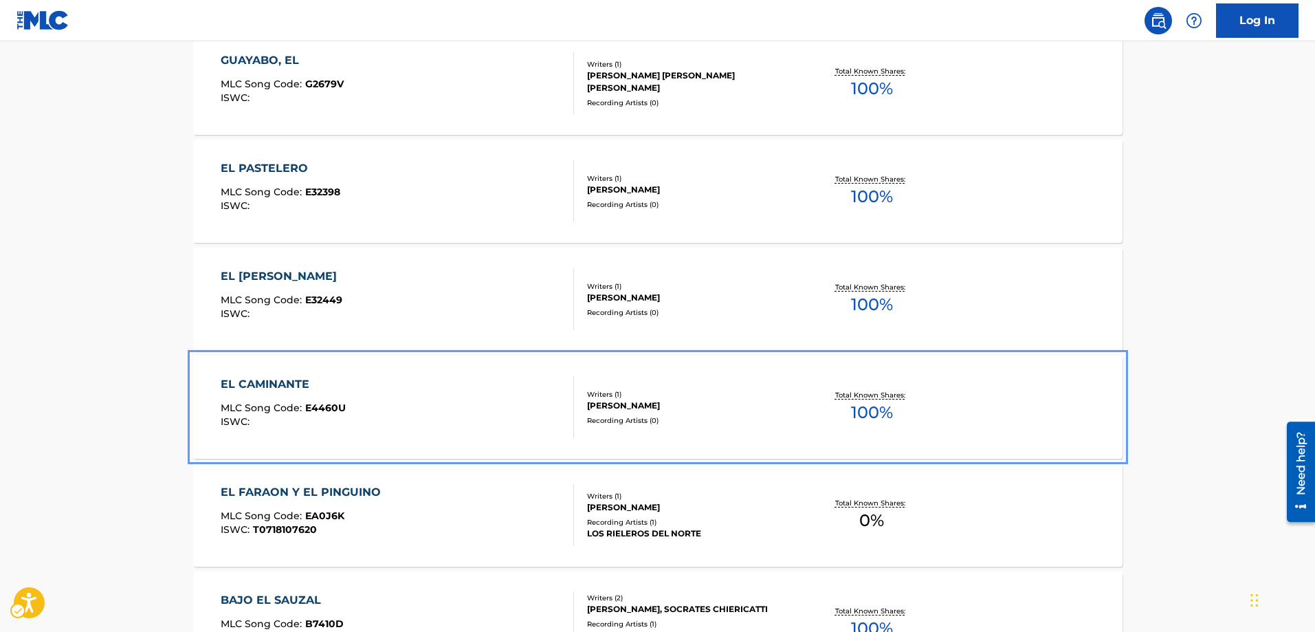
click at [329, 405] on span "E4460U" at bounding box center [325, 407] width 41 height 12
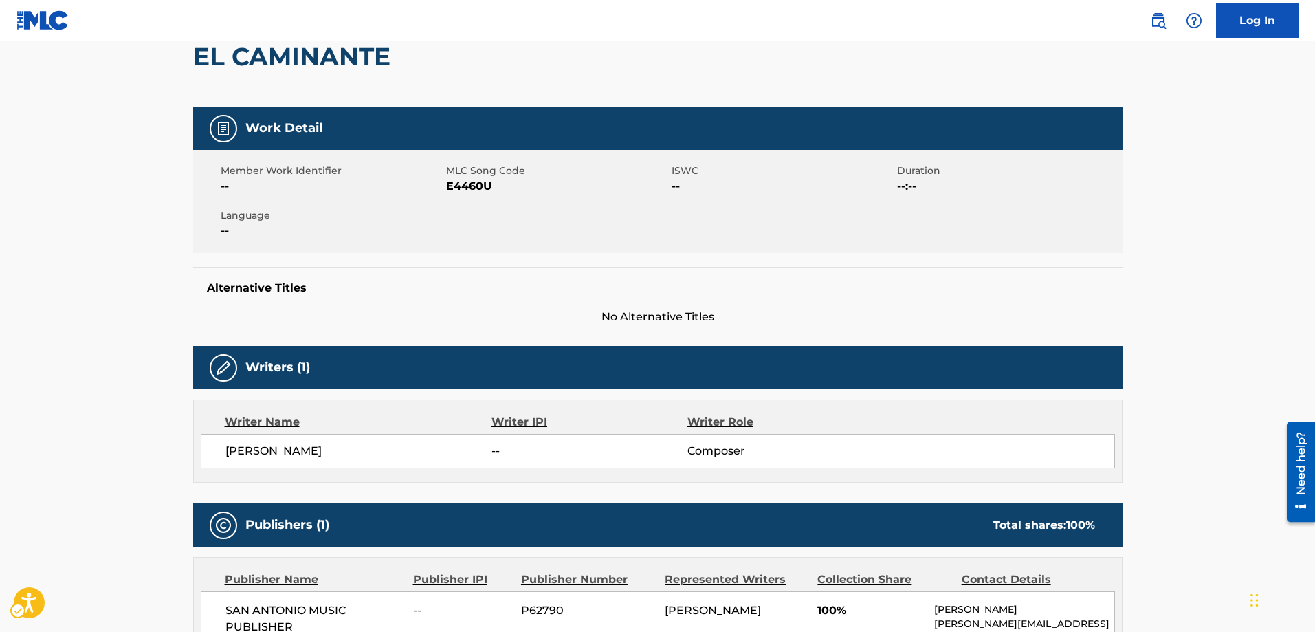
scroll to position [137, 0]
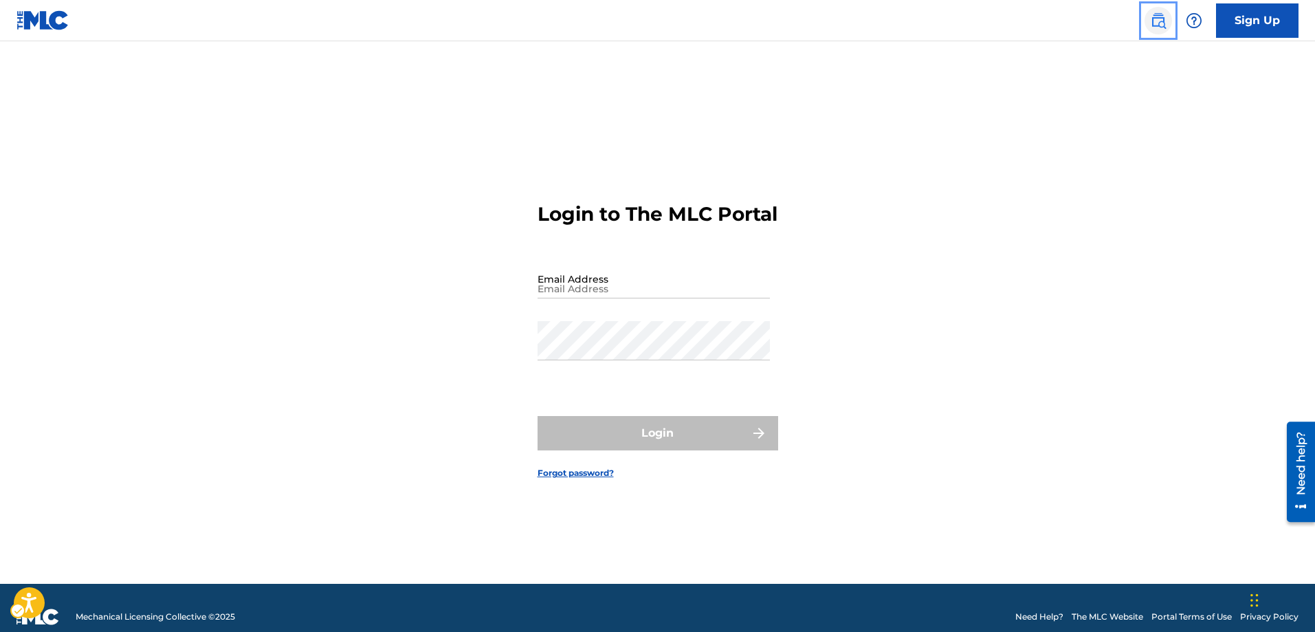
click at [1155, 25] on img "Page Menu" at bounding box center [1158, 20] width 16 height 16
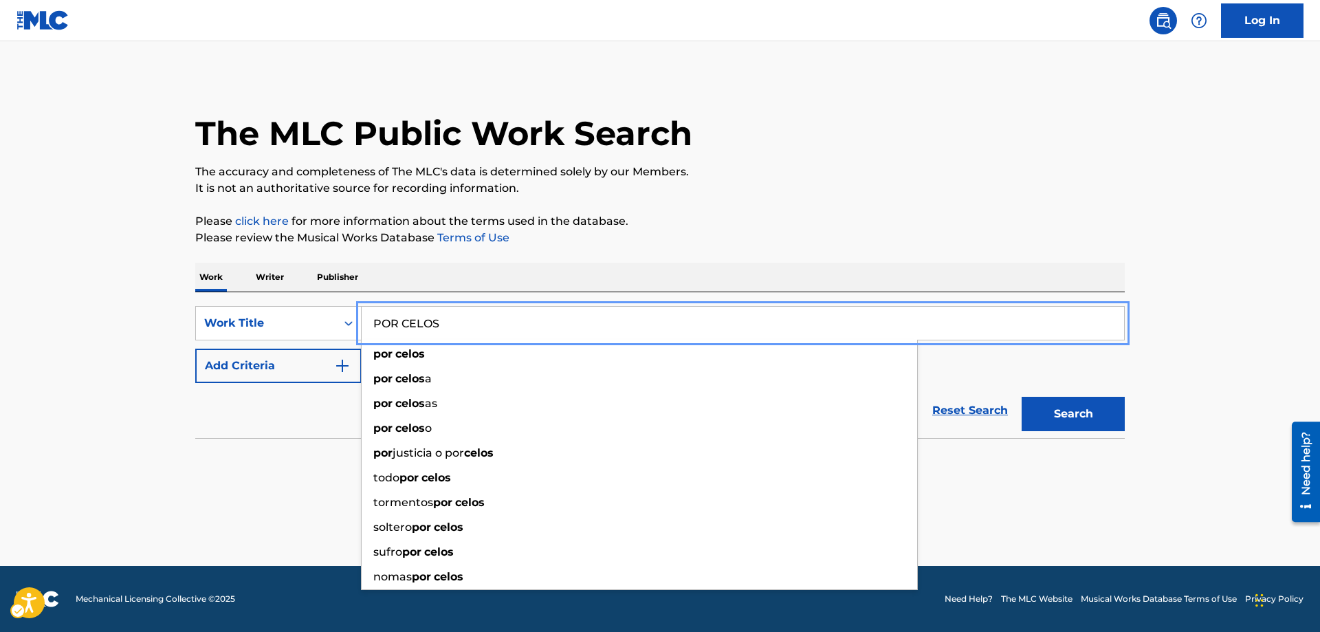
type input "POR CELOS"
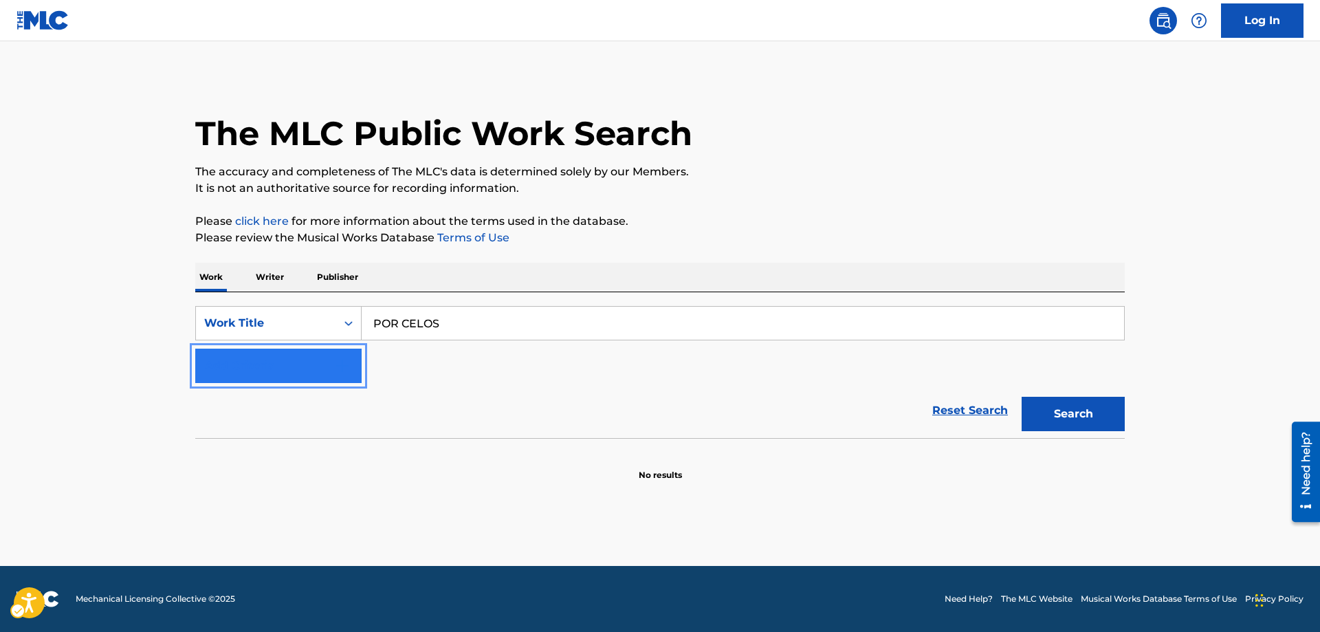
click at [340, 361] on img "Search Form" at bounding box center [342, 365] width 16 height 16
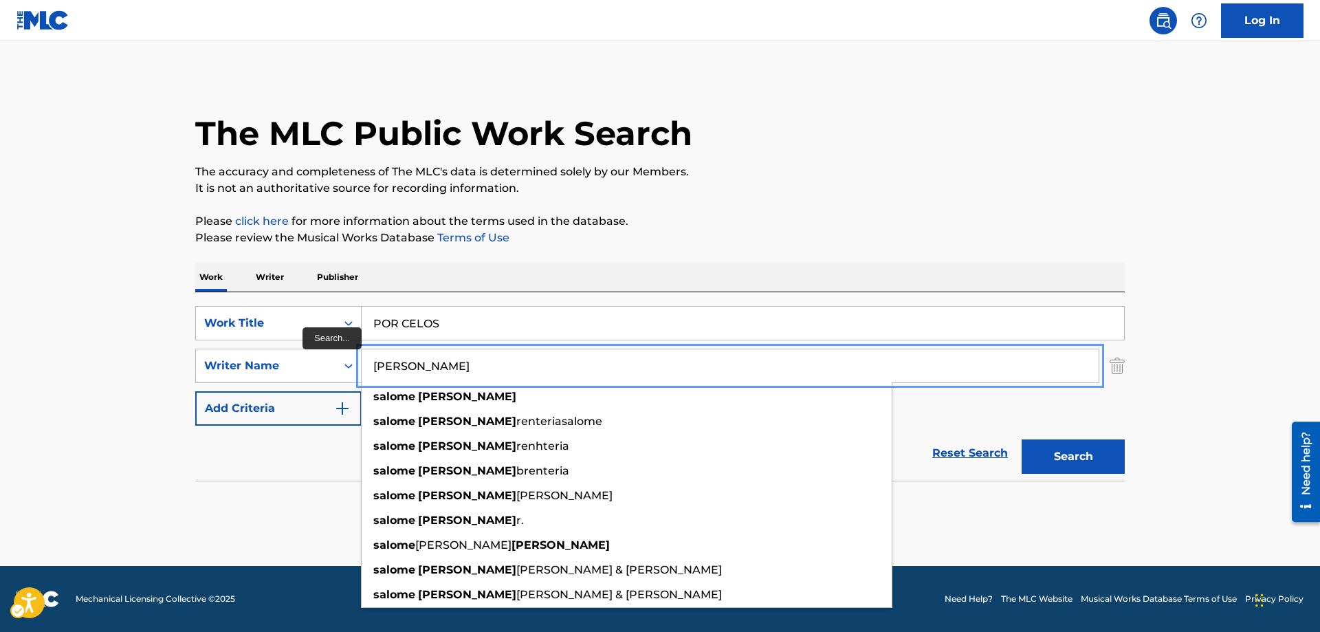
type input "[PERSON_NAME]"
click at [1021, 439] on button "Search" at bounding box center [1072, 456] width 103 height 34
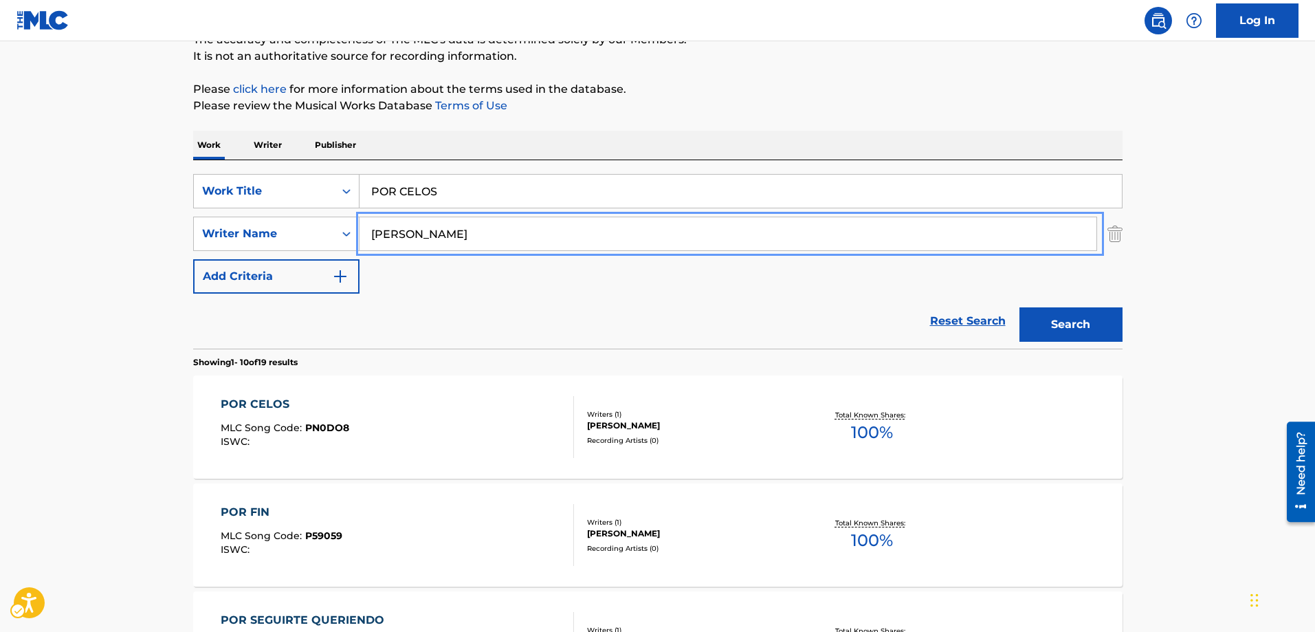
scroll to position [137, 0]
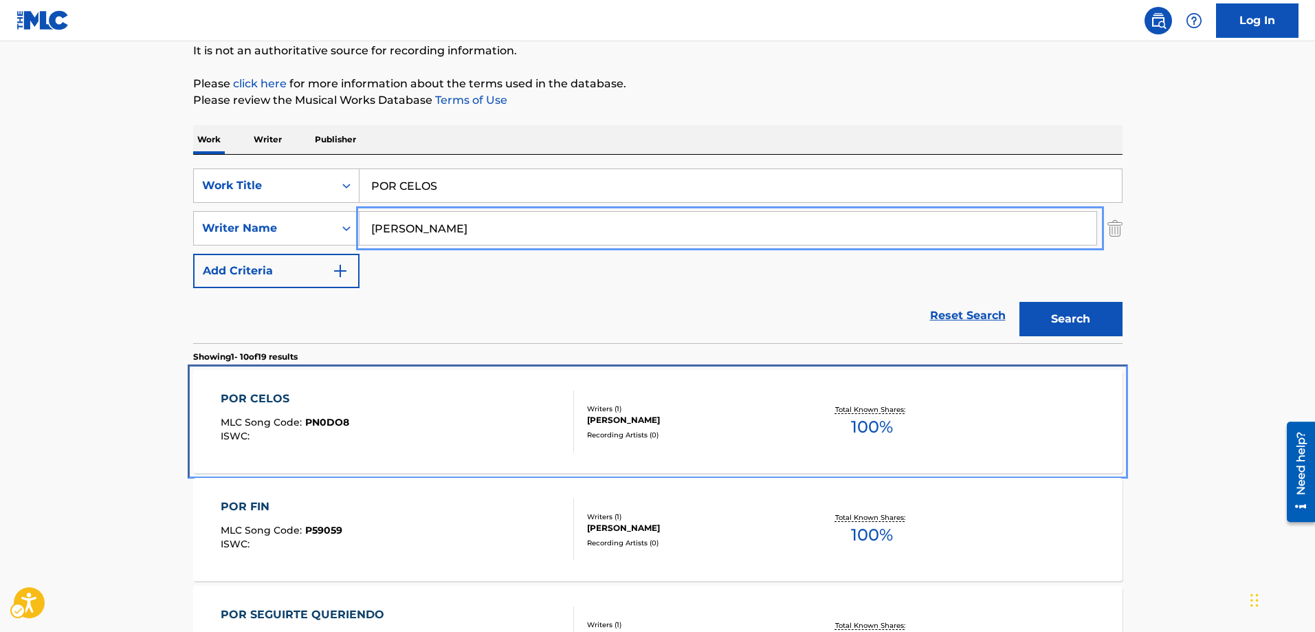
click at [322, 423] on span "PN0DO8" at bounding box center [327, 422] width 44 height 12
